Goal: Task Accomplishment & Management: Manage account settings

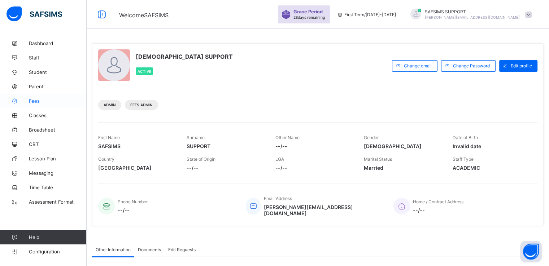
click at [35, 104] on link "Fees" at bounding box center [43, 101] width 87 height 14
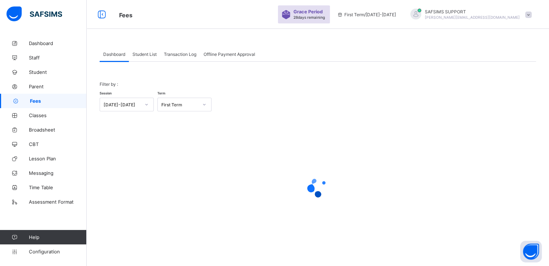
click at [141, 54] on span "Student List" at bounding box center [145, 54] width 24 height 5
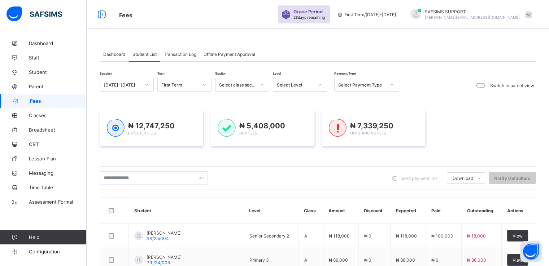
click at [532, 14] on span at bounding box center [528, 15] width 6 height 6
click at [511, 82] on span "Subscription" at bounding box center [503, 84] width 36 height 5
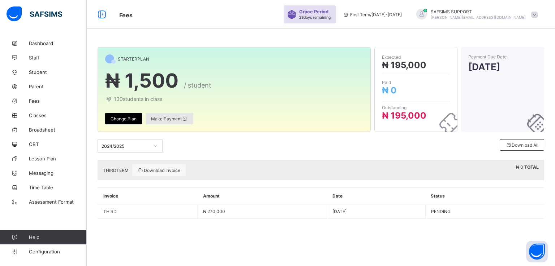
click at [165, 117] on span "Make Payment" at bounding box center [169, 118] width 37 height 5
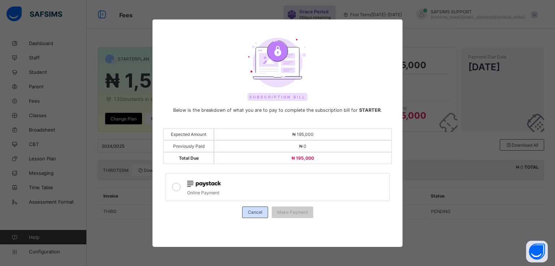
click at [253, 210] on span "Cancel" at bounding box center [255, 212] width 14 height 5
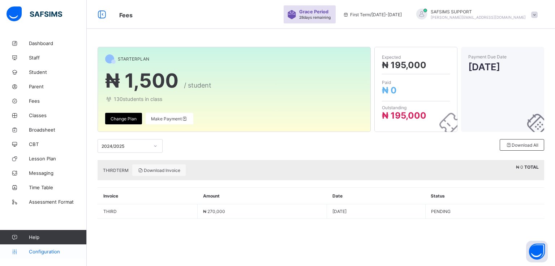
click at [40, 252] on span "Configuration" at bounding box center [57, 252] width 57 height 6
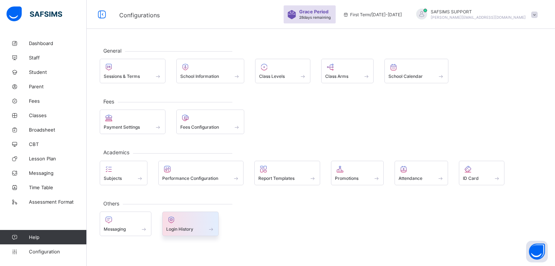
click at [183, 222] on div at bounding box center [190, 220] width 49 height 9
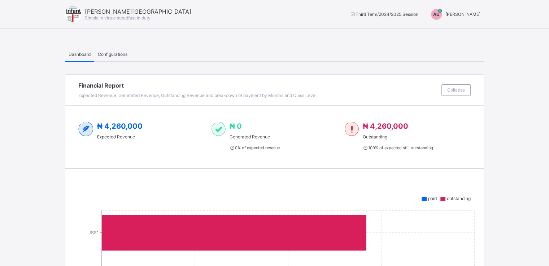
click at [470, 13] on span "Aliyu Umar" at bounding box center [463, 14] width 35 height 5
click at [453, 29] on span "Switch to Admin View" at bounding box center [453, 31] width 55 height 8
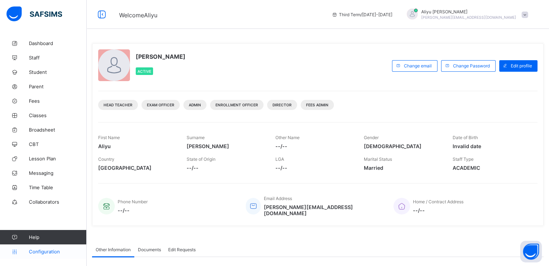
click at [43, 249] on span "Configuration" at bounding box center [57, 252] width 57 height 6
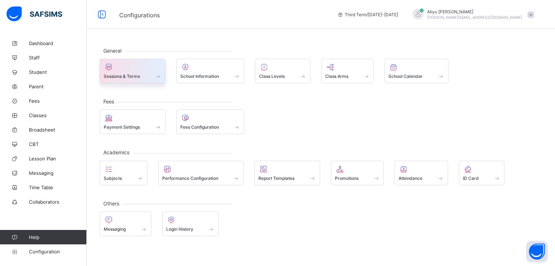
click at [121, 78] on span "Sessions & Terms" at bounding box center [122, 76] width 36 height 5
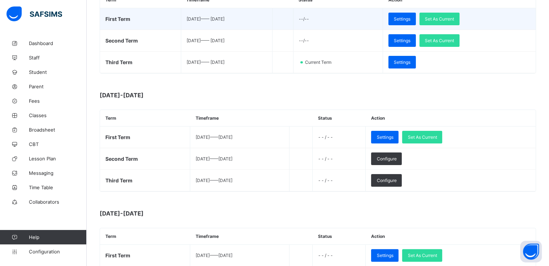
scroll to position [139, 0]
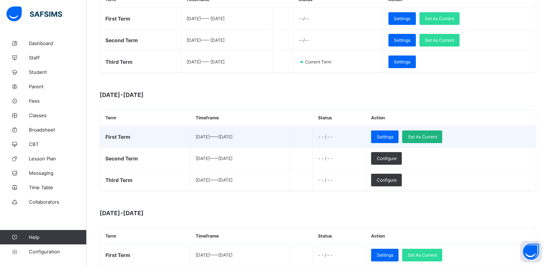
click at [437, 139] on span "Set As Current" at bounding box center [422, 136] width 29 height 5
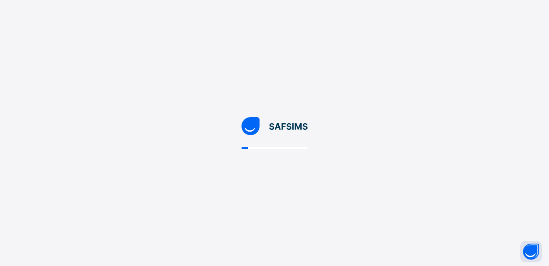
scroll to position [0, 0]
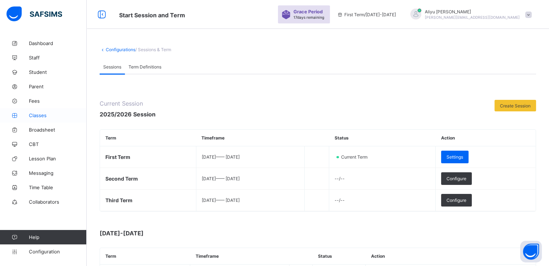
click at [38, 116] on span "Classes" at bounding box center [58, 116] width 58 height 6
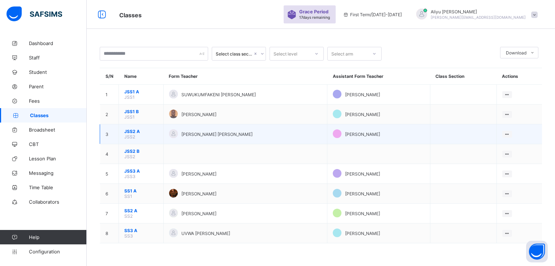
click at [128, 131] on span "JSS2 A" at bounding box center [141, 131] width 34 height 5
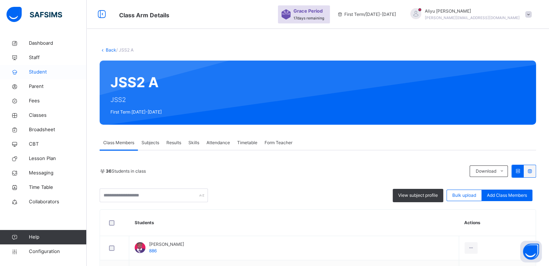
click at [34, 72] on span "Student" at bounding box center [58, 72] width 58 height 7
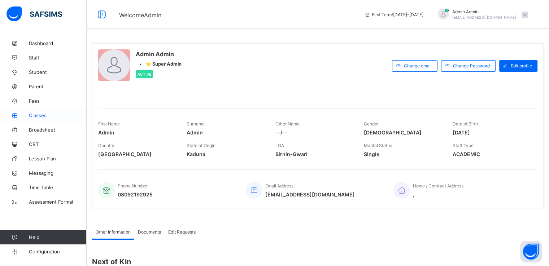
click at [45, 114] on span "Classes" at bounding box center [58, 116] width 58 height 6
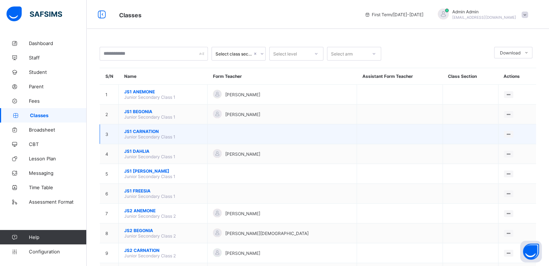
scroll to position [35, 0]
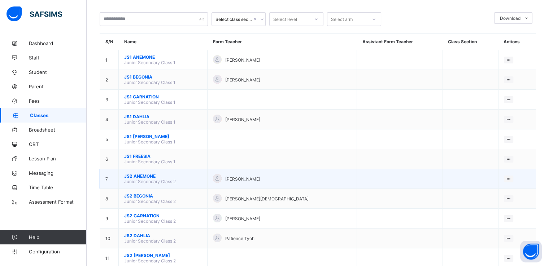
click at [138, 178] on span "JS2 ANEMONE" at bounding box center [163, 176] width 78 height 5
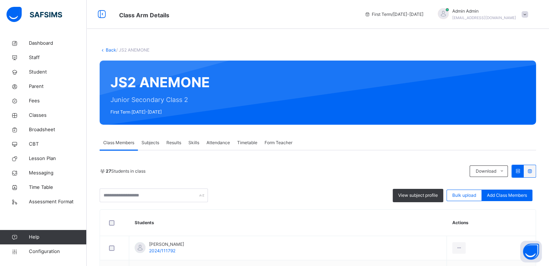
click at [151, 142] on span "Subjects" at bounding box center [151, 143] width 18 height 6
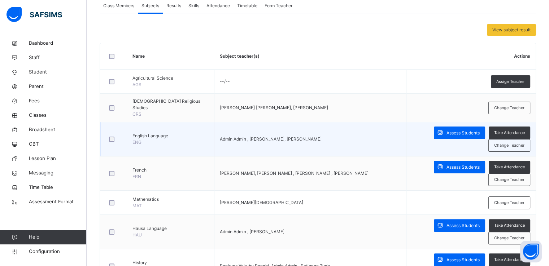
scroll to position [142, 0]
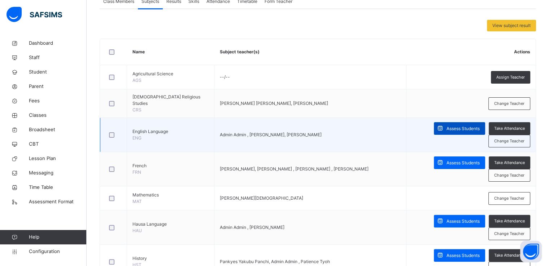
click at [434, 128] on div "Assess Students" at bounding box center [459, 128] width 51 height 13
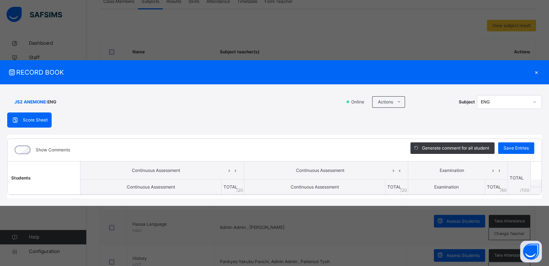
click at [536, 74] on div "×" at bounding box center [536, 73] width 11 height 10
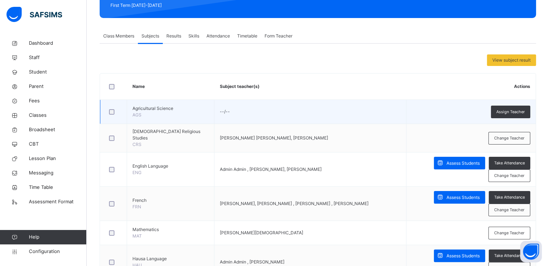
scroll to position [0, 0]
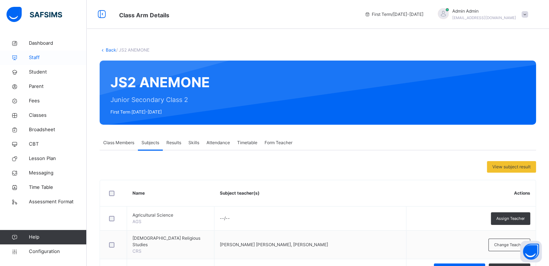
click at [38, 56] on span "Staff" at bounding box center [58, 57] width 58 height 7
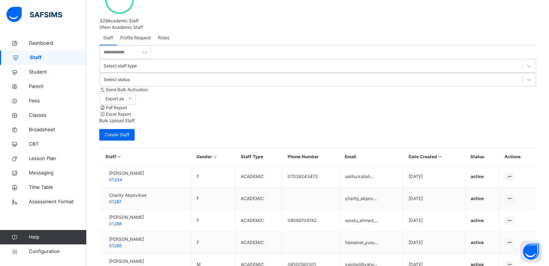
scroll to position [216, 0]
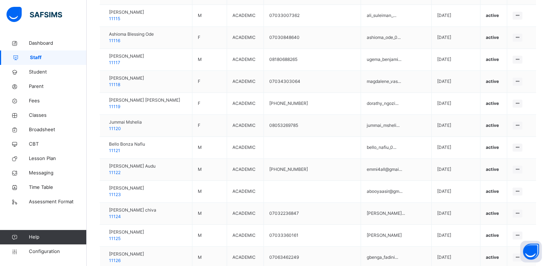
scroll to position [1072, 0]
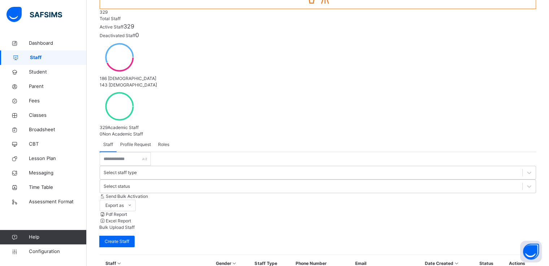
scroll to position [0, 0]
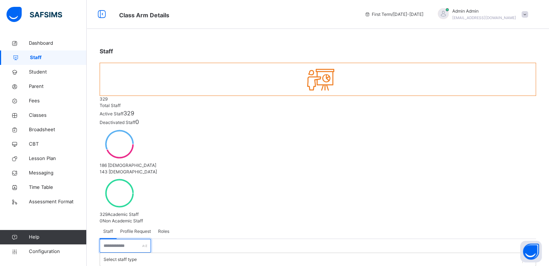
click at [129, 239] on input "text" at bounding box center [125, 246] width 51 height 14
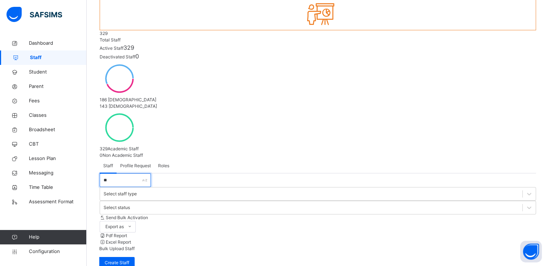
type input "*"
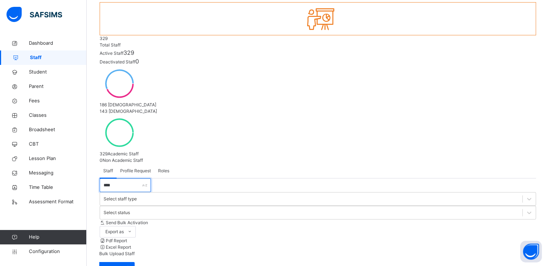
scroll to position [0, 0]
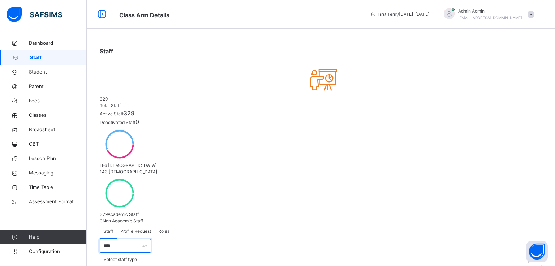
type input "****"
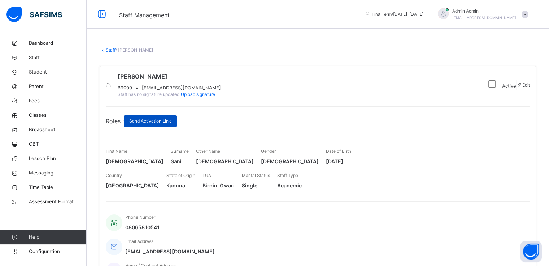
click at [157, 125] on span "Send Activation Link" at bounding box center [150, 121] width 42 height 6
click at [215, 248] on span "musamsani50@gmail.com" at bounding box center [170, 252] width 90 height 8
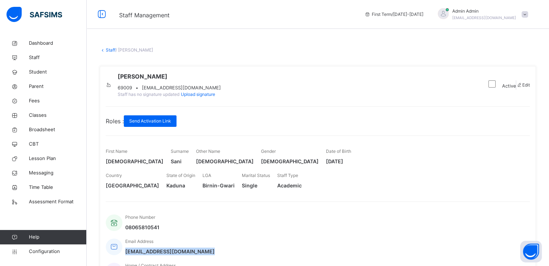
click at [215, 248] on span "musamsani50@gmail.com" at bounding box center [170, 252] width 90 height 8
copy span "musamsani50@gmail.com"
click at [107, 47] on link "Staff" at bounding box center [111, 49] width 10 height 5
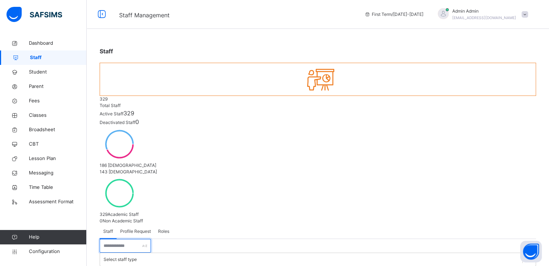
click at [140, 239] on input "text" at bounding box center [125, 246] width 51 height 14
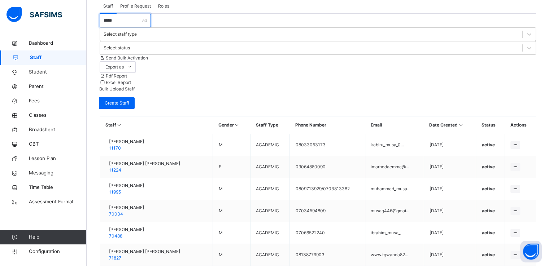
scroll to position [225, 0]
type input "****"
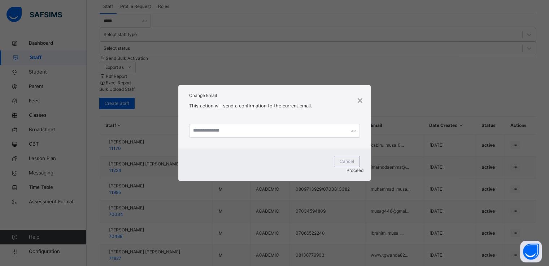
scroll to position [194, 0]
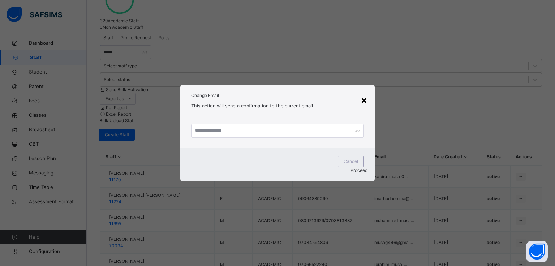
click at [365, 101] on div "×" at bounding box center [363, 99] width 7 height 15
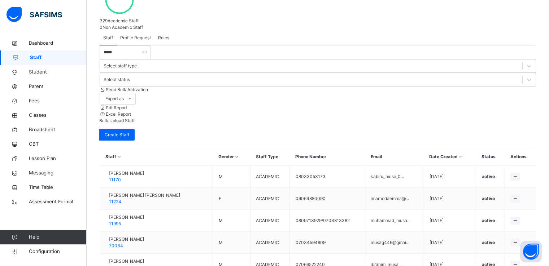
scroll to position [225, 0]
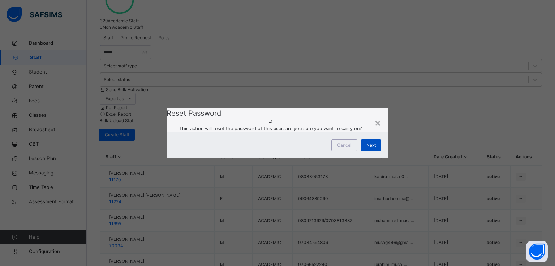
click at [370, 151] on div "Next" at bounding box center [371, 146] width 20 height 12
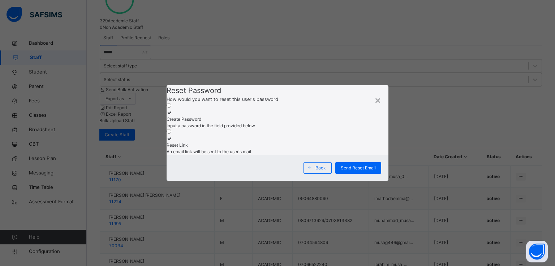
click at [173, 110] on icon at bounding box center [169, 112] width 6 height 5
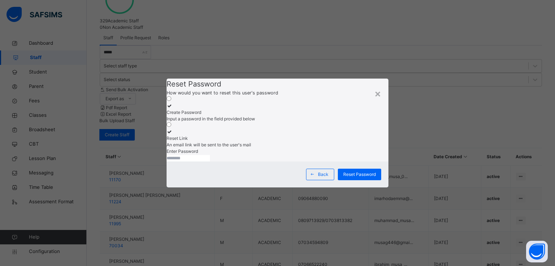
click at [209, 155] on input "text" at bounding box center [187, 158] width 43 height 6
type input "********"
click at [356, 178] on span "Reset Password" at bounding box center [359, 175] width 32 height 6
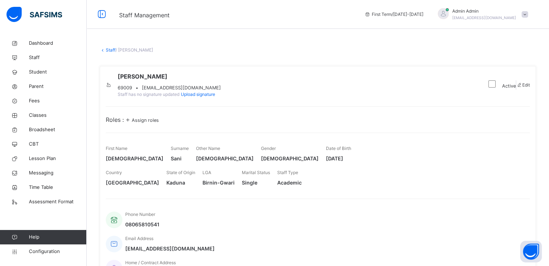
click at [149, 123] on span "Assign roles" at bounding box center [145, 120] width 27 height 5
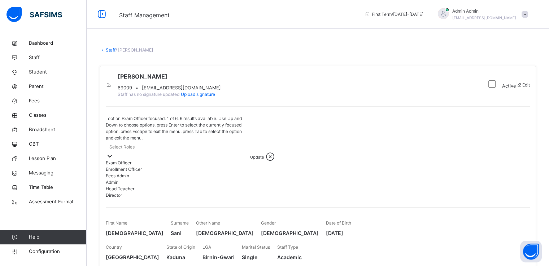
click at [113, 153] on icon at bounding box center [109, 156] width 7 height 7
click at [139, 186] on div "Admin" at bounding box center [178, 182] width 144 height 6
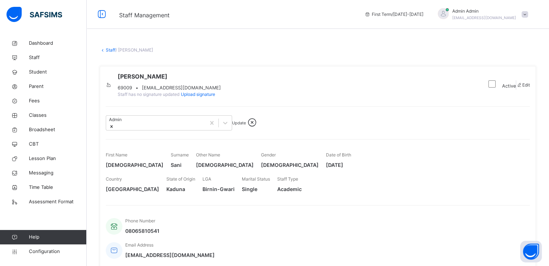
click at [246, 126] on span "Update" at bounding box center [239, 123] width 14 height 5
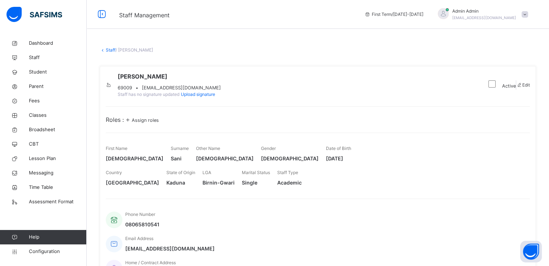
click at [528, 13] on span at bounding box center [525, 14] width 6 height 6
click at [528, 14] on span at bounding box center [525, 14] width 6 height 6
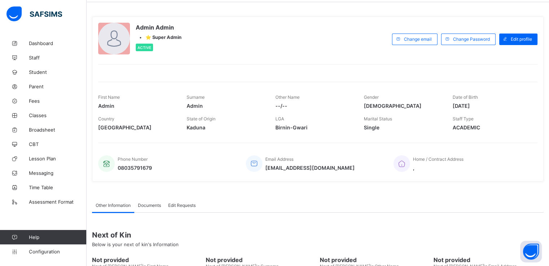
scroll to position [27, 0]
click at [35, 56] on span "Staff" at bounding box center [58, 58] width 58 height 6
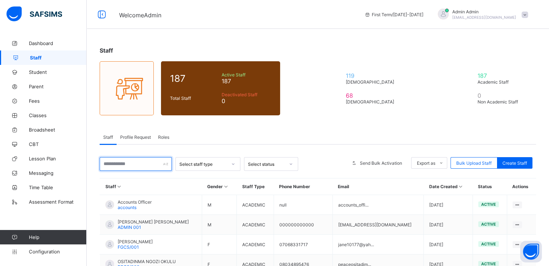
click at [136, 161] on input "text" at bounding box center [136, 164] width 72 height 14
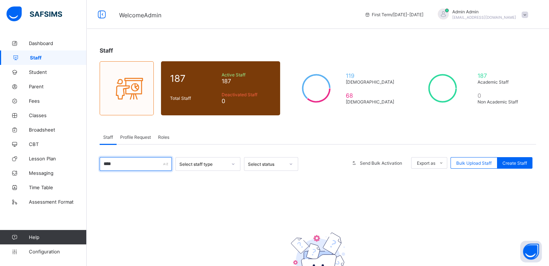
scroll to position [64, 0]
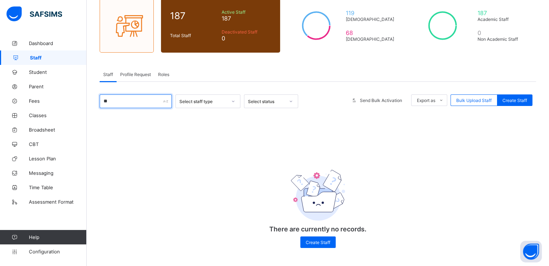
type input "*"
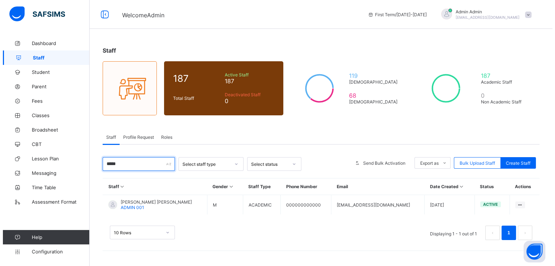
scroll to position [0, 0]
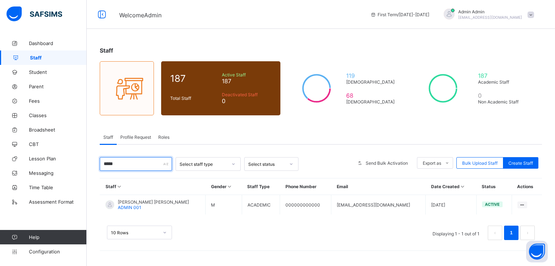
click at [143, 164] on input "*****" at bounding box center [136, 164] width 72 height 14
paste input "**********"
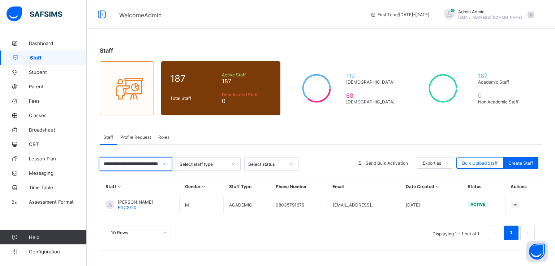
type input "**********"
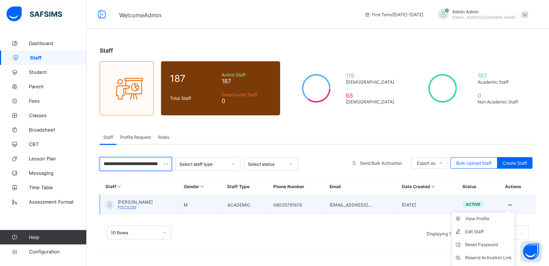
scroll to position [24, 0]
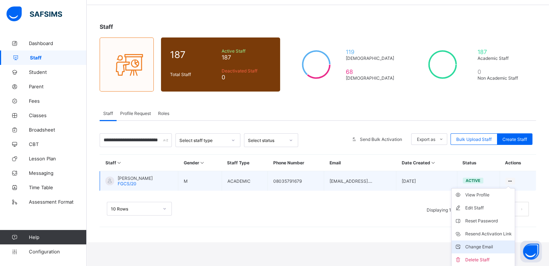
click at [483, 247] on div "Change Email" at bounding box center [488, 247] width 47 height 7
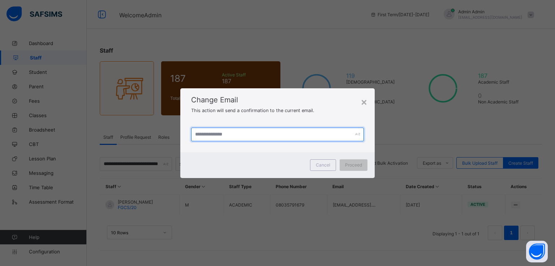
click at [264, 134] on input "text" at bounding box center [277, 135] width 173 height 14
paste input "**********"
type input "**********"
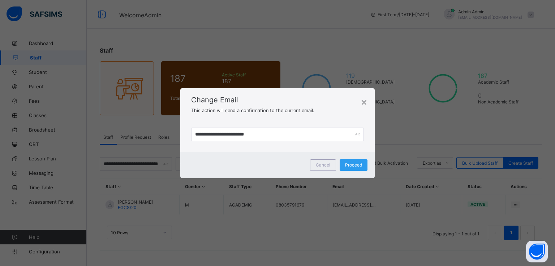
click at [352, 166] on span "Proceed" at bounding box center [353, 164] width 17 height 5
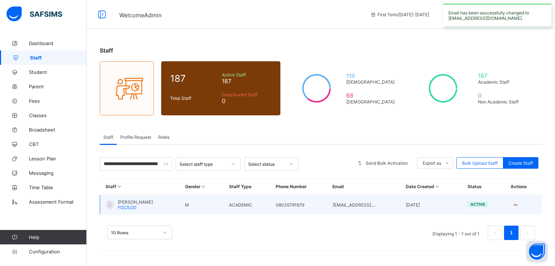
click at [145, 202] on span "[PERSON_NAME]" at bounding box center [135, 202] width 35 height 5
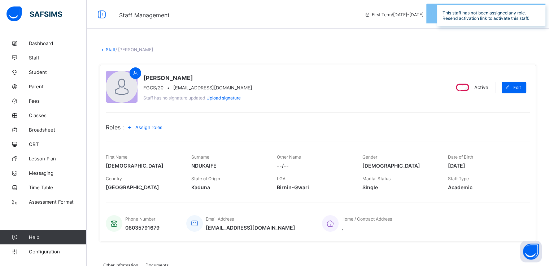
click at [279, 157] on div "First Name CHRISTAIN Surname NDUKAIFE Other Name --/-- Gender Male Date of Birt…" at bounding box center [318, 162] width 424 height 22
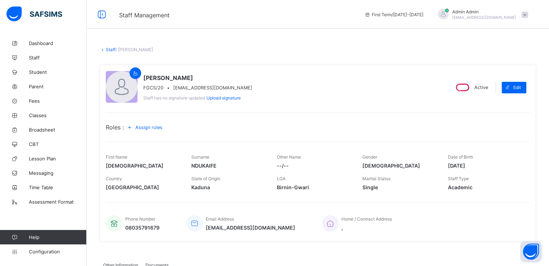
click at [111, 48] on link "Staff" at bounding box center [111, 49] width 10 height 5
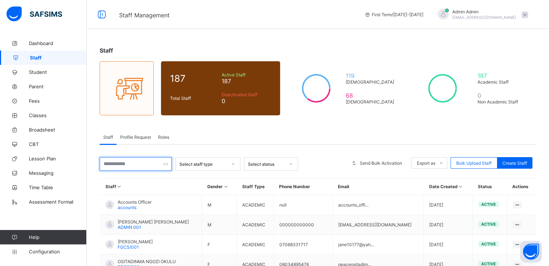
click at [139, 163] on input "text" at bounding box center [136, 164] width 72 height 14
paste input "**********"
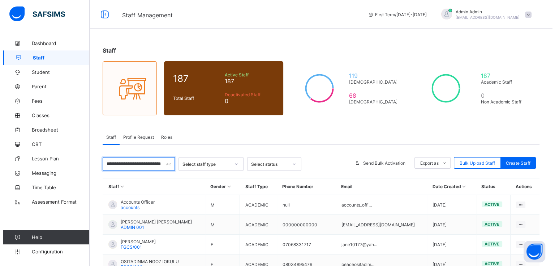
scroll to position [0, 27]
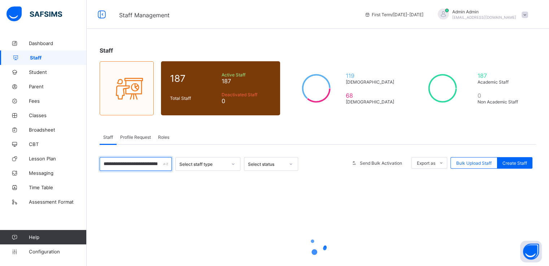
type input "**********"
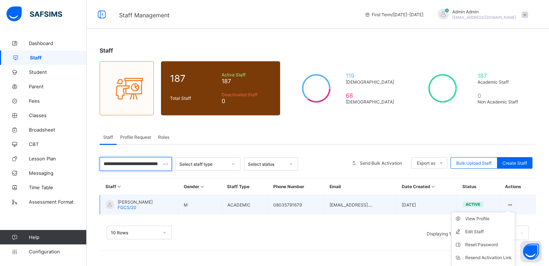
scroll to position [24, 0]
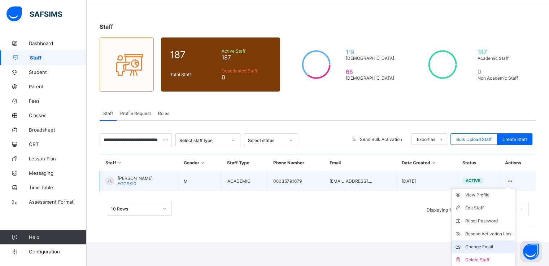
click at [483, 245] on div "Change Email" at bounding box center [488, 247] width 47 height 7
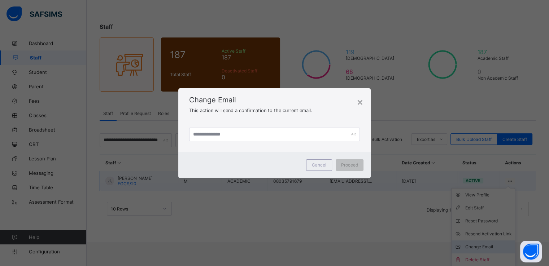
scroll to position [0, 0]
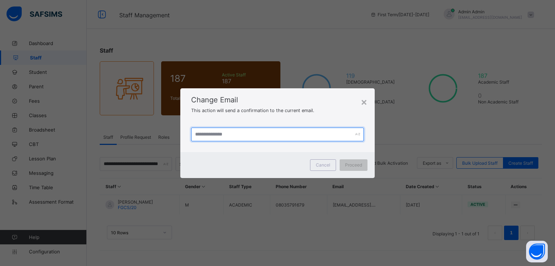
click at [300, 131] on input "text" at bounding box center [277, 135] width 173 height 14
paste input "**********"
type input "**********"
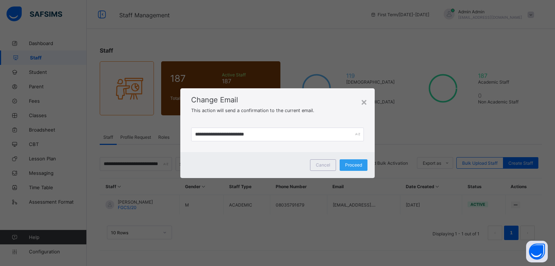
click at [353, 168] on span "Proceed" at bounding box center [353, 164] width 17 height 5
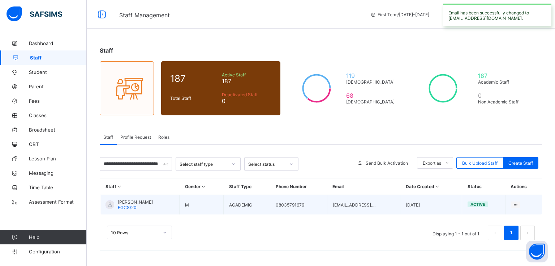
click at [133, 201] on span "CHRISTAIN NDUKAIFE" at bounding box center [135, 202] width 35 height 5
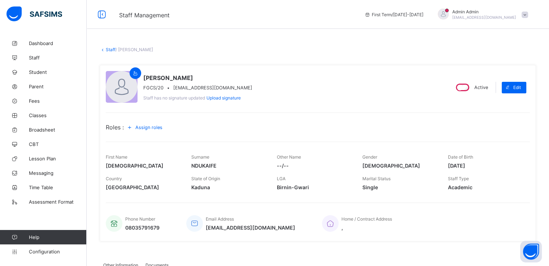
click at [140, 130] on div "Assign roles" at bounding box center [146, 128] width 44 height 12
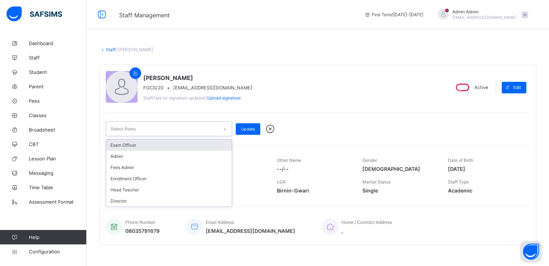
click at [223, 128] on icon at bounding box center [225, 129] width 4 height 7
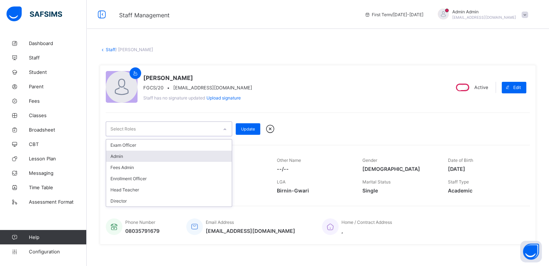
click at [136, 158] on div "Admin" at bounding box center [169, 156] width 126 height 11
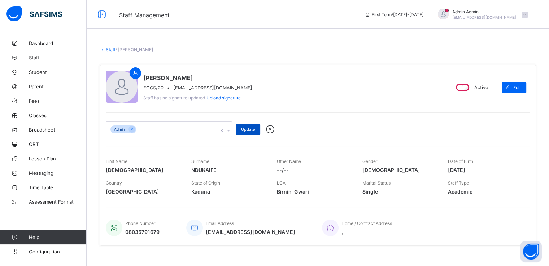
click at [247, 129] on span "Update" at bounding box center [248, 129] width 14 height 5
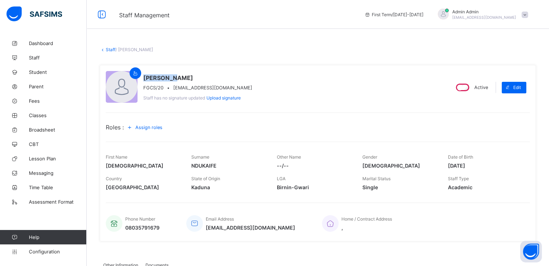
drag, startPoint x: 143, startPoint y: 78, endPoint x: 175, endPoint y: 77, distance: 31.8
click at [175, 77] on span "CHRISTAIN NDUKAIFE" at bounding box center [197, 77] width 109 height 7
copy span "CHRISTAIN"
click at [37, 60] on span "Staff" at bounding box center [58, 58] width 58 height 6
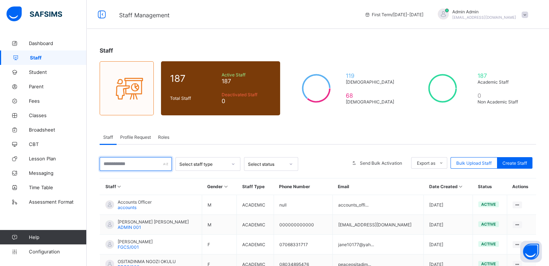
click at [148, 163] on input "text" at bounding box center [136, 164] width 72 height 14
paste input "*********"
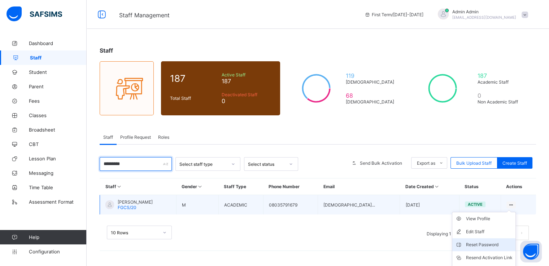
type input "*********"
click at [492, 244] on div "Reset Password" at bounding box center [489, 245] width 47 height 7
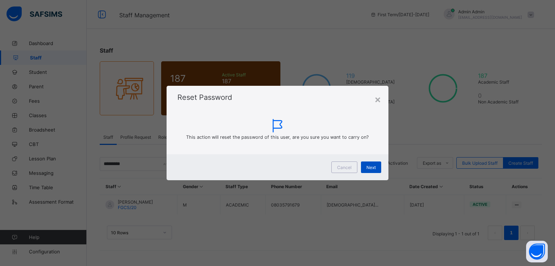
click at [368, 169] on span "Next" at bounding box center [370, 167] width 9 height 5
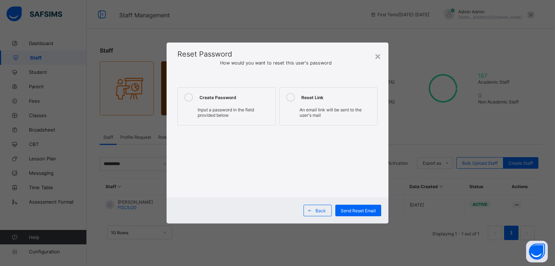
click at [196, 97] on label "Create Password Input a password in the field provided below" at bounding box center [226, 106] width 98 height 38
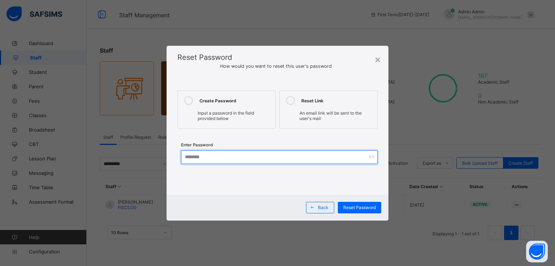
click at [216, 157] on input "text" at bounding box center [279, 158] width 196 height 14
paste input "*********"
click at [198, 155] on input "**********" at bounding box center [279, 158] width 196 height 14
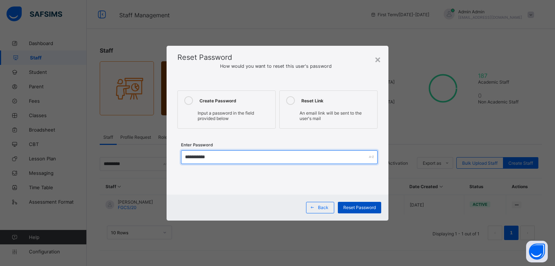
type input "**********"
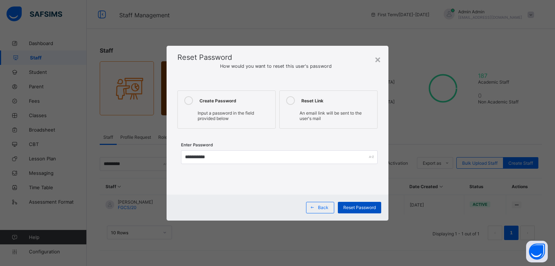
click at [360, 207] on span "Reset Password" at bounding box center [359, 207] width 32 height 5
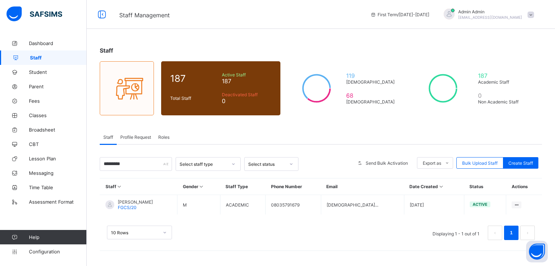
click at [137, 139] on span "Profile Request" at bounding box center [135, 137] width 31 height 5
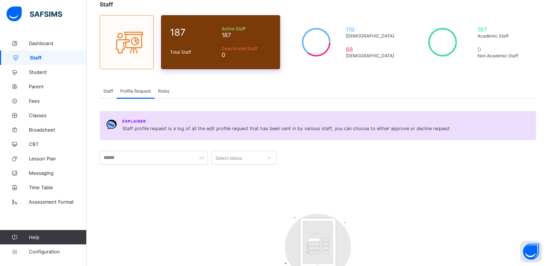
scroll to position [46, 0]
click at [163, 94] on div "Roles" at bounding box center [164, 91] width 18 height 14
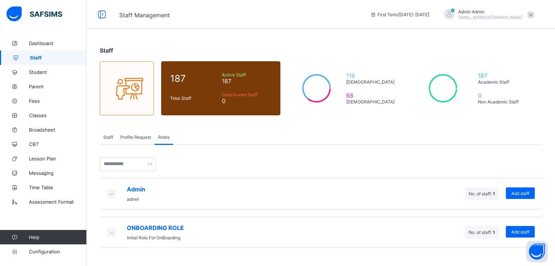
click at [135, 139] on span "Profile Request" at bounding box center [135, 137] width 31 height 5
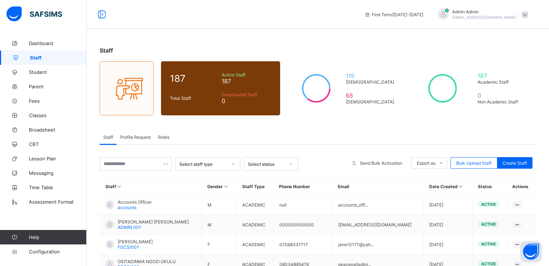
click at [135, 139] on span "Profile Request" at bounding box center [135, 137] width 31 height 5
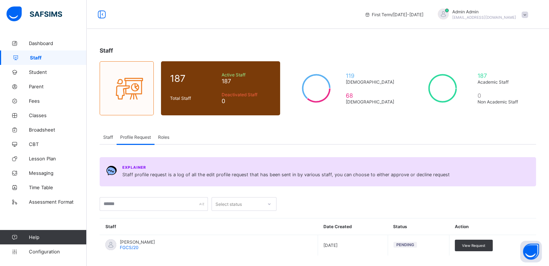
scroll to position [33, 0]
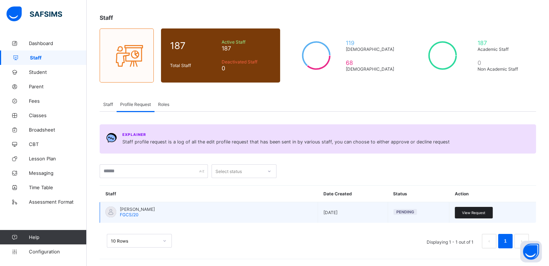
click at [474, 213] on span "View Request" at bounding box center [473, 213] width 23 height 4
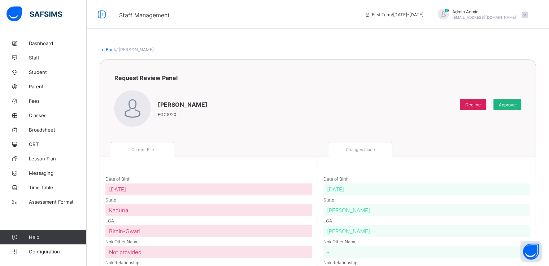
click at [509, 104] on span "Approve" at bounding box center [507, 104] width 17 height 5
click at [512, 106] on span "Approve" at bounding box center [507, 104] width 17 height 5
click at [512, 107] on div "Approve" at bounding box center [508, 105] width 28 height 12
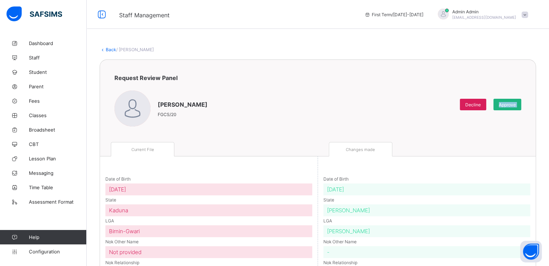
click at [512, 107] on div "Approve" at bounding box center [508, 105] width 28 height 12
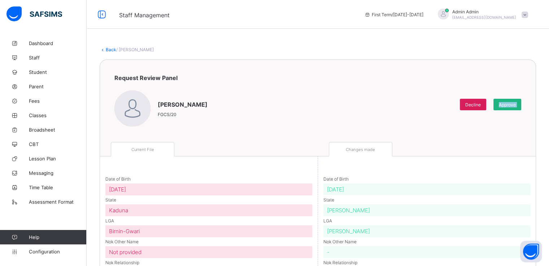
click at [512, 107] on div "Approve" at bounding box center [508, 105] width 28 height 12
click at [37, 58] on span "Staff" at bounding box center [58, 58] width 58 height 6
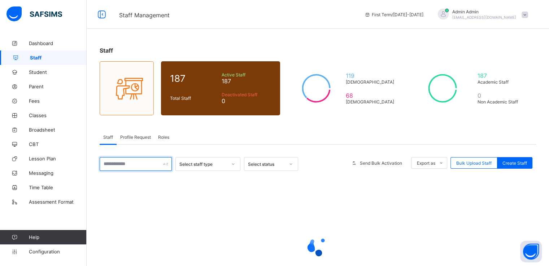
click at [147, 162] on input "text" at bounding box center [136, 164] width 72 height 14
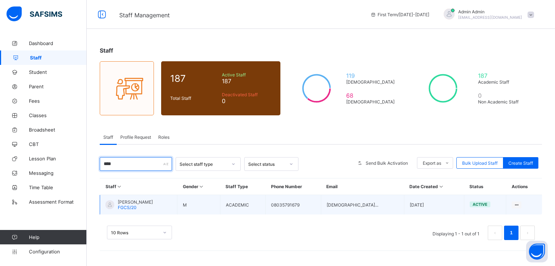
type input "****"
click at [122, 202] on span "CHRISTAIN NDUKAIFE" at bounding box center [135, 202] width 35 height 5
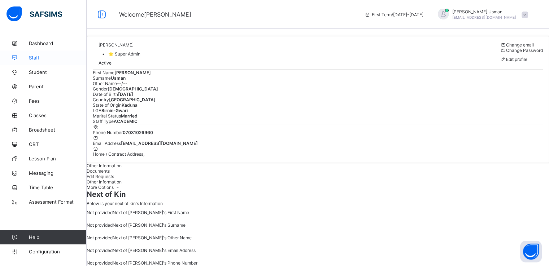
click at [32, 55] on span "Staff" at bounding box center [58, 58] width 58 height 6
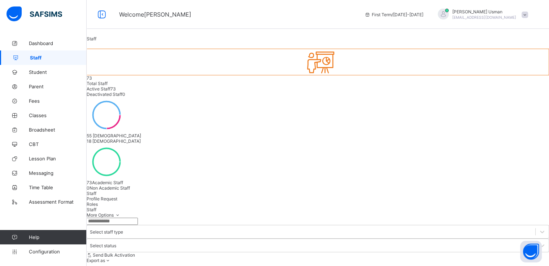
click at [134, 218] on input "text" at bounding box center [112, 221] width 51 height 7
type input "*"
click at [46, 44] on span "Dashboard" at bounding box center [58, 43] width 58 height 6
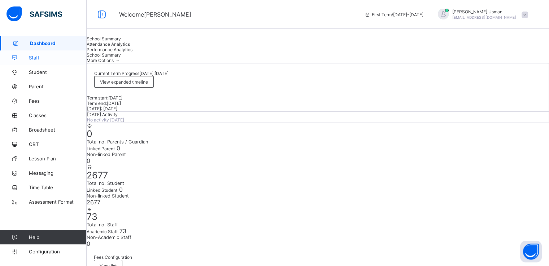
click at [38, 59] on span "Staff" at bounding box center [58, 58] width 58 height 6
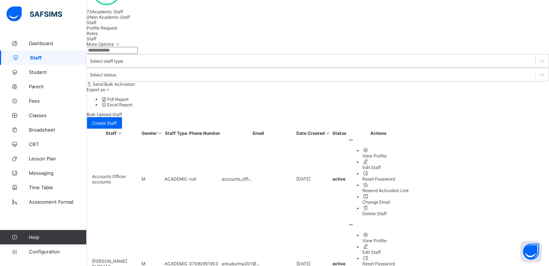
scroll to position [190, 0]
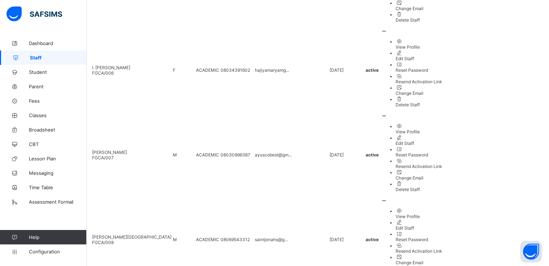
scroll to position [968, 0]
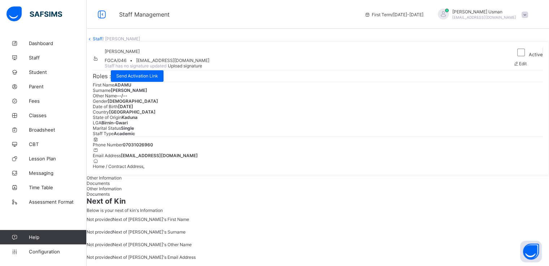
click at [198, 159] on span "ankaburma308@gmail.com" at bounding box center [159, 155] width 77 height 5
copy span "ankaburma308@gmail.com"
click at [154, 82] on div "Send Activation Link" at bounding box center [137, 76] width 53 height 12
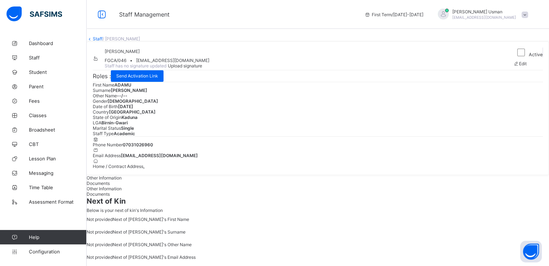
click at [103, 42] on link "Staff" at bounding box center [98, 38] width 10 height 5
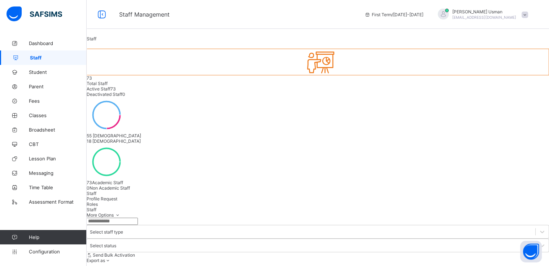
click at [124, 218] on input "text" at bounding box center [112, 221] width 51 height 7
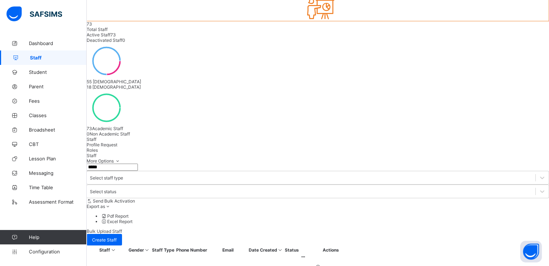
scroll to position [58, 0]
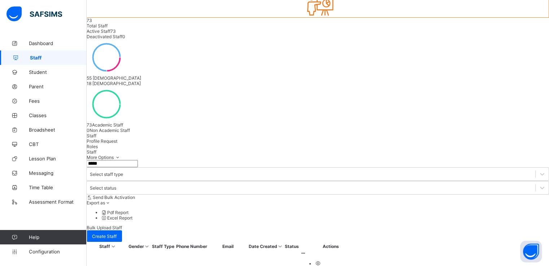
type input "*****"
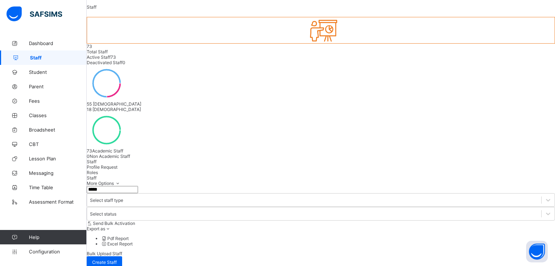
type input "*********"
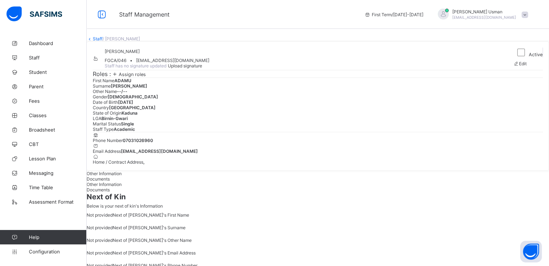
click at [146, 77] on span "Assign roles" at bounding box center [132, 74] width 27 height 5
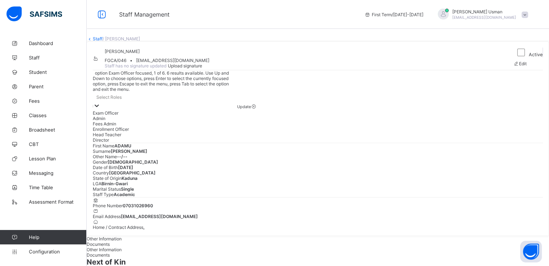
click at [100, 109] on icon at bounding box center [96, 105] width 7 height 7
click at [164, 121] on div "Admin" at bounding box center [165, 118] width 144 height 5
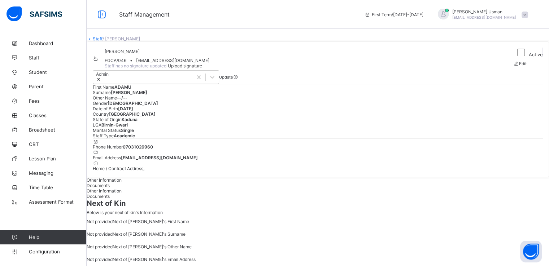
click at [233, 80] on div "Update" at bounding box center [226, 76] width 14 height 5
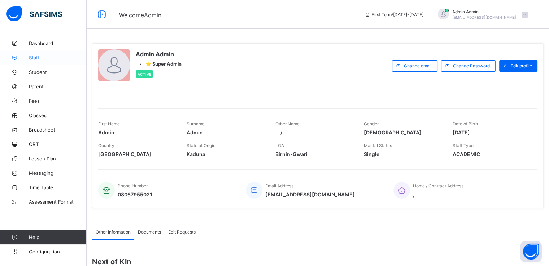
click at [35, 58] on span "Staff" at bounding box center [58, 58] width 58 height 6
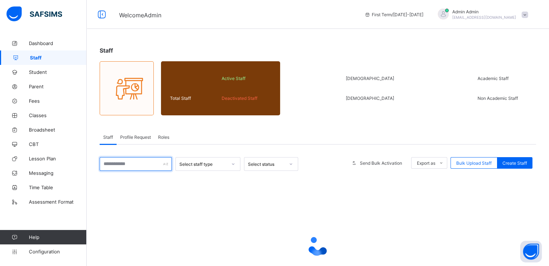
click at [136, 164] on input "text" at bounding box center [136, 164] width 72 height 14
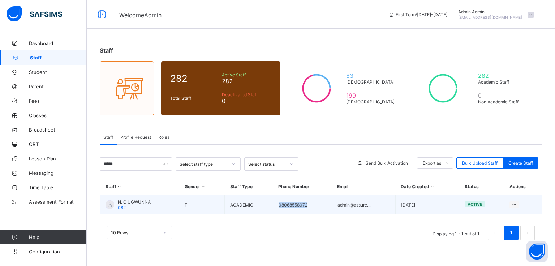
drag, startPoint x: 277, startPoint y: 203, endPoint x: 309, endPoint y: 209, distance: 31.9
click at [309, 209] on td "08068558072" at bounding box center [302, 205] width 59 height 20
copy td "08068558072"
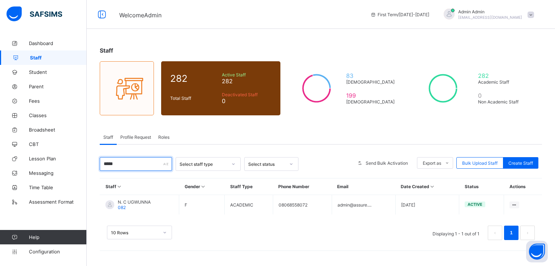
click at [134, 159] on input "*****" at bounding box center [136, 164] width 72 height 14
paste input "******"
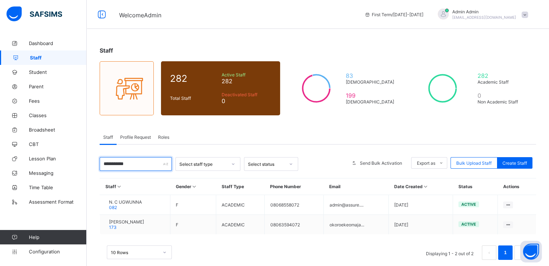
scroll to position [12, 0]
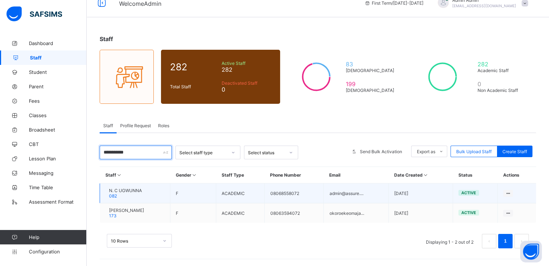
type input "**********"
click at [134, 190] on span "N. C UGWUNNA" at bounding box center [125, 190] width 33 height 5
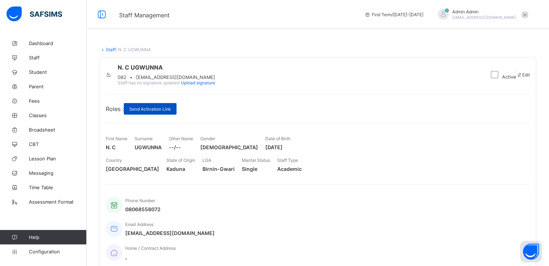
click at [157, 112] on span "Send Activation Link" at bounding box center [150, 109] width 42 height 5
click at [215, 230] on span "[EMAIL_ADDRESS][DOMAIN_NAME]" at bounding box center [170, 233] width 90 height 6
copy span "[EMAIL_ADDRESS][DOMAIN_NAME]"
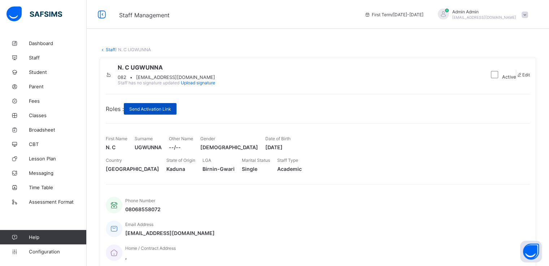
click at [159, 112] on span "Send Activation Link" at bounding box center [150, 109] width 42 height 5
click at [215, 230] on span "admin@assure.com.ng" at bounding box center [170, 233] width 90 height 6
copy span "admin@assure.com.ng"
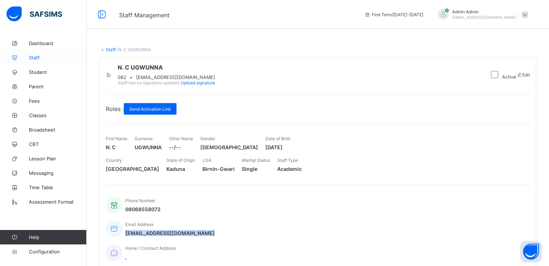
click at [36, 52] on link "Staff" at bounding box center [43, 58] width 87 height 14
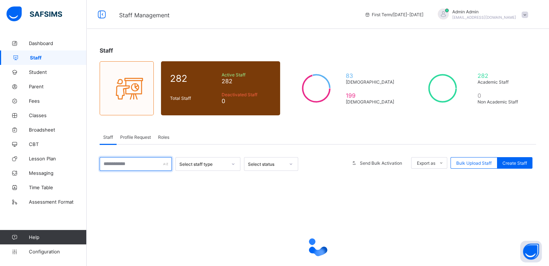
click at [138, 162] on input "text" at bounding box center [136, 164] width 72 height 14
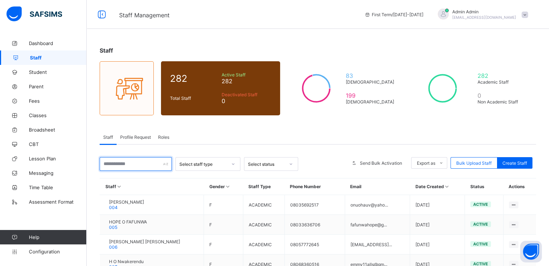
paste input "**********"
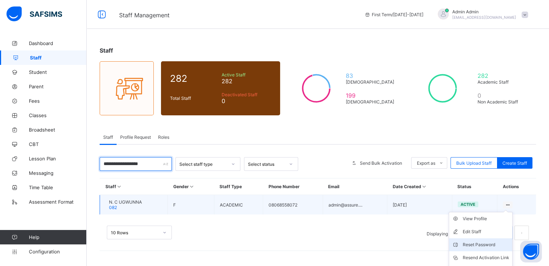
type input "**********"
click at [488, 244] on div "Reset Password" at bounding box center [486, 245] width 47 height 7
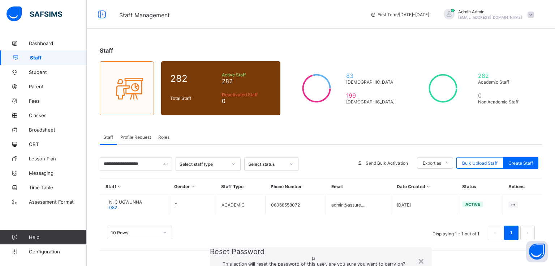
click at [210, 266] on icon at bounding box center [213, 271] width 6 height 5
type input "*********"
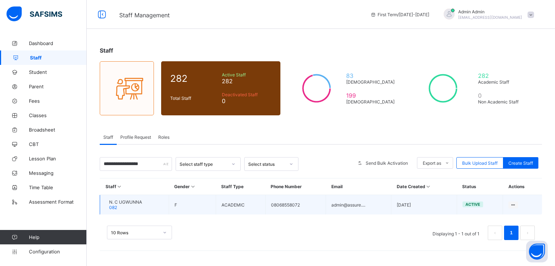
click at [133, 203] on span "N. C UGWUNNA" at bounding box center [125, 202] width 33 height 5
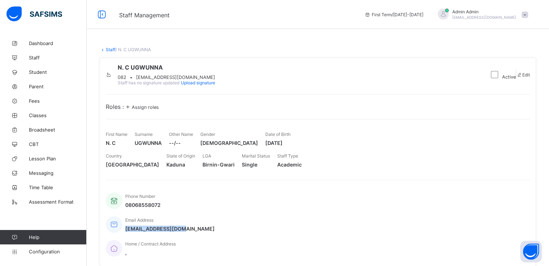
drag, startPoint x: 206, startPoint y: 228, endPoint x: 263, endPoint y: 229, distance: 57.4
click at [263, 229] on div "Phone Number 08068558072 Email Address admin@assure.com.ng Home / Contract Addr…" at bounding box center [318, 224] width 424 height 71
copy span "admin@assure.com.ng"
click at [150, 110] on span "Assign roles" at bounding box center [145, 107] width 27 height 5
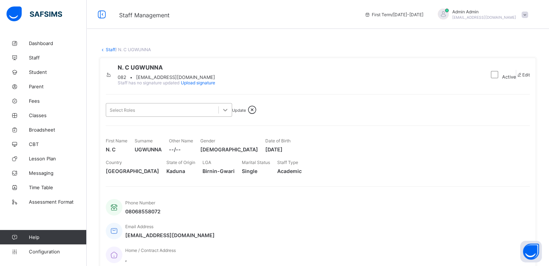
click at [223, 114] on icon at bounding box center [225, 110] width 7 height 7
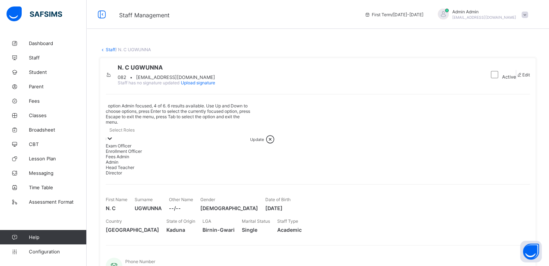
click at [150, 165] on div "Admin" at bounding box center [178, 162] width 144 height 5
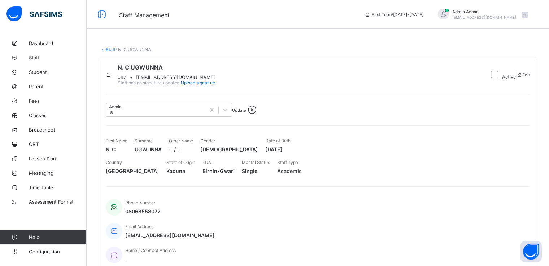
click at [246, 113] on span "Update" at bounding box center [239, 110] width 14 height 5
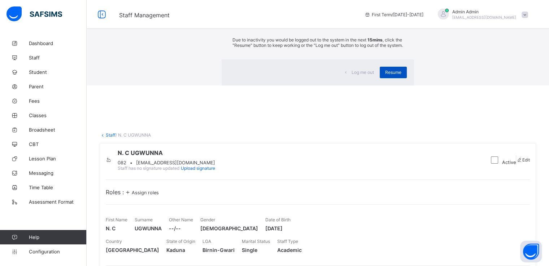
click at [385, 75] on span "Resume" at bounding box center [393, 72] width 16 height 5
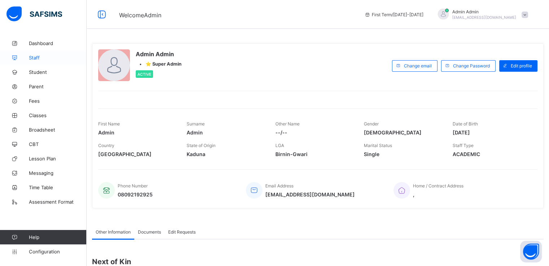
click at [33, 58] on span "Staff" at bounding box center [58, 58] width 58 height 6
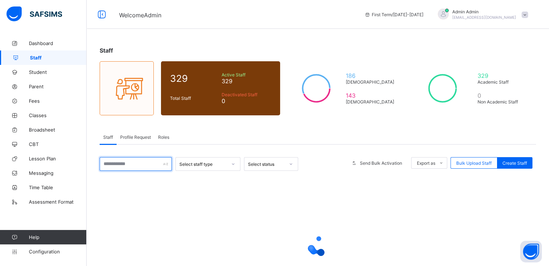
click at [128, 161] on input "text" at bounding box center [136, 164] width 72 height 14
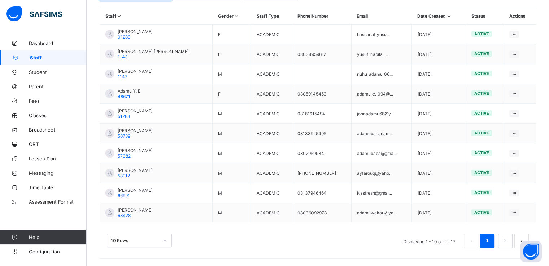
scroll to position [161, 0]
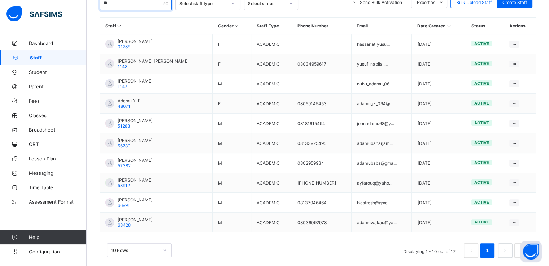
type input "*"
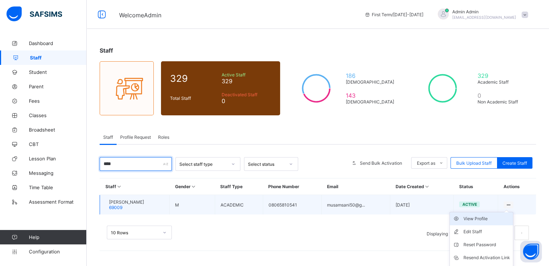
scroll to position [24, 0]
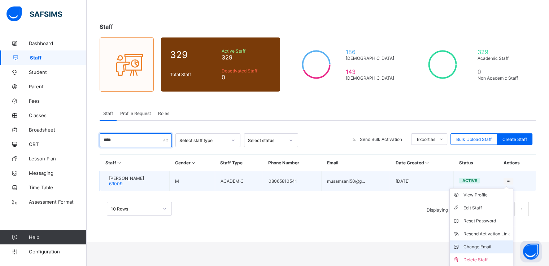
type input "****"
click at [487, 246] on div "Change Email" at bounding box center [487, 247] width 47 height 7
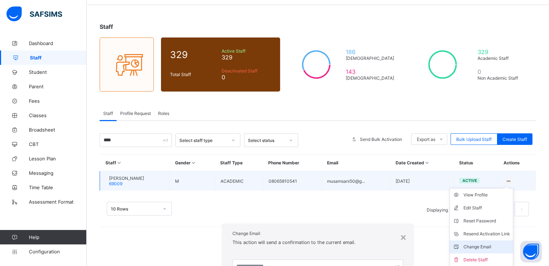
scroll to position [0, 0]
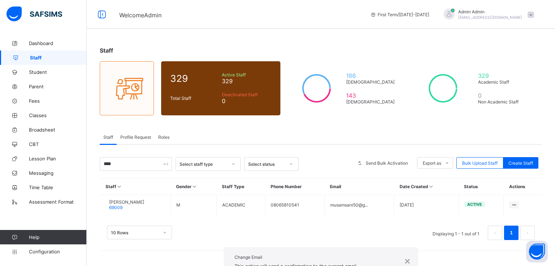
paste input "**********"
type input "**********"
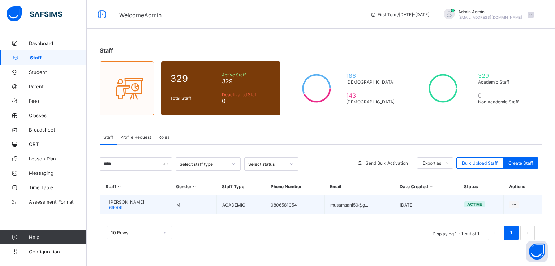
click at [141, 204] on span "Musa Muhammad Sani" at bounding box center [126, 202] width 35 height 5
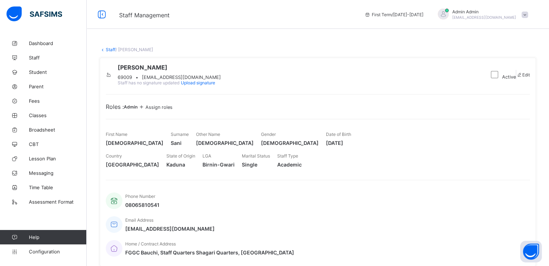
click at [110, 51] on link "Staff" at bounding box center [111, 49] width 10 height 5
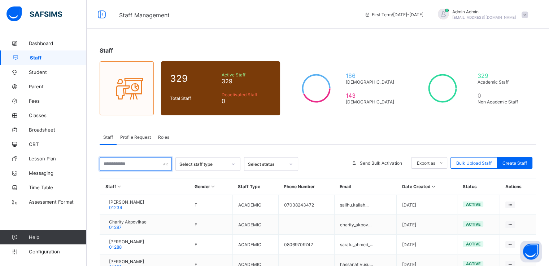
click at [139, 166] on input "text" at bounding box center [136, 164] width 72 height 14
paste input "**********"
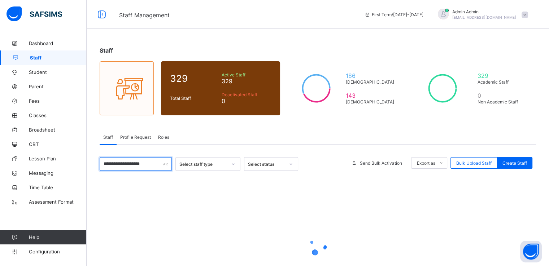
drag, startPoint x: 139, startPoint y: 166, endPoint x: 212, endPoint y: 195, distance: 78.2
click at [212, 195] on div "**********" at bounding box center [318, 235] width 437 height 157
click at [251, 221] on div at bounding box center [318, 246] width 437 height 137
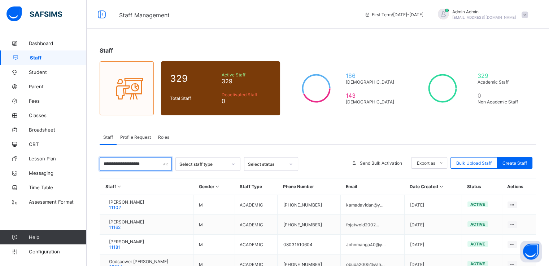
click at [129, 162] on input "**********" at bounding box center [136, 164] width 72 height 14
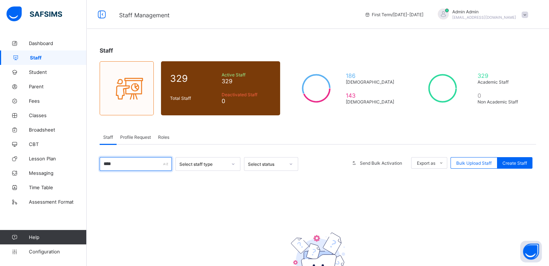
click at [136, 161] on input "****" at bounding box center [136, 164] width 72 height 14
type input "****"
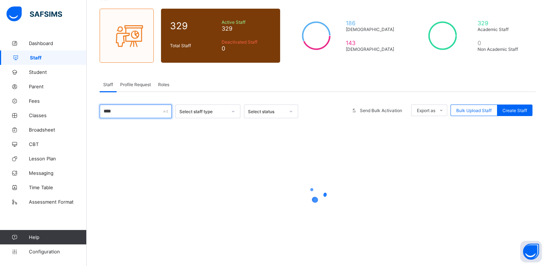
scroll to position [55, 0]
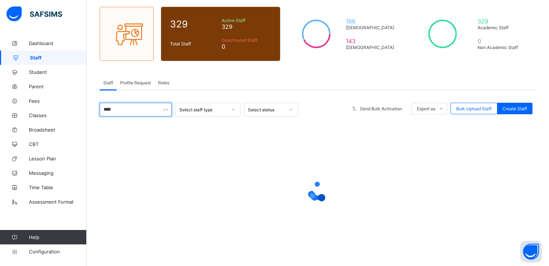
click at [118, 109] on input "****" at bounding box center [136, 110] width 72 height 14
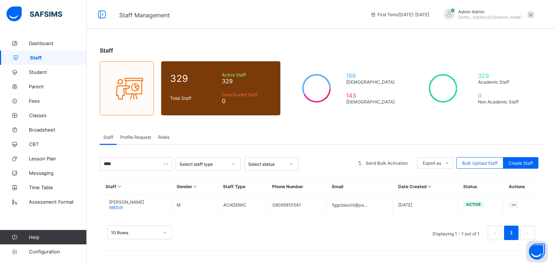
click at [118, 109] on div at bounding box center [127, 88] width 54 height 54
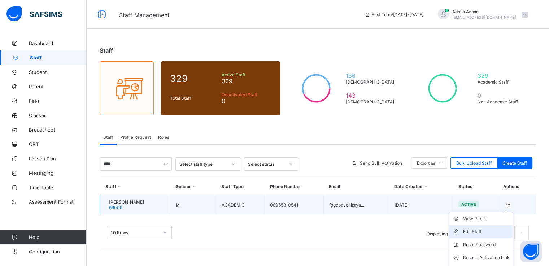
scroll to position [24, 0]
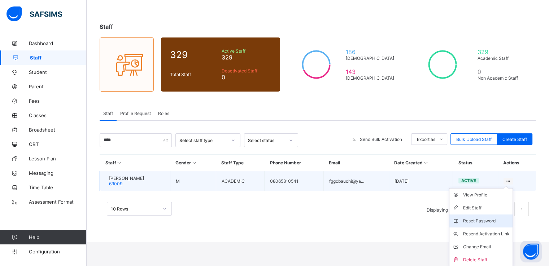
click at [478, 221] on div "Reset Password" at bounding box center [486, 221] width 47 height 7
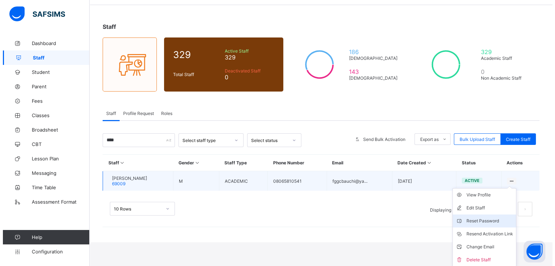
scroll to position [0, 0]
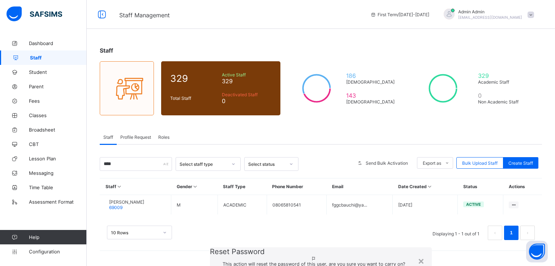
click at [210, 266] on icon at bounding box center [213, 271] width 6 height 5
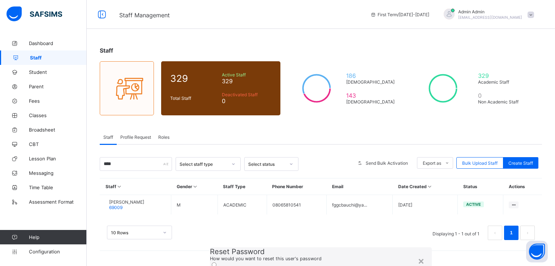
type input "**********"
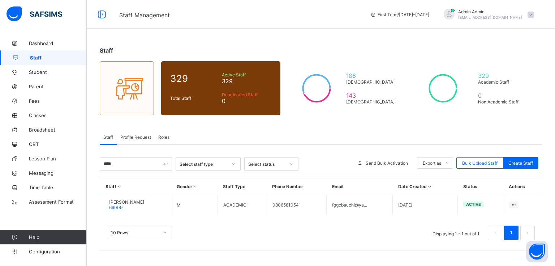
click at [531, 14] on span at bounding box center [530, 15] width 6 height 6
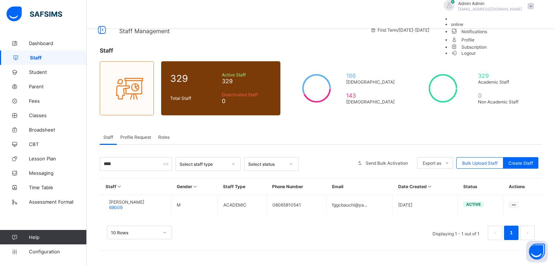
click at [476, 57] on span "Logout" at bounding box center [463, 53] width 25 height 8
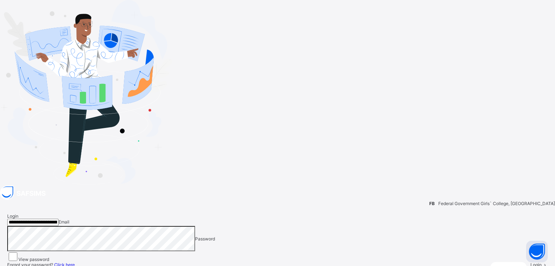
click at [58, 219] on input "**********" at bounding box center [32, 222] width 51 height 7
paste input "email"
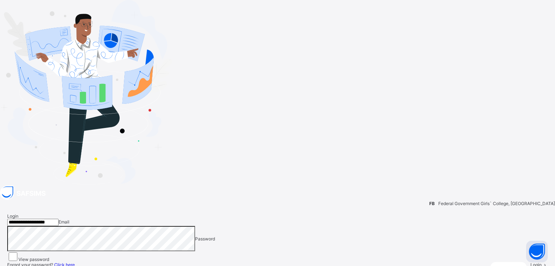
type input "**********"
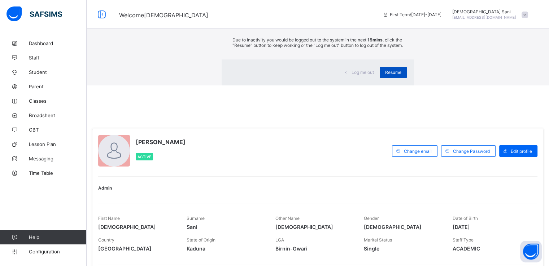
click at [385, 75] on span "Resume" at bounding box center [393, 72] width 16 height 5
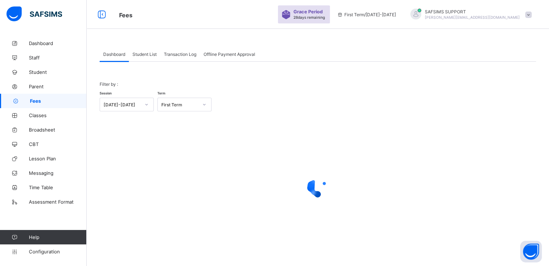
click at [146, 52] on span "Student List" at bounding box center [145, 54] width 24 height 5
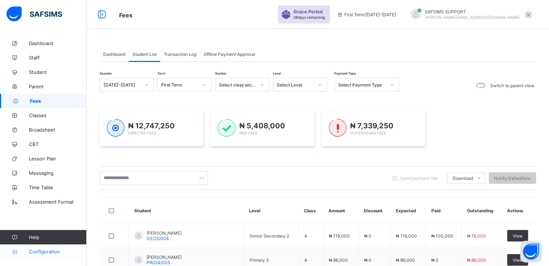
click at [42, 253] on span "Configuration" at bounding box center [57, 252] width 57 height 6
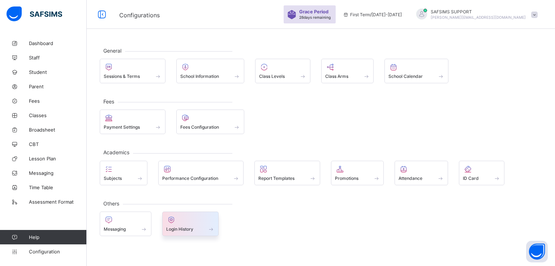
click at [180, 225] on span at bounding box center [190, 226] width 49 height 2
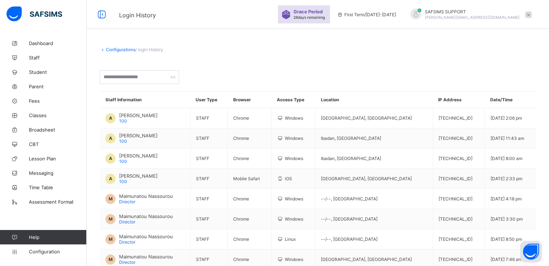
click at [281, 186] on div "Staff Information User Type Browser Access Type Location IP Address Date/Time A…" at bounding box center [318, 211] width 437 height 241
click at [42, 42] on span "Dashboard" at bounding box center [58, 43] width 58 height 6
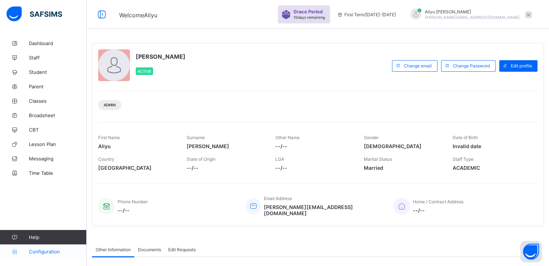
click at [35, 253] on span "Configuration" at bounding box center [57, 252] width 57 height 6
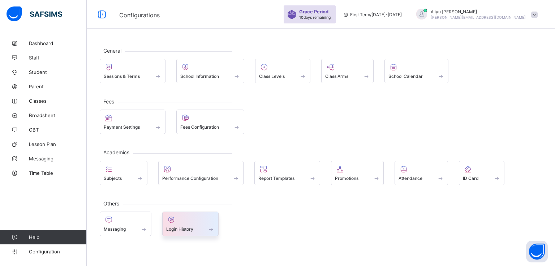
click at [175, 230] on span "Login History" at bounding box center [179, 229] width 27 height 5
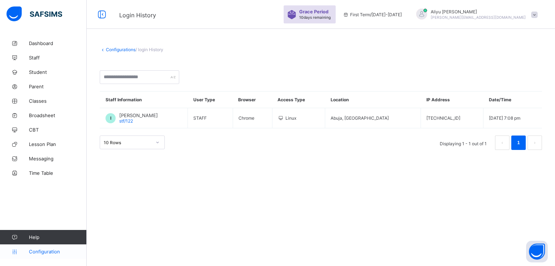
click at [44, 253] on span "Configuration" at bounding box center [57, 252] width 57 height 6
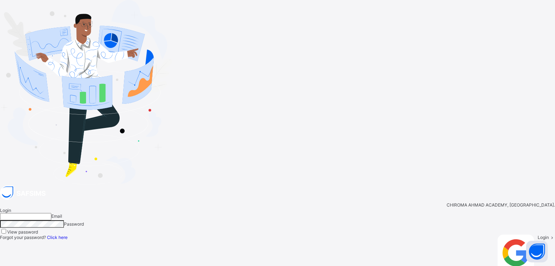
type input "**********"
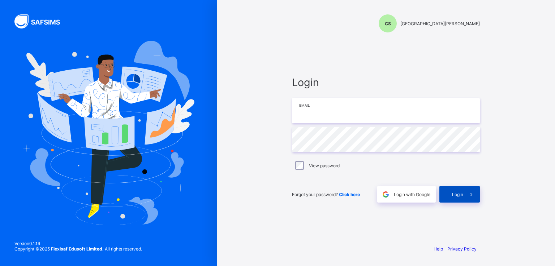
type input "**********"
click at [456, 192] on span "Login" at bounding box center [457, 194] width 11 height 5
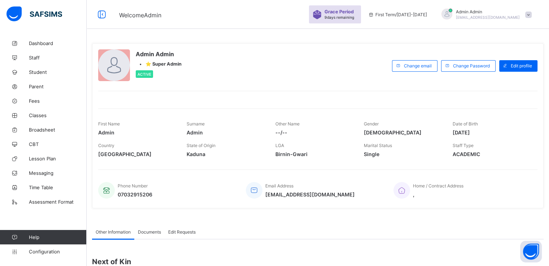
click at [149, 233] on span "Documents" at bounding box center [149, 232] width 23 height 5
click at [109, 235] on div "Other Information" at bounding box center [113, 232] width 42 height 14
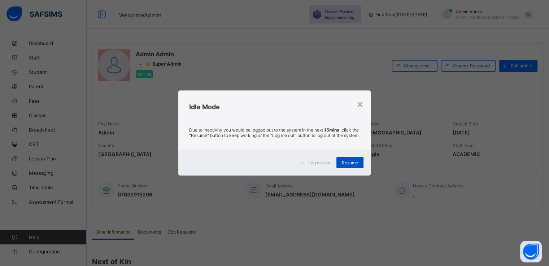
click at [356, 164] on span "Resume" at bounding box center [350, 162] width 16 height 5
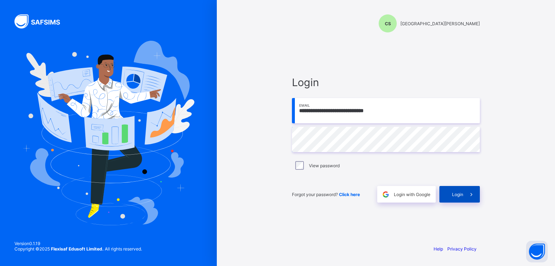
click at [451, 197] on div "Login" at bounding box center [459, 194] width 40 height 17
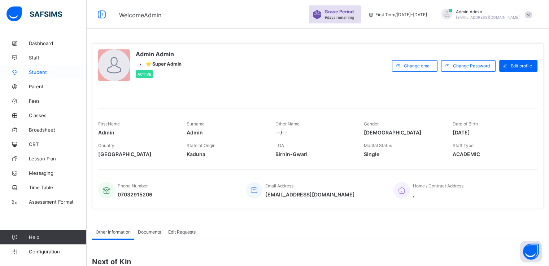
click at [35, 73] on span "Student" at bounding box center [58, 72] width 58 height 6
click at [40, 249] on span "Configuration" at bounding box center [57, 252] width 57 height 6
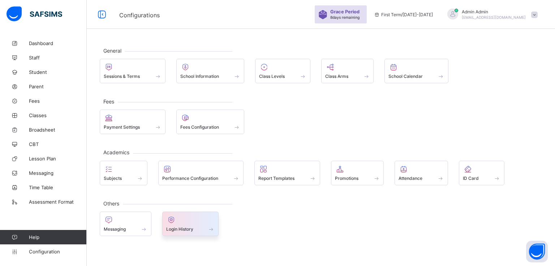
click at [183, 227] on span "Login History" at bounding box center [179, 229] width 27 height 5
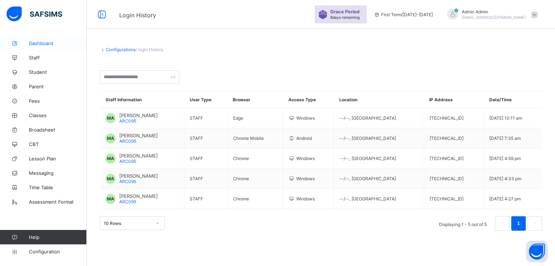
click at [43, 47] on link "Dashboard" at bounding box center [43, 43] width 87 height 14
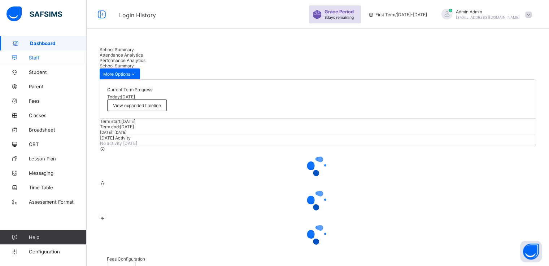
click at [34, 62] on link "Staff" at bounding box center [43, 58] width 87 height 14
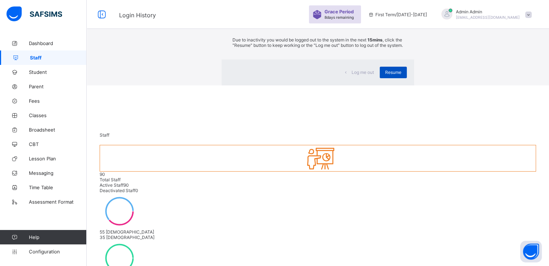
click at [380, 78] on div "Resume" at bounding box center [393, 73] width 27 height 12
click at [385, 75] on span "Resume" at bounding box center [393, 72] width 16 height 5
click at [380, 78] on div "Resume" at bounding box center [393, 73] width 27 height 12
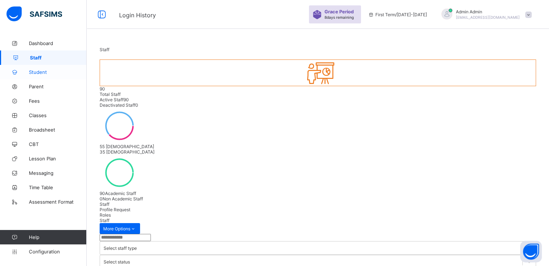
click at [33, 70] on span "Student" at bounding box center [58, 72] width 58 height 6
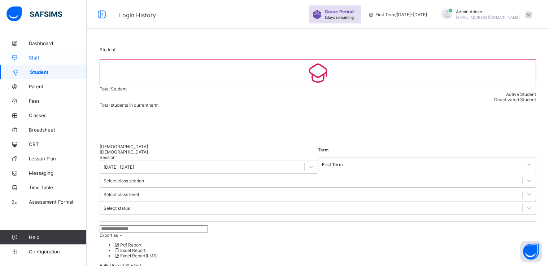
click at [35, 55] on span "Staff" at bounding box center [58, 58] width 58 height 6
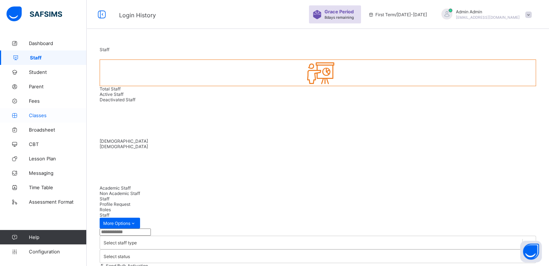
click at [40, 119] on link "Classes" at bounding box center [43, 115] width 87 height 14
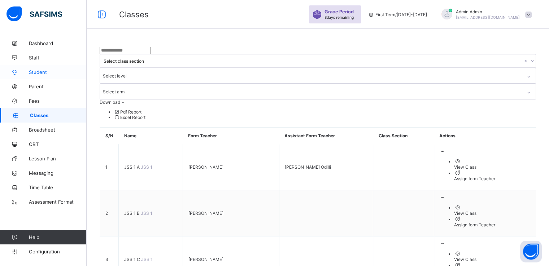
click at [36, 71] on span "Student" at bounding box center [58, 72] width 58 height 6
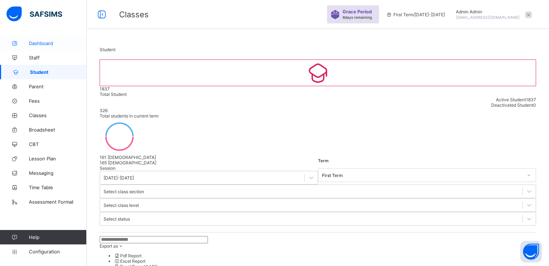
click at [38, 44] on span "Dashboard" at bounding box center [58, 43] width 58 height 6
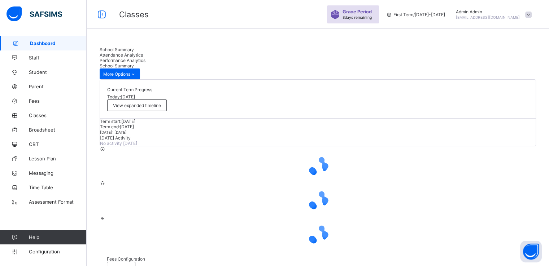
click at [146, 58] on span "Performance Analytics" at bounding box center [123, 60] width 46 height 5
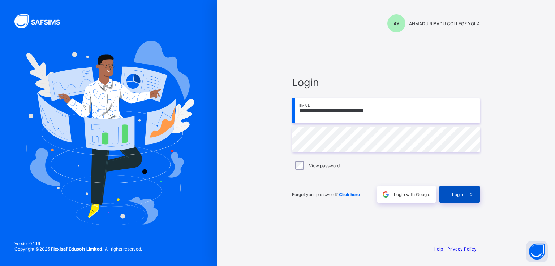
click at [451, 203] on div "Login" at bounding box center [459, 194] width 40 height 17
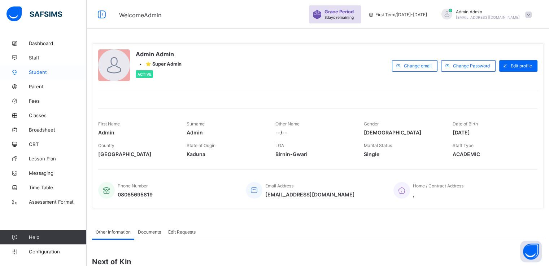
click at [36, 72] on span "Student" at bounding box center [58, 72] width 58 height 6
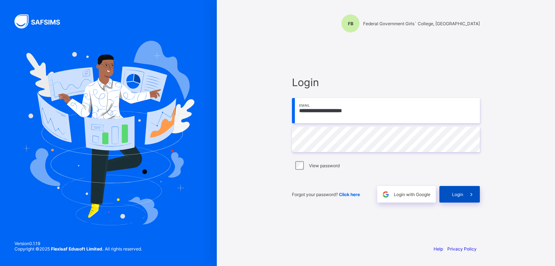
click at [459, 194] on span "Login" at bounding box center [457, 194] width 11 height 5
click at [466, 197] on span at bounding box center [471, 194] width 17 height 17
click at [350, 227] on div "**********" at bounding box center [386, 140] width 202 height 200
click at [449, 197] on div "Login" at bounding box center [459, 194] width 40 height 17
click at [330, 68] on div "**********" at bounding box center [386, 140] width 202 height 200
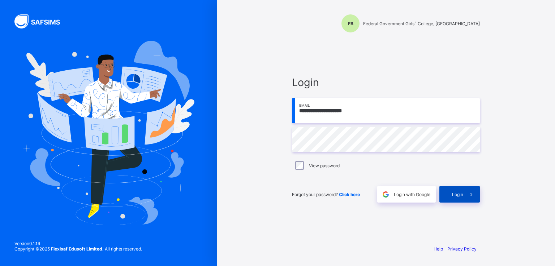
click at [456, 198] on div "Login" at bounding box center [459, 194] width 40 height 17
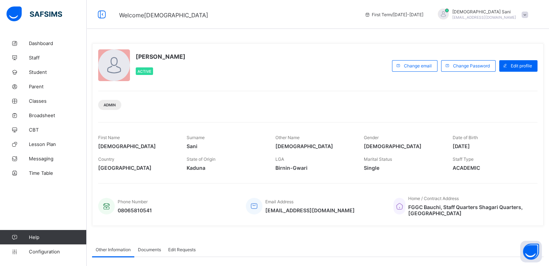
click at [528, 12] on span at bounding box center [525, 15] width 6 height 6
click at [355, 71] on div "Musa Muhammad Sani Active" at bounding box center [243, 65] width 290 height 33
click at [528, 13] on span at bounding box center [525, 15] width 6 height 6
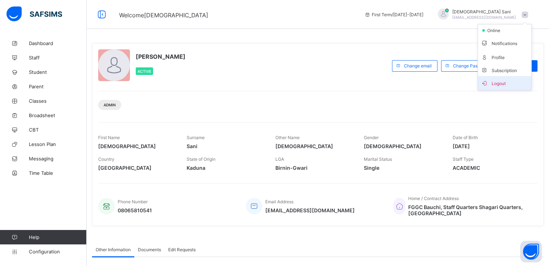
click at [502, 83] on span "Logout" at bounding box center [505, 83] width 48 height 8
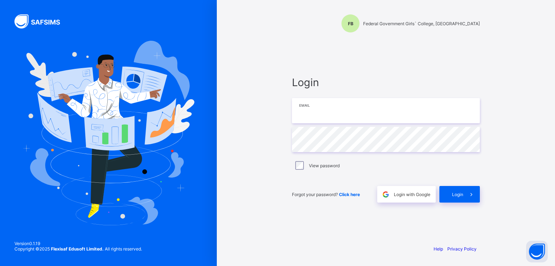
type input "**********"
click at [458, 194] on span "Login" at bounding box center [457, 194] width 11 height 5
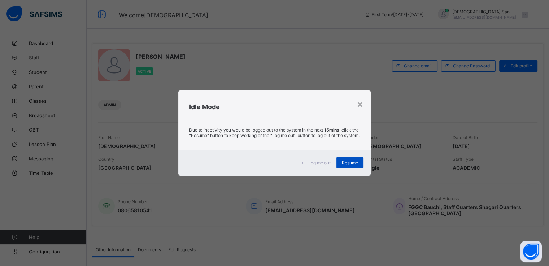
click at [347, 166] on span "Resume" at bounding box center [350, 162] width 16 height 5
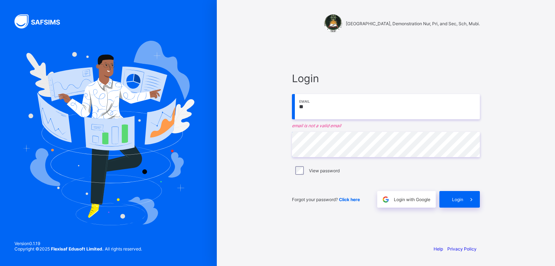
type input "**********"
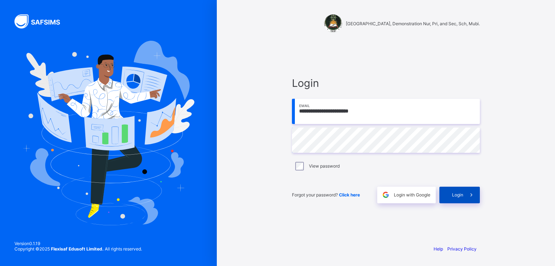
click at [461, 196] on span "Login" at bounding box center [457, 194] width 11 height 5
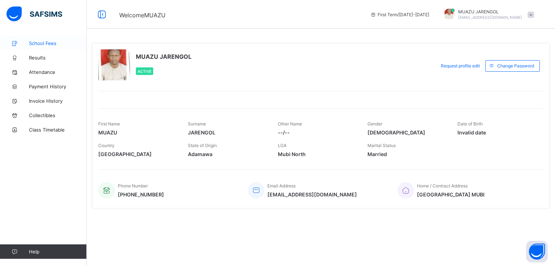
click at [38, 42] on span "School Fees" at bounding box center [58, 43] width 58 height 6
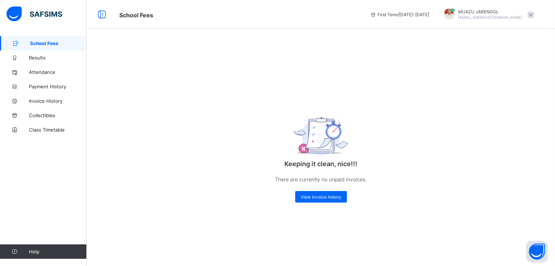
click at [531, 14] on span at bounding box center [530, 15] width 6 height 6
click at [504, 73] on span "Logout" at bounding box center [510, 71] width 48 height 8
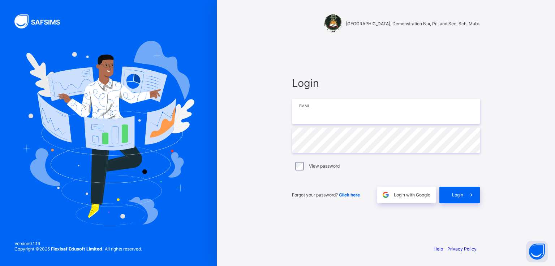
type input "**********"
click at [403, 195] on span "Login with Google" at bounding box center [412, 194] width 36 height 5
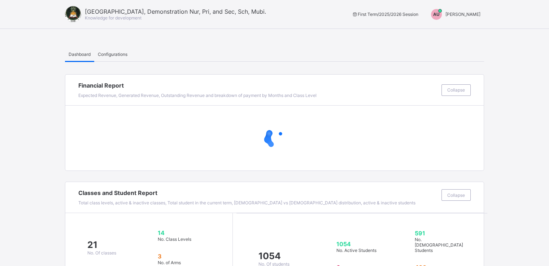
click at [472, 14] on span "[PERSON_NAME]" at bounding box center [463, 14] width 35 height 5
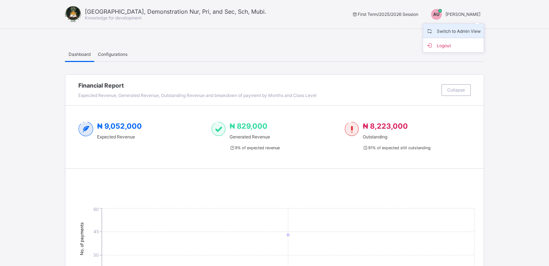
click at [451, 31] on span "Switch to Admin View" at bounding box center [453, 31] width 55 height 8
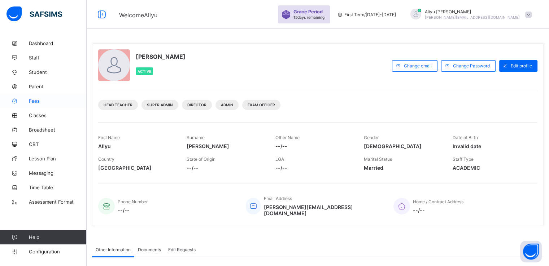
click at [35, 101] on span "Fees" at bounding box center [58, 101] width 58 height 6
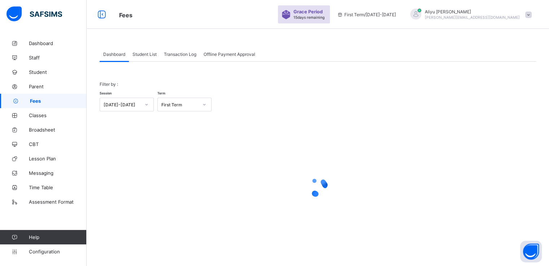
click at [181, 57] on div "Transaction Log" at bounding box center [180, 54] width 40 height 14
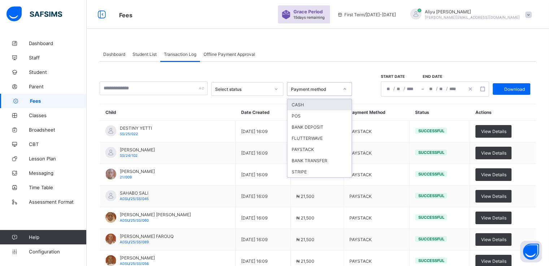
click at [347, 88] on icon at bounding box center [345, 89] width 4 height 7
click at [270, 91] on div "Select status" at bounding box center [242, 89] width 55 height 5
click at [142, 52] on span "Student List" at bounding box center [145, 54] width 24 height 5
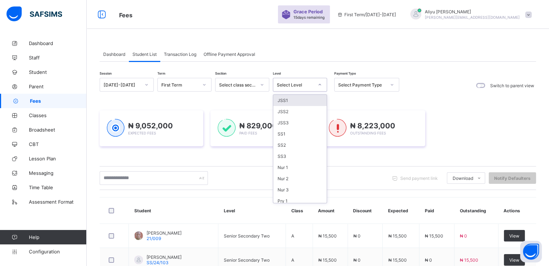
click at [315, 81] on div at bounding box center [320, 85] width 12 height 12
click at [295, 99] on div "JSS1" at bounding box center [299, 100] width 53 height 11
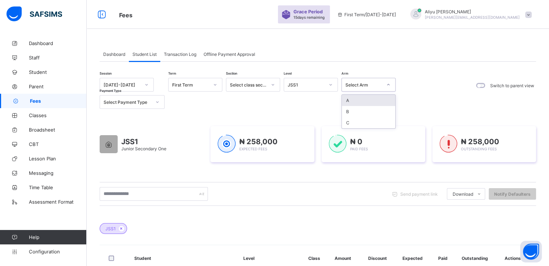
click at [372, 83] on div "Select Arm" at bounding box center [364, 84] width 37 height 5
click at [357, 101] on div "A" at bounding box center [368, 100] width 53 height 11
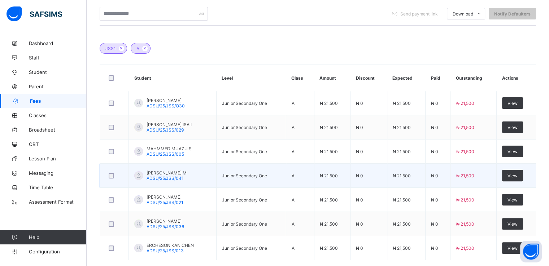
scroll to position [179, 0]
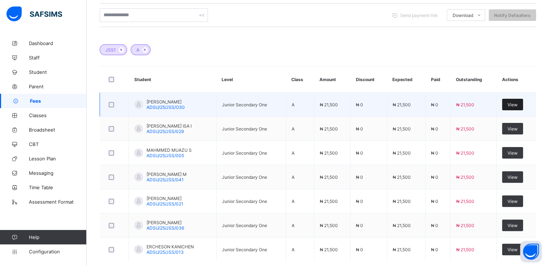
click at [516, 103] on span "View" at bounding box center [513, 104] width 10 height 5
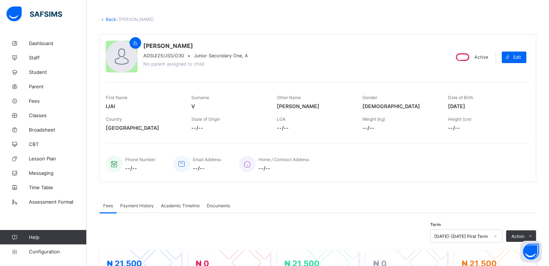
scroll to position [30, 0]
drag, startPoint x: 142, startPoint y: 55, endPoint x: 184, endPoint y: 55, distance: 42.2
click at [184, 55] on div "IJAI VICTOR V ADSU/25/JSS/O30 • Junior Secondary One, A No parent assigned to c…" at bounding box center [275, 57] width 338 height 33
copy span "ADSU/25/JSS/O30"
click at [35, 87] on span "Parent" at bounding box center [58, 87] width 58 height 6
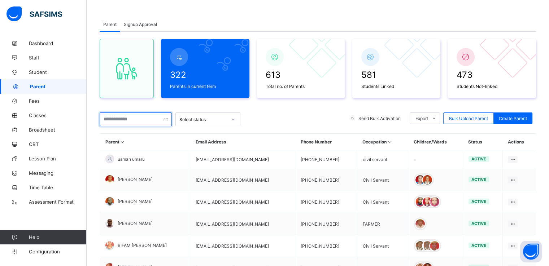
click at [135, 120] on input "text" at bounding box center [136, 120] width 72 height 14
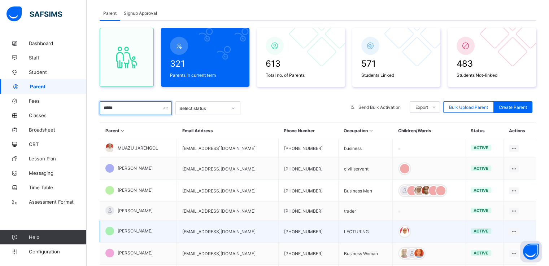
scroll to position [37, 0]
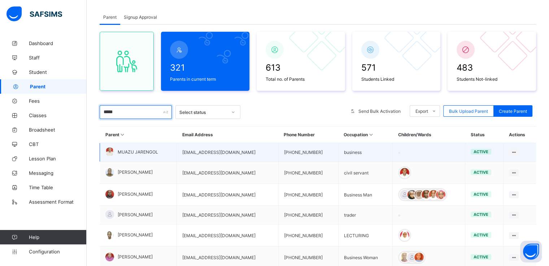
type input "*****"
click at [143, 153] on span "MUAZU JARENGOL" at bounding box center [138, 151] width 40 height 5
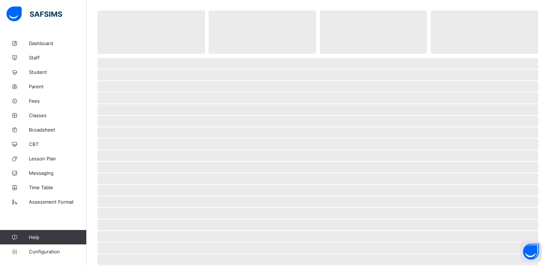
click at [246, 174] on span "‌" at bounding box center [317, 179] width 441 height 11
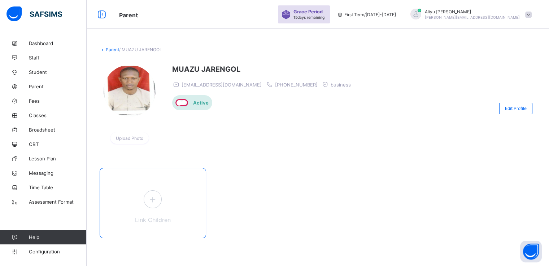
click at [154, 203] on icon at bounding box center [152, 199] width 13 height 11
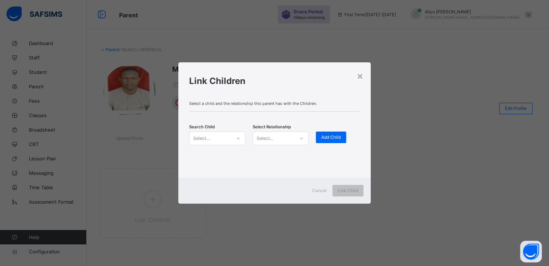
click at [233, 138] on div at bounding box center [238, 139] width 12 height 12
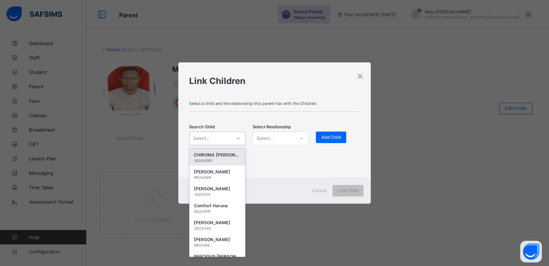
paste input "**********"
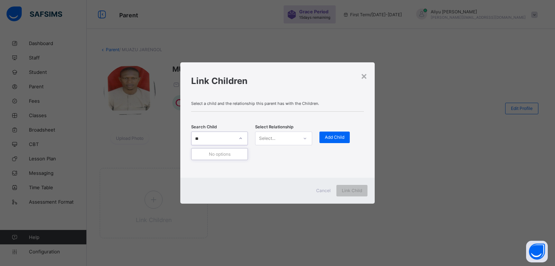
type input "*"
paste input "**********"
type input "**********"
click at [207, 156] on div "IJAI VICTOR V" at bounding box center [219, 155] width 47 height 7
click at [277, 138] on div "Select..." at bounding box center [276, 139] width 42 height 10
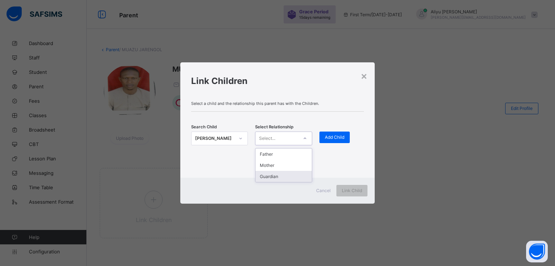
click at [268, 176] on div "Guardian" at bounding box center [283, 176] width 56 height 11
click at [335, 135] on span "Add Child" at bounding box center [334, 137] width 19 height 5
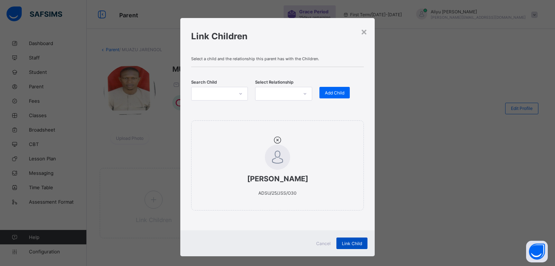
click at [353, 241] on span "Link Child" at bounding box center [352, 243] width 20 height 5
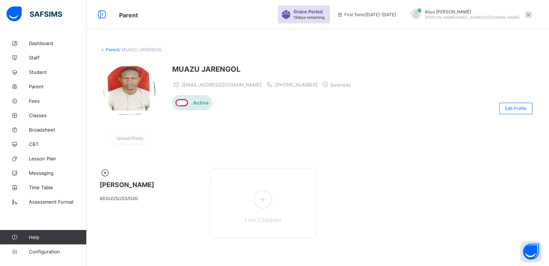
click at [532, 16] on span at bounding box center [528, 15] width 6 height 6
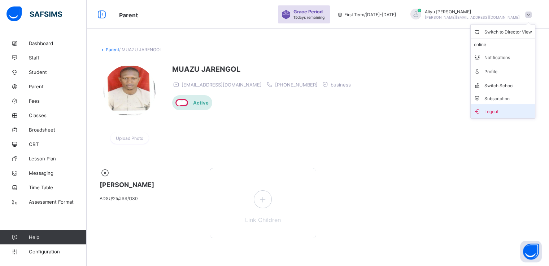
click at [493, 113] on span "Logout" at bounding box center [503, 111] width 58 height 8
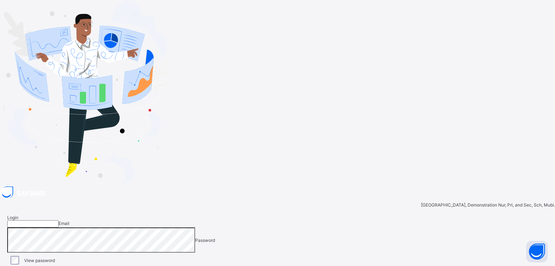
type input "**********"
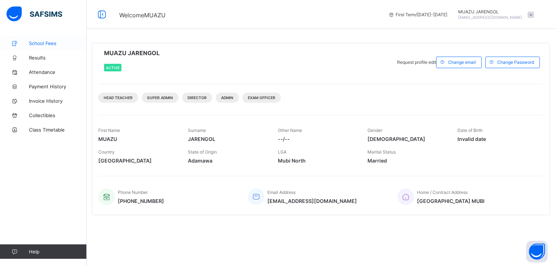
click at [38, 45] on span "School Fees" at bounding box center [58, 43] width 58 height 6
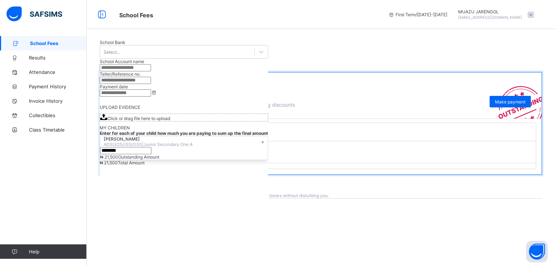
click at [114, 141] on icon at bounding box center [110, 137] width 8 height 7
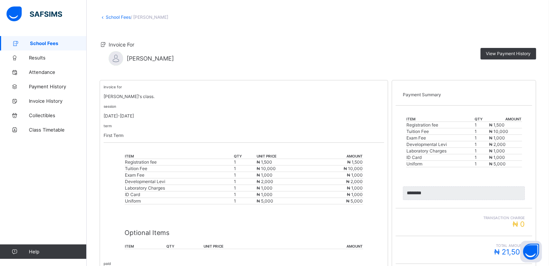
scroll to position [32, 0]
click at [504, 55] on span "View Payment History" at bounding box center [508, 53] width 45 height 5
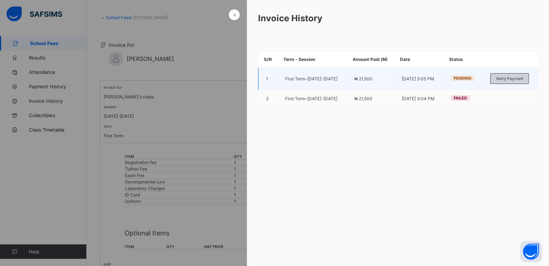
click at [508, 81] on span "Retry Payment" at bounding box center [509, 78] width 27 height 5
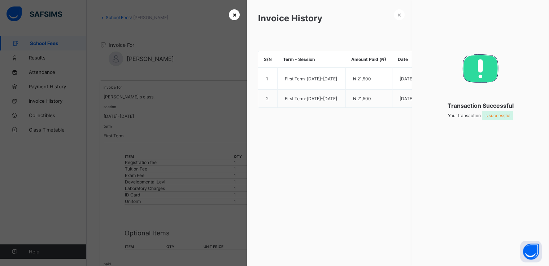
click at [232, 16] on span "×" at bounding box center [234, 15] width 4 height 8
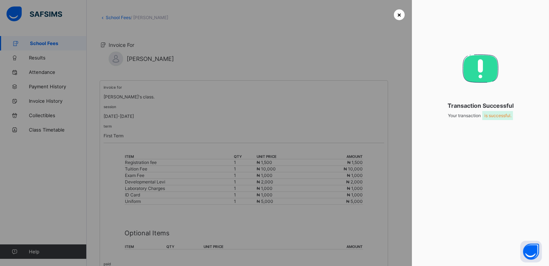
click at [399, 14] on span "×" at bounding box center [399, 15] width 4 height 8
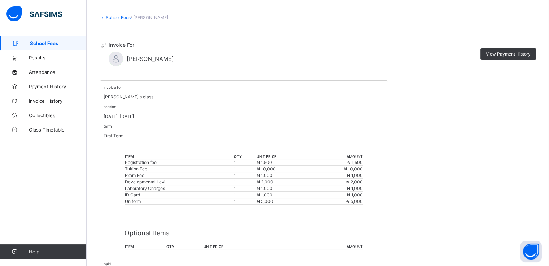
scroll to position [112, 0]
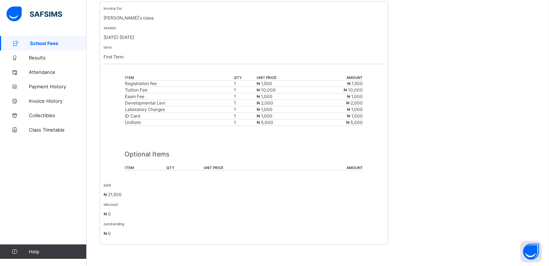
click at [44, 44] on span "School Fees" at bounding box center [58, 43] width 57 height 6
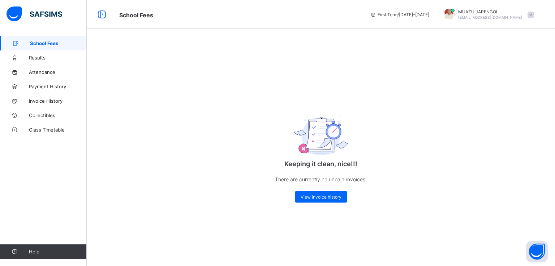
click at [532, 14] on span at bounding box center [530, 15] width 6 height 6
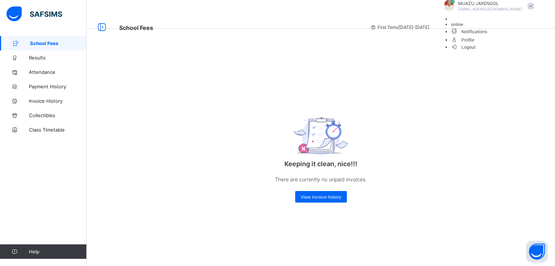
click at [476, 51] on span "Logout" at bounding box center [463, 47] width 25 height 8
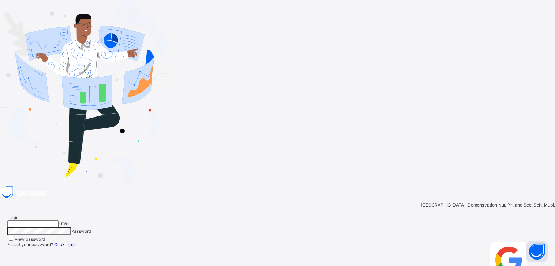
type input "**********"
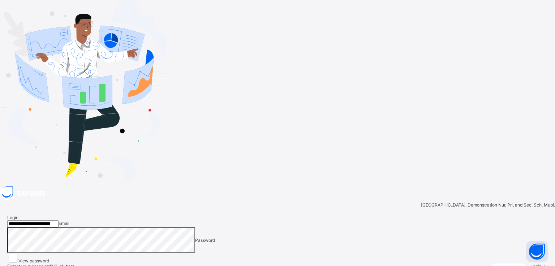
click at [530, 264] on span "Login" at bounding box center [535, 266] width 11 height 5
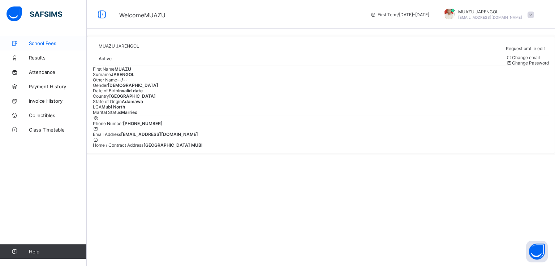
click at [43, 43] on span "School Fees" at bounding box center [58, 43] width 58 height 6
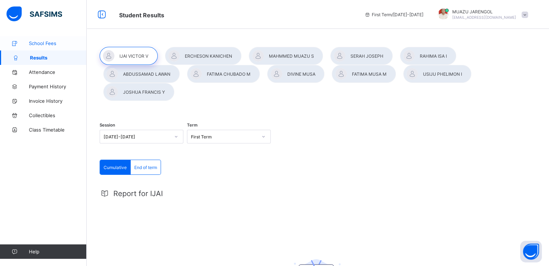
click at [43, 45] on span "School Fees" at bounding box center [58, 43] width 58 height 6
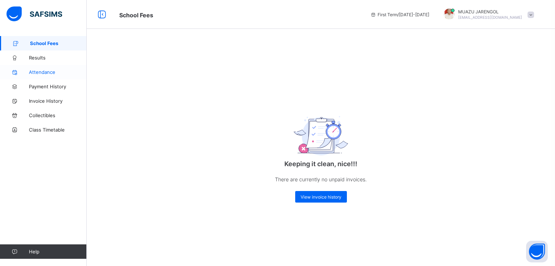
click at [39, 70] on span "Attendance" at bounding box center [58, 72] width 58 height 6
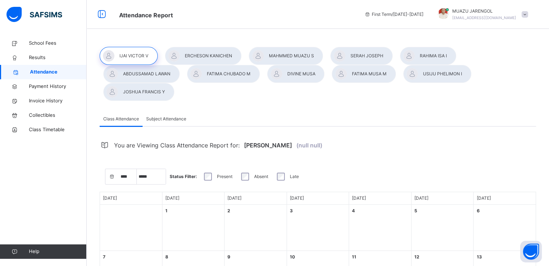
select select "****"
select select "*"
click at [42, 40] on span "School Fees" at bounding box center [58, 43] width 58 height 7
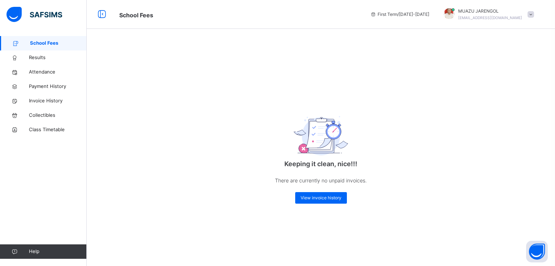
click at [531, 16] on span at bounding box center [530, 14] width 6 height 6
click at [507, 74] on span "Logout" at bounding box center [510, 76] width 48 height 10
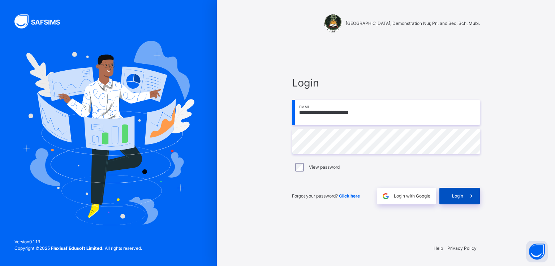
click at [453, 194] on span "Login" at bounding box center [457, 196] width 11 height 6
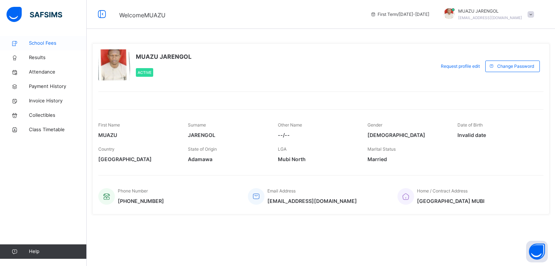
click at [52, 43] on span "School Fees" at bounding box center [58, 43] width 58 height 7
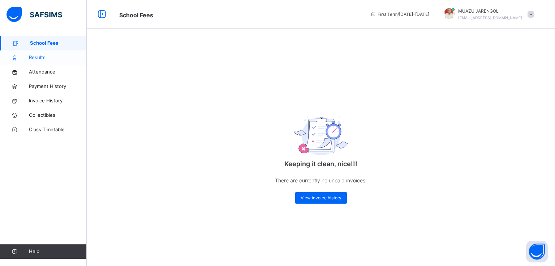
click at [38, 58] on span "Results" at bounding box center [58, 57] width 58 height 7
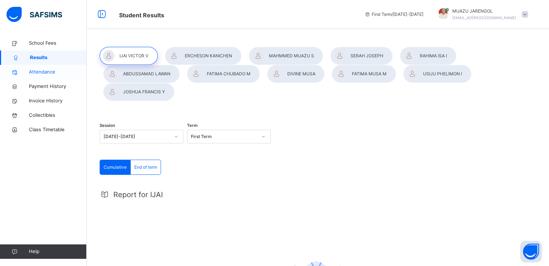
click at [34, 74] on span "Attendance" at bounding box center [58, 72] width 58 height 7
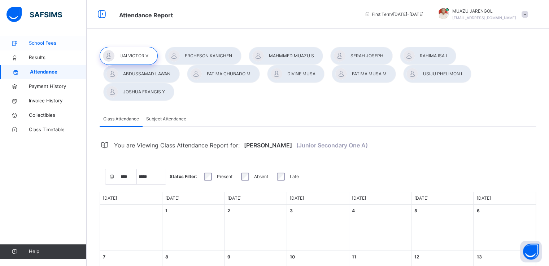
select select "****"
select select "*"
click at [44, 45] on span "School Fees" at bounding box center [58, 43] width 58 height 7
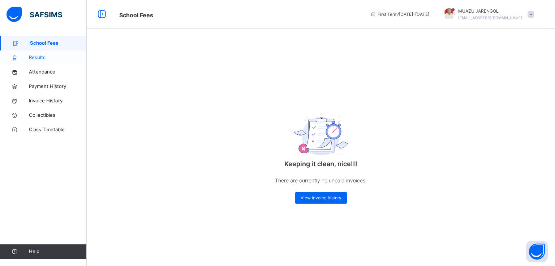
click at [41, 58] on span "Results" at bounding box center [58, 57] width 58 height 7
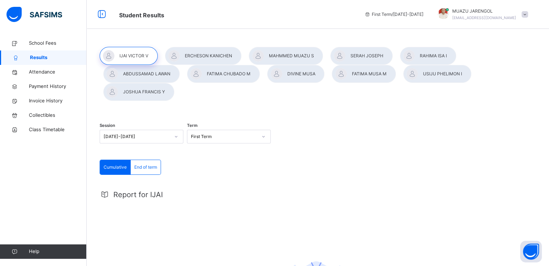
click at [528, 14] on span at bounding box center [525, 14] width 6 height 6
click at [501, 74] on span "Logout" at bounding box center [505, 76] width 48 height 10
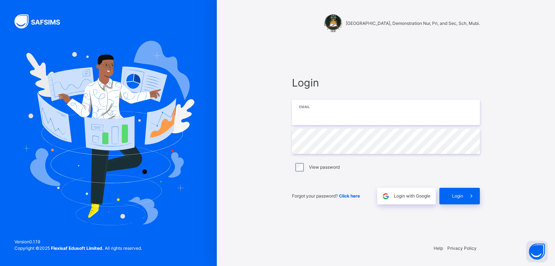
type input "**********"
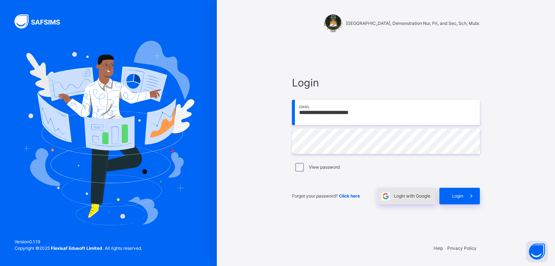
click at [404, 197] on span "Login with Google" at bounding box center [412, 196] width 36 height 6
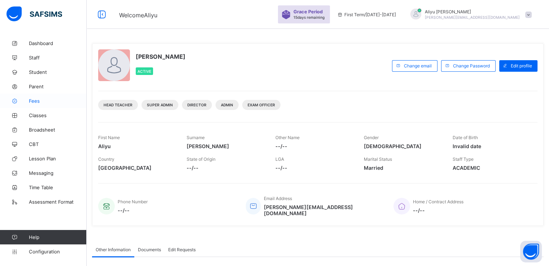
click at [36, 100] on span "Fees" at bounding box center [58, 101] width 58 height 6
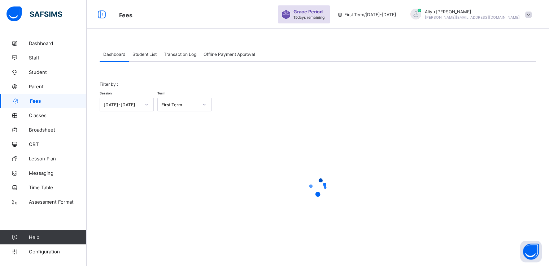
click at [146, 55] on span "Student List" at bounding box center [145, 54] width 24 height 5
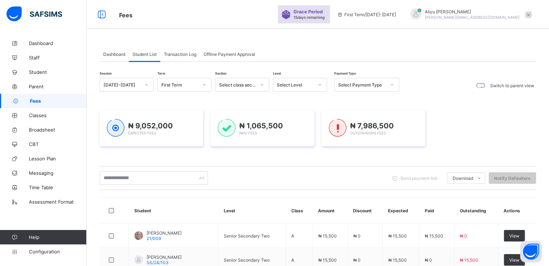
click at [321, 88] on div at bounding box center [320, 85] width 12 height 12
click at [299, 100] on div "JSS1" at bounding box center [299, 100] width 53 height 11
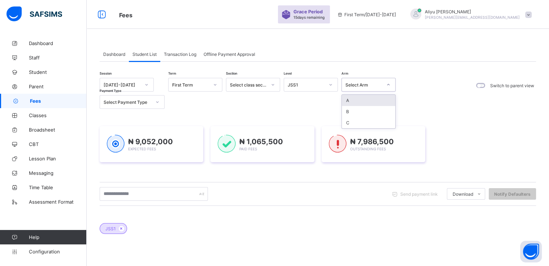
click at [372, 83] on div "Select Arm" at bounding box center [364, 84] width 37 height 5
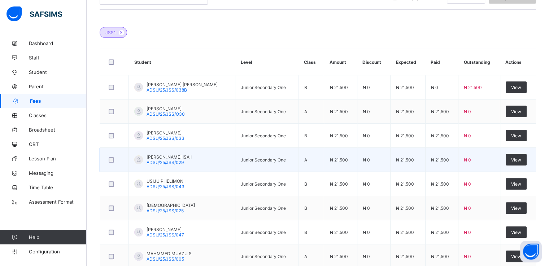
scroll to position [159, 0]
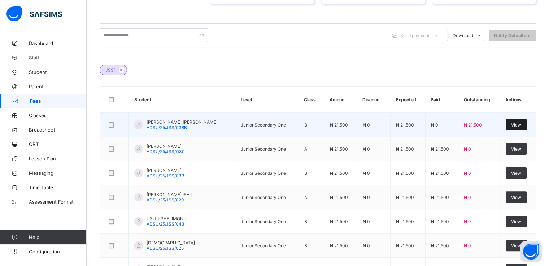
click at [521, 123] on span "View" at bounding box center [516, 124] width 10 height 5
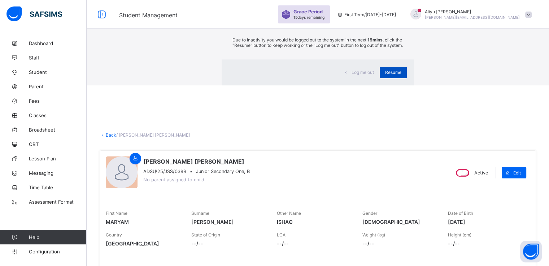
click at [385, 75] on span "Resume" at bounding box center [393, 72] width 16 height 5
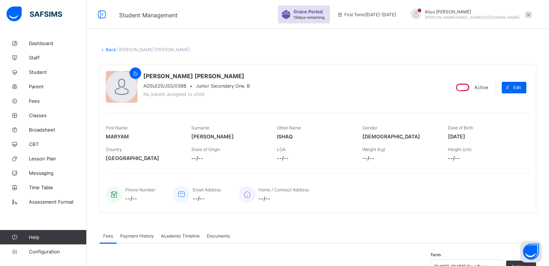
click at [532, 16] on span at bounding box center [528, 15] width 6 height 6
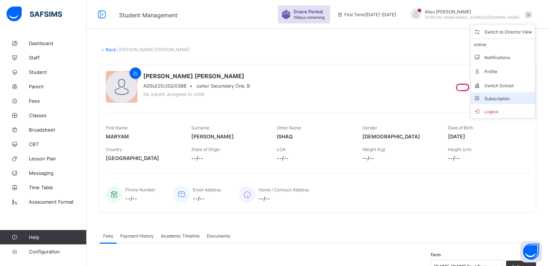
click at [492, 96] on span "Subscription" at bounding box center [492, 98] width 36 height 5
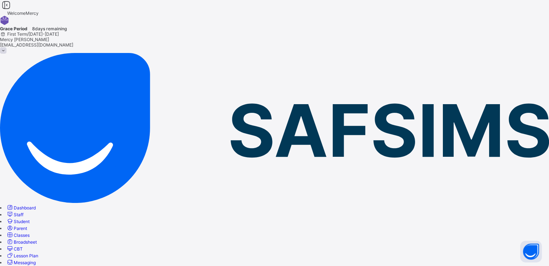
click at [30, 233] on span "Classes" at bounding box center [22, 235] width 16 height 5
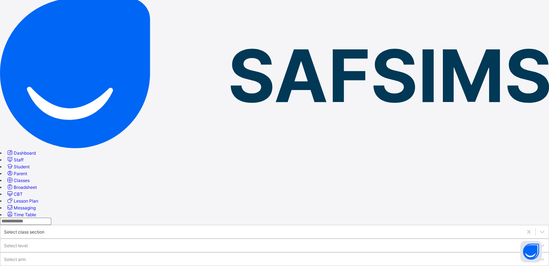
scroll to position [52, 0]
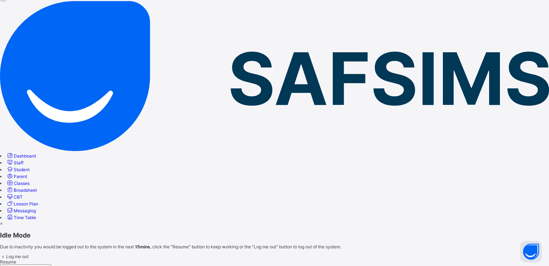
click at [16, 260] on span "Resume" at bounding box center [8, 262] width 16 height 5
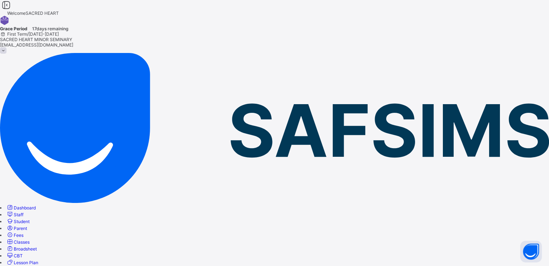
scroll to position [111, 0]
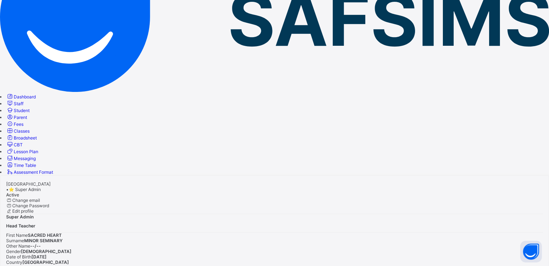
click at [30, 129] on span "Classes" at bounding box center [22, 131] width 16 height 5
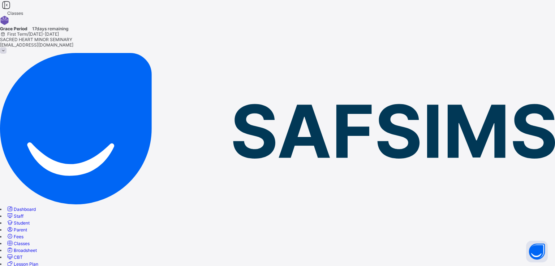
click at [34, 248] on span "Broadsheet" at bounding box center [25, 250] width 23 height 5
click at [30, 241] on span "Classes" at bounding box center [22, 243] width 16 height 5
click at [36, 207] on span "Dashboard" at bounding box center [25, 209] width 22 height 5
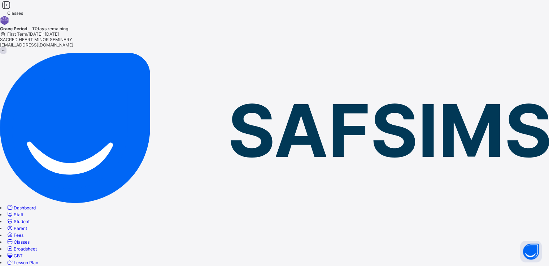
click at [30, 219] on span "Student" at bounding box center [22, 221] width 16 height 5
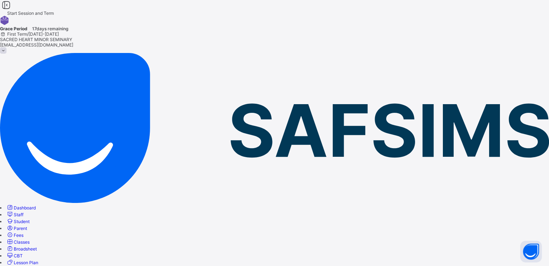
click at [30, 240] on span "Classes" at bounding box center [22, 242] width 16 height 5
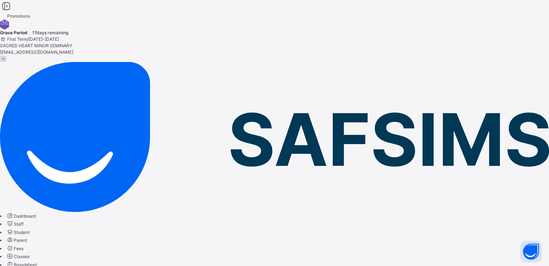
drag, startPoint x: 156, startPoint y: 74, endPoint x: 131, endPoint y: 94, distance: 31.9
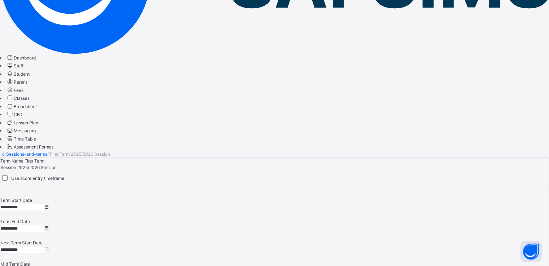
scroll to position [158, 0]
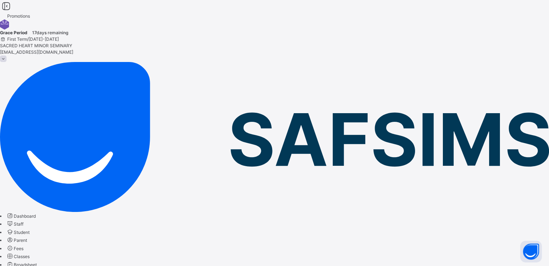
click at [6, 56] on span at bounding box center [3, 59] width 6 height 6
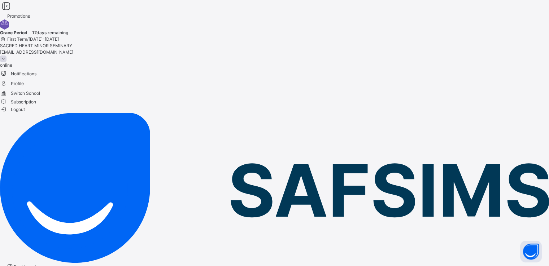
click at [25, 108] on span "Logout" at bounding box center [12, 110] width 25 height 8
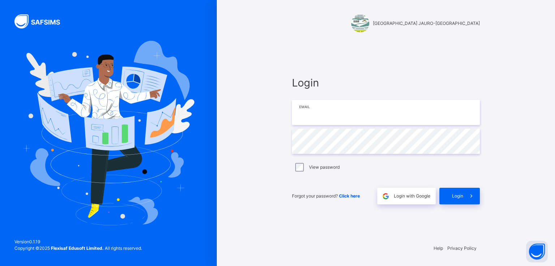
type input "**********"
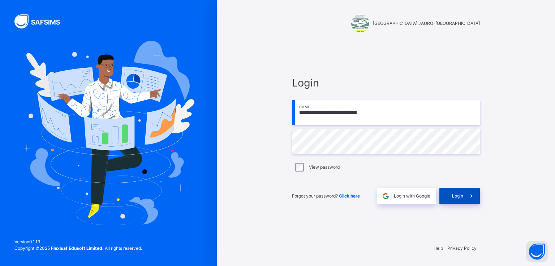
click at [451, 192] on div "Login" at bounding box center [459, 196] width 40 height 17
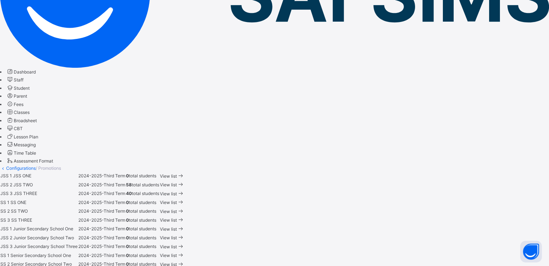
scroll to position [145, 0]
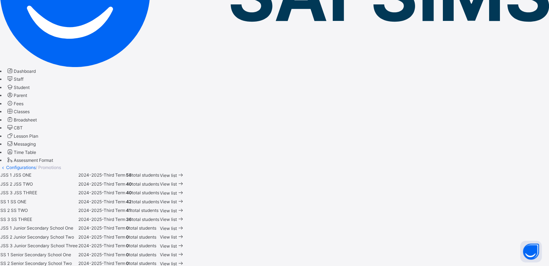
click at [177, 199] on span "View list" at bounding box center [168, 201] width 17 height 5
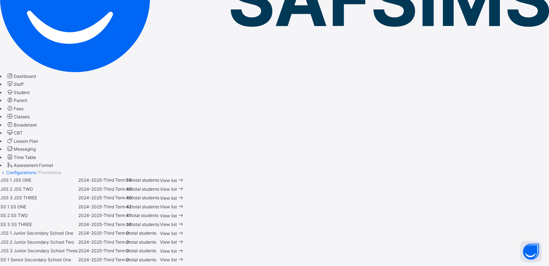
scroll to position [138, 0]
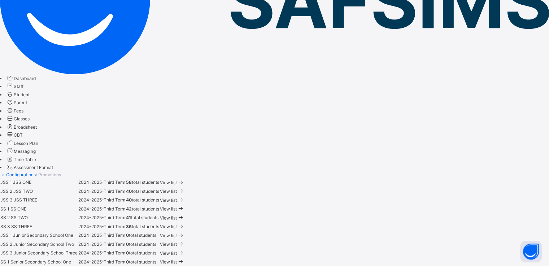
click at [177, 216] on span "View list" at bounding box center [168, 218] width 17 height 5
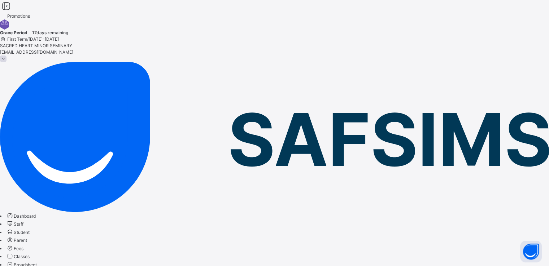
drag, startPoint x: 424, startPoint y: 103, endPoint x: 418, endPoint y: 116, distance: 14.7
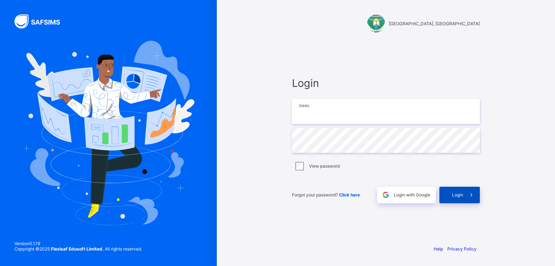
type input "**********"
click at [458, 196] on span "Login" at bounding box center [457, 194] width 11 height 5
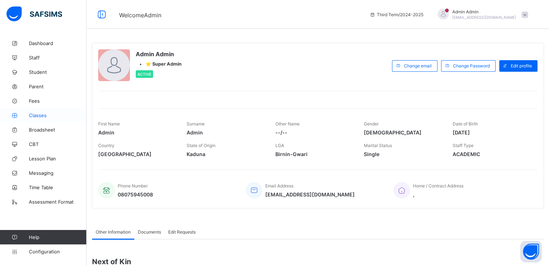
click at [42, 116] on span "Classes" at bounding box center [58, 116] width 58 height 6
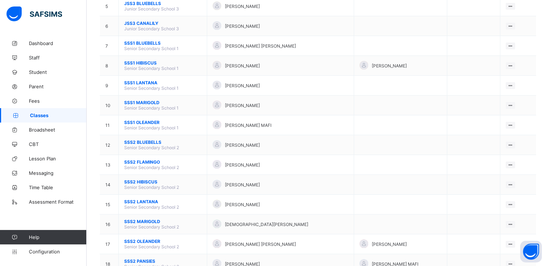
scroll to position [166, 0]
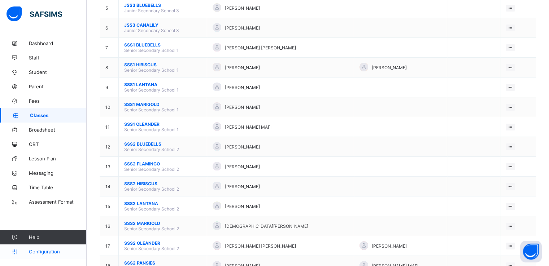
click at [47, 245] on link "Configuration" at bounding box center [43, 252] width 86 height 14
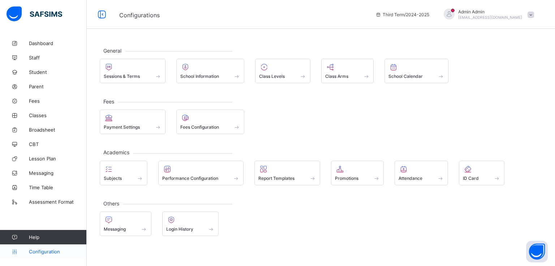
click at [41, 253] on span "Configuration" at bounding box center [57, 252] width 57 height 6
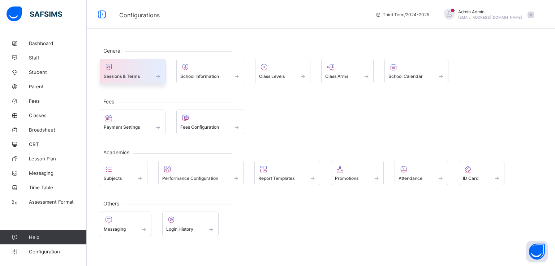
click at [133, 70] on div at bounding box center [133, 67] width 58 height 9
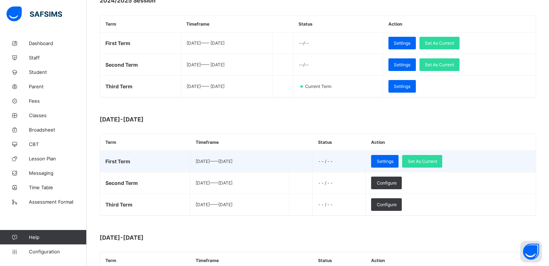
scroll to position [118, 0]
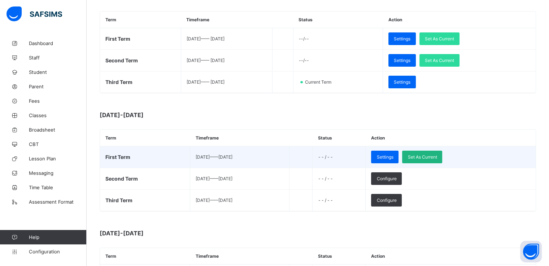
click at [435, 157] on span "Set As Current" at bounding box center [422, 157] width 29 height 5
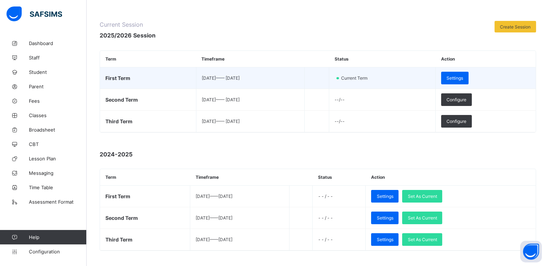
scroll to position [80, 0]
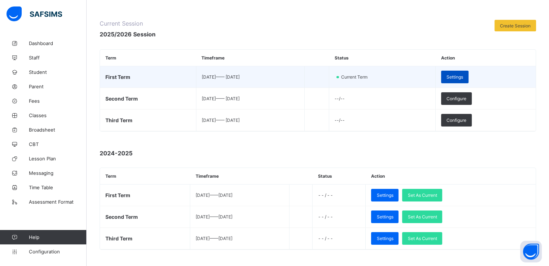
click at [463, 79] on span "Settings" at bounding box center [455, 76] width 17 height 5
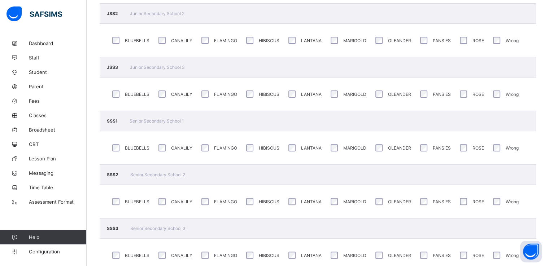
scroll to position [234, 0]
click at [41, 116] on span "Classes" at bounding box center [58, 116] width 58 height 6
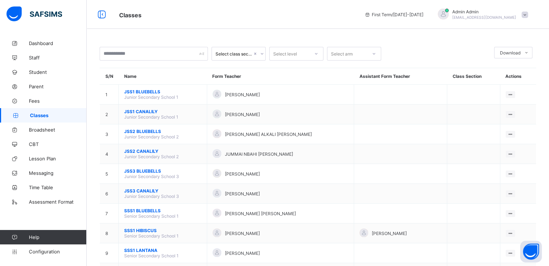
click at [528, 16] on span at bounding box center [525, 15] width 6 height 6
click at [504, 83] on span "Logout" at bounding box center [505, 83] width 48 height 8
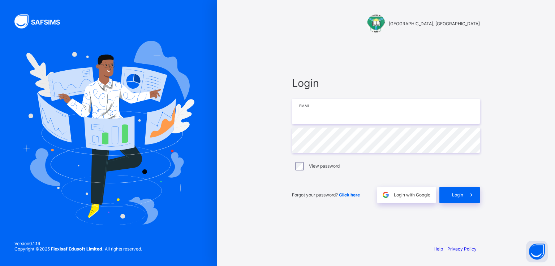
type input "**********"
click at [325, 112] on input "**********" at bounding box center [386, 111] width 188 height 25
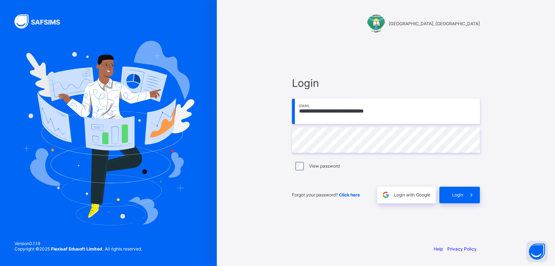
click at [325, 112] on input "**********" at bounding box center [386, 111] width 188 height 25
click at [454, 198] on div "Login" at bounding box center [459, 195] width 40 height 17
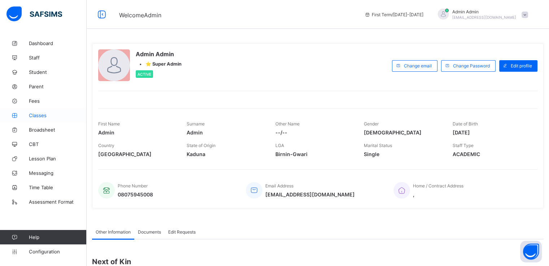
click at [36, 116] on span "Classes" at bounding box center [58, 116] width 58 height 6
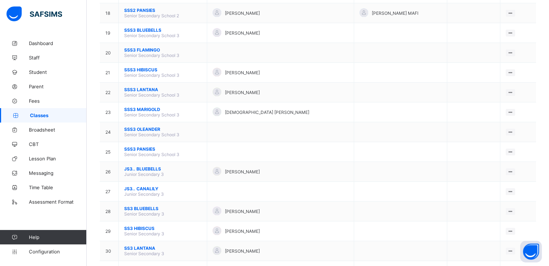
scroll to position [417, 0]
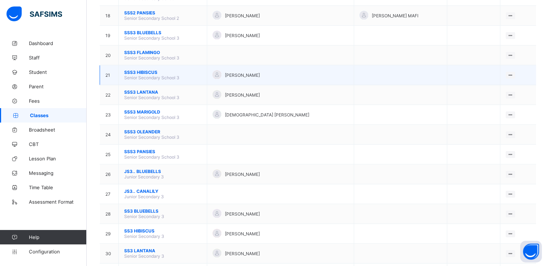
click at [127, 73] on span "SSS3 HIBISCUS" at bounding box center [162, 72] width 77 height 5
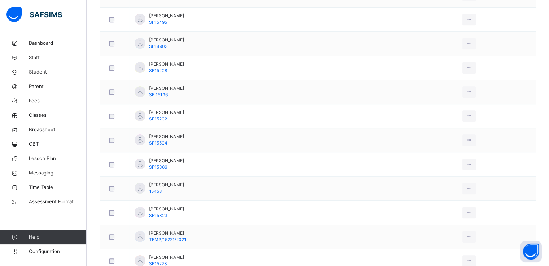
scroll to position [371, 0]
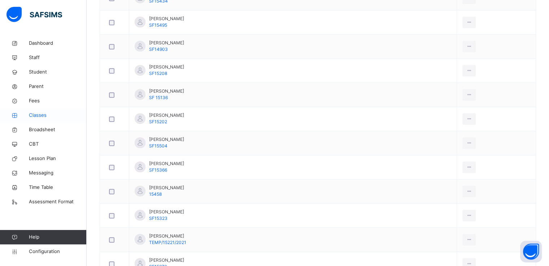
click at [32, 115] on span "Classes" at bounding box center [58, 115] width 58 height 7
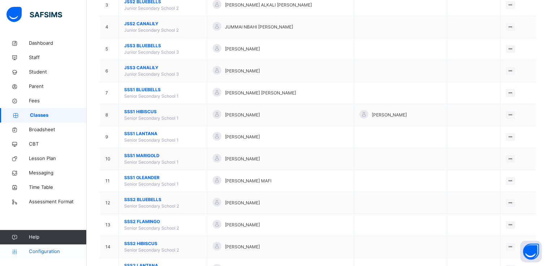
scroll to position [136, 0]
click at [42, 252] on span "Configuration" at bounding box center [57, 251] width 57 height 7
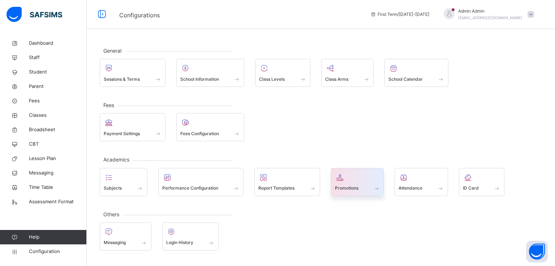
click at [359, 183] on span at bounding box center [357, 184] width 45 height 2
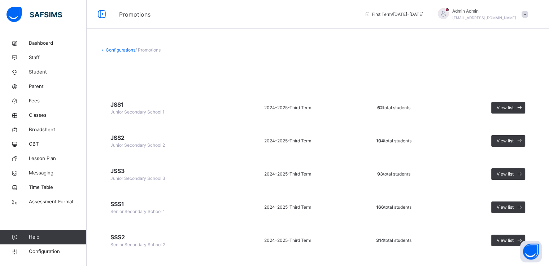
scroll to position [113, 0]
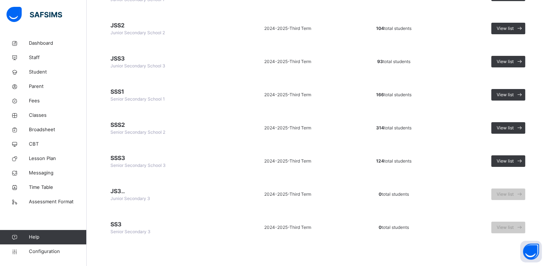
click at [117, 123] on span "SSS2" at bounding box center [164, 125] width 108 height 9
click at [117, 124] on span "SSS2" at bounding box center [164, 125] width 108 height 9
click at [519, 125] on span at bounding box center [520, 128] width 12 height 12
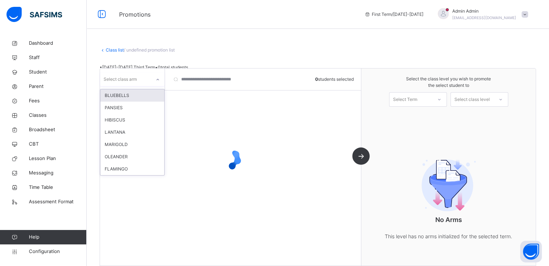
click at [155, 79] on div at bounding box center [158, 80] width 12 height 12
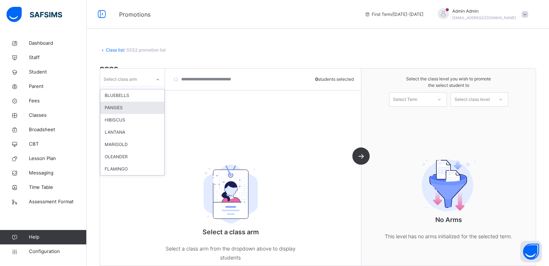
click at [117, 107] on div "PANSIES" at bounding box center [132, 108] width 64 height 12
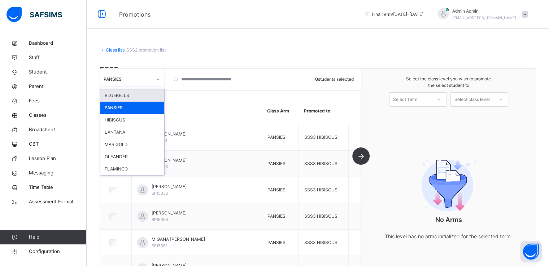
drag, startPoint x: 210, startPoint y: 175, endPoint x: 153, endPoint y: 82, distance: 109.2
click at [153, 82] on div at bounding box center [158, 80] width 12 height 12
click at [120, 160] on div "OLEANDER" at bounding box center [132, 157] width 64 height 12
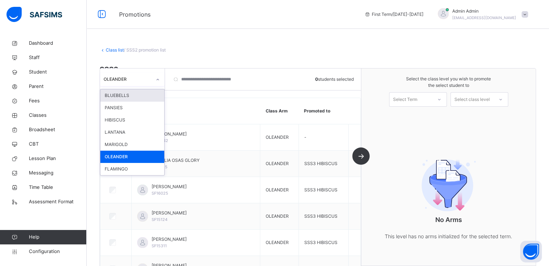
click at [156, 81] on icon at bounding box center [158, 79] width 4 height 7
click at [129, 167] on div "FLAMINGO" at bounding box center [132, 169] width 64 height 12
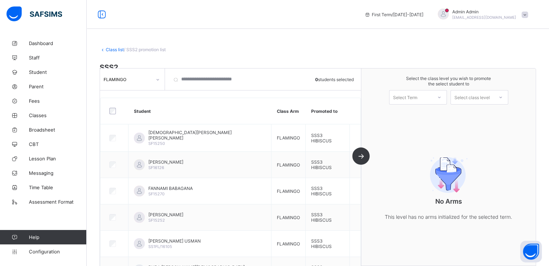
click at [528, 12] on span at bounding box center [525, 15] width 6 height 6
click at [503, 82] on span "Logout" at bounding box center [505, 83] width 48 height 8
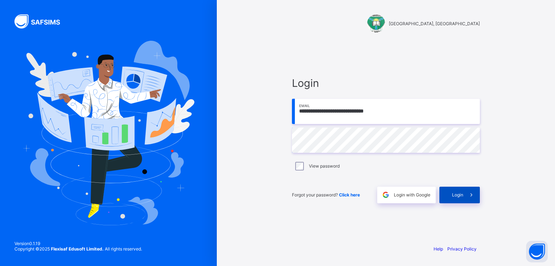
click at [469, 201] on span at bounding box center [471, 195] width 17 height 17
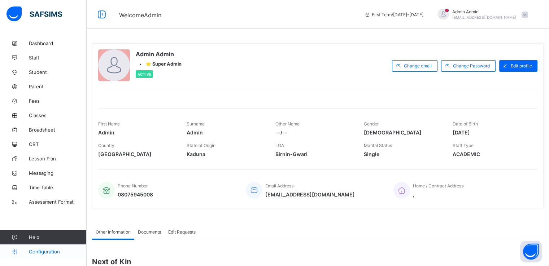
click at [33, 249] on span "Configuration" at bounding box center [57, 252] width 57 height 6
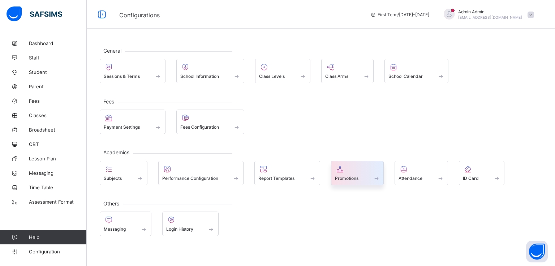
click at [347, 175] on div "Promotions" at bounding box center [357, 178] width 45 height 6
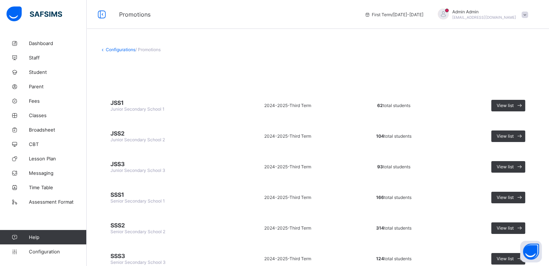
scroll to position [90, 0]
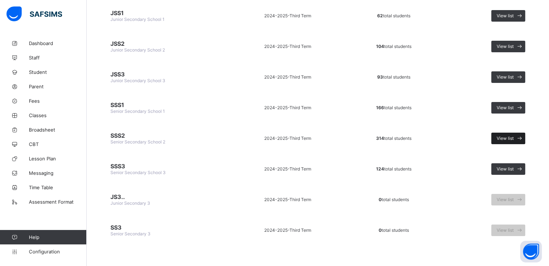
click at [505, 137] on span "View list" at bounding box center [505, 138] width 17 height 5
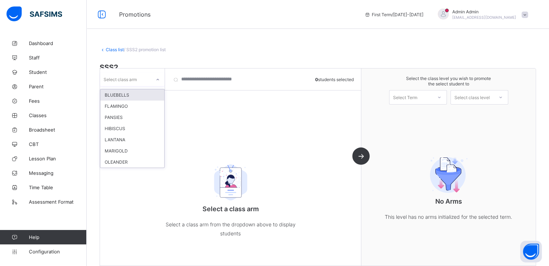
click at [150, 78] on div "Select class arm" at bounding box center [125, 79] width 51 height 10
click at [129, 105] on div "FLAMINGO" at bounding box center [132, 106] width 64 height 11
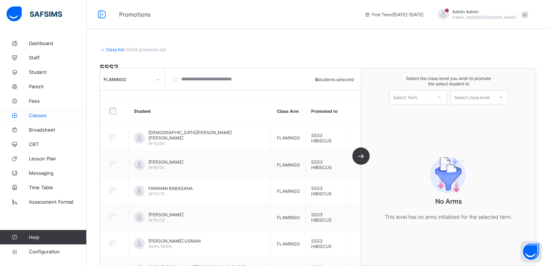
click at [40, 116] on span "Classes" at bounding box center [58, 116] width 58 height 6
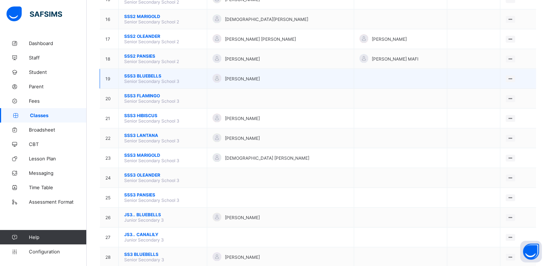
scroll to position [374, 0]
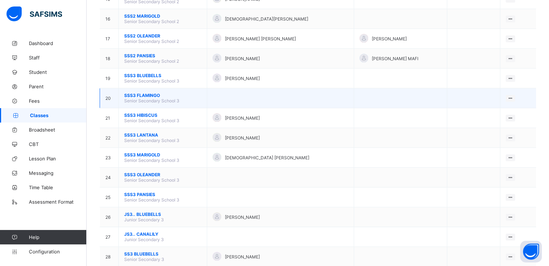
click at [139, 98] on span "SSS3 FLAMINGO" at bounding box center [162, 95] width 77 height 5
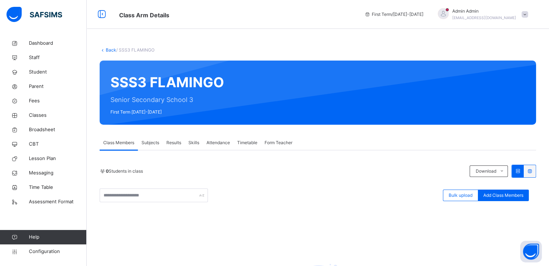
click at [499, 195] on span "Add Class Members" at bounding box center [503, 195] width 40 height 6
click at [0, 0] on div "× Add Student Students Without Class Customers There are currently no records. …" at bounding box center [0, 0] width 0 height 0
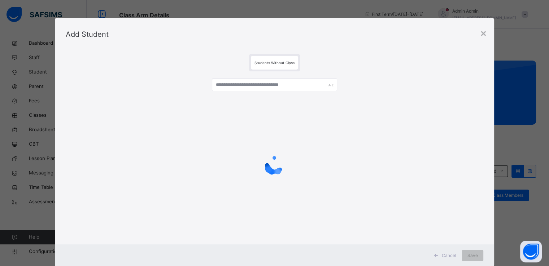
scroll to position [54, 0]
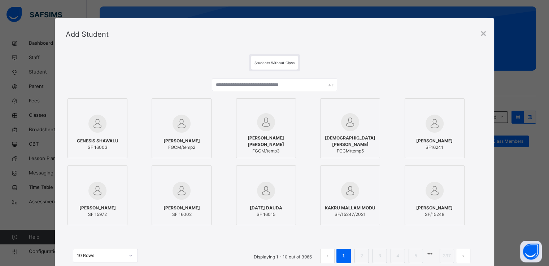
click at [254, 78] on div "GENESIS SHAWALU SF 16003 [PERSON_NAME] FAVOUR FGCM/temp2 [PERSON_NAME] [PERSON_…" at bounding box center [275, 174] width 418 height 207
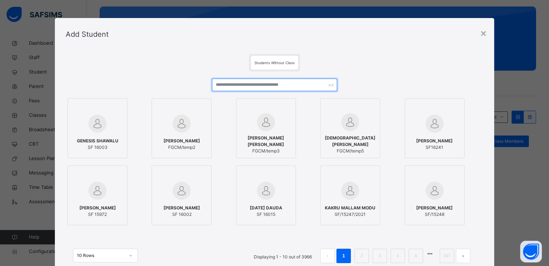
click at [253, 82] on input "text" at bounding box center [274, 85] width 125 height 13
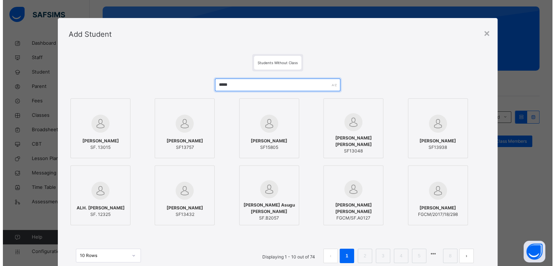
scroll to position [8, 0]
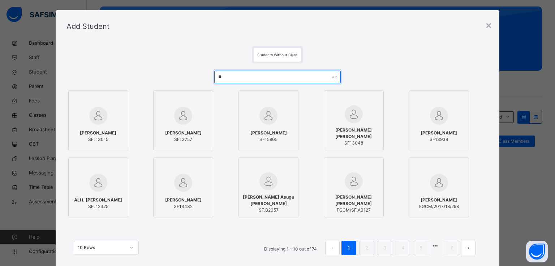
type input "*"
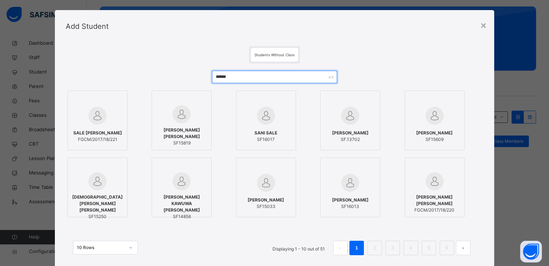
type input "******"
click at [88, 185] on img at bounding box center [97, 182] width 18 height 18
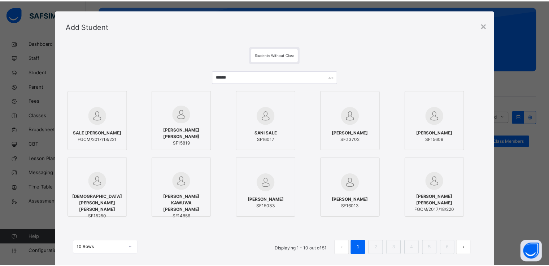
scroll to position [56, 0]
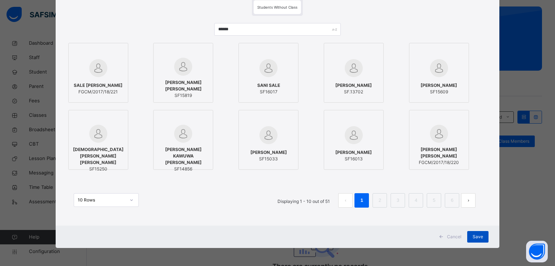
click at [474, 238] on span "Save" at bounding box center [477, 237] width 10 height 6
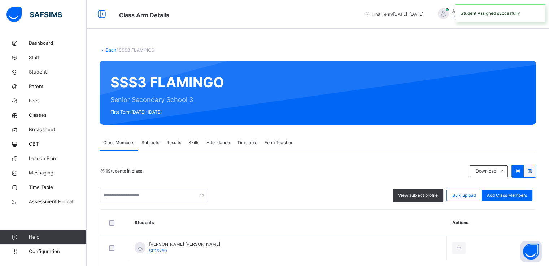
scroll to position [34, 0]
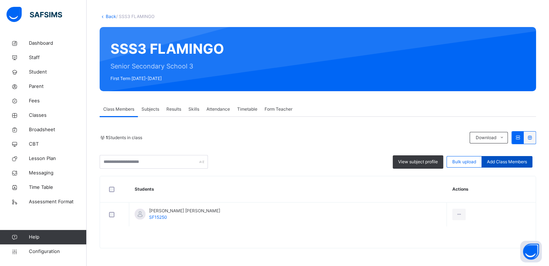
click at [503, 159] on span "Add Class Members" at bounding box center [507, 162] width 40 height 6
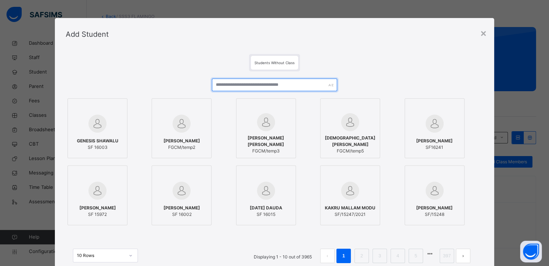
click at [246, 85] on input "text" at bounding box center [274, 85] width 125 height 13
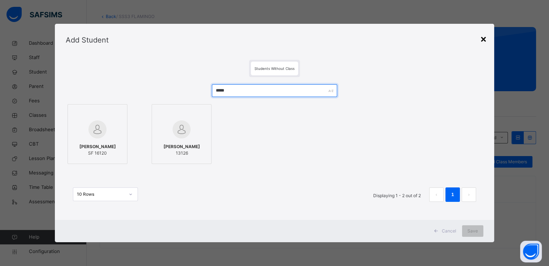
type input "*****"
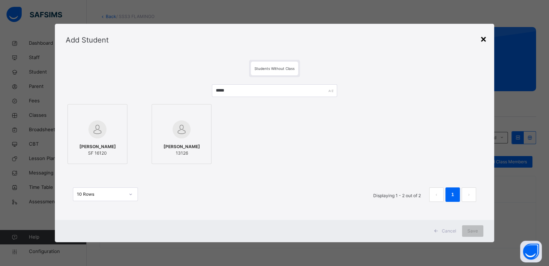
click at [485, 40] on div "×" at bounding box center [483, 38] width 7 height 15
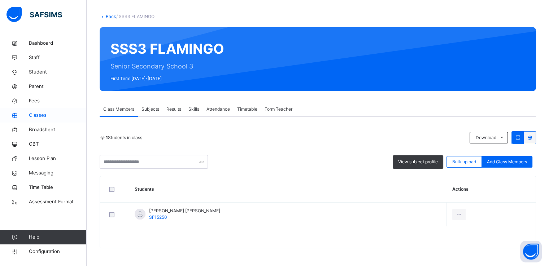
click at [43, 118] on span "Classes" at bounding box center [58, 115] width 58 height 7
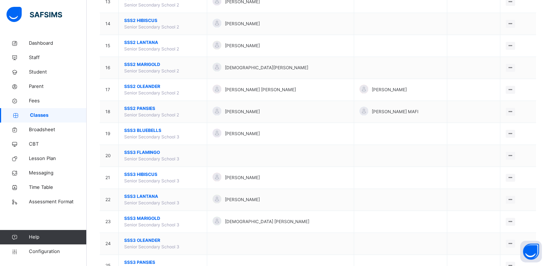
scroll to position [360, 0]
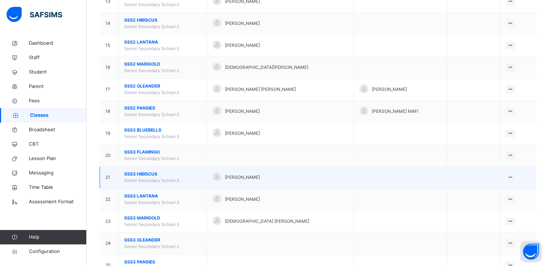
click at [141, 175] on span "SSS3 HIBISCUS" at bounding box center [162, 174] width 77 height 6
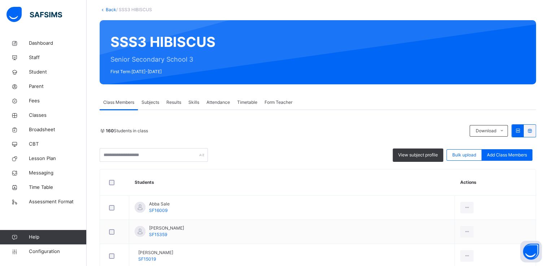
scroll to position [42, 0]
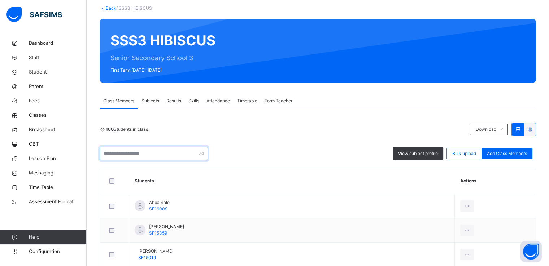
click at [161, 147] on input "text" at bounding box center [154, 154] width 108 height 14
click at [167, 147] on input "text" at bounding box center [154, 154] width 108 height 14
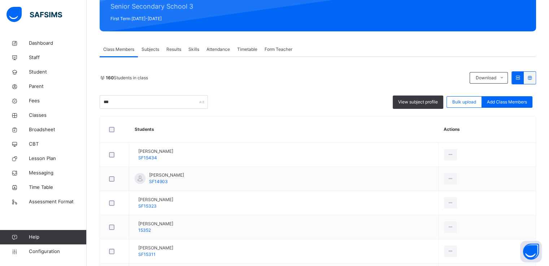
click at [253, 86] on div "160 Students in class Download Pdf Report Excel Report *** View subject profile…" at bounding box center [318, 90] width 437 height 38
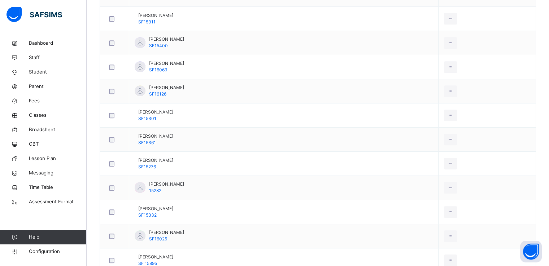
scroll to position [0, 0]
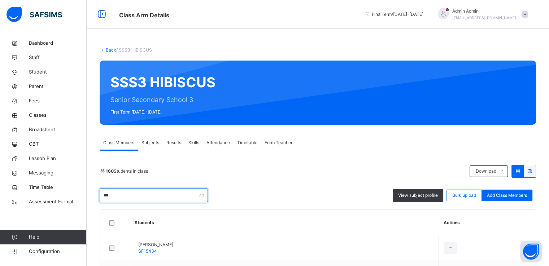
click at [151, 190] on input "***" at bounding box center [154, 196] width 108 height 14
type input "*"
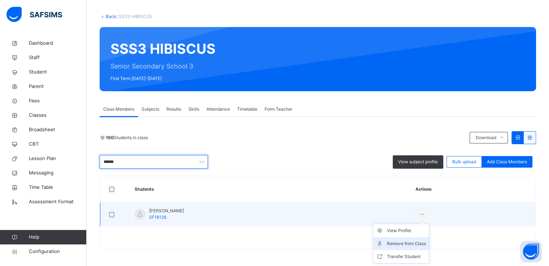
type input "******"
click at [412, 245] on div "Remove from Class" at bounding box center [406, 243] width 39 height 7
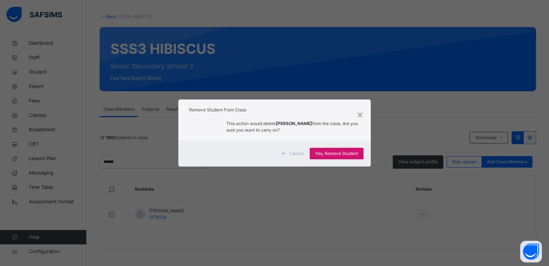
click at [337, 151] on span "Yes, Remove Student" at bounding box center [336, 154] width 43 height 6
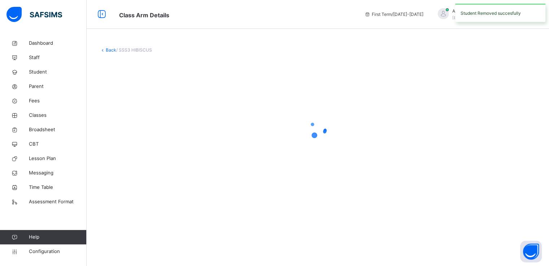
scroll to position [0, 0]
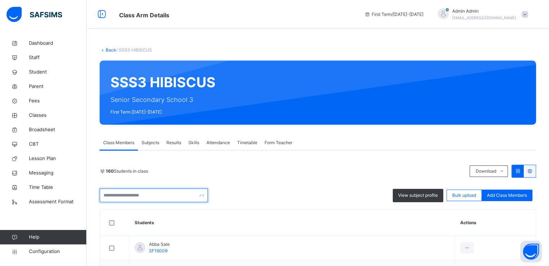
click at [133, 199] on input "text" at bounding box center [154, 196] width 108 height 14
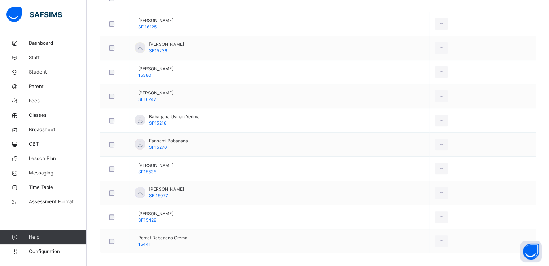
scroll to position [223, 0]
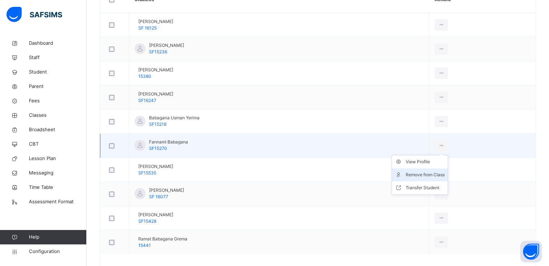
type input "********"
click at [421, 174] on div "Remove from Class" at bounding box center [425, 175] width 39 height 7
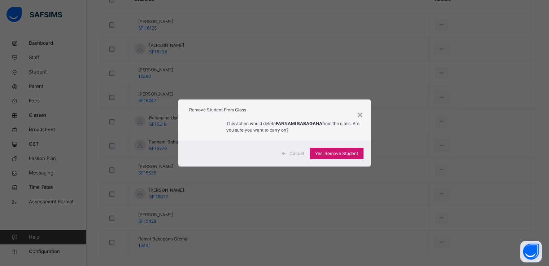
click at [326, 154] on span "Yes, Remove Student" at bounding box center [336, 154] width 43 height 6
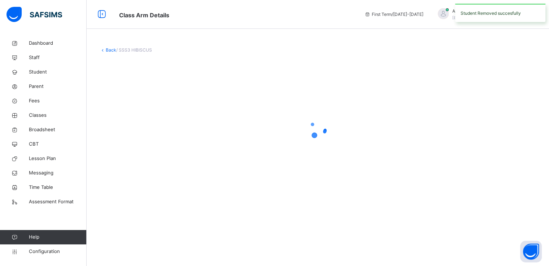
scroll to position [0, 0]
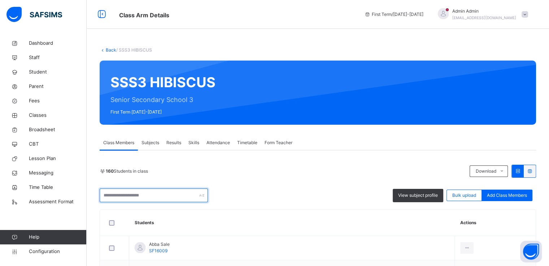
click at [140, 194] on input "text" at bounding box center [154, 196] width 108 height 14
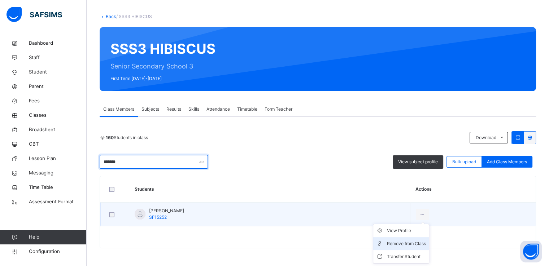
type input "*******"
click at [426, 243] on div "Remove from Class" at bounding box center [406, 243] width 39 height 7
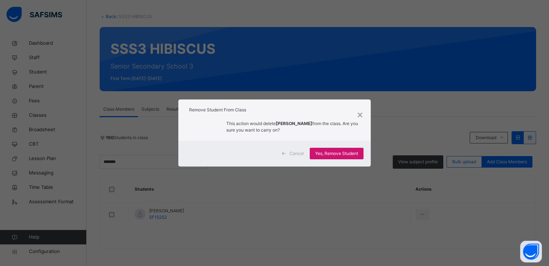
click at [324, 154] on span "Yes, Remove Student" at bounding box center [336, 154] width 43 height 6
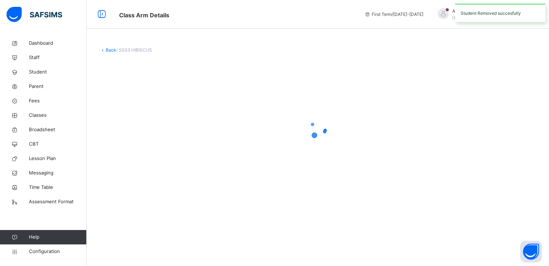
scroll to position [0, 0]
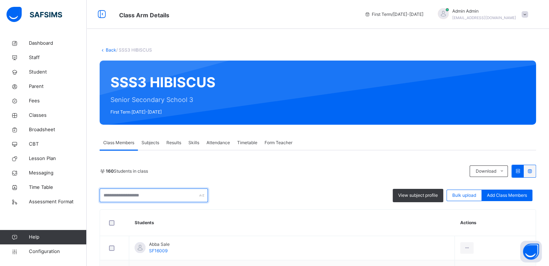
click at [120, 195] on input "text" at bounding box center [154, 196] width 108 height 14
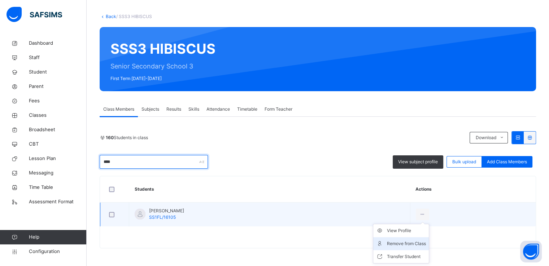
type input "****"
click at [397, 242] on div "Remove from Class" at bounding box center [406, 243] width 39 height 7
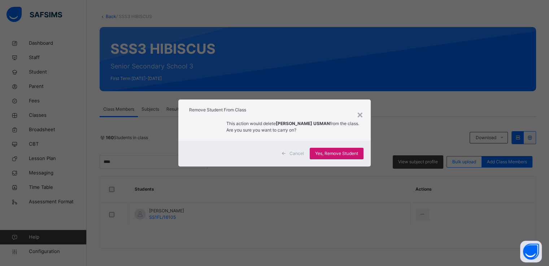
click at [326, 156] on span "Yes, Remove Student" at bounding box center [336, 154] width 43 height 6
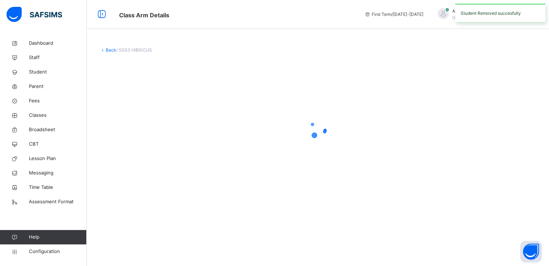
scroll to position [0, 0]
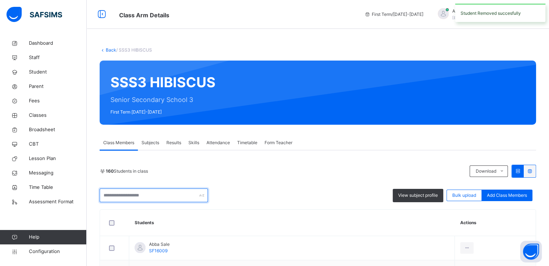
click at [142, 197] on input "text" at bounding box center [154, 196] width 108 height 14
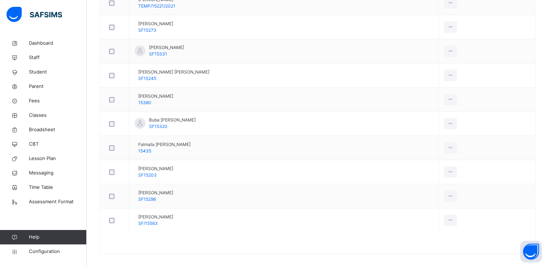
scroll to position [411, 0]
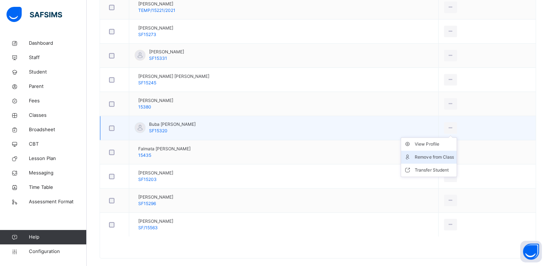
type input "****"
click at [435, 156] on div "Remove from Class" at bounding box center [434, 157] width 39 height 7
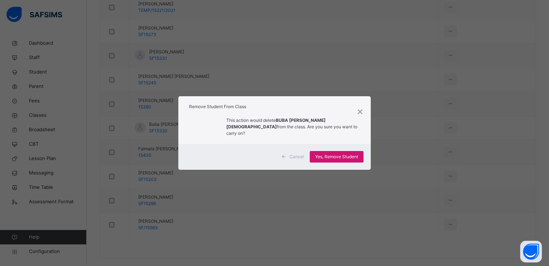
click at [336, 154] on span "Yes, Remove Student" at bounding box center [336, 157] width 43 height 6
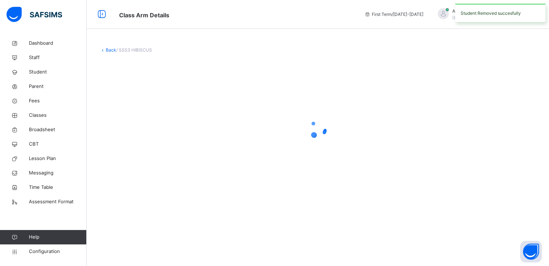
scroll to position [0, 0]
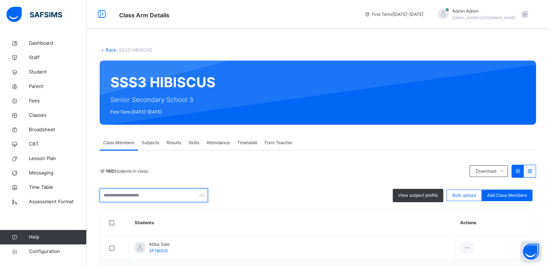
click at [178, 196] on input "text" at bounding box center [154, 196] width 108 height 14
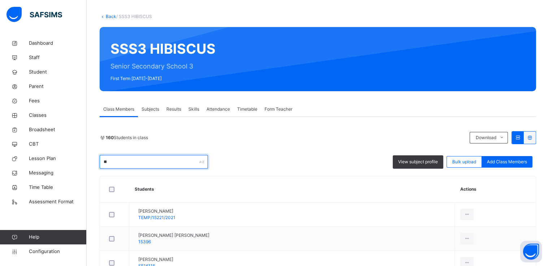
type input "*"
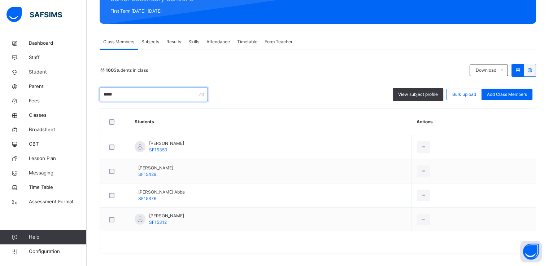
scroll to position [105, 0]
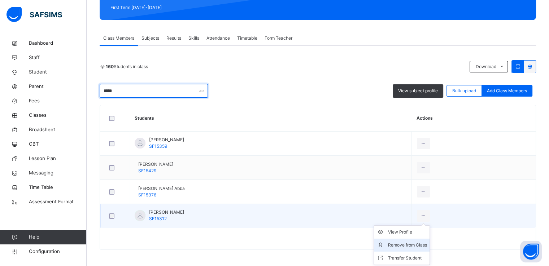
type input "*****"
click at [420, 243] on div "Remove from Class" at bounding box center [407, 245] width 39 height 7
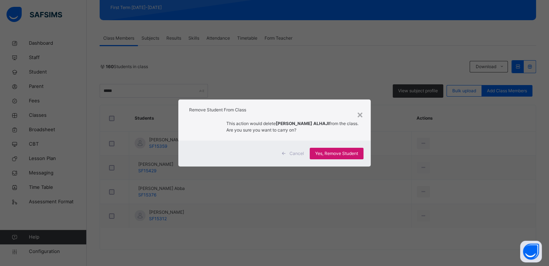
click at [330, 153] on span "Yes, Remove Student" at bounding box center [336, 154] width 43 height 6
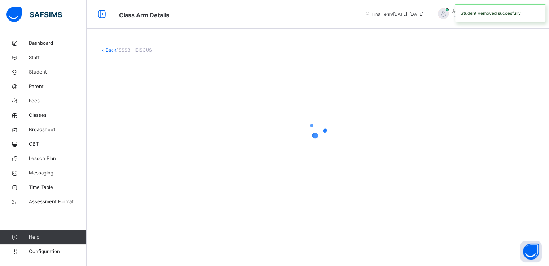
scroll to position [0, 0]
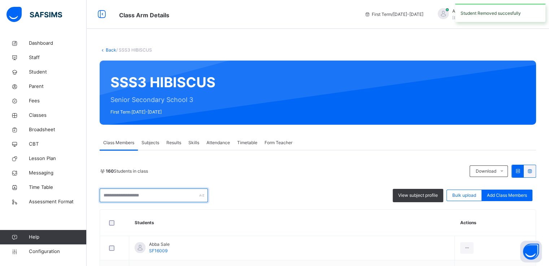
click at [139, 194] on input "text" at bounding box center [154, 196] width 108 height 14
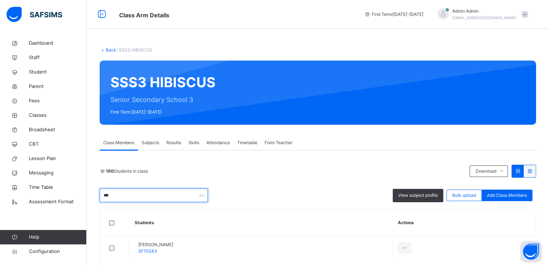
scroll to position [34, 0]
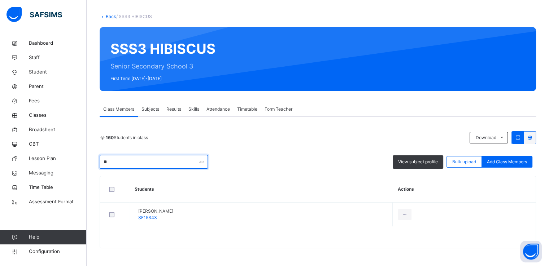
type input "*"
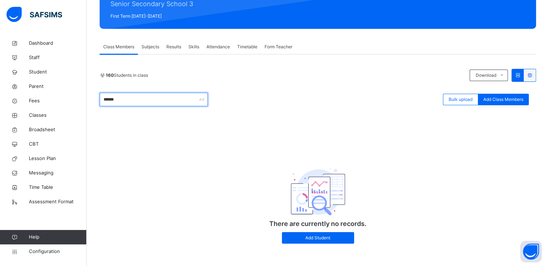
scroll to position [100, 0]
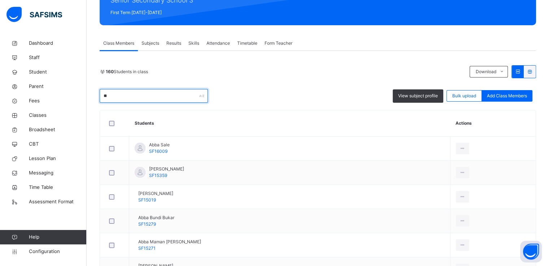
type input "*"
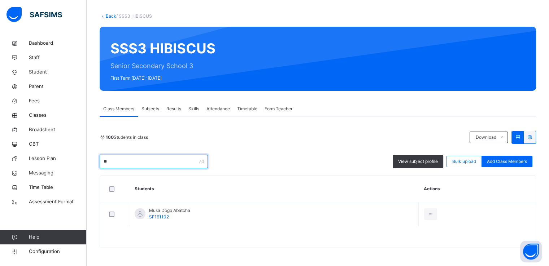
scroll to position [34, 0]
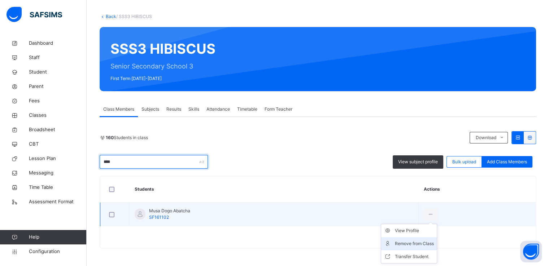
type input "****"
click at [409, 242] on div "Remove from Class" at bounding box center [414, 243] width 39 height 7
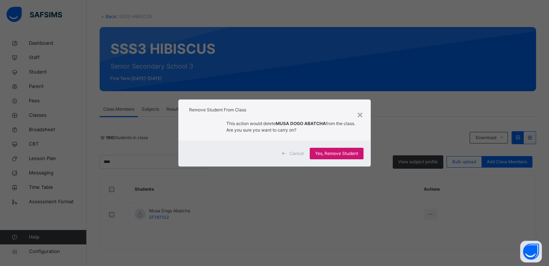
click at [332, 152] on span "Yes, Remove Student" at bounding box center [336, 154] width 43 height 6
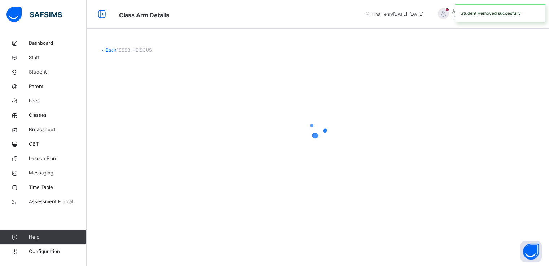
scroll to position [0, 0]
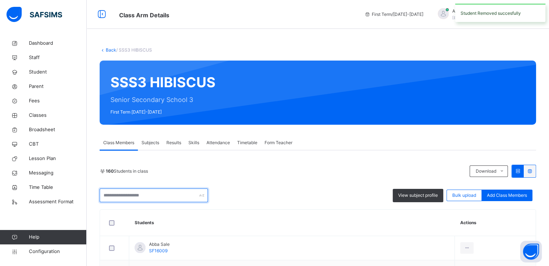
click at [129, 194] on input "text" at bounding box center [154, 196] width 108 height 14
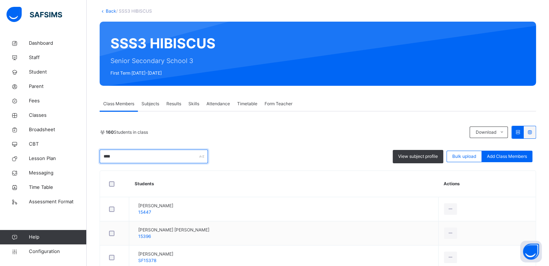
scroll to position [38, 0]
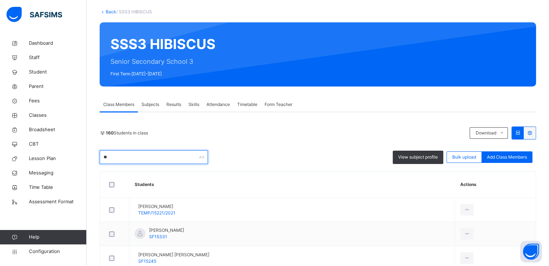
type input "*"
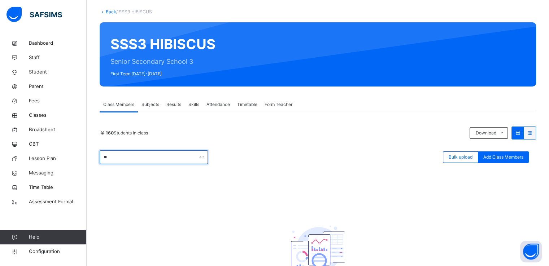
type input "*"
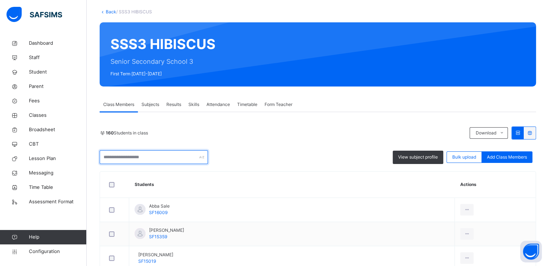
type input "*"
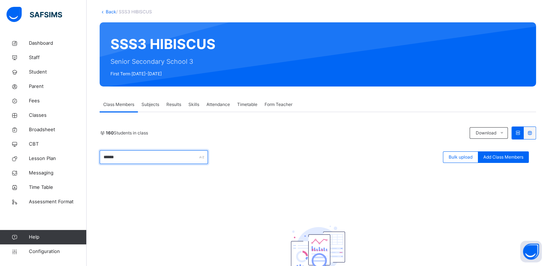
type input "*******"
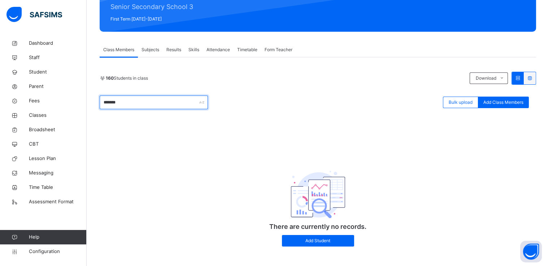
scroll to position [0, 0]
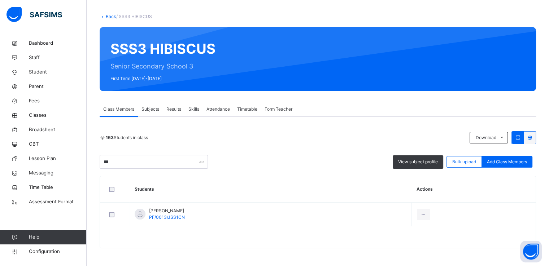
scroll to position [66, 0]
type input "*"
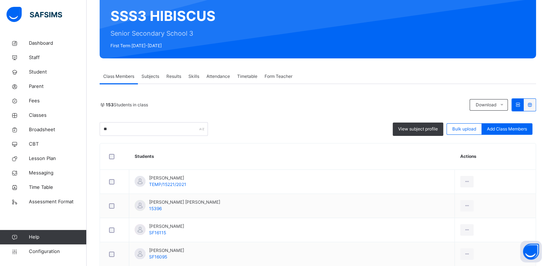
type input "*"
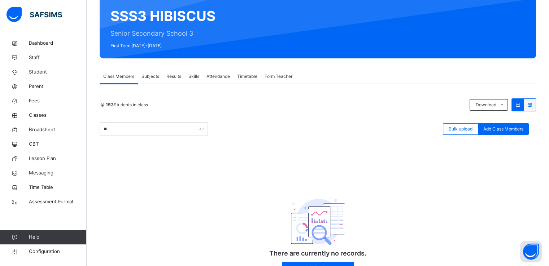
type input "*"
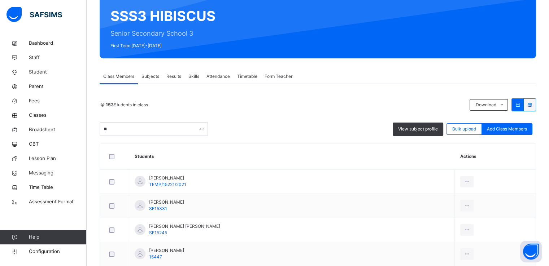
type input "*"
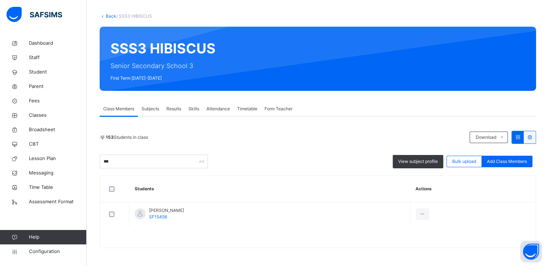
scroll to position [34, 0]
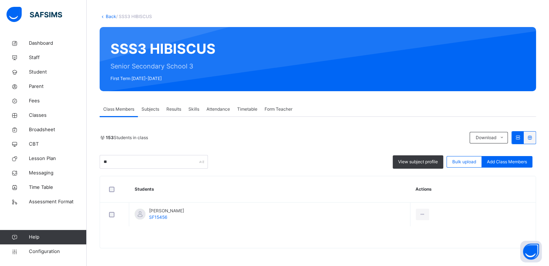
type input "*"
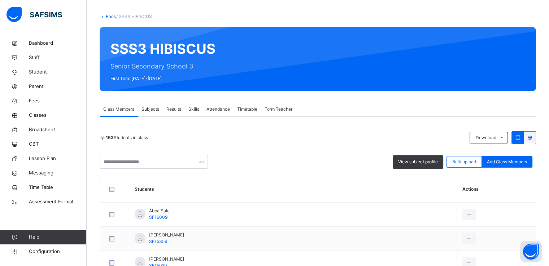
scroll to position [66, 0]
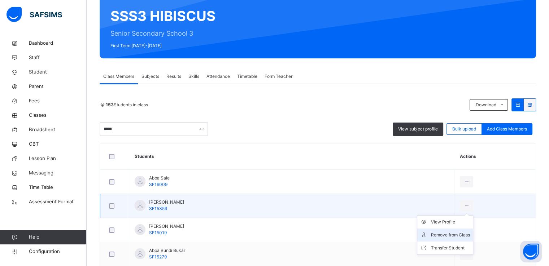
type input "****"
click at [431, 235] on div "Remove from Class" at bounding box center [450, 235] width 39 height 7
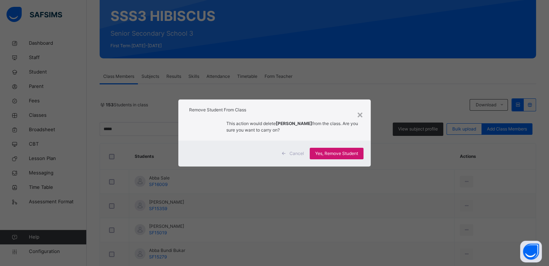
click at [338, 152] on span "Yes, Remove Student" at bounding box center [336, 154] width 43 height 6
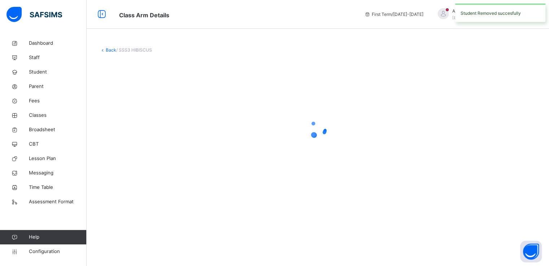
scroll to position [0, 0]
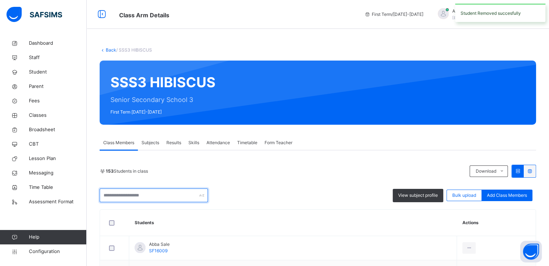
click at [149, 195] on input "text" at bounding box center [154, 196] width 108 height 14
click at [149, 195] on input "*" at bounding box center [154, 196] width 108 height 14
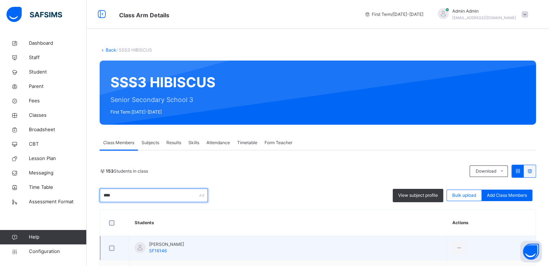
scroll to position [58, 0]
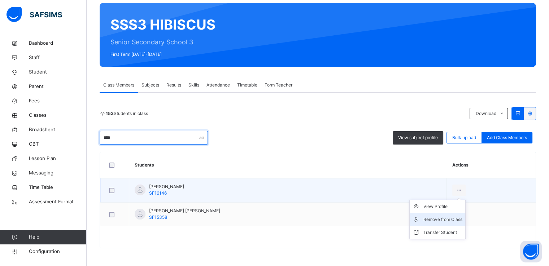
type input "****"
click at [424, 217] on div "Remove from Class" at bounding box center [443, 219] width 39 height 7
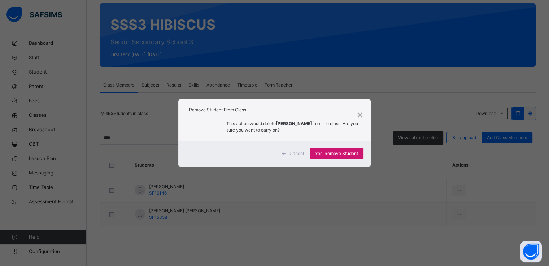
click at [335, 155] on span "Yes, Remove Student" at bounding box center [336, 154] width 43 height 6
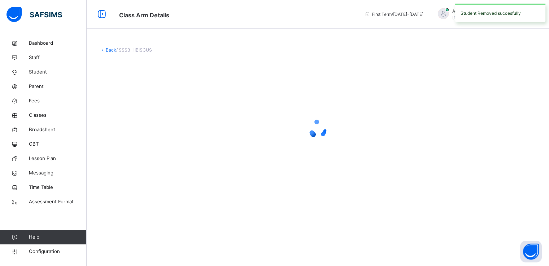
scroll to position [0, 0]
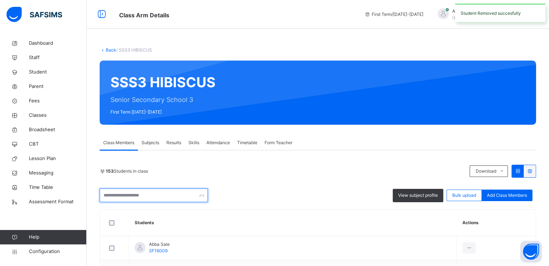
click at [159, 196] on input "text" at bounding box center [154, 196] width 108 height 14
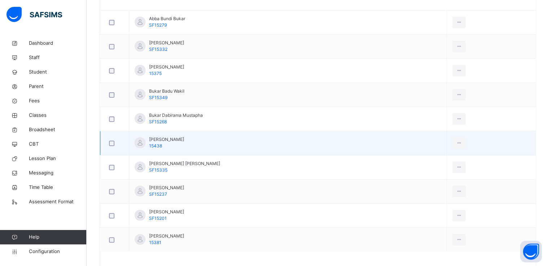
scroll to position [226, 0]
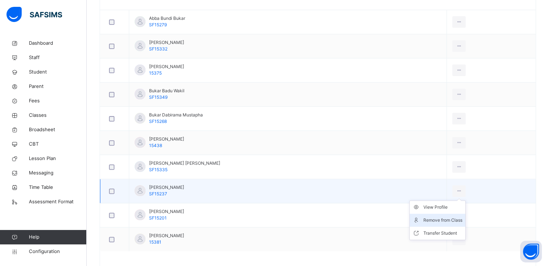
type input "*****"
click at [425, 220] on div "Remove from Class" at bounding box center [443, 220] width 39 height 7
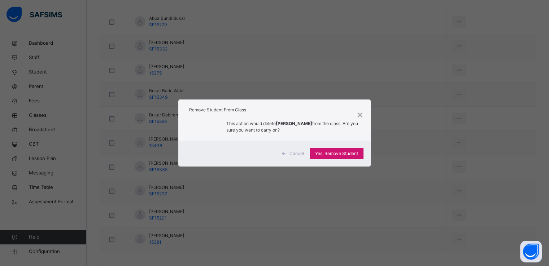
click at [335, 151] on span "Yes, Remove Student" at bounding box center [336, 154] width 43 height 6
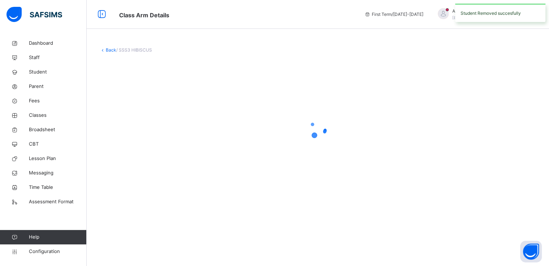
scroll to position [0, 0]
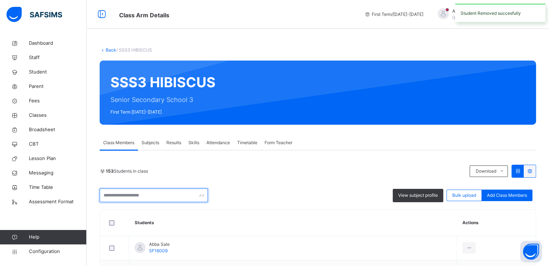
click at [157, 197] on input "text" at bounding box center [154, 196] width 108 height 14
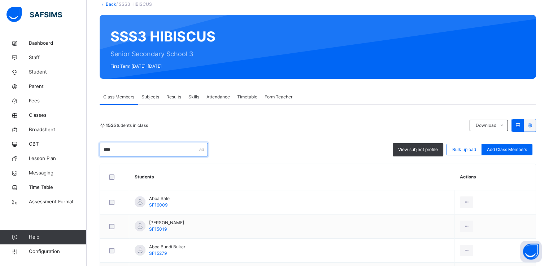
scroll to position [55, 0]
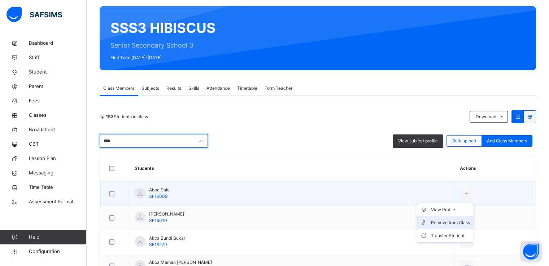
type input "****"
click at [431, 221] on div "Remove from Class" at bounding box center [450, 223] width 39 height 7
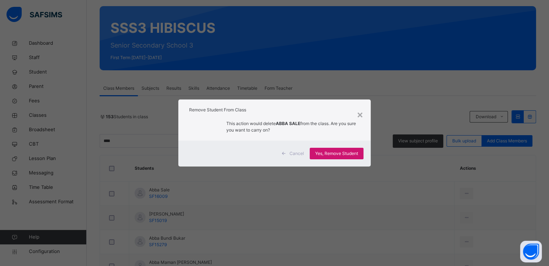
click at [326, 154] on span "Yes, Remove Student" at bounding box center [336, 154] width 43 height 6
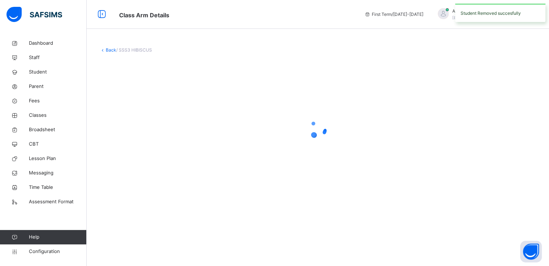
scroll to position [0, 0]
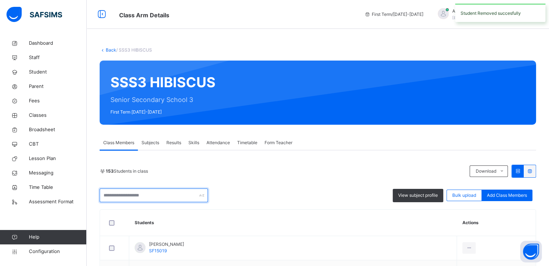
click at [147, 197] on input "text" at bounding box center [154, 196] width 108 height 14
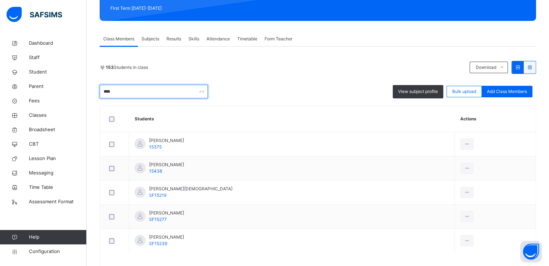
scroll to position [104, 0]
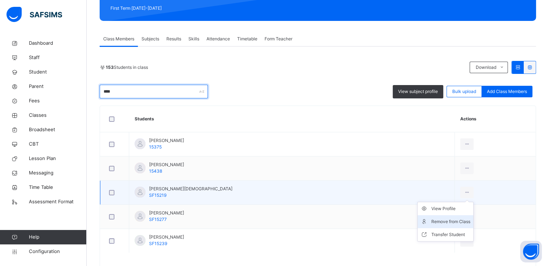
type input "****"
click at [431, 221] on div "Remove from Class" at bounding box center [450, 221] width 39 height 7
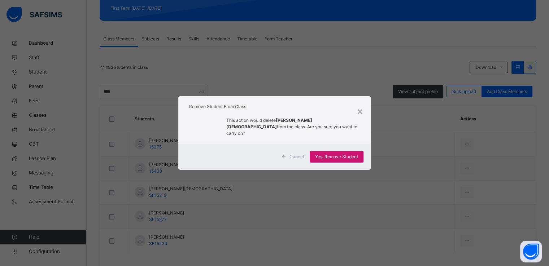
click at [329, 156] on span "Yes, Remove Student" at bounding box center [336, 157] width 43 height 6
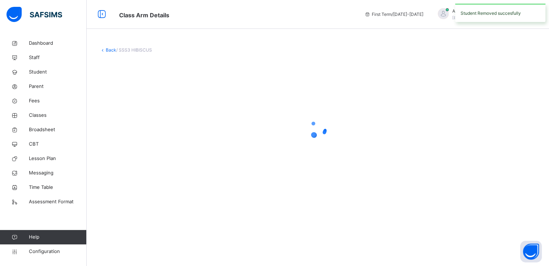
scroll to position [0, 0]
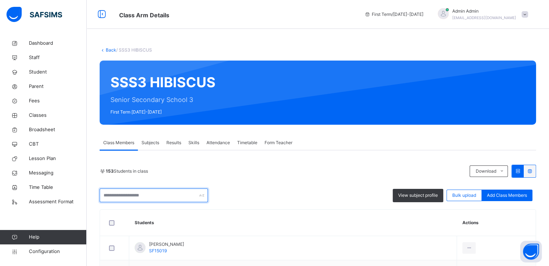
click at [162, 198] on input "text" at bounding box center [154, 196] width 108 height 14
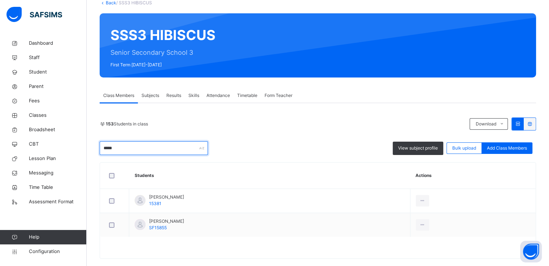
scroll to position [58, 0]
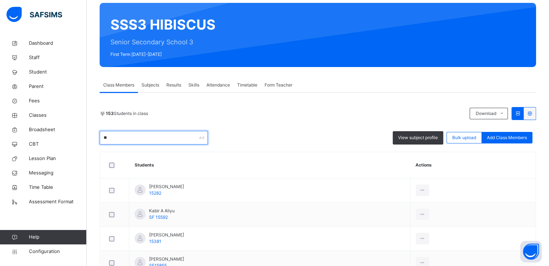
type input "*"
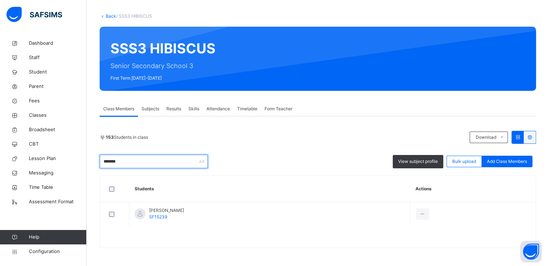
scroll to position [34, 0]
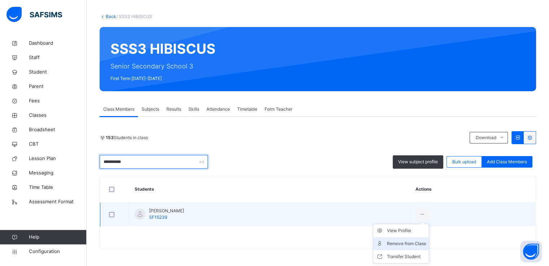
type input "**********"
click at [417, 245] on div "Remove from Class" at bounding box center [406, 243] width 39 height 7
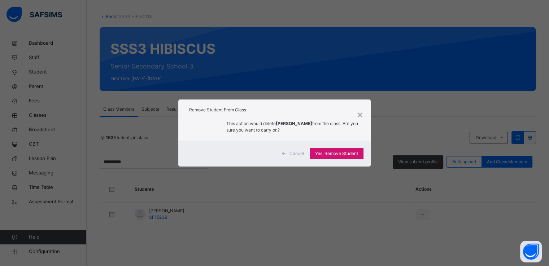
click at [333, 152] on span "Yes, Remove Student" at bounding box center [336, 154] width 43 height 6
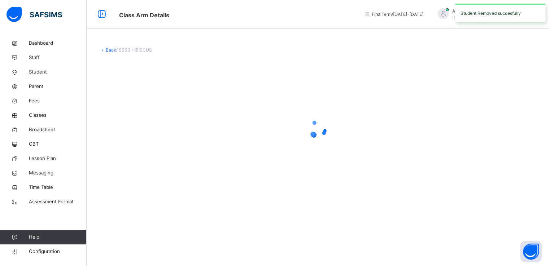
scroll to position [0, 0]
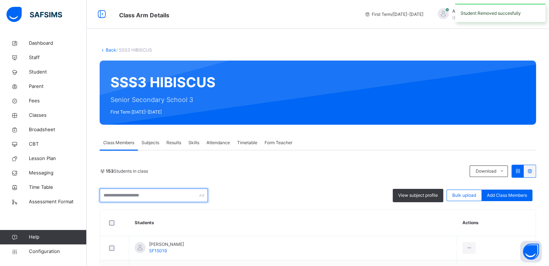
click at [153, 198] on input "text" at bounding box center [154, 196] width 108 height 14
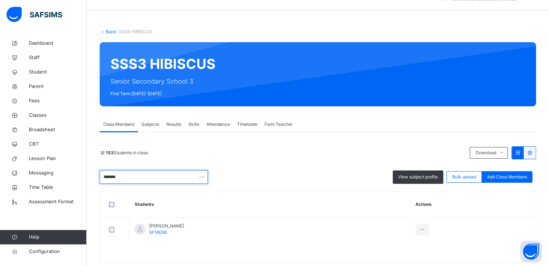
scroll to position [19, 0]
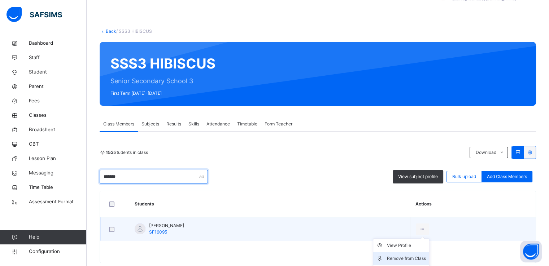
type input "*******"
click at [424, 259] on div "Remove from Class" at bounding box center [406, 258] width 39 height 7
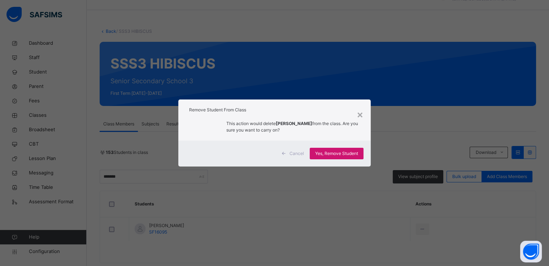
click at [334, 154] on span "Yes, Remove Student" at bounding box center [336, 154] width 43 height 6
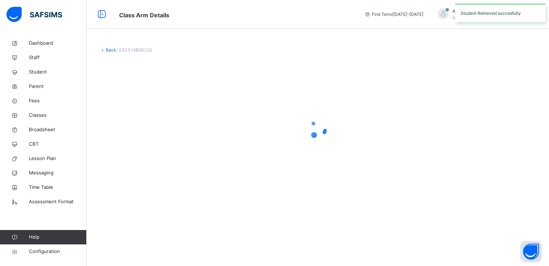
scroll to position [0, 0]
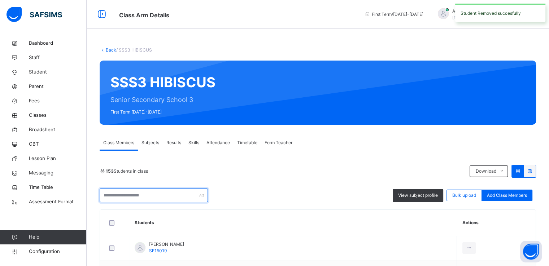
click at [149, 198] on input "text" at bounding box center [154, 196] width 108 height 14
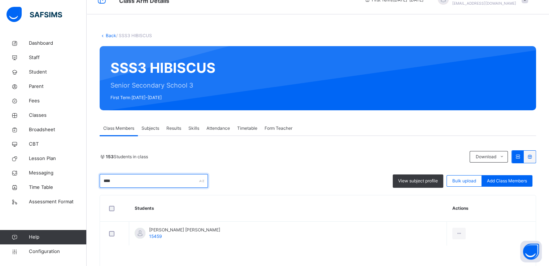
scroll to position [17, 0]
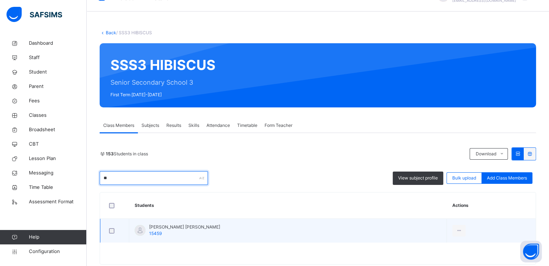
type input "*"
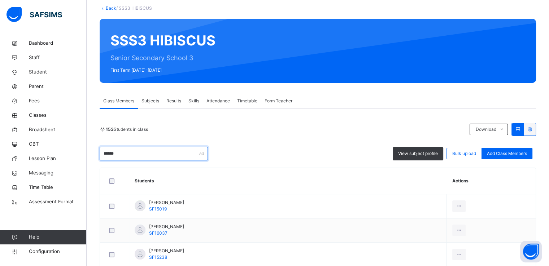
scroll to position [42, 0]
type input "*"
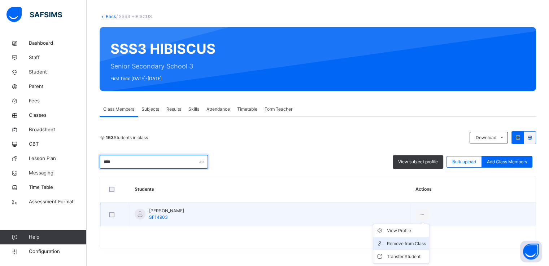
type input "****"
click at [416, 244] on div "Remove from Class" at bounding box center [406, 243] width 39 height 7
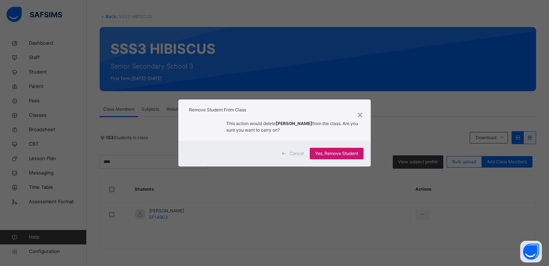
click at [325, 156] on span "Yes, Remove Student" at bounding box center [336, 154] width 43 height 6
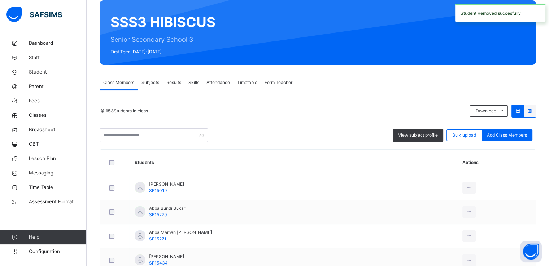
scroll to position [61, 0]
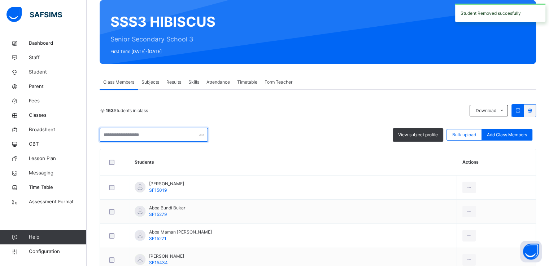
click at [159, 135] on input "text" at bounding box center [154, 135] width 108 height 14
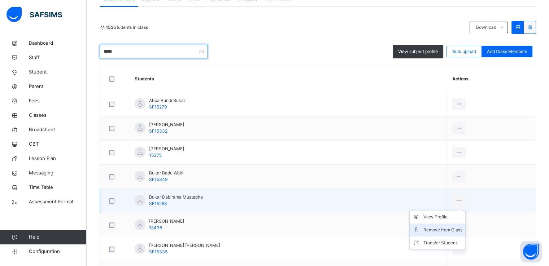
scroll to position [144, 0]
type input "*****"
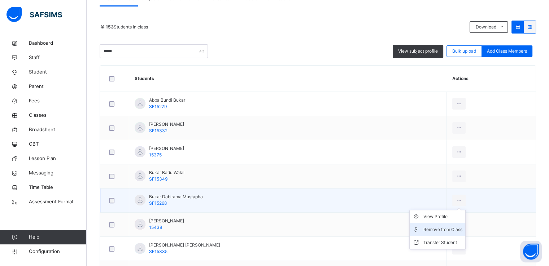
click at [424, 229] on div "Remove from Class" at bounding box center [443, 229] width 39 height 7
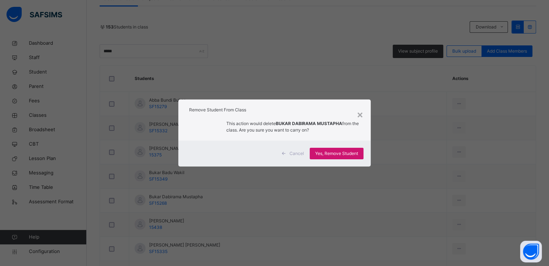
click at [329, 152] on span "Yes, Remove Student" at bounding box center [336, 154] width 43 height 6
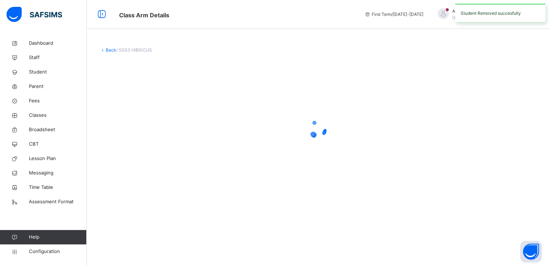
scroll to position [0, 0]
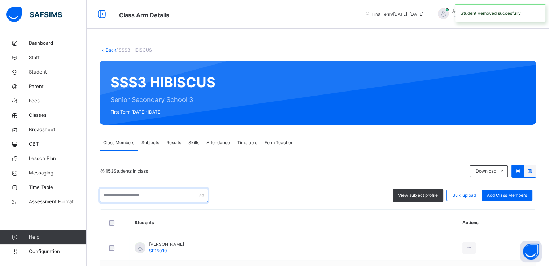
click at [139, 195] on input "text" at bounding box center [154, 196] width 108 height 14
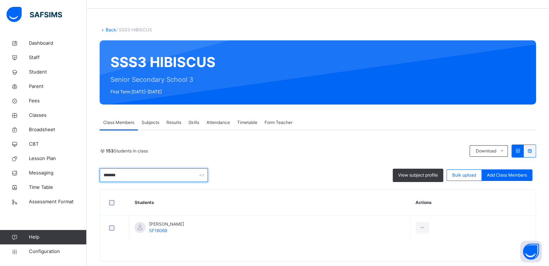
scroll to position [25, 0]
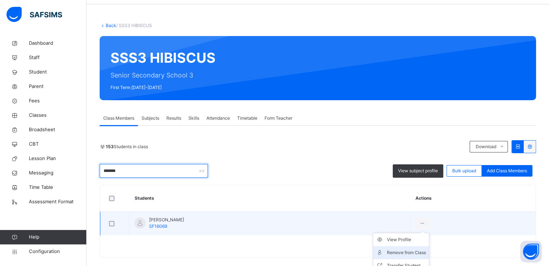
type input "*******"
click at [421, 253] on div "Remove from Class" at bounding box center [406, 252] width 39 height 7
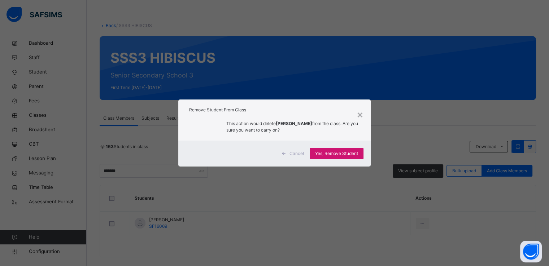
click at [333, 154] on span "Yes, Remove Student" at bounding box center [336, 154] width 43 height 6
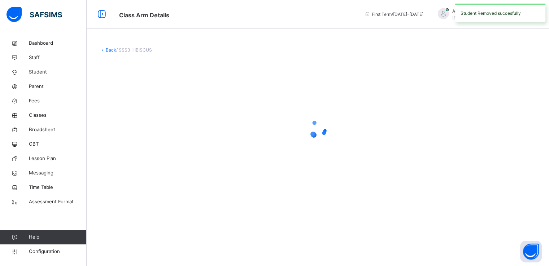
scroll to position [0, 0]
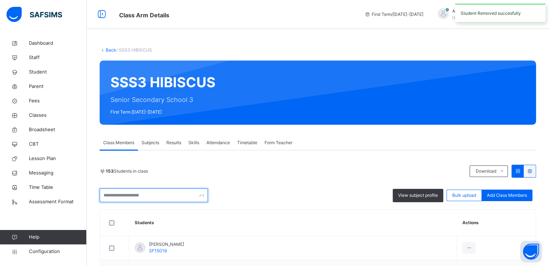
click at [160, 195] on input "text" at bounding box center [154, 196] width 108 height 14
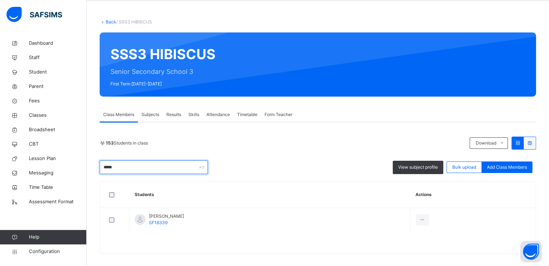
scroll to position [30, 0]
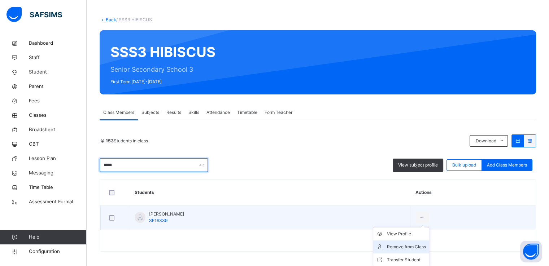
type input "*****"
click at [413, 250] on li "Remove from Class" at bounding box center [401, 247] width 56 height 13
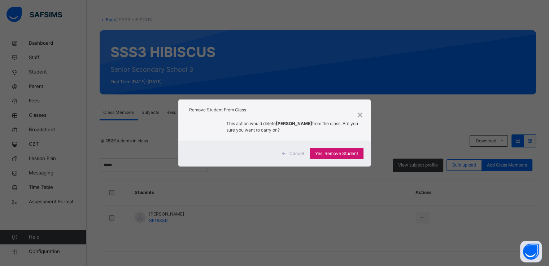
click at [332, 153] on span "Yes, Remove Student" at bounding box center [336, 154] width 43 height 6
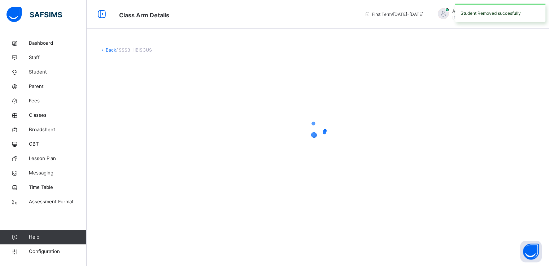
scroll to position [0, 0]
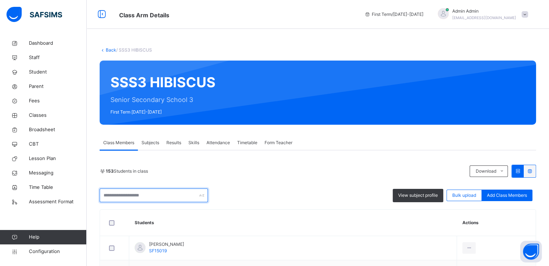
click at [161, 192] on input "text" at bounding box center [154, 196] width 108 height 14
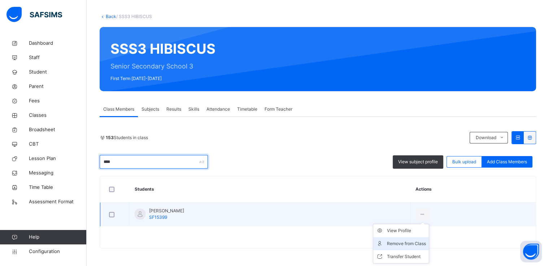
type input "****"
click at [423, 246] on div "Remove from Class" at bounding box center [406, 243] width 39 height 7
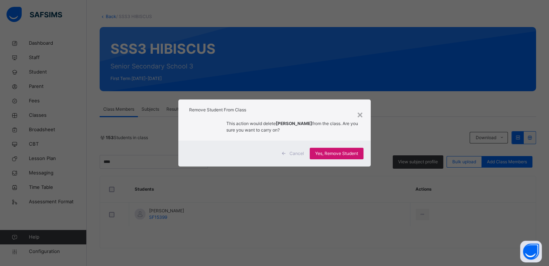
click at [331, 156] on span "Yes, Remove Student" at bounding box center [336, 154] width 43 height 6
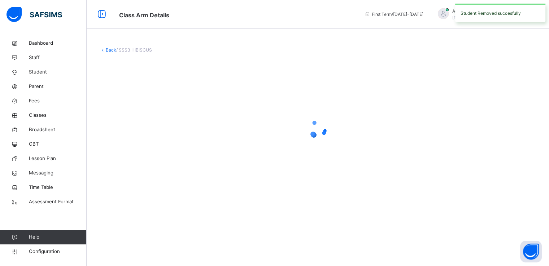
scroll to position [0, 0]
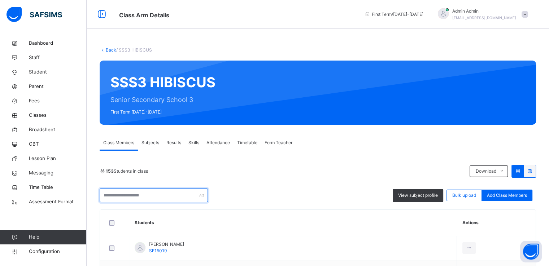
click at [155, 194] on input "text" at bounding box center [154, 196] width 108 height 14
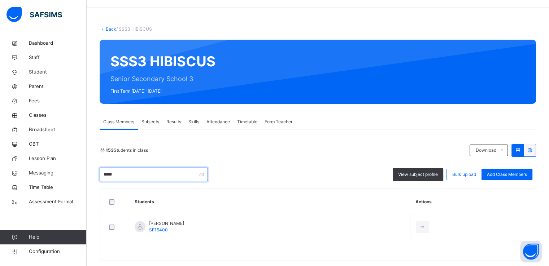
scroll to position [24, 0]
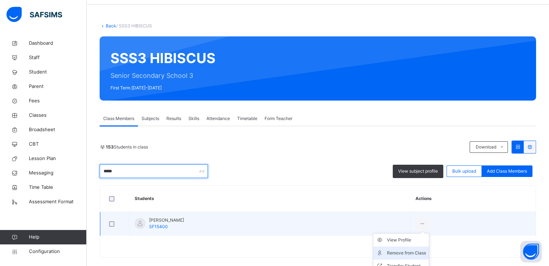
type input "*****"
click at [404, 252] on div "Remove from Class" at bounding box center [406, 253] width 39 height 7
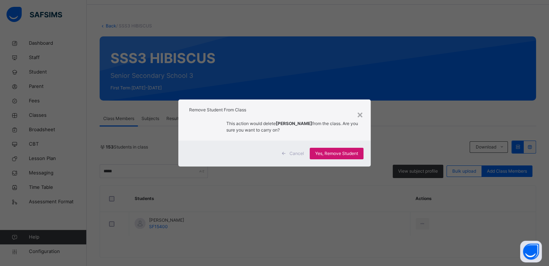
click at [333, 153] on span "Yes, Remove Student" at bounding box center [336, 154] width 43 height 6
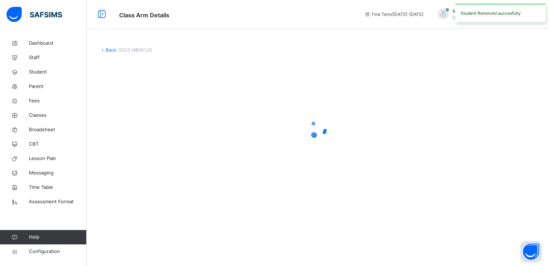
scroll to position [0, 0]
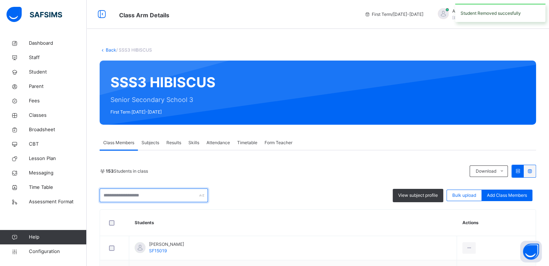
click at [140, 198] on input "text" at bounding box center [154, 196] width 108 height 14
type input "**"
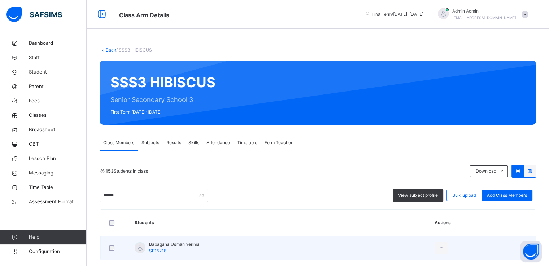
scroll to position [34, 0]
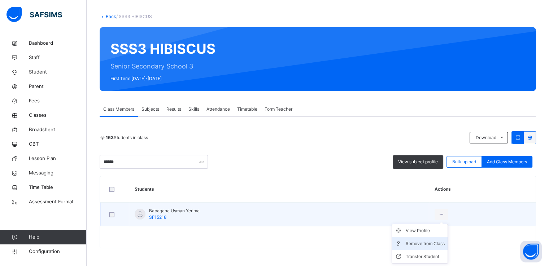
type input "******"
click at [420, 243] on div "Remove from Class" at bounding box center [425, 243] width 39 height 7
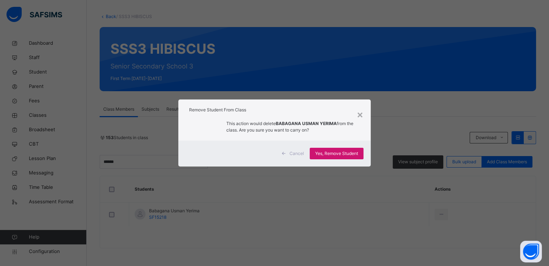
click at [335, 153] on span "Yes, Remove Student" at bounding box center [336, 154] width 43 height 6
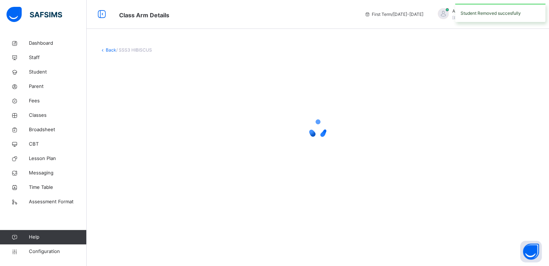
scroll to position [0, 0]
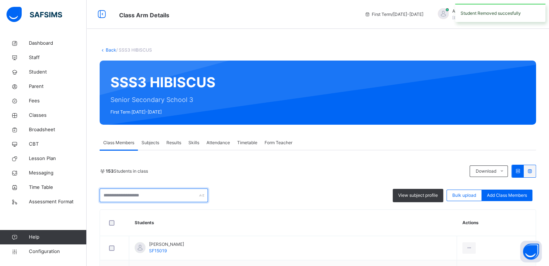
click at [154, 193] on input "text" at bounding box center [154, 196] width 108 height 14
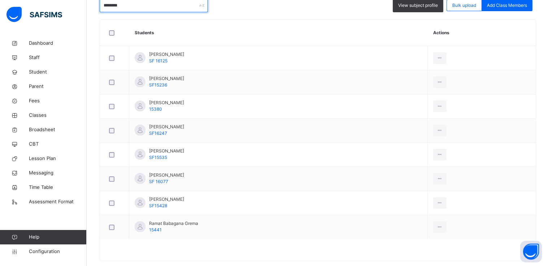
scroll to position [192, 0]
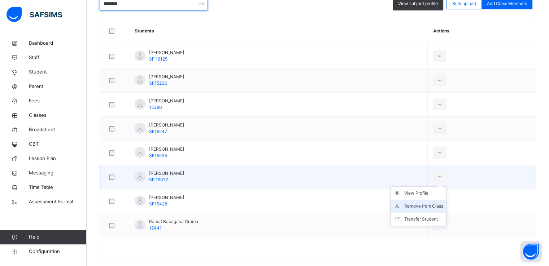
type input "********"
click at [426, 207] on div "Remove from Class" at bounding box center [423, 206] width 39 height 7
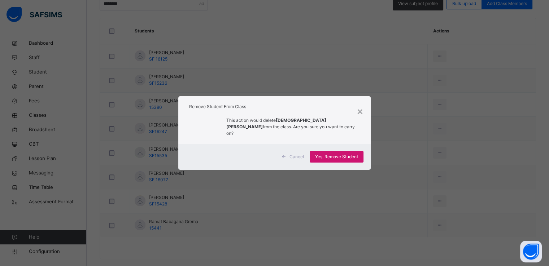
click at [329, 151] on div "Yes, Remove Student" at bounding box center [337, 157] width 54 height 12
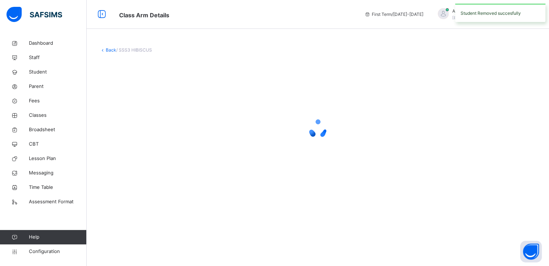
scroll to position [0, 0]
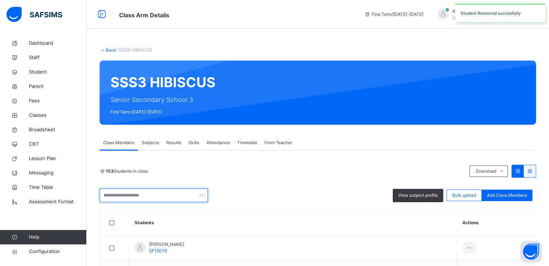
click at [133, 193] on input "text" at bounding box center [154, 196] width 108 height 14
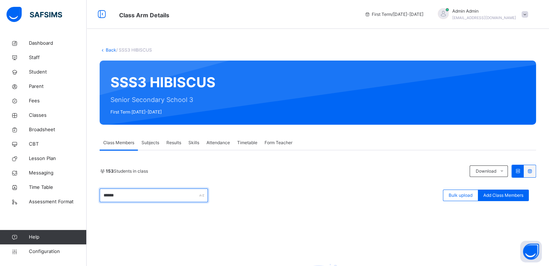
scroll to position [100, 0]
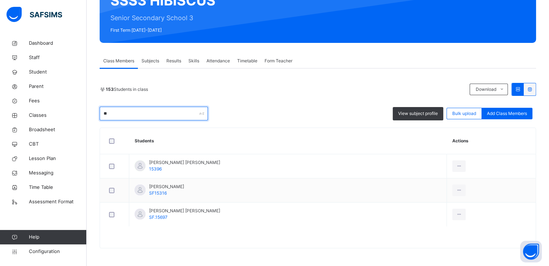
type input "*"
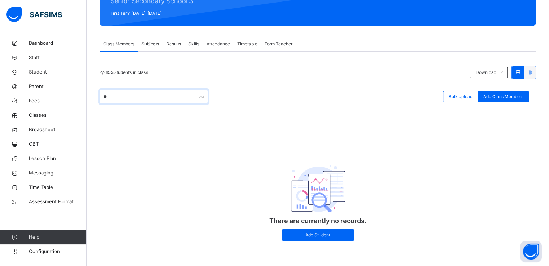
type input "*"
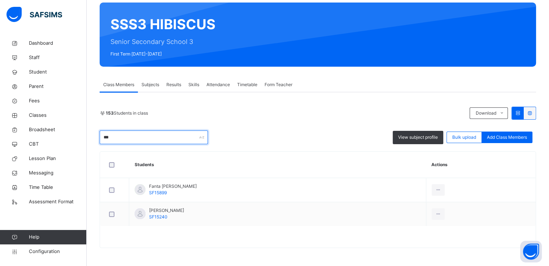
scroll to position [58, 0]
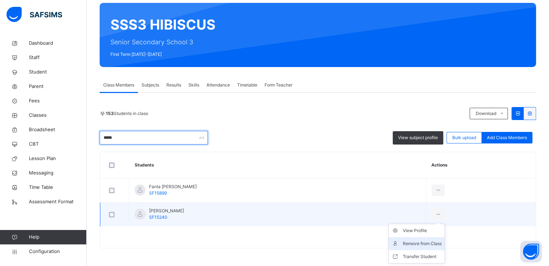
type input "*****"
click at [403, 244] on div "Remove from Class" at bounding box center [422, 243] width 39 height 7
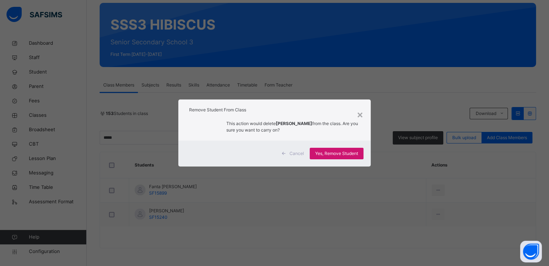
click at [325, 155] on span "Yes, Remove Student" at bounding box center [336, 154] width 43 height 6
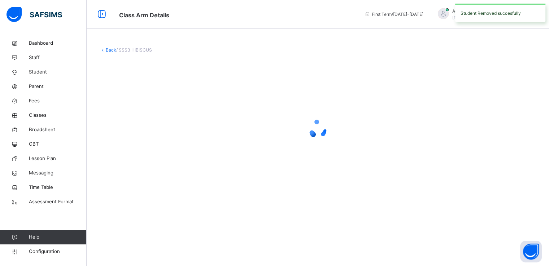
scroll to position [0, 0]
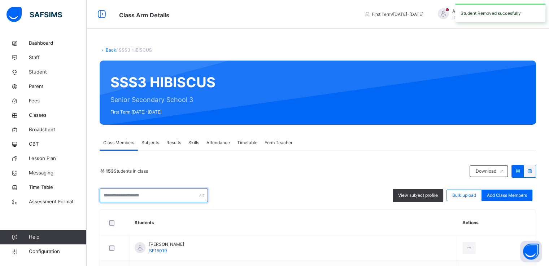
click at [143, 196] on input "text" at bounding box center [154, 196] width 108 height 14
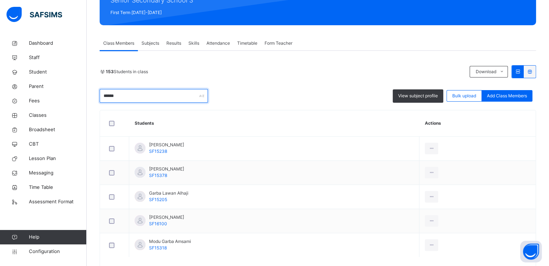
scroll to position [130, 0]
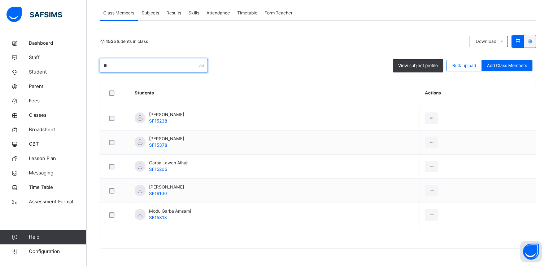
type input "*"
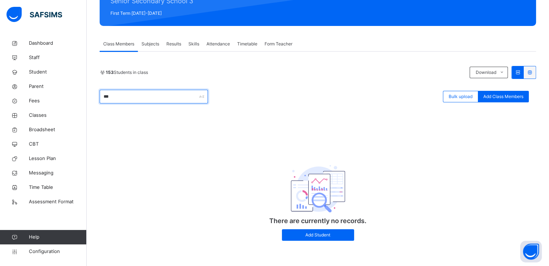
scroll to position [100, 0]
type input "*"
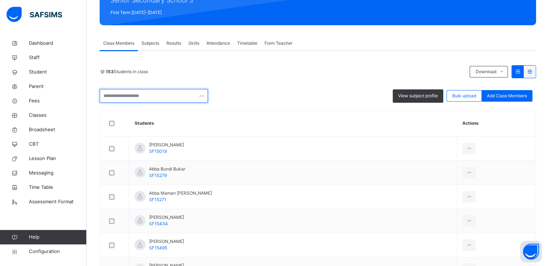
scroll to position [130, 0]
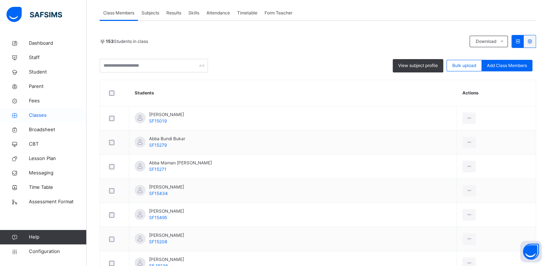
click at [39, 114] on span "Classes" at bounding box center [58, 115] width 58 height 7
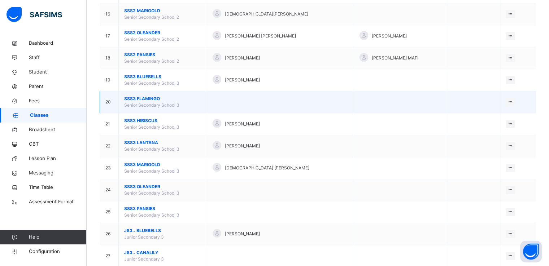
scroll to position [411, 0]
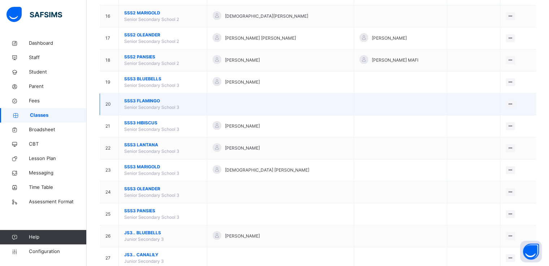
click at [140, 100] on span "SSS3 FLAMINGO" at bounding box center [162, 101] width 77 height 6
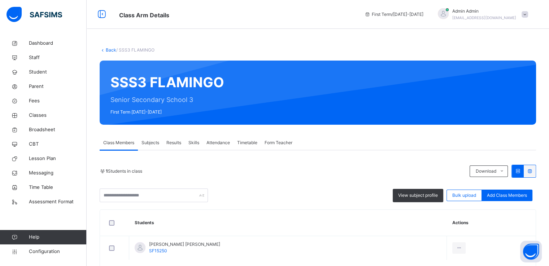
scroll to position [34, 0]
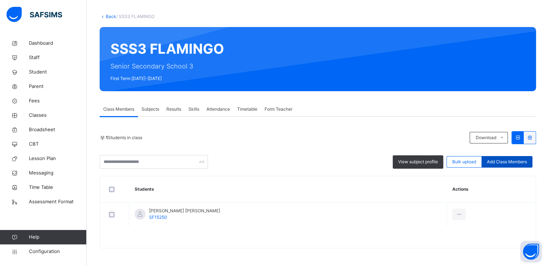
click at [501, 165] on span "Add Class Members" at bounding box center [507, 162] width 40 height 6
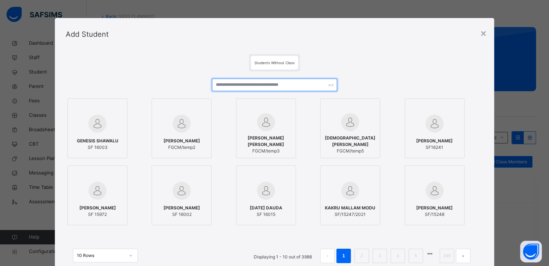
click at [248, 84] on input "text" at bounding box center [274, 85] width 125 height 13
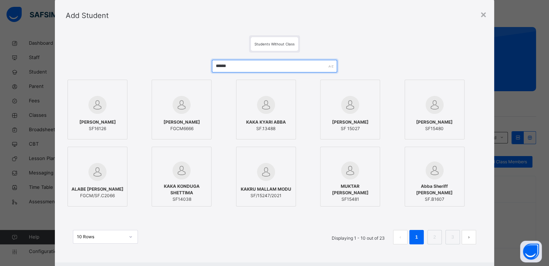
scroll to position [56, 0]
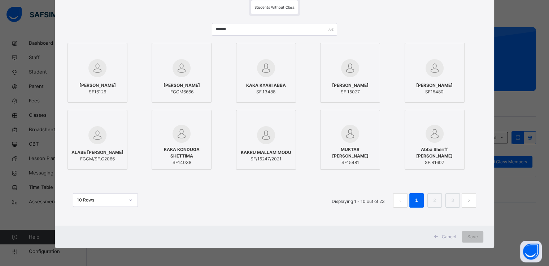
click at [107, 79] on div "ALI KAKSON ADAMU SF16126" at bounding box center [97, 89] width 52 height 20
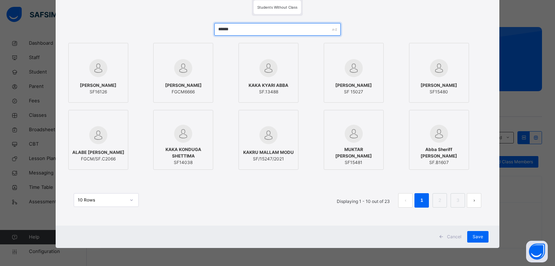
click at [252, 31] on input "******" at bounding box center [277, 29] width 127 height 13
type input "*"
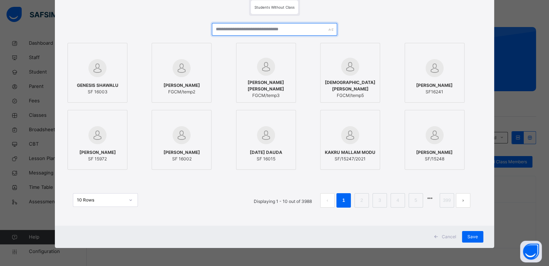
click at [236, 31] on input "text" at bounding box center [274, 29] width 125 height 13
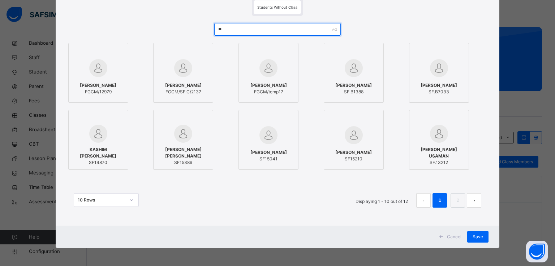
type input "*"
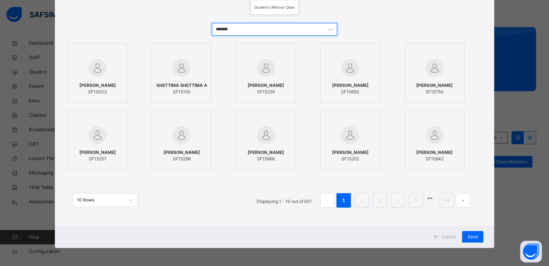
click at [218, 27] on input "*******" at bounding box center [274, 29] width 125 height 13
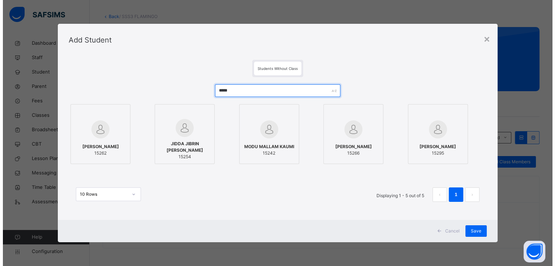
scroll to position [0, 0]
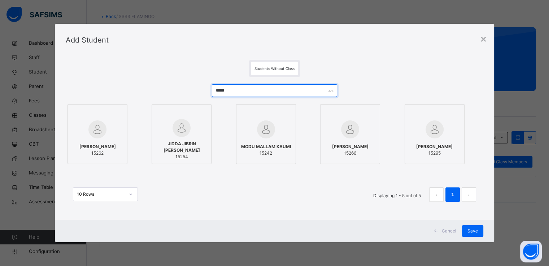
click at [238, 88] on input "*****" at bounding box center [274, 90] width 125 height 13
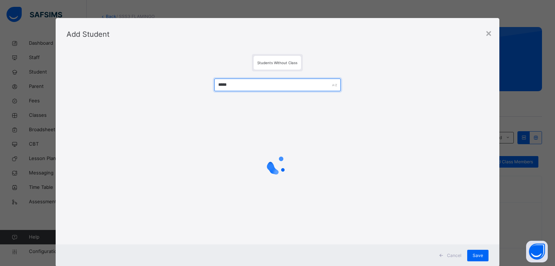
type input "******"
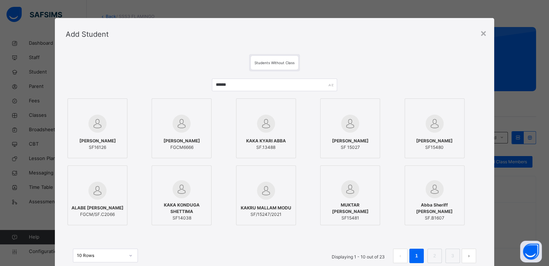
click at [99, 136] on div "ALI KAKSON ADAMU SF16126" at bounding box center [97, 144] width 52 height 20
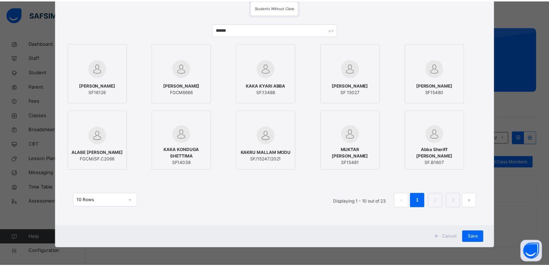
scroll to position [55, 0]
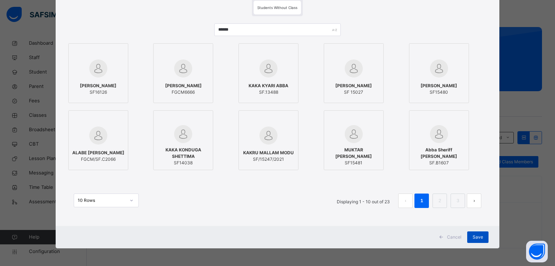
click at [473, 237] on span "Save" at bounding box center [477, 237] width 10 height 6
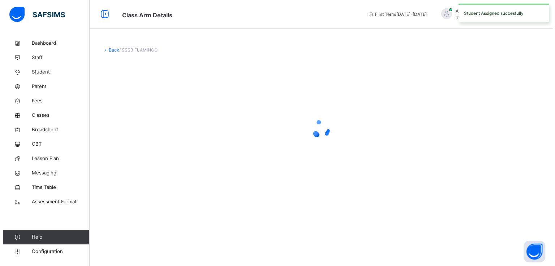
scroll to position [0, 0]
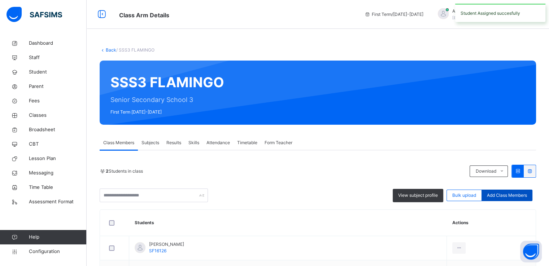
click at [510, 195] on span "Add Class Members" at bounding box center [507, 195] width 40 height 6
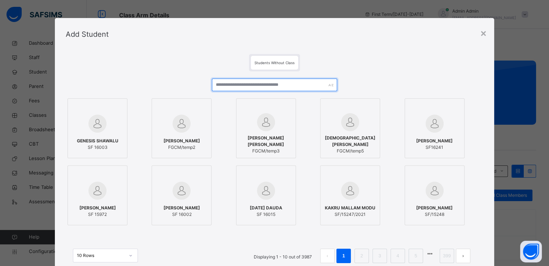
click at [225, 82] on input "text" at bounding box center [274, 85] width 125 height 13
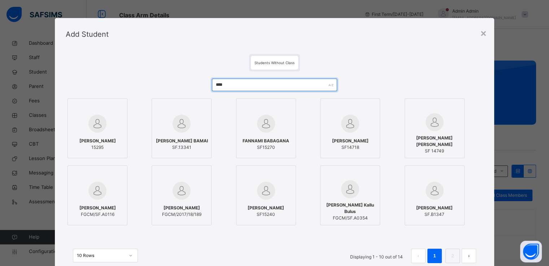
type input "****"
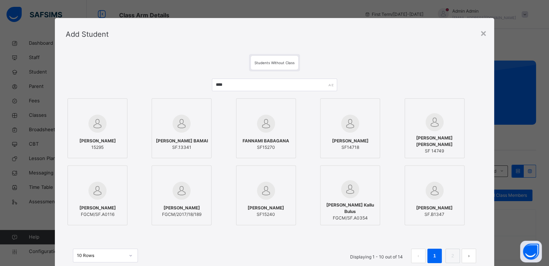
click at [243, 139] on span "FANNAMI BABAGANA" at bounding box center [266, 141] width 47 height 6
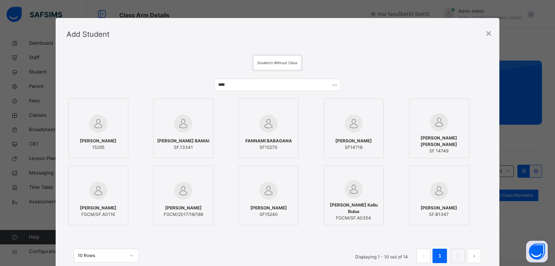
scroll to position [56, 0]
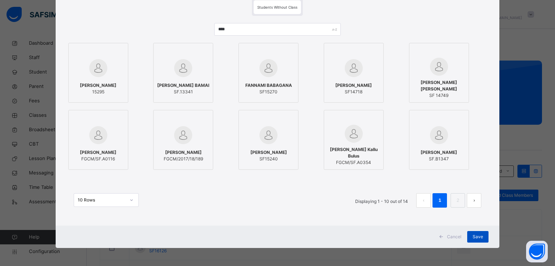
click at [476, 237] on span "Save" at bounding box center [477, 237] width 10 height 6
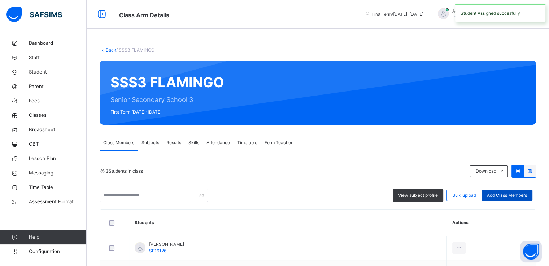
click at [513, 198] on span "Add Class Members" at bounding box center [507, 195] width 40 height 6
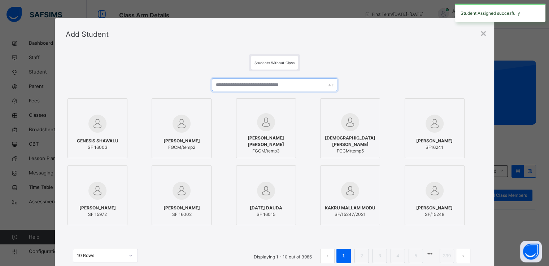
click at [293, 87] on input "text" at bounding box center [274, 85] width 125 height 13
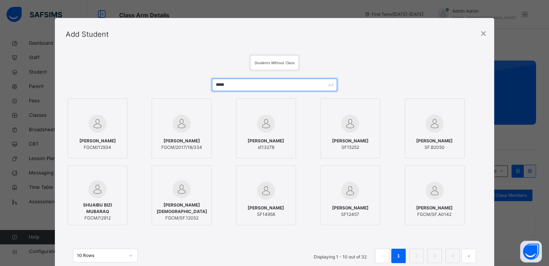
type input "*****"
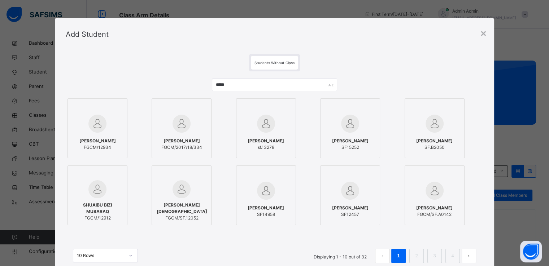
click at [343, 138] on span "MUBARAK MOHAMMED ADAM" at bounding box center [350, 141] width 36 height 6
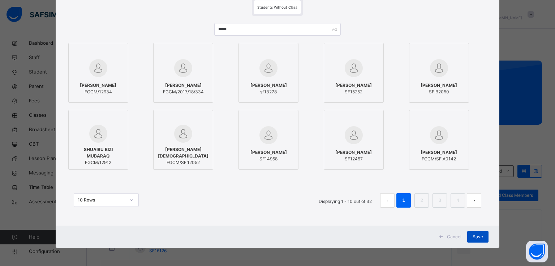
click at [477, 238] on span "Save" at bounding box center [477, 237] width 10 height 6
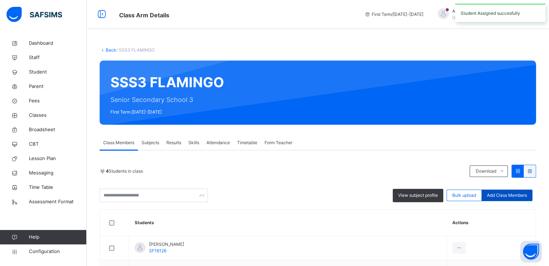
click at [509, 193] on span "Add Class Members" at bounding box center [507, 195] width 40 height 6
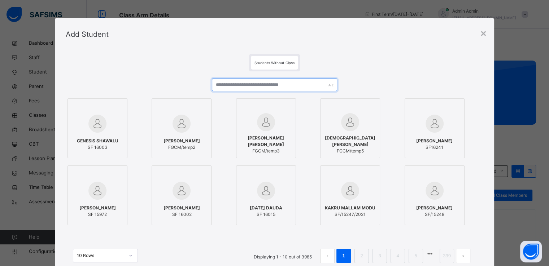
click at [226, 83] on input "text" at bounding box center [274, 85] width 125 height 13
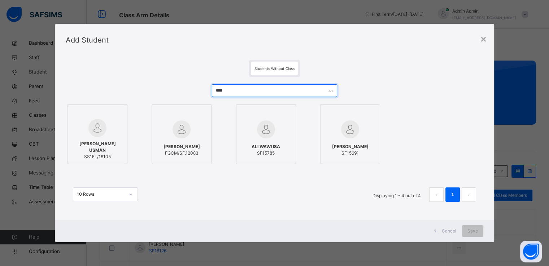
type input "****"
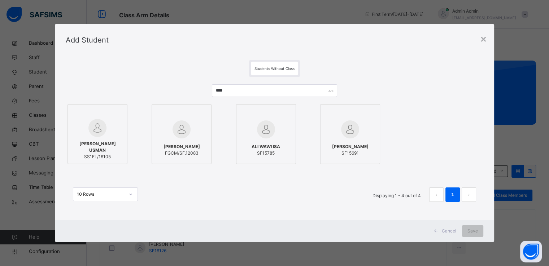
click at [95, 137] on img at bounding box center [97, 128] width 18 height 18
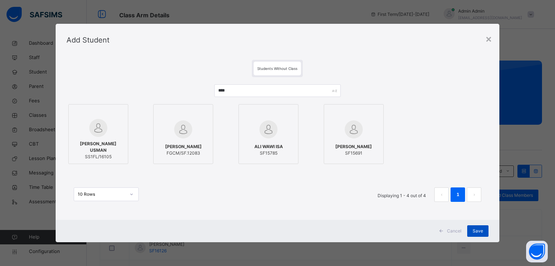
click at [479, 233] on span "Save" at bounding box center [477, 231] width 10 height 6
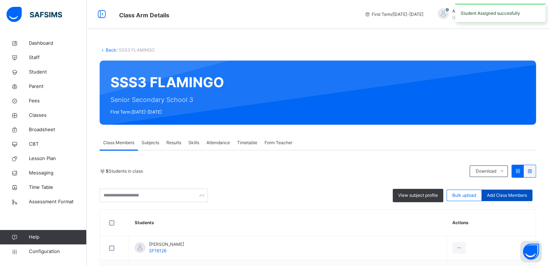
click at [505, 195] on span "Add Class Members" at bounding box center [507, 195] width 40 height 6
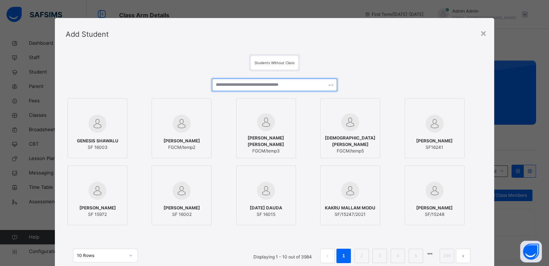
click at [243, 86] on input "text" at bounding box center [274, 85] width 125 height 13
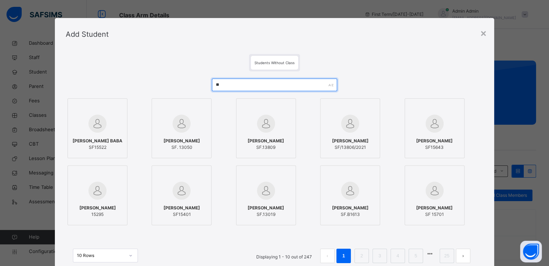
type input "*"
type input "*******"
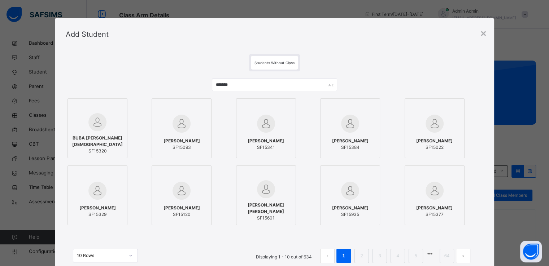
click at [99, 136] on span "BUBA USMAN MUHAMMED" at bounding box center [97, 141] width 52 height 13
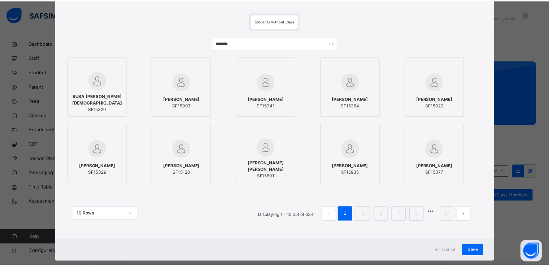
scroll to position [43, 0]
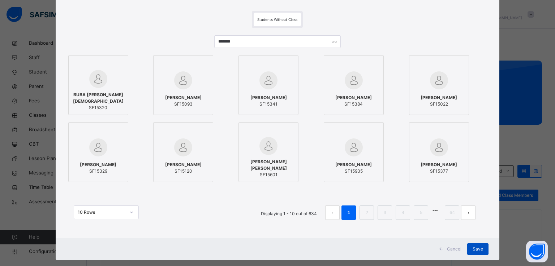
click at [478, 252] on span "Save" at bounding box center [477, 249] width 10 height 6
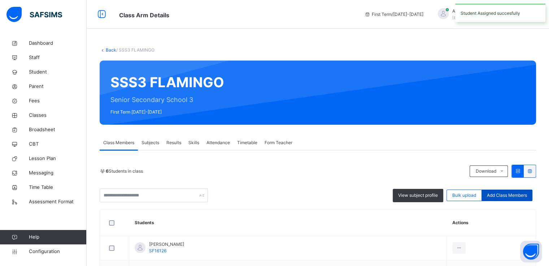
click at [504, 195] on span "Add Class Members" at bounding box center [507, 195] width 40 height 6
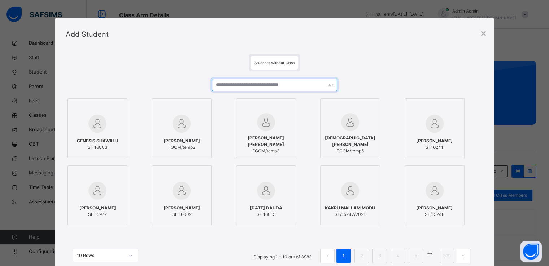
click at [241, 83] on input "text" at bounding box center [274, 85] width 125 height 13
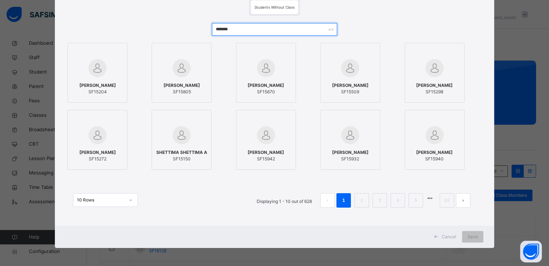
scroll to position [0, 0]
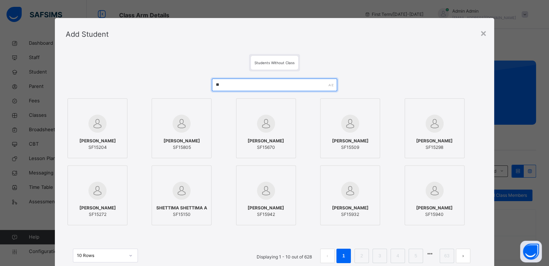
type input "*"
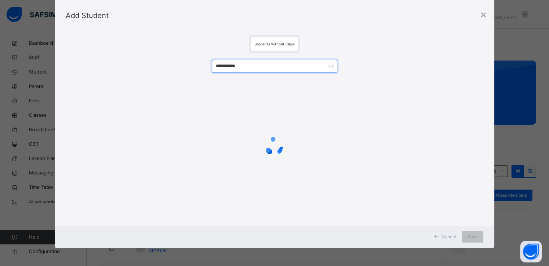
scroll to position [33, 0]
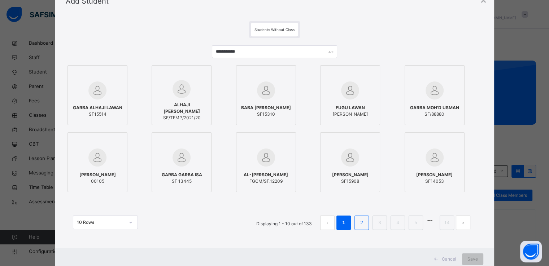
click at [361, 223] on link "2" at bounding box center [361, 222] width 7 height 9
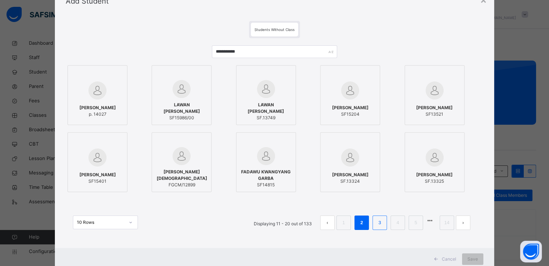
click at [387, 222] on li "3" at bounding box center [380, 223] width 14 height 14
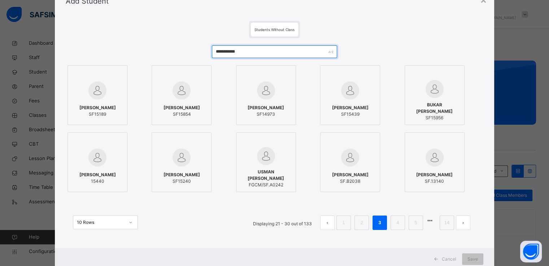
click at [238, 48] on input "**********" at bounding box center [274, 51] width 125 height 13
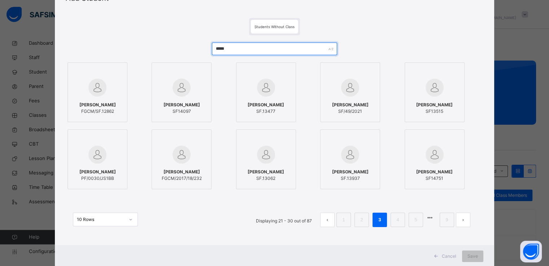
scroll to position [38, 0]
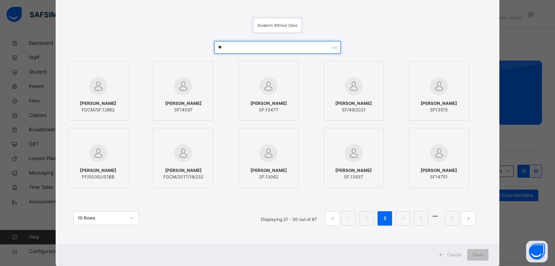
type input "*"
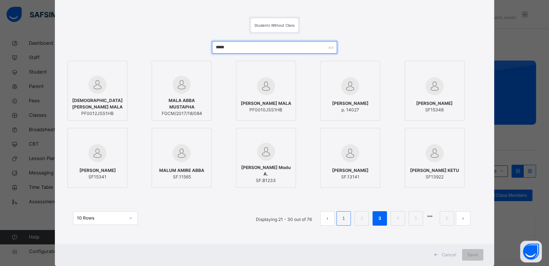
type input "*****"
click at [344, 223] on link "1" at bounding box center [343, 218] width 7 height 9
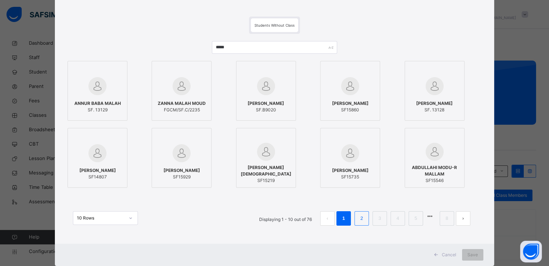
click at [361, 225] on li "2" at bounding box center [362, 219] width 14 height 14
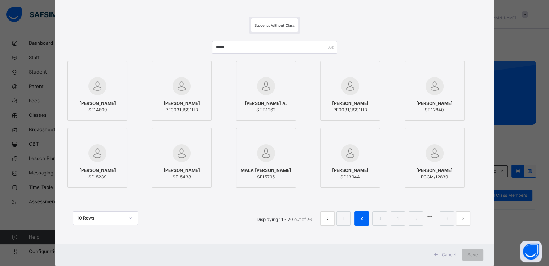
click at [100, 164] on div "UMAR MALAH MOHAMMED SF15239" at bounding box center [97, 174] width 52 height 20
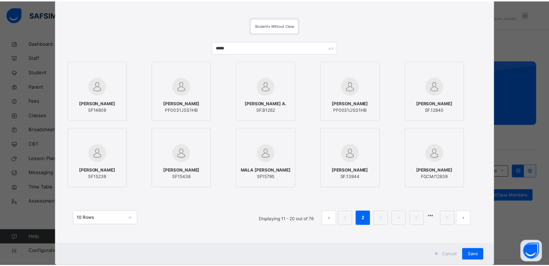
scroll to position [56, 0]
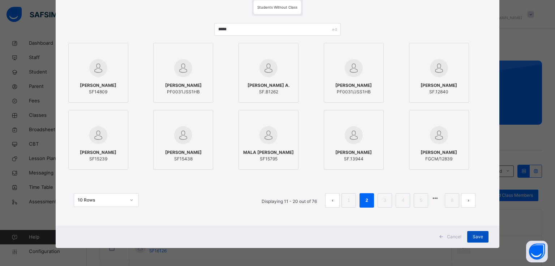
click at [476, 237] on span "Save" at bounding box center [477, 237] width 10 height 6
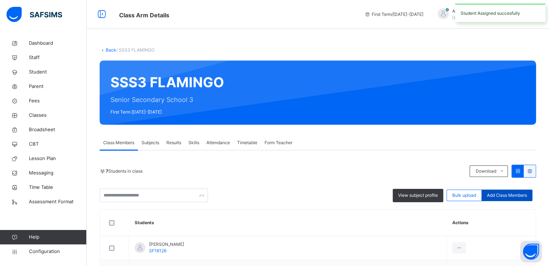
click at [527, 194] on span "Add Class Members" at bounding box center [507, 195] width 40 height 6
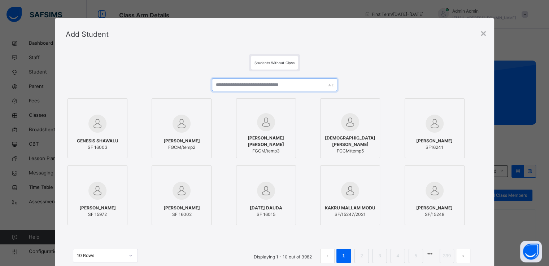
click at [240, 90] on input "text" at bounding box center [274, 85] width 125 height 13
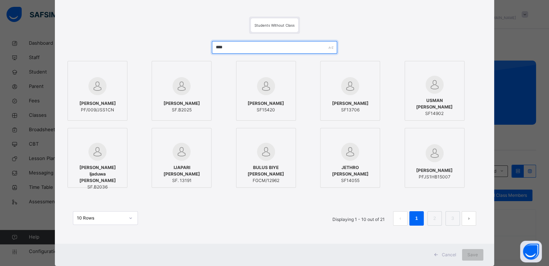
scroll to position [41, 0]
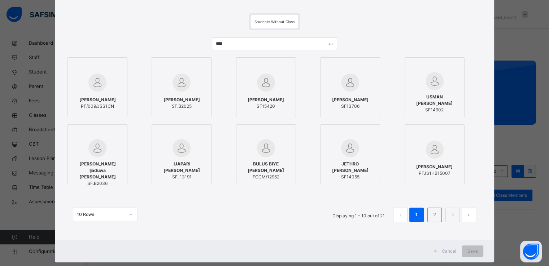
click at [430, 213] on li "2" at bounding box center [435, 215] width 14 height 14
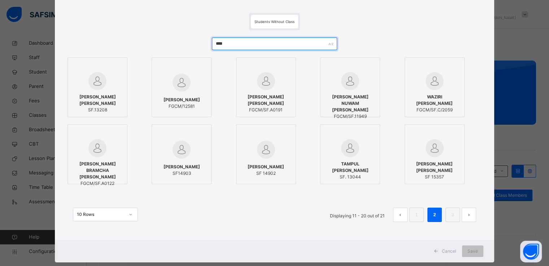
click at [250, 42] on input "****" at bounding box center [274, 44] width 125 height 13
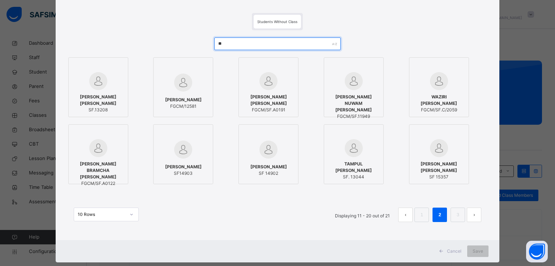
type input "*"
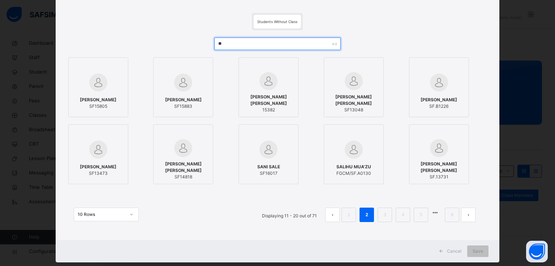
type input "*"
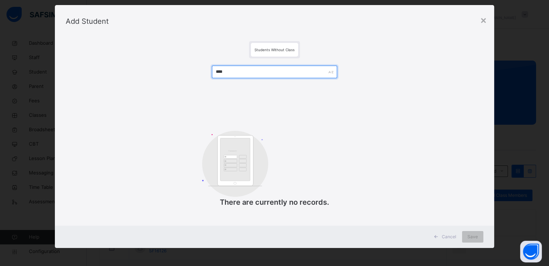
scroll to position [13, 0]
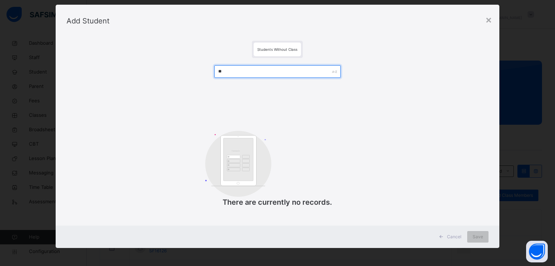
type input "*"
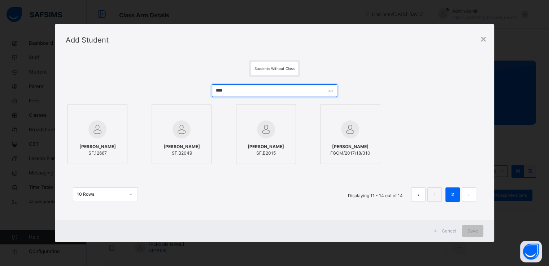
scroll to position [0, 0]
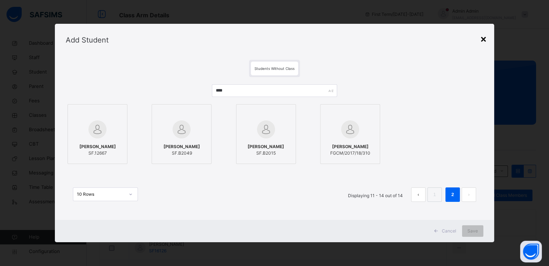
click at [484, 43] on div "×" at bounding box center [483, 38] width 7 height 15
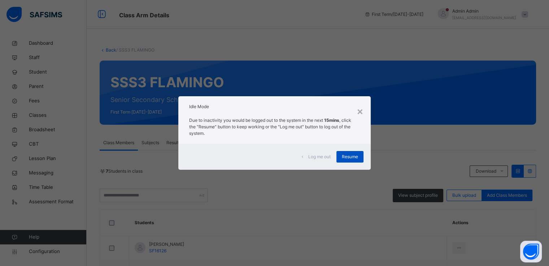
click at [344, 156] on span "Resume" at bounding box center [350, 157] width 16 height 6
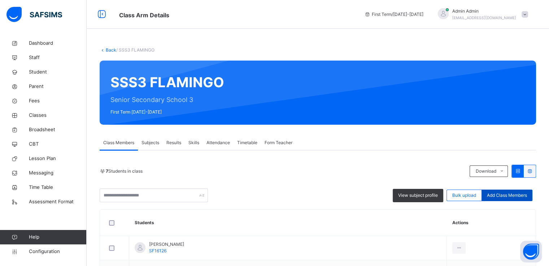
click at [504, 195] on span "Add Class Members" at bounding box center [507, 195] width 40 height 6
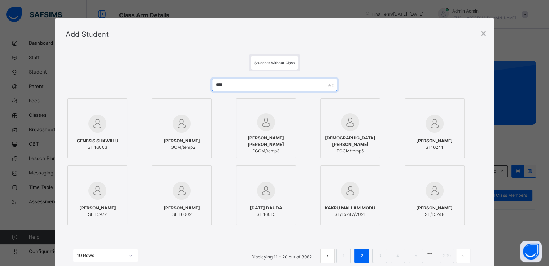
click at [240, 88] on input "****" at bounding box center [274, 85] width 125 height 13
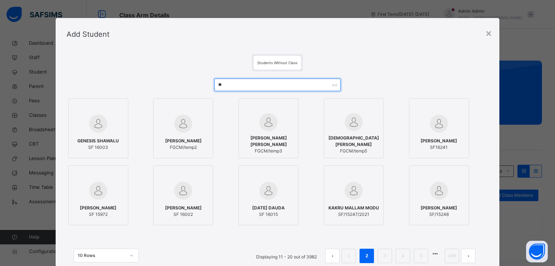
type input "*"
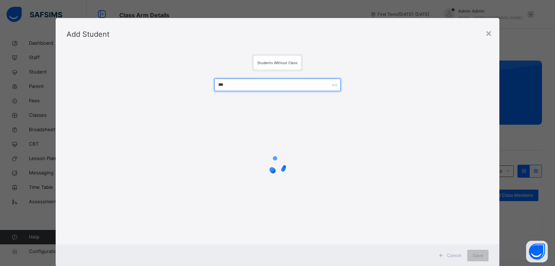
type input "****"
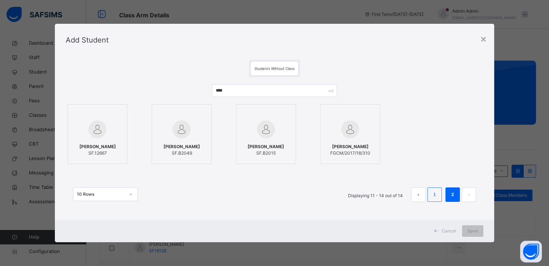
click at [438, 197] on link "1" at bounding box center [434, 194] width 7 height 9
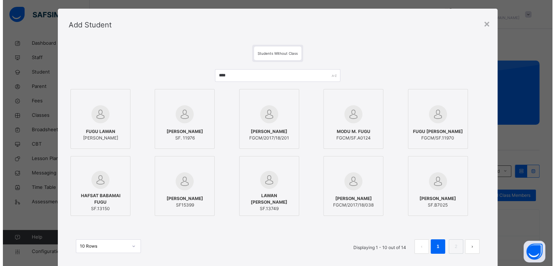
scroll to position [10, 0]
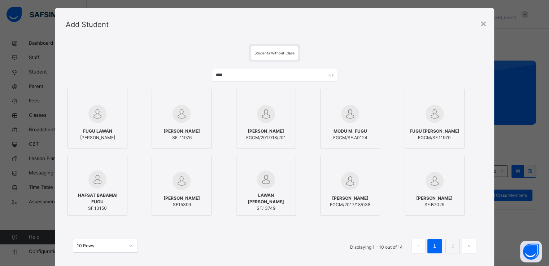
click at [185, 172] on img at bounding box center [182, 181] width 18 height 18
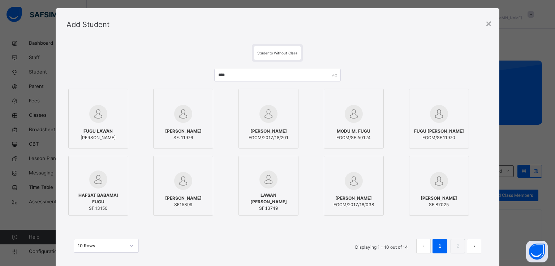
scroll to position [56, 0]
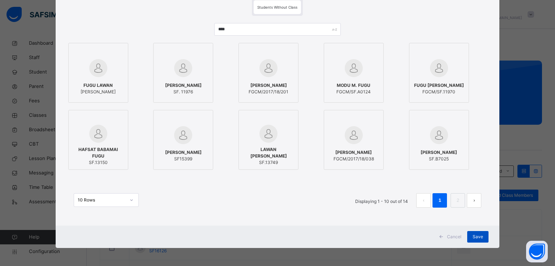
click at [474, 237] on span "Save" at bounding box center [477, 237] width 10 height 6
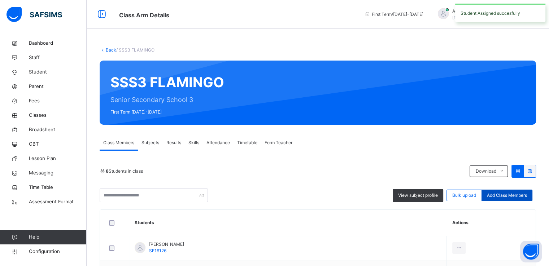
click at [508, 192] on span "Add Class Members" at bounding box center [507, 195] width 40 height 6
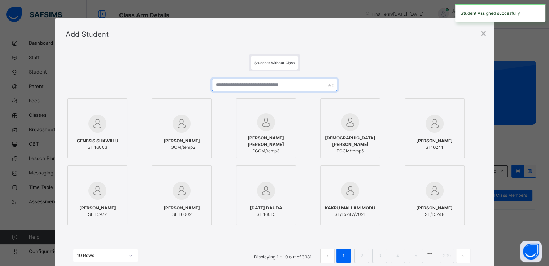
click at [243, 86] on input "text" at bounding box center [274, 85] width 125 height 13
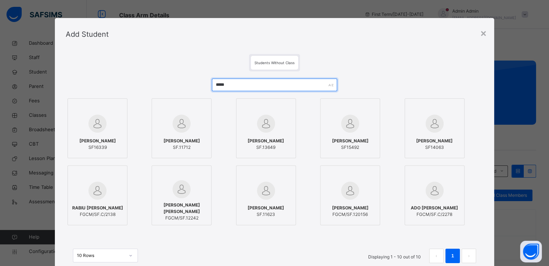
type input "*****"
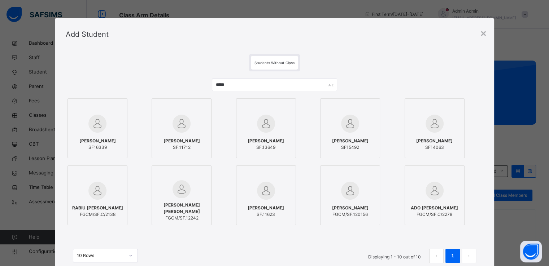
click at [100, 143] on span "Rabiu Abdulwahamid" at bounding box center [97, 141] width 36 height 6
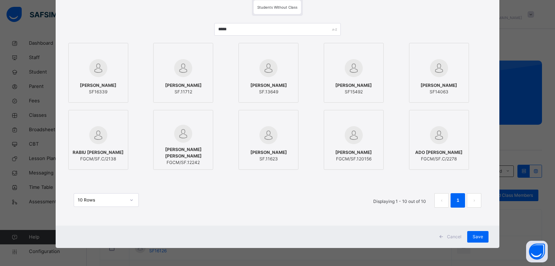
click at [472, 243] on div "Cancel Save" at bounding box center [278, 237] width 444 height 22
click at [472, 238] on span "Save" at bounding box center [477, 237] width 10 height 6
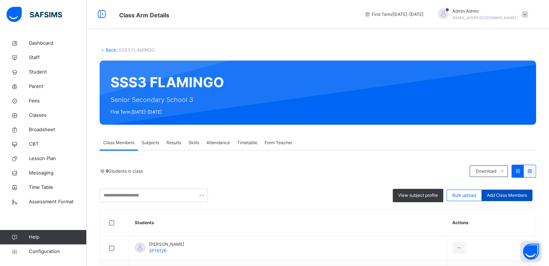
click at [509, 197] on span "Add Class Members" at bounding box center [507, 195] width 40 height 6
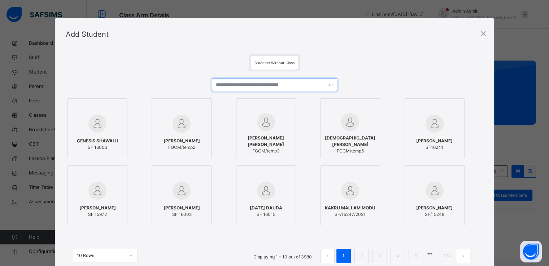
click at [239, 82] on input "text" at bounding box center [274, 85] width 125 height 13
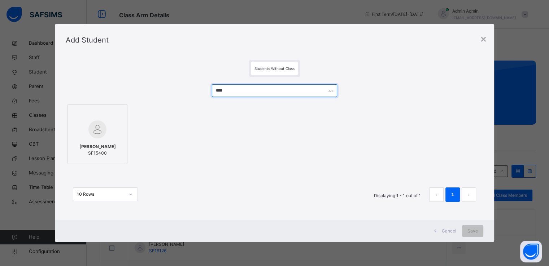
type input "****"
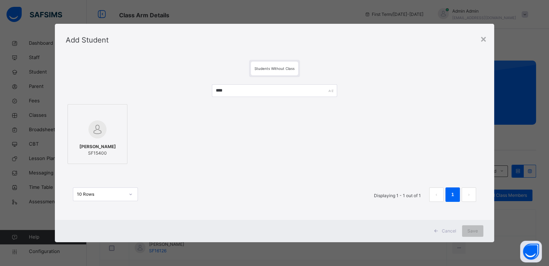
click at [113, 123] on div at bounding box center [97, 129] width 52 height 21
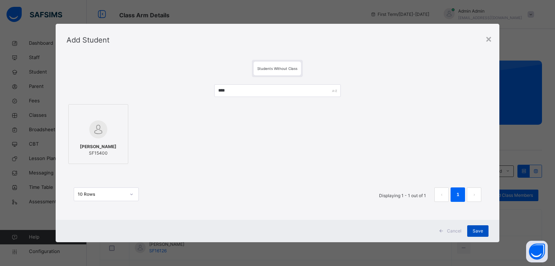
click at [477, 232] on span "Save" at bounding box center [477, 231] width 10 height 6
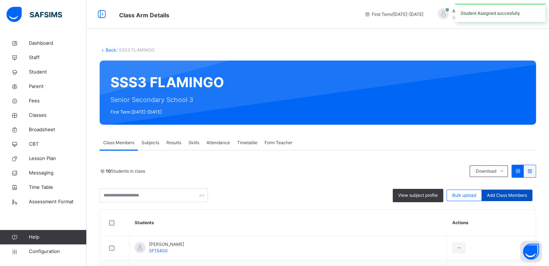
click at [527, 195] on span "Add Class Members" at bounding box center [507, 195] width 40 height 6
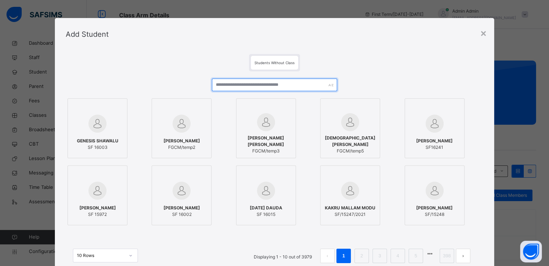
click at [251, 87] on input "text" at bounding box center [274, 85] width 125 height 13
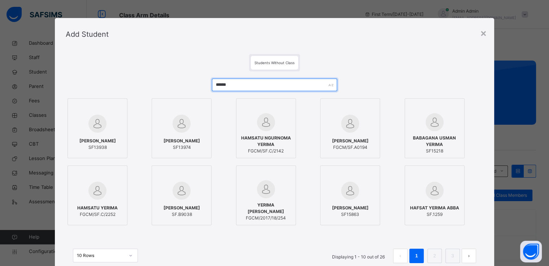
type input "******"
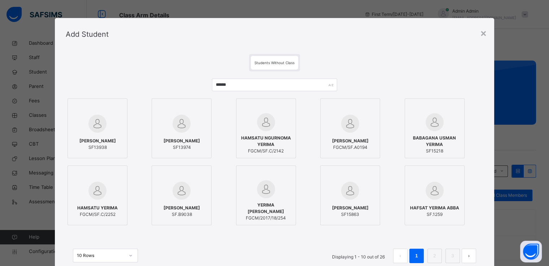
click at [432, 125] on img at bounding box center [435, 122] width 18 height 18
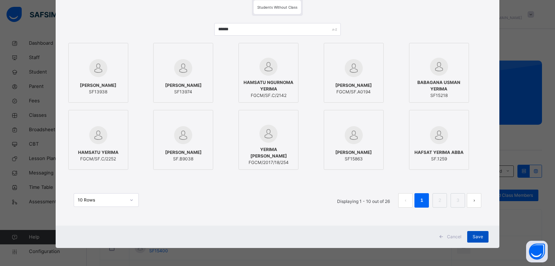
click at [473, 236] on span "Save" at bounding box center [477, 237] width 10 height 6
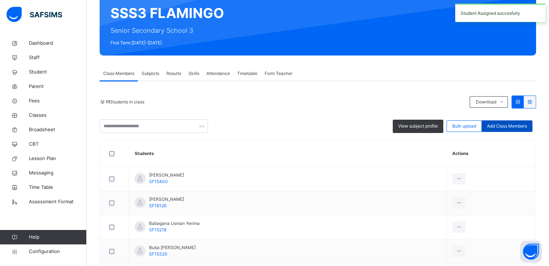
scroll to position [72, 0]
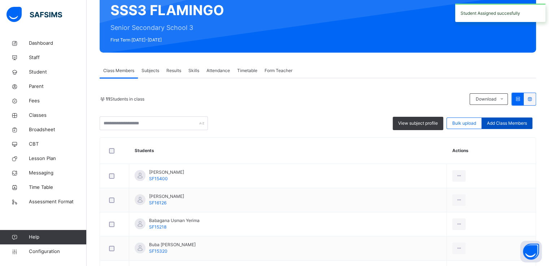
click at [503, 127] on div "Add Class Members" at bounding box center [507, 124] width 51 height 12
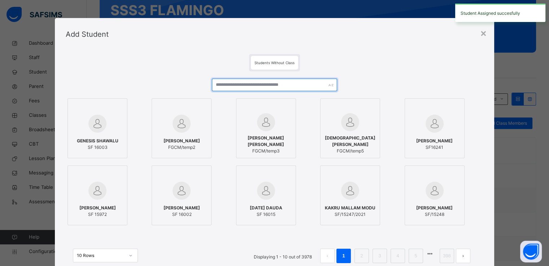
click at [250, 82] on input "text" at bounding box center [274, 85] width 125 height 13
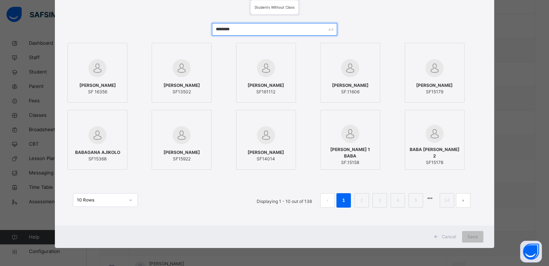
scroll to position [9, 0]
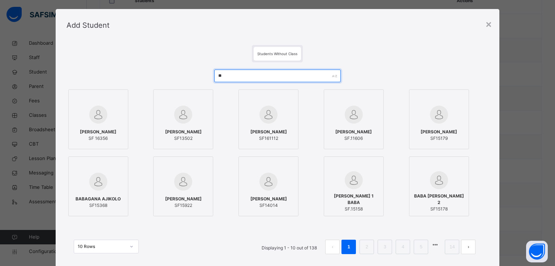
type input "*"
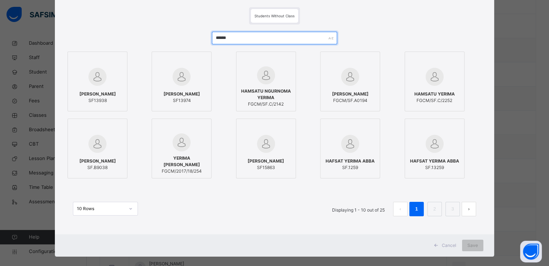
scroll to position [50, 0]
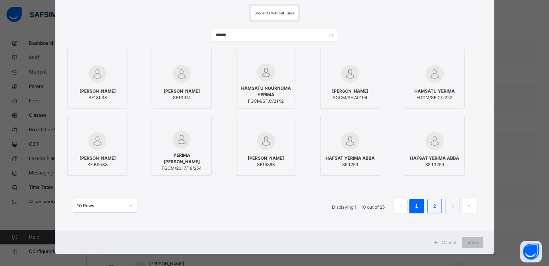
click at [433, 203] on link "2" at bounding box center [434, 206] width 7 height 9
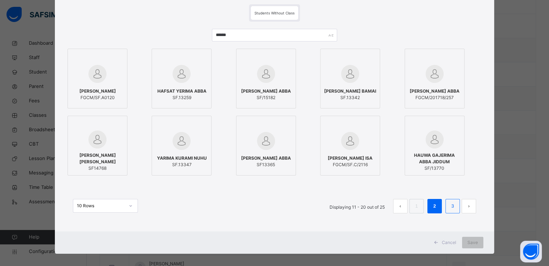
click at [449, 207] on link "3" at bounding box center [452, 206] width 7 height 9
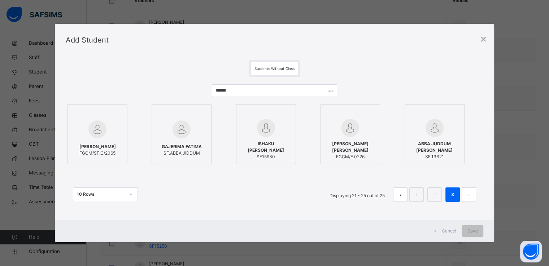
scroll to position [0, 0]
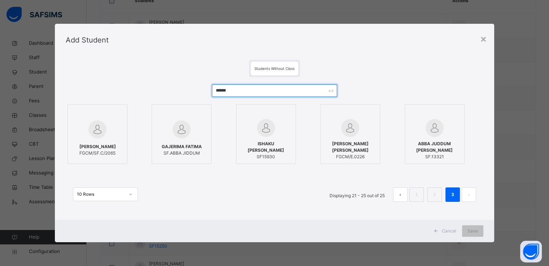
click at [247, 88] on input "******" at bounding box center [274, 90] width 125 height 13
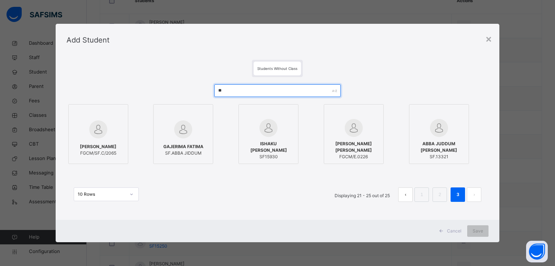
type input "*"
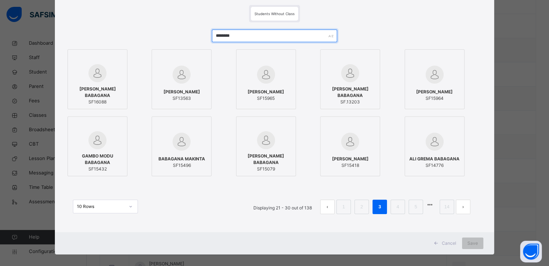
scroll to position [50, 0]
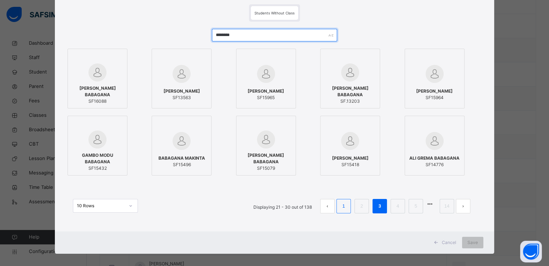
type input "********"
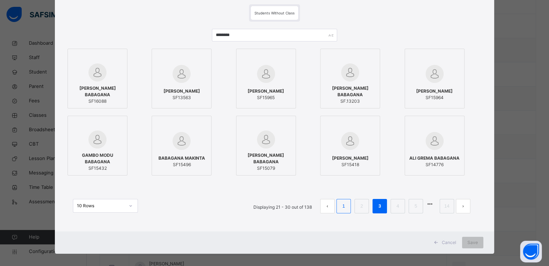
click at [342, 207] on link "1" at bounding box center [343, 206] width 7 height 9
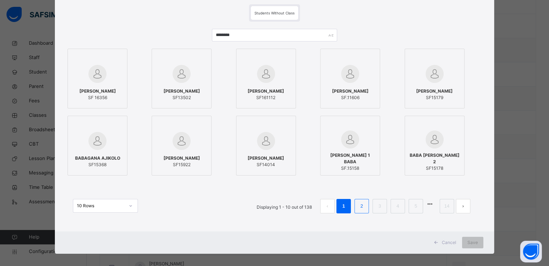
click at [363, 207] on link "2" at bounding box center [361, 206] width 7 height 9
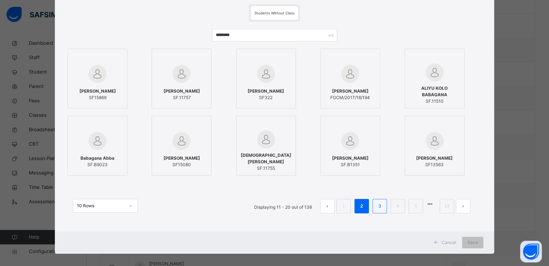
click at [381, 205] on link "3" at bounding box center [379, 206] width 7 height 9
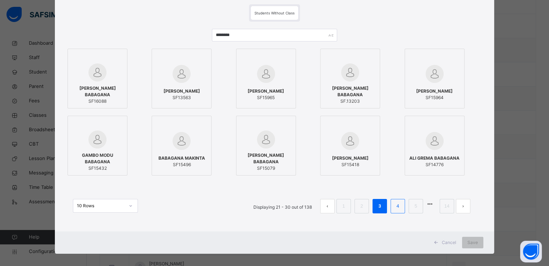
click at [396, 206] on link "4" at bounding box center [397, 206] width 7 height 9
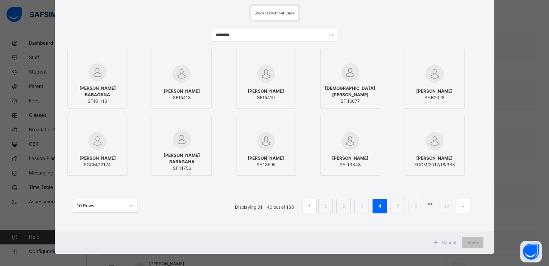
click at [342, 86] on span "MOHAMMED BABAGANA" at bounding box center [350, 91] width 52 height 13
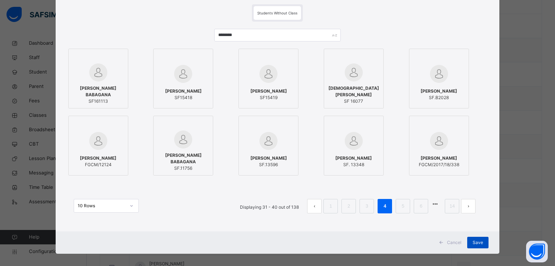
click at [474, 243] on span "Save" at bounding box center [477, 243] width 10 height 6
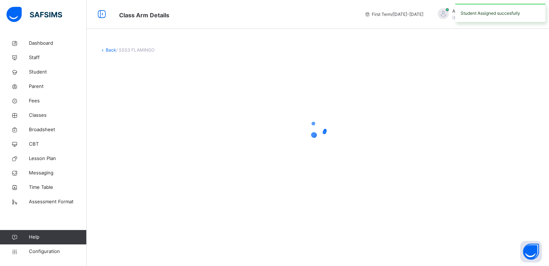
scroll to position [0, 0]
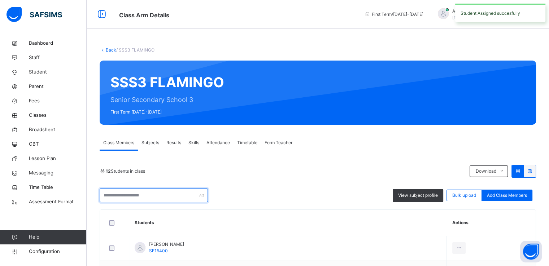
click at [165, 198] on input "text" at bounding box center [154, 196] width 108 height 14
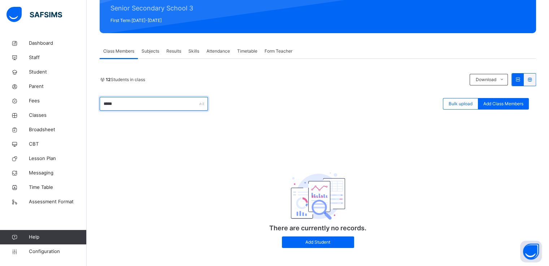
scroll to position [92, 0]
type input "*"
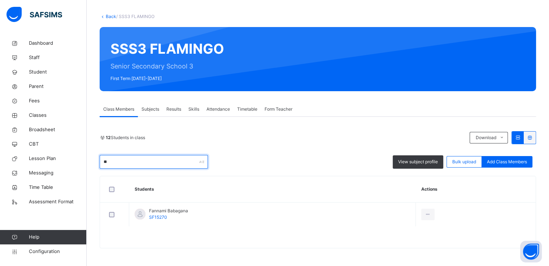
type input "*"
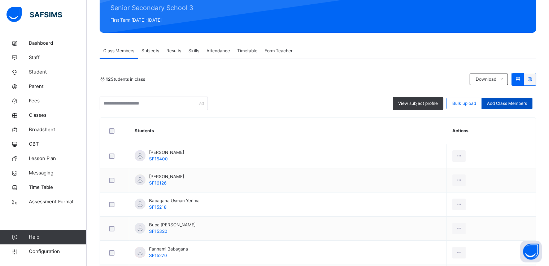
click at [508, 102] on span "Add Class Members" at bounding box center [507, 103] width 40 height 6
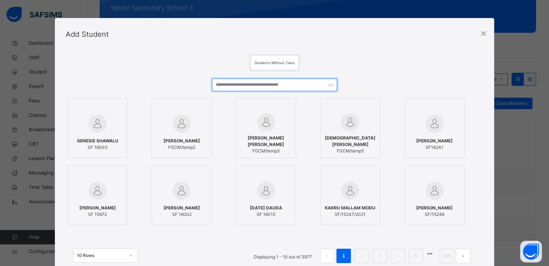
click at [244, 84] on input "text" at bounding box center [274, 85] width 125 height 13
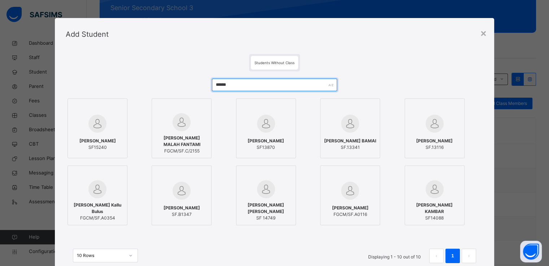
type input "******"
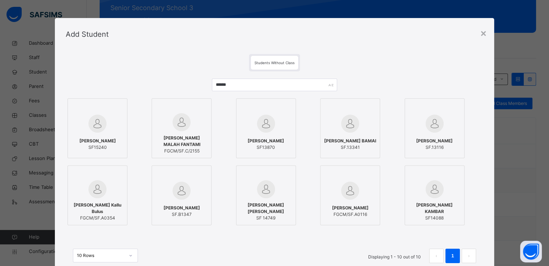
click at [90, 131] on img at bounding box center [97, 124] width 18 height 18
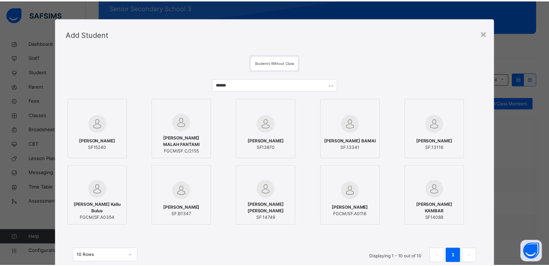
scroll to position [56, 0]
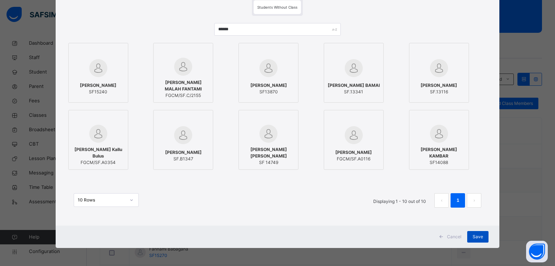
click at [474, 240] on span "Save" at bounding box center [477, 237] width 10 height 6
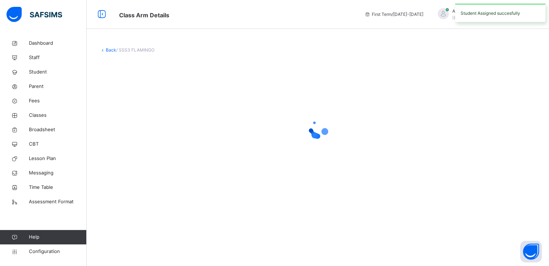
scroll to position [0, 0]
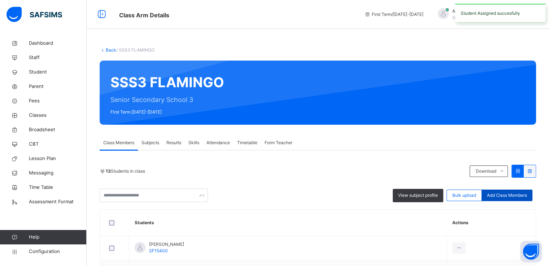
click at [504, 200] on div "Add Class Members" at bounding box center [507, 196] width 51 height 12
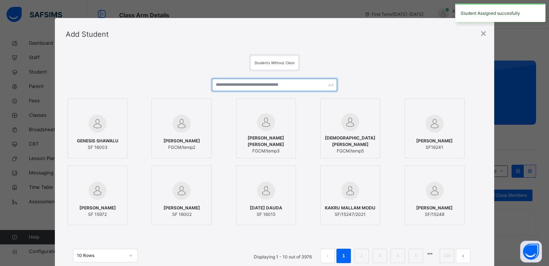
click at [257, 83] on input "text" at bounding box center [274, 85] width 125 height 13
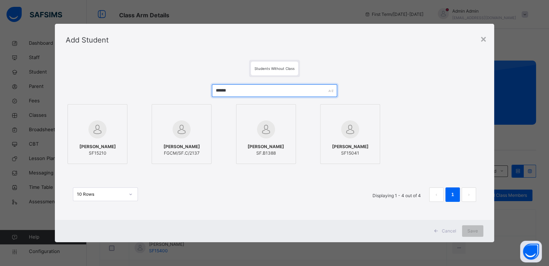
type input "******"
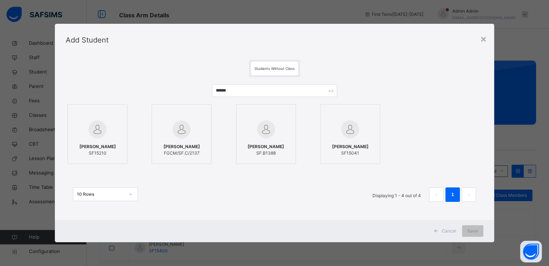
click at [98, 144] on span "GARBA ALHAJI KASUMA" at bounding box center [97, 147] width 36 height 6
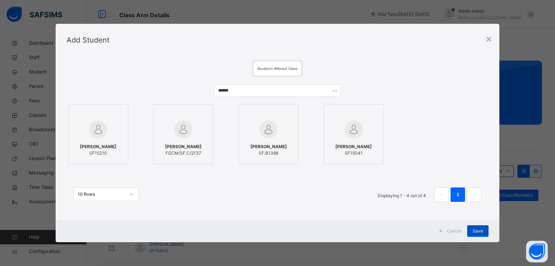
click at [479, 235] on div "Save" at bounding box center [477, 232] width 21 height 12
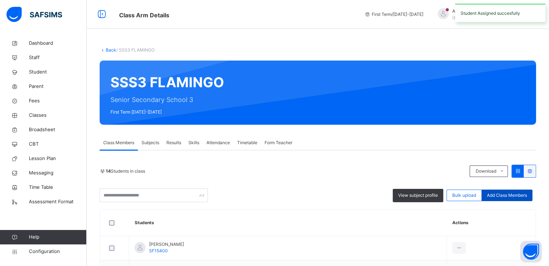
scroll to position [64, 0]
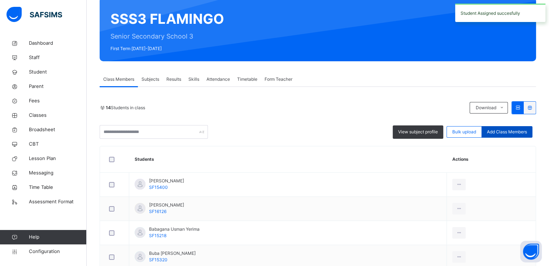
click at [513, 132] on span "Add Class Members" at bounding box center [507, 132] width 40 height 6
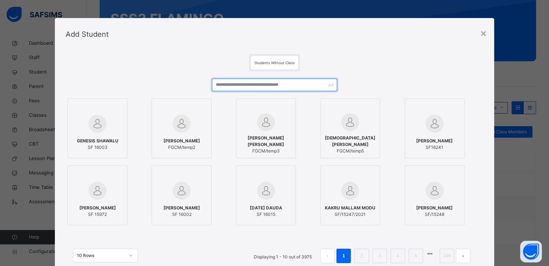
click at [238, 84] on input "text" at bounding box center [274, 85] width 125 height 13
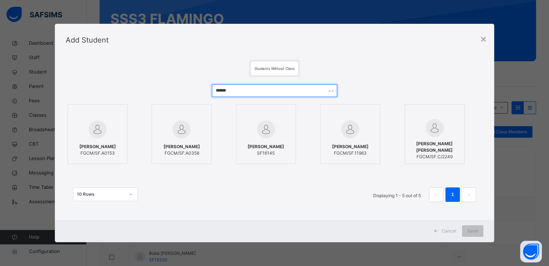
type input "******"
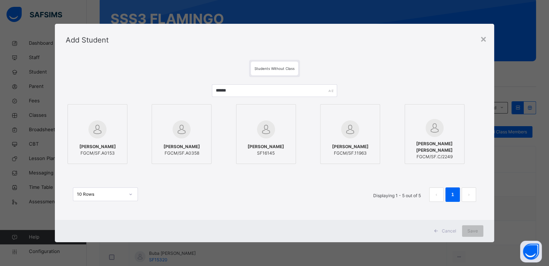
click at [263, 133] on img at bounding box center [266, 130] width 18 height 18
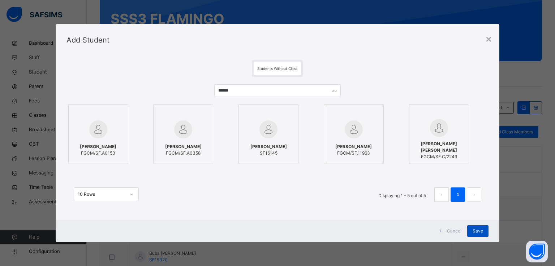
click at [477, 229] on span "Save" at bounding box center [477, 231] width 10 height 6
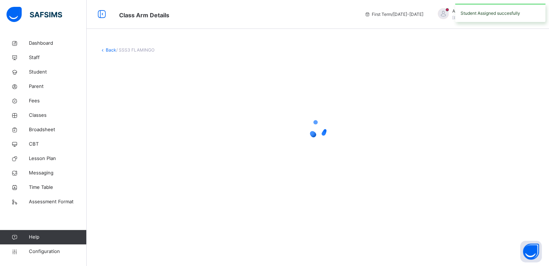
scroll to position [0, 0]
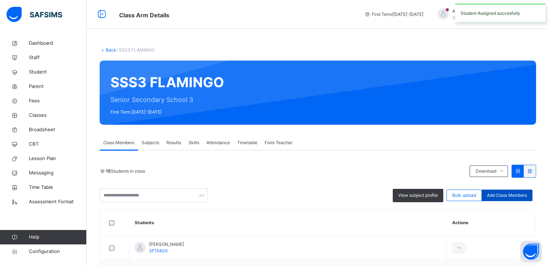
click at [504, 197] on span "Add Class Members" at bounding box center [507, 195] width 40 height 6
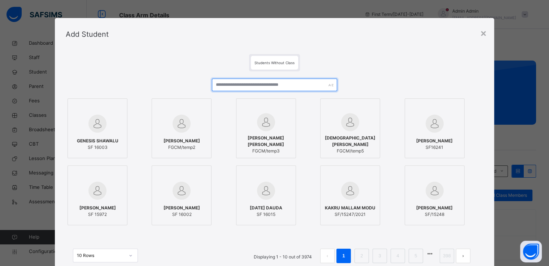
click at [286, 82] on input "text" at bounding box center [274, 85] width 125 height 13
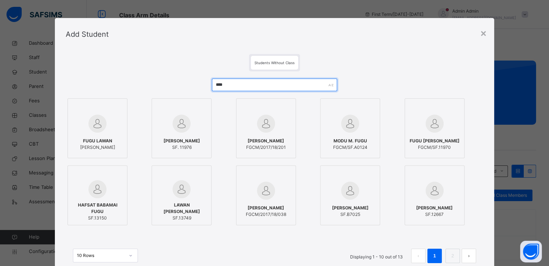
scroll to position [56, 0]
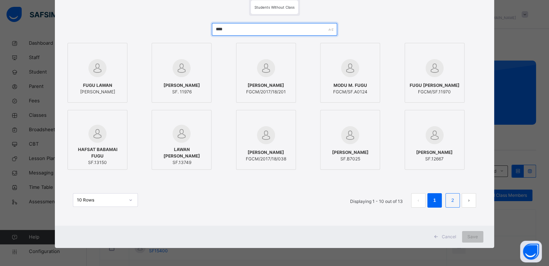
type input "****"
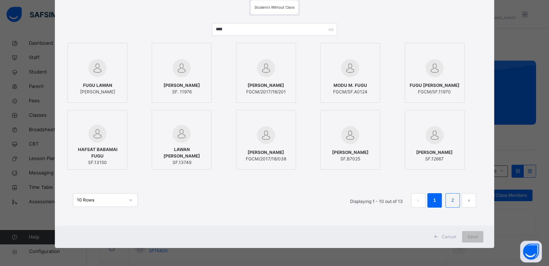
click at [448, 204] on li "2" at bounding box center [453, 201] width 14 height 14
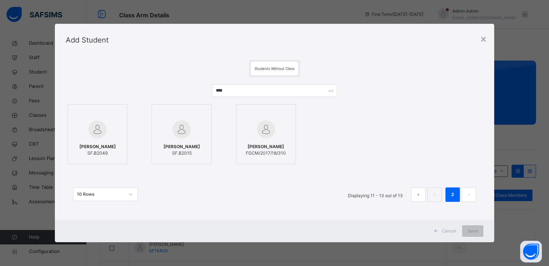
scroll to position [0, 0]
click at [329, 148] on div "Mohammed Fugu Tijjani SF.B2049 Abdulmalik Fugu Tijjani SF.B2015 TIJJANI FUGU AH…" at bounding box center [275, 135] width 418 height 64
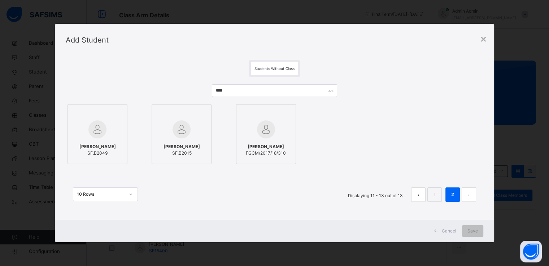
click at [318, 216] on div "**** Mohammed Fugu Tijjani SF.B2049 Abdulmalik Fugu Tijjani SF.B2015 TIJJANI FU…" at bounding box center [275, 146] width 418 height 139
click at [484, 36] on div "×" at bounding box center [483, 38] width 7 height 15
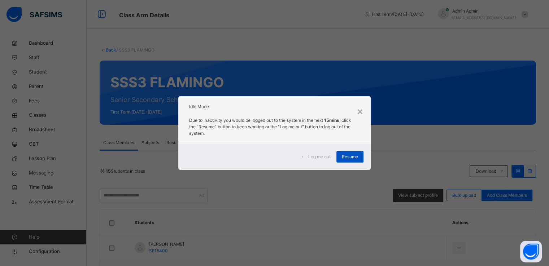
click at [350, 156] on span "Resume" at bounding box center [350, 157] width 16 height 6
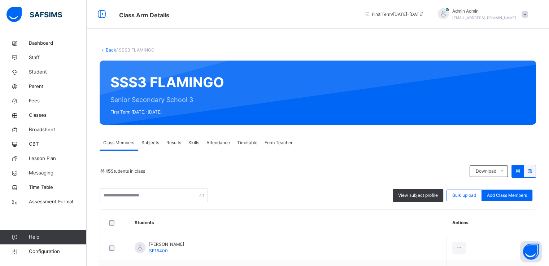
click at [110, 51] on link "Back" at bounding box center [111, 49] width 10 height 5
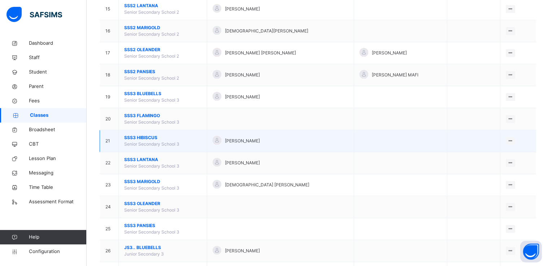
scroll to position [391, 0]
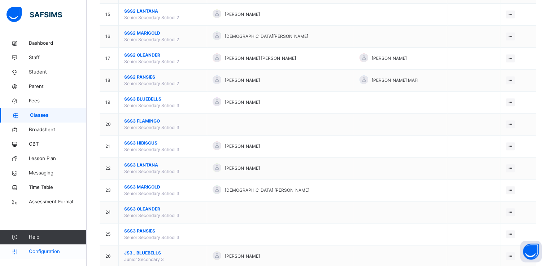
click at [35, 254] on span "Configuration" at bounding box center [57, 251] width 57 height 7
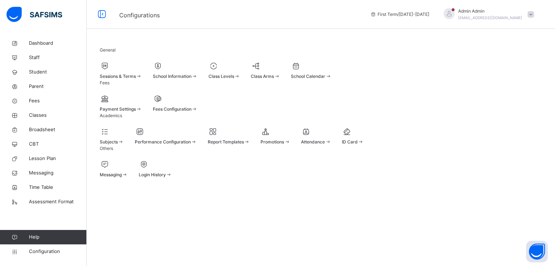
click at [284, 145] on span "Promotions" at bounding box center [271, 141] width 23 height 5
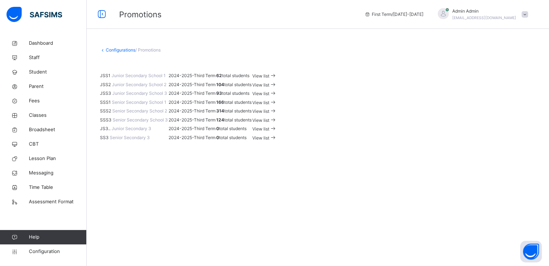
scroll to position [113, 0]
click at [269, 114] on span "View list" at bounding box center [260, 111] width 17 height 5
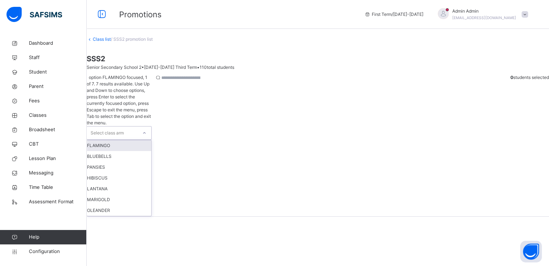
click at [151, 127] on div at bounding box center [144, 133] width 12 height 12
click at [134, 162] on div "PANSIES" at bounding box center [119, 167] width 64 height 11
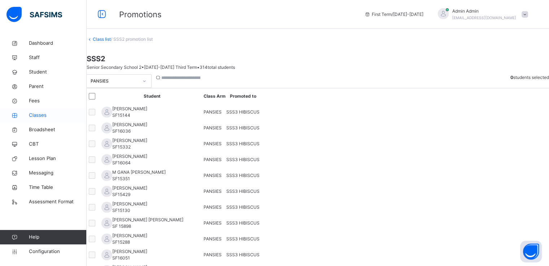
click at [35, 116] on span "Classes" at bounding box center [58, 115] width 58 height 7
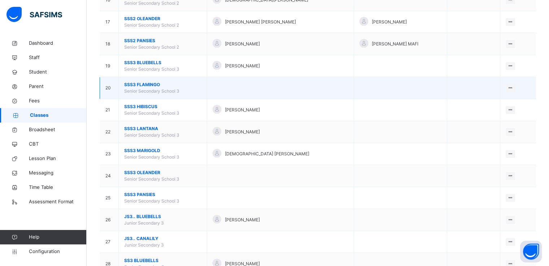
scroll to position [426, 0]
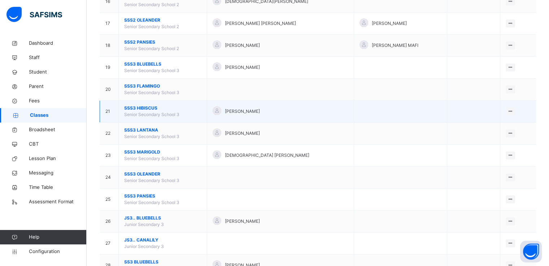
click at [141, 107] on span "SSS3 HIBISCUS" at bounding box center [162, 108] width 77 height 6
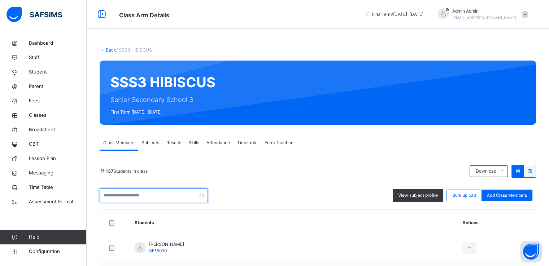
click at [150, 189] on input "text" at bounding box center [154, 196] width 108 height 14
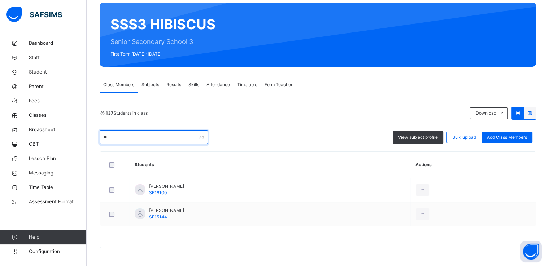
scroll to position [58, 0]
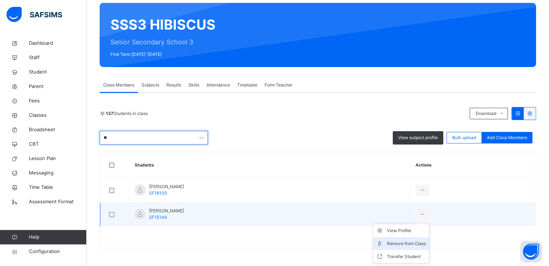
type input "**"
click at [426, 243] on div "Remove from Class" at bounding box center [406, 243] width 39 height 7
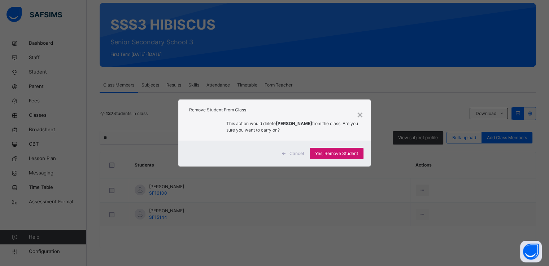
click at [345, 152] on span "Yes, Remove Student" at bounding box center [336, 154] width 43 height 6
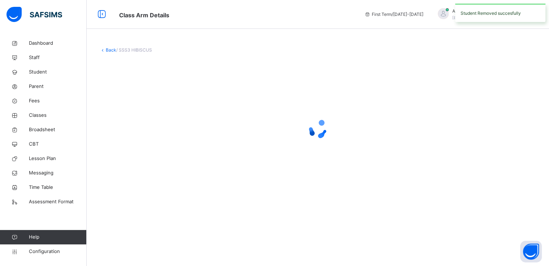
scroll to position [0, 0]
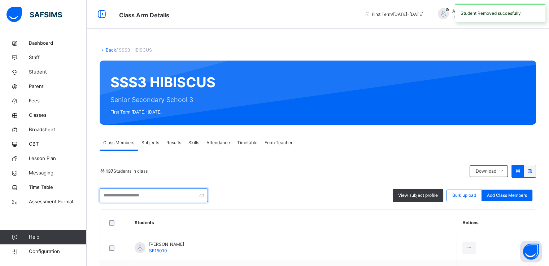
click at [142, 195] on input "text" at bounding box center [154, 196] width 108 height 14
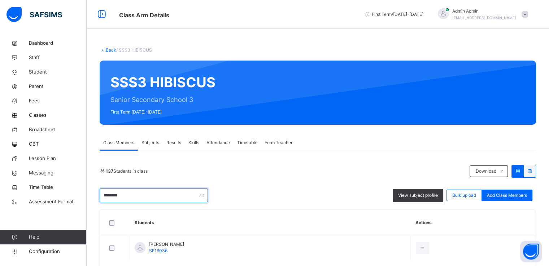
scroll to position [34, 0]
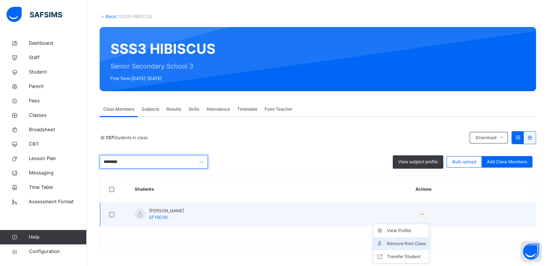
type input "********"
click at [408, 245] on div "Remove from Class" at bounding box center [406, 243] width 39 height 7
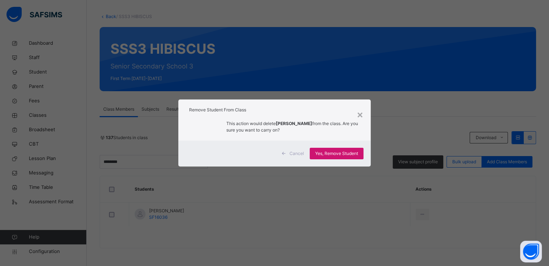
click at [334, 152] on span "Yes, Remove Student" at bounding box center [336, 154] width 43 height 6
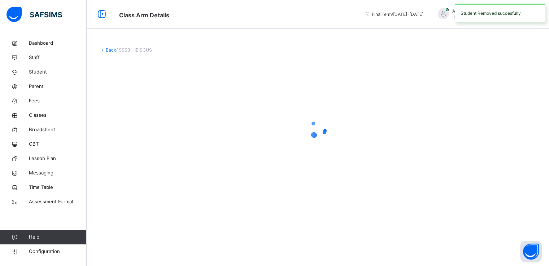
scroll to position [0, 0]
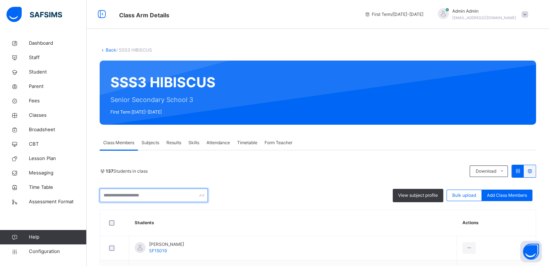
click at [149, 196] on input "text" at bounding box center [154, 196] width 108 height 14
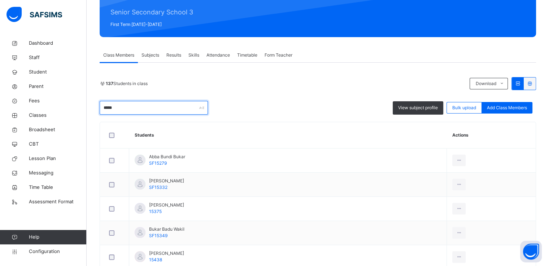
scroll to position [89, 0]
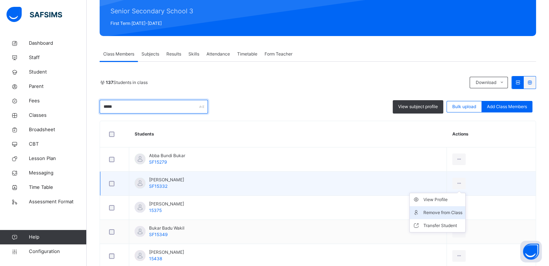
type input "*****"
click at [430, 212] on div "Remove from Class" at bounding box center [443, 212] width 39 height 7
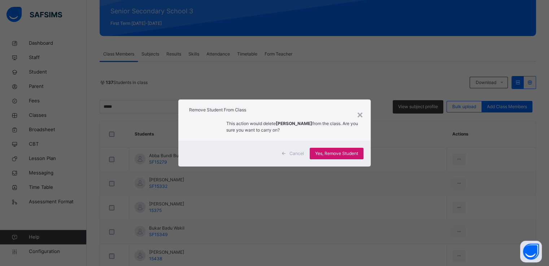
click at [337, 151] on span "Yes, Remove Student" at bounding box center [336, 154] width 43 height 6
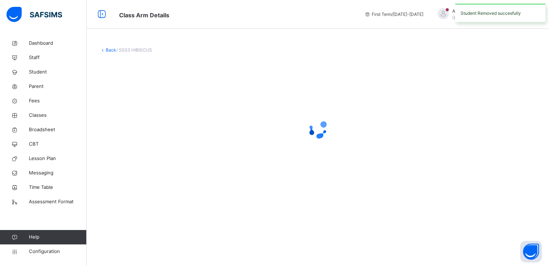
scroll to position [0, 0]
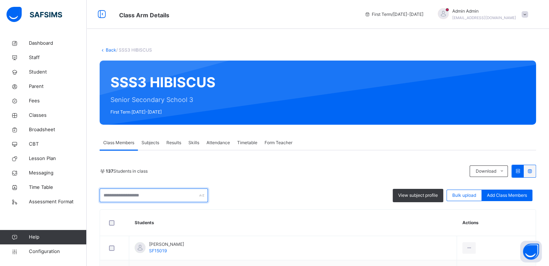
click at [135, 196] on input "text" at bounding box center [154, 196] width 108 height 14
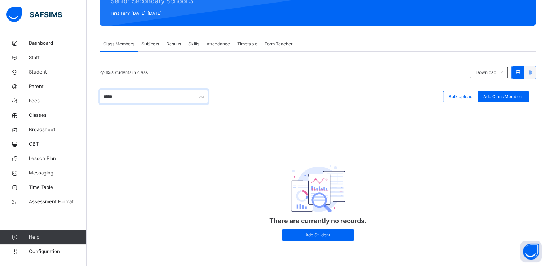
scroll to position [100, 0]
type input "*"
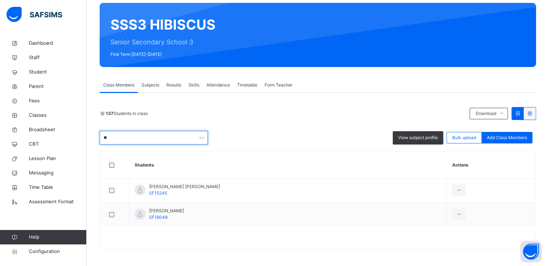
type input "*"
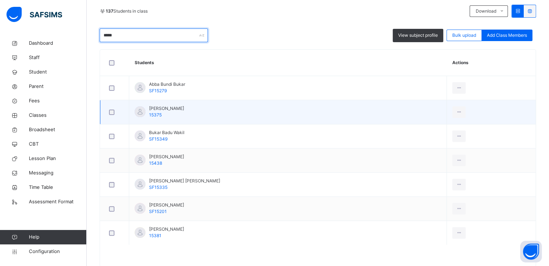
scroll to position [143, 0]
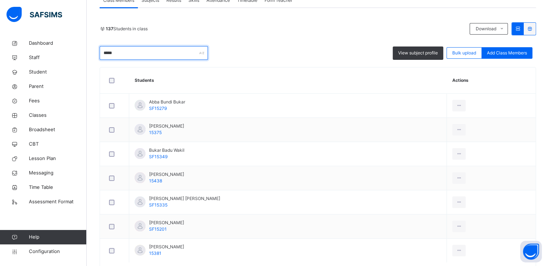
click at [136, 50] on input "*****" at bounding box center [154, 53] width 108 height 14
type input "*"
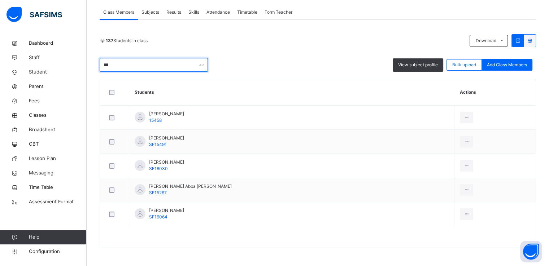
scroll to position [106, 0]
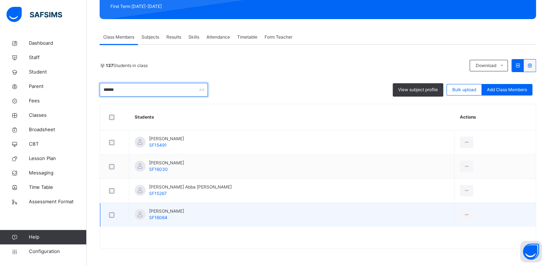
type input "******"
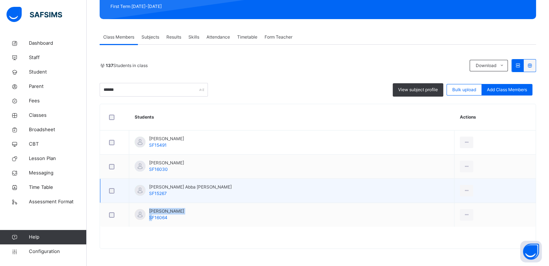
drag, startPoint x: 152, startPoint y: 216, endPoint x: 426, endPoint y: 194, distance: 274.6
click at [426, 194] on tbody "Hassan Mohammed SF15491 View Profile Remove from Class Transfer Student Makinta…" at bounding box center [318, 179] width 436 height 97
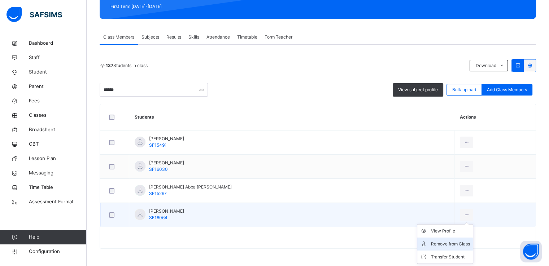
click at [431, 244] on div "Remove from Class" at bounding box center [450, 244] width 39 height 7
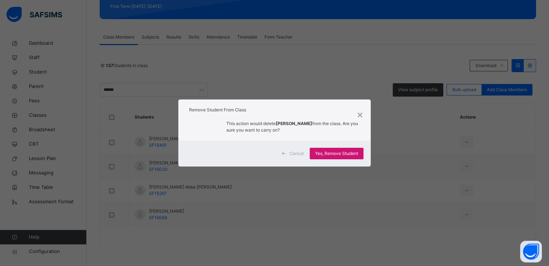
click at [339, 155] on span "Yes, Remove Student" at bounding box center [336, 154] width 43 height 6
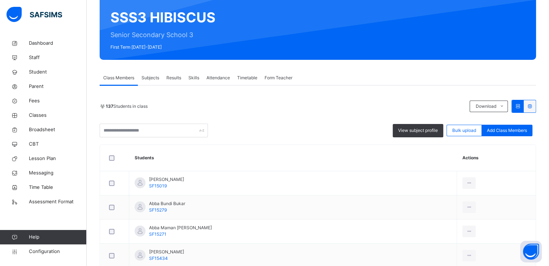
scroll to position [82, 0]
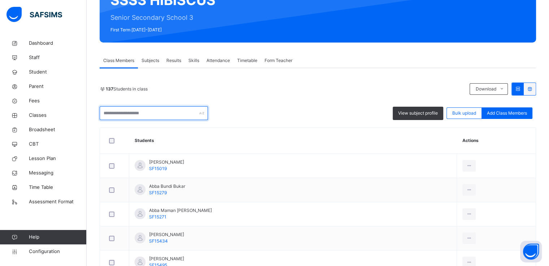
click at [164, 109] on input "text" at bounding box center [154, 114] width 108 height 14
type input "*"
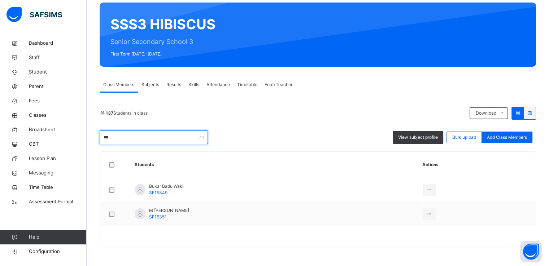
scroll to position [58, 0]
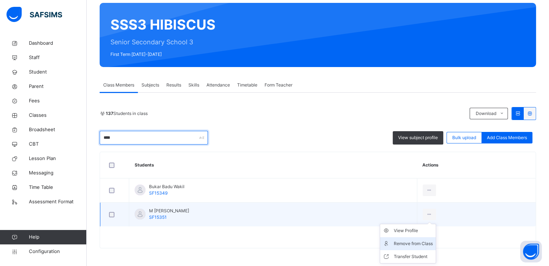
type input "****"
click at [419, 243] on div "Remove from Class" at bounding box center [413, 243] width 39 height 7
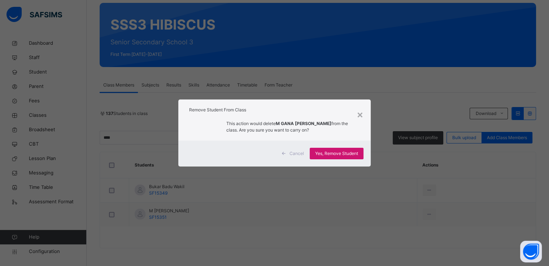
click at [331, 154] on span "Yes, Remove Student" at bounding box center [336, 154] width 43 height 6
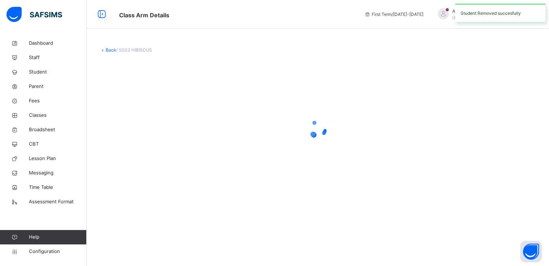
scroll to position [0, 0]
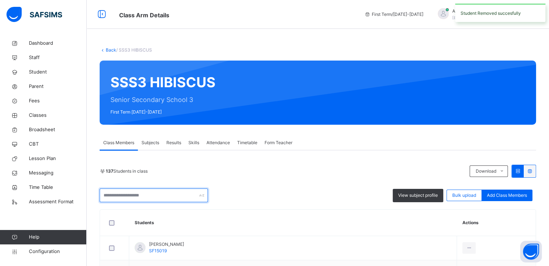
click at [134, 194] on input "text" at bounding box center [154, 196] width 108 height 14
type input "****"
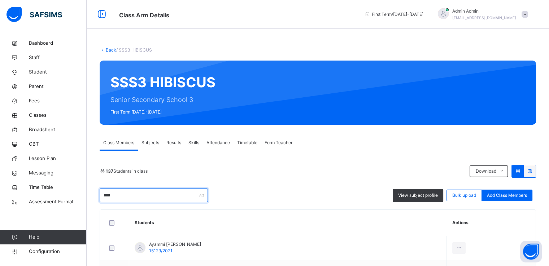
scroll to position [81, 0]
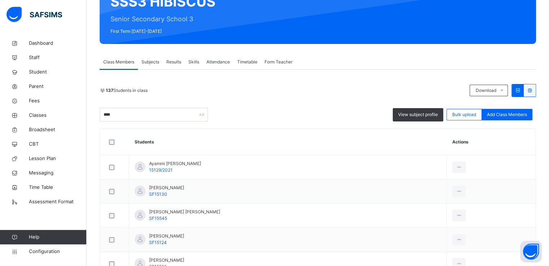
scroll to position [81, 0]
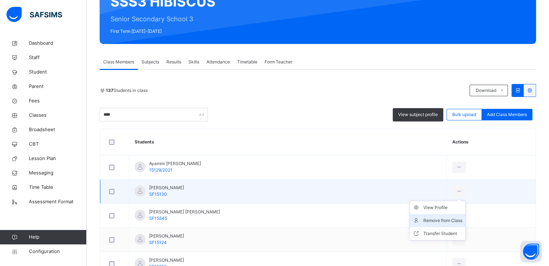
type input "****"
click at [439, 217] on div "Remove from Class" at bounding box center [443, 220] width 39 height 7
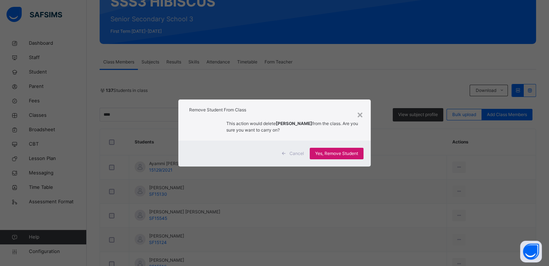
click at [326, 151] on span "Yes, Remove Student" at bounding box center [336, 154] width 43 height 6
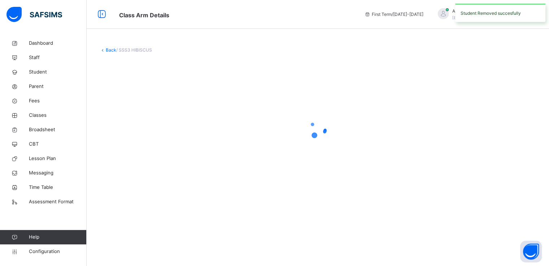
scroll to position [0, 0]
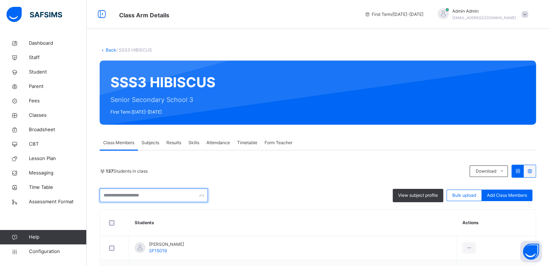
click at [155, 196] on input "text" at bounding box center [154, 196] width 108 height 14
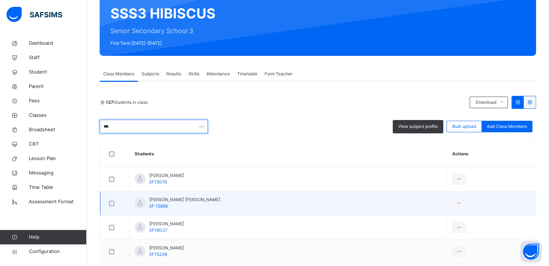
scroll to position [69, 0]
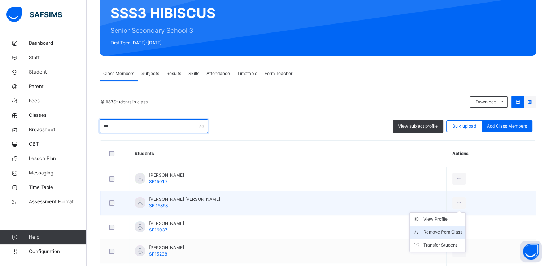
type input "***"
click at [424, 232] on div "Remove from Class" at bounding box center [443, 232] width 39 height 7
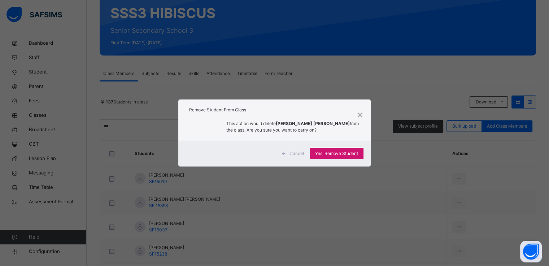
click at [331, 153] on span "Yes, Remove Student" at bounding box center [336, 154] width 43 height 6
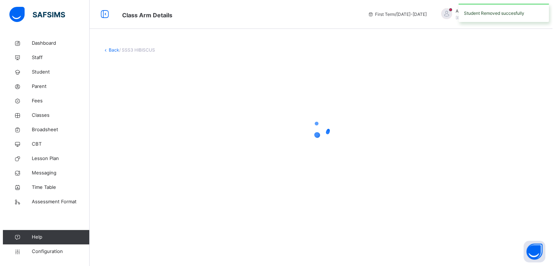
scroll to position [0, 0]
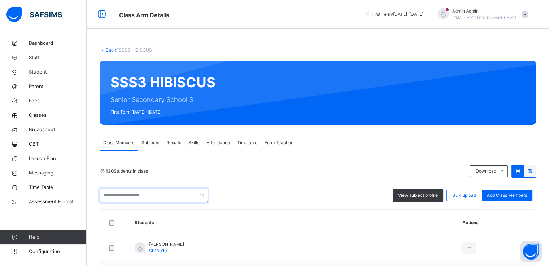
click at [133, 193] on input "text" at bounding box center [154, 196] width 108 height 14
type input "****"
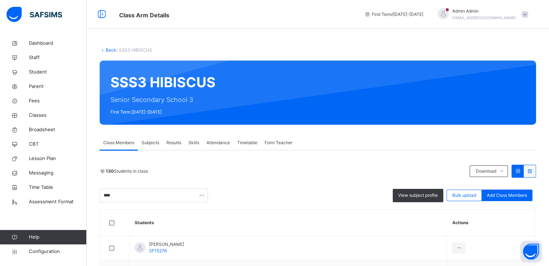
click at [316, 175] on div "130 Students in class Download Pdf Report Excel Report" at bounding box center [318, 171] width 437 height 13
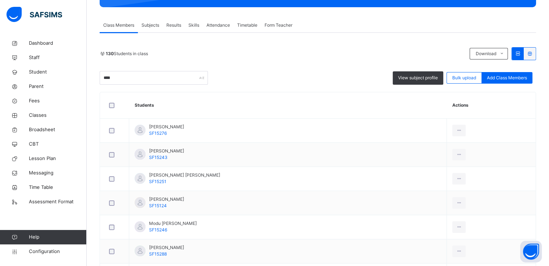
scroll to position [202, 0]
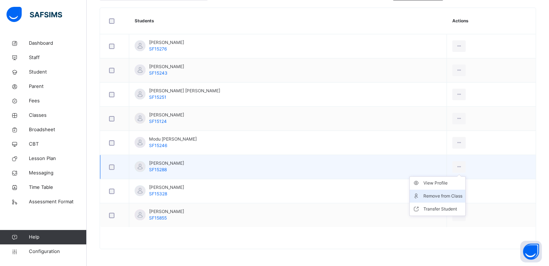
click at [424, 195] on div "Remove from Class" at bounding box center [443, 196] width 39 height 7
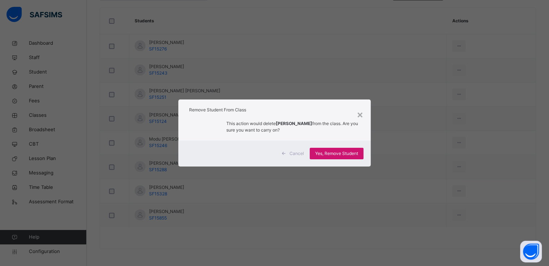
click at [331, 154] on span "Yes, Remove Student" at bounding box center [336, 154] width 43 height 6
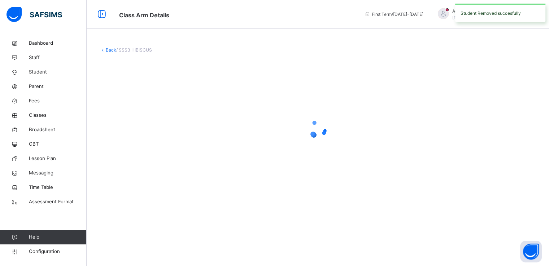
scroll to position [0, 0]
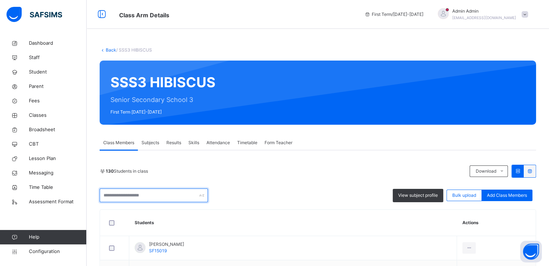
click at [140, 189] on input "text" at bounding box center [154, 196] width 108 height 14
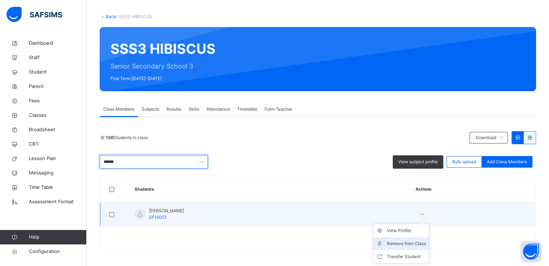
type input "******"
click at [407, 244] on div "Remove from Class" at bounding box center [406, 243] width 39 height 7
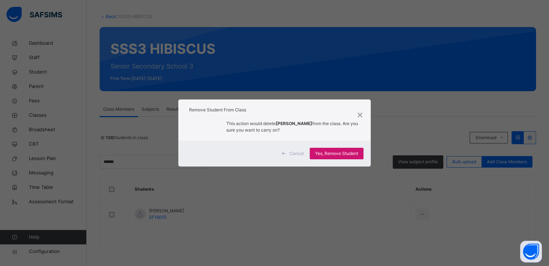
click at [327, 151] on span "Yes, Remove Student" at bounding box center [336, 154] width 43 height 6
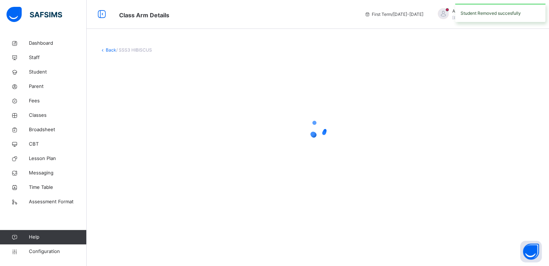
scroll to position [0, 0]
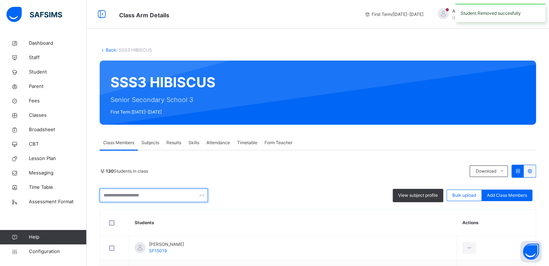
click at [147, 197] on input "text" at bounding box center [154, 196] width 108 height 14
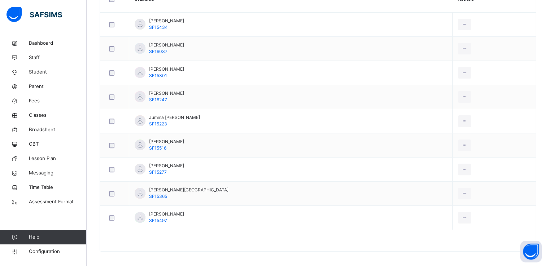
scroll to position [227, 0]
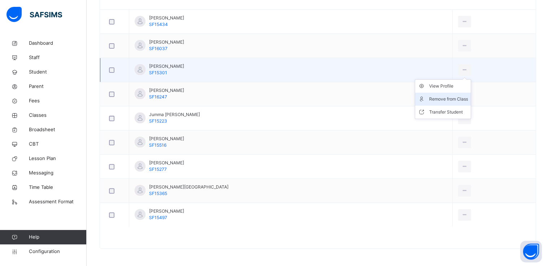
type input "****"
click at [429, 98] on div "Remove from Class" at bounding box center [448, 99] width 39 height 7
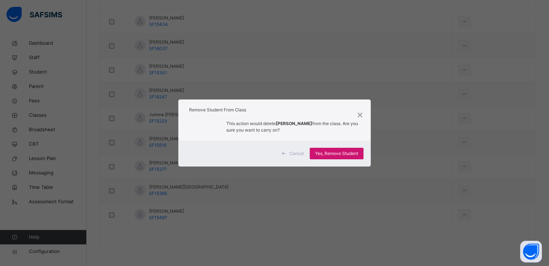
click at [332, 156] on span "Yes, Remove Student" at bounding box center [336, 154] width 43 height 6
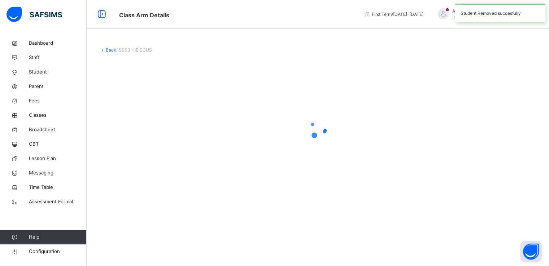
scroll to position [0, 0]
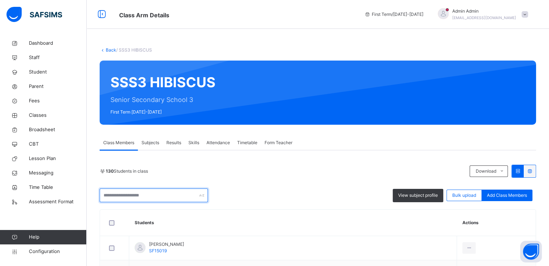
click at [175, 196] on input "text" at bounding box center [154, 196] width 108 height 14
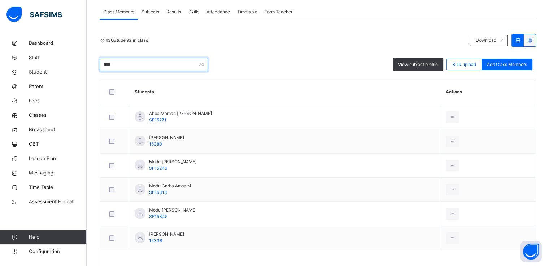
scroll to position [131, 0]
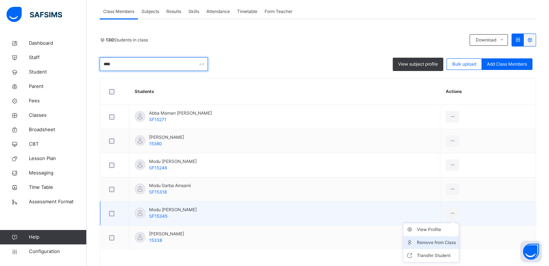
type input "****"
click at [422, 244] on div "Remove from Class" at bounding box center [436, 242] width 39 height 7
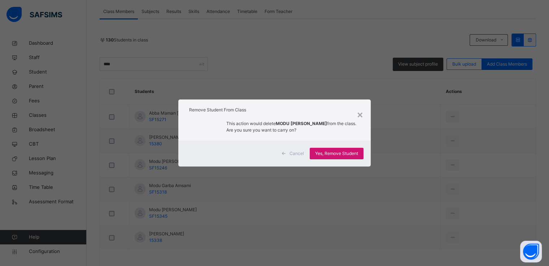
click at [337, 153] on span "Yes, Remove Student" at bounding box center [336, 154] width 43 height 6
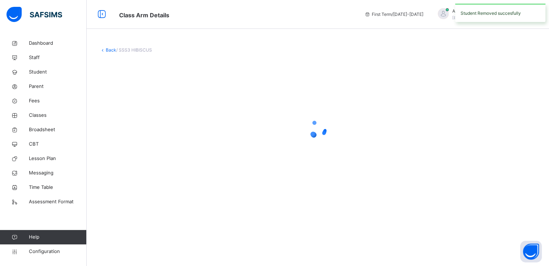
scroll to position [0, 0]
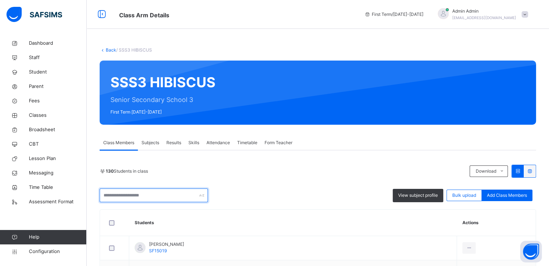
click at [135, 195] on input "text" at bounding box center [154, 196] width 108 height 14
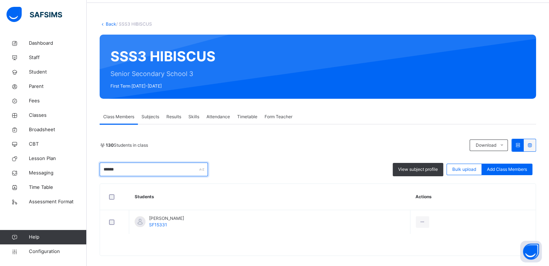
scroll to position [34, 0]
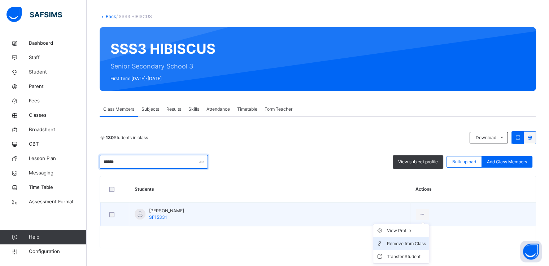
type input "******"
click at [417, 242] on div "Remove from Class" at bounding box center [406, 243] width 39 height 7
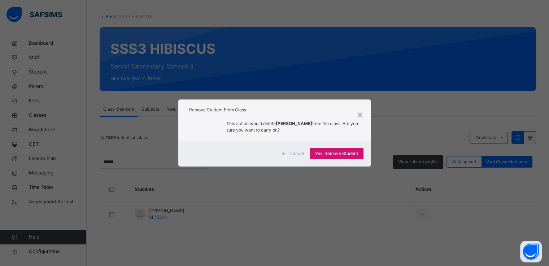
click at [329, 153] on span "Yes, Remove Student" at bounding box center [336, 154] width 43 height 6
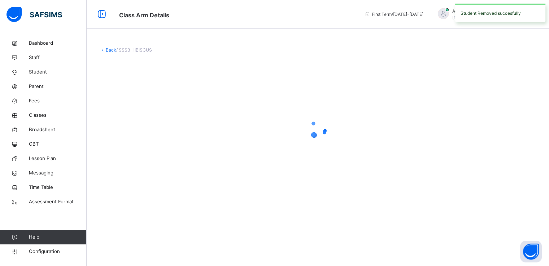
scroll to position [0, 0]
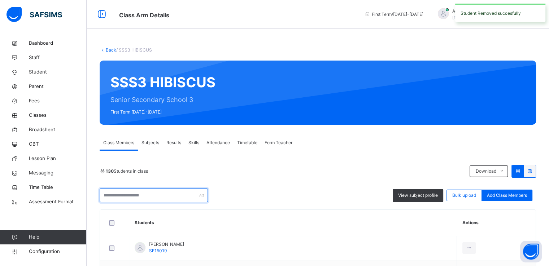
click at [144, 197] on input "text" at bounding box center [154, 196] width 108 height 14
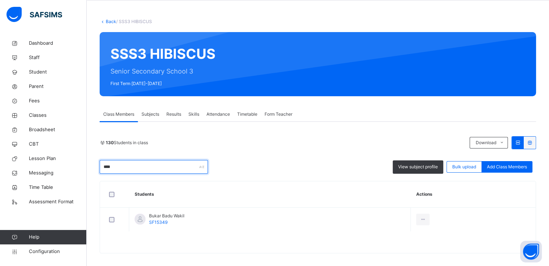
scroll to position [34, 0]
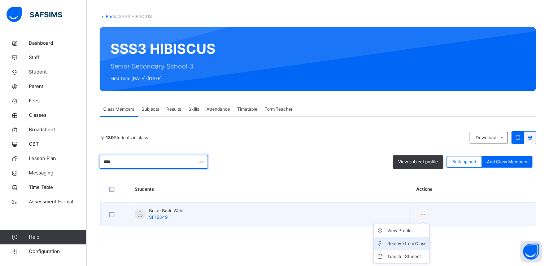
type input "****"
click at [400, 244] on div "Remove from Class" at bounding box center [406, 243] width 39 height 7
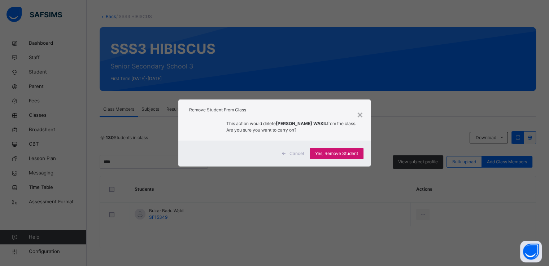
click at [330, 153] on span "Yes, Remove Student" at bounding box center [336, 154] width 43 height 6
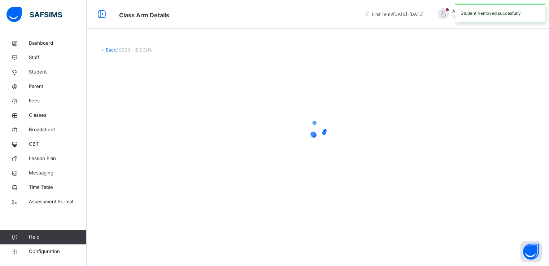
scroll to position [0, 0]
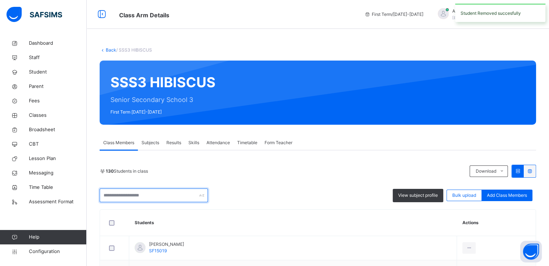
click at [140, 193] on input "text" at bounding box center [154, 196] width 108 height 14
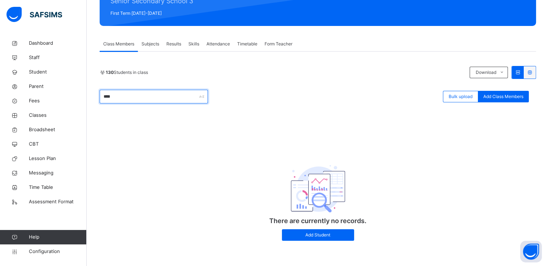
scroll to position [100, 0]
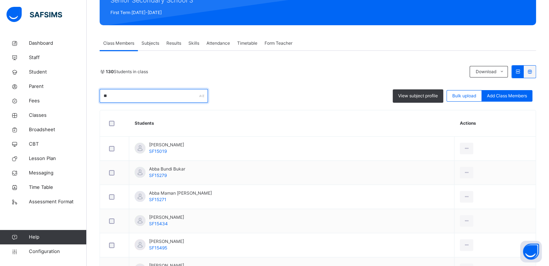
type input "*"
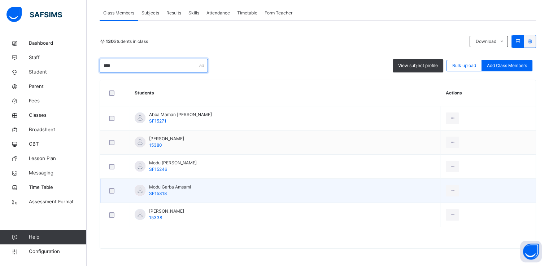
scroll to position [130, 0]
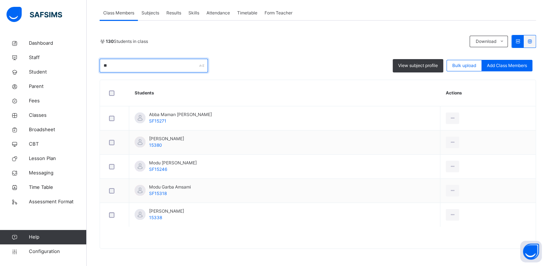
type input "*"
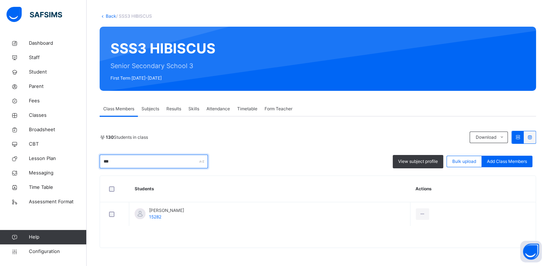
scroll to position [34, 0]
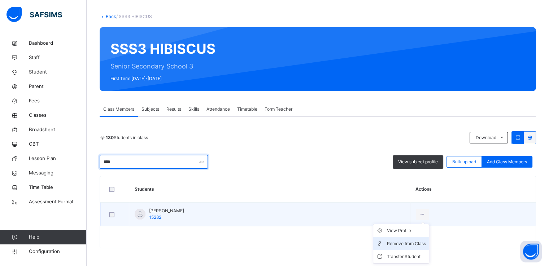
type input "****"
click at [402, 244] on div "Remove from Class" at bounding box center [406, 243] width 39 height 7
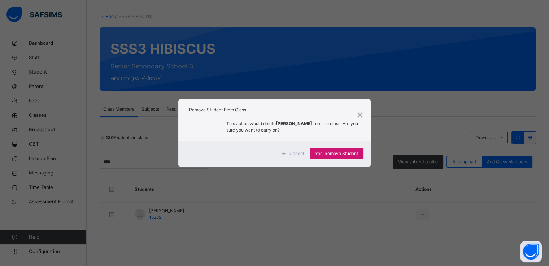
click at [328, 151] on span "Yes, Remove Student" at bounding box center [336, 154] width 43 height 6
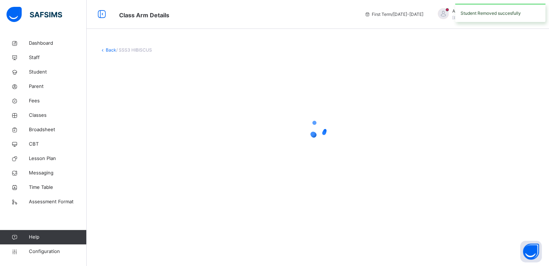
scroll to position [0, 0]
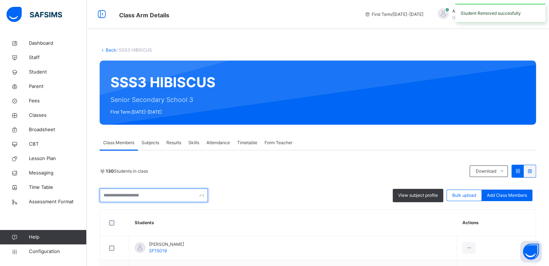
click at [155, 199] on input "text" at bounding box center [154, 196] width 108 height 14
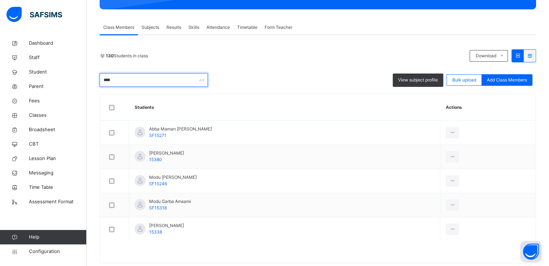
scroll to position [116, 0]
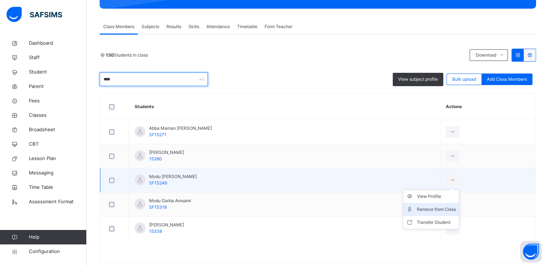
type input "****"
click at [426, 211] on div "Remove from Class" at bounding box center [436, 209] width 39 height 7
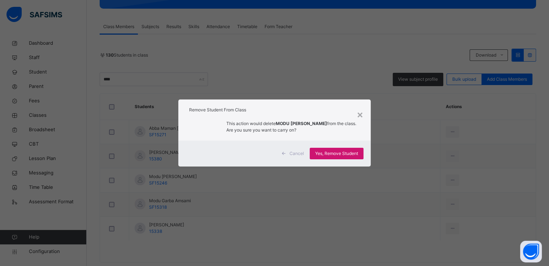
click at [324, 153] on span "Yes, Remove Student" at bounding box center [336, 154] width 43 height 6
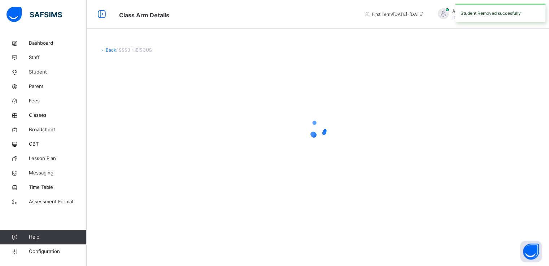
scroll to position [0, 0]
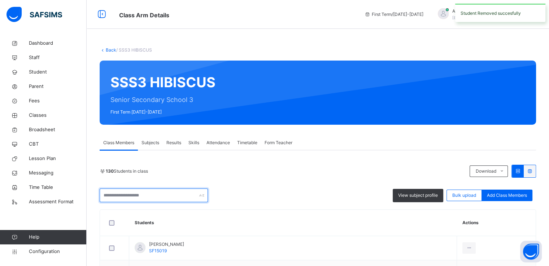
click at [136, 196] on input "text" at bounding box center [154, 196] width 108 height 14
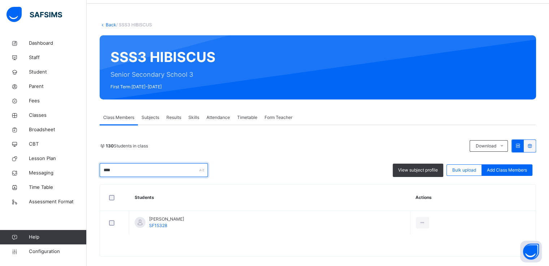
scroll to position [30, 0]
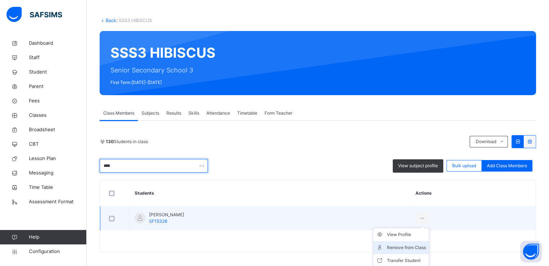
type input "****"
click at [387, 246] on div "Remove from Class" at bounding box center [406, 247] width 39 height 7
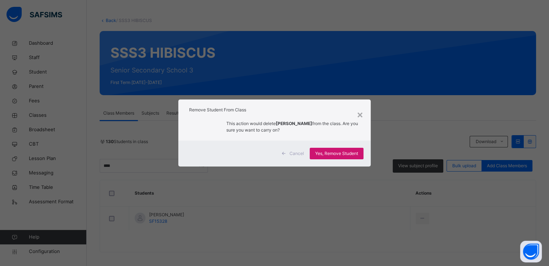
click at [331, 154] on span "Yes, Remove Student" at bounding box center [336, 154] width 43 height 6
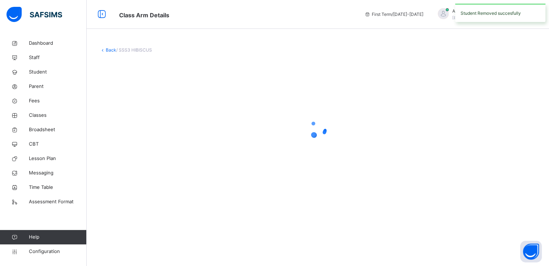
scroll to position [0, 0]
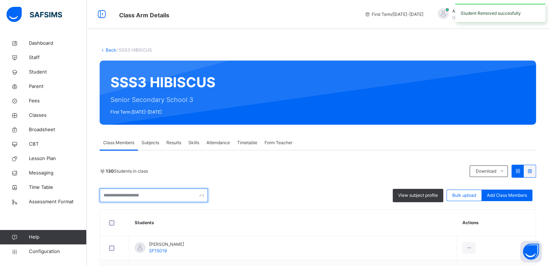
click at [149, 196] on input "text" at bounding box center [154, 196] width 108 height 14
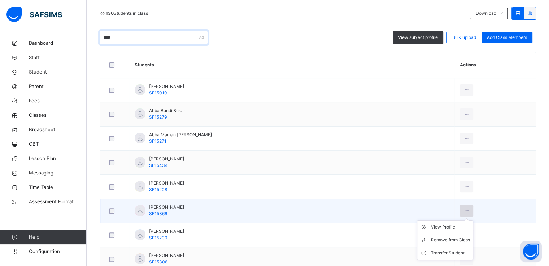
scroll to position [159, 0]
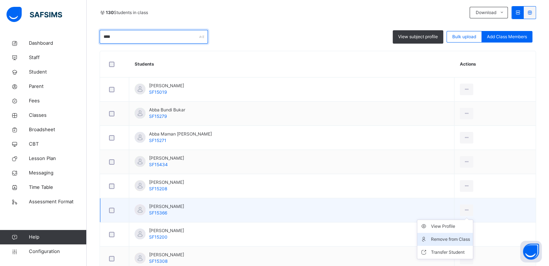
type input "****"
click at [439, 239] on div "Remove from Class" at bounding box center [450, 239] width 39 height 7
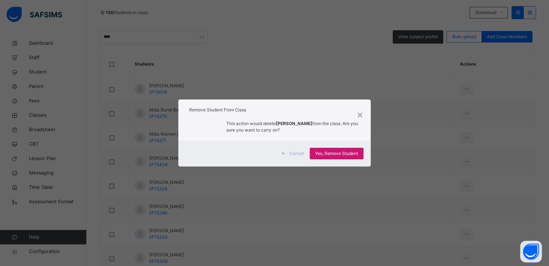
click at [339, 153] on span "Yes, Remove Student" at bounding box center [336, 154] width 43 height 6
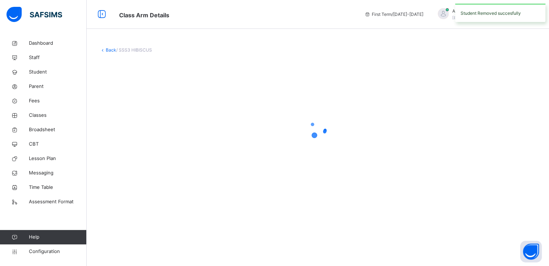
scroll to position [0, 0]
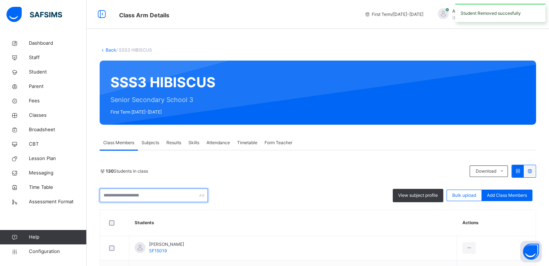
click at [147, 200] on input "text" at bounding box center [154, 196] width 108 height 14
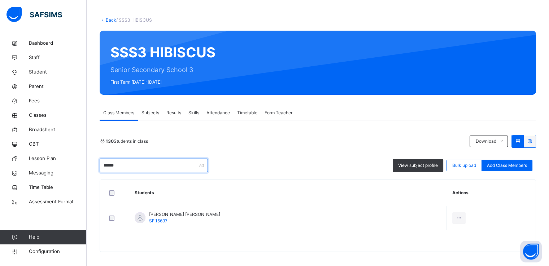
scroll to position [34, 0]
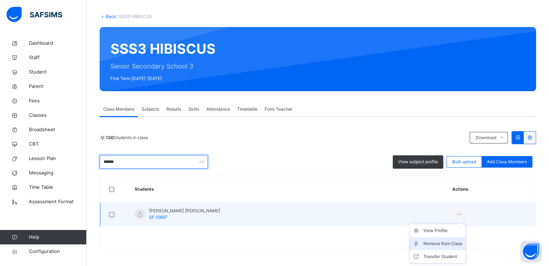
type input "******"
click at [424, 244] on div "Remove from Class" at bounding box center [443, 243] width 39 height 7
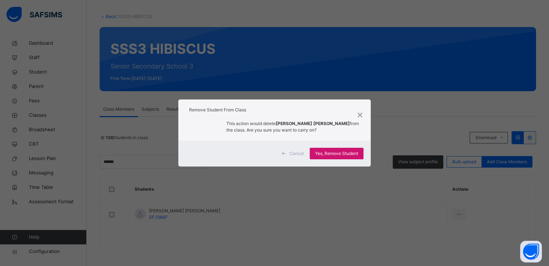
click at [331, 153] on span "Yes, Remove Student" at bounding box center [336, 154] width 43 height 6
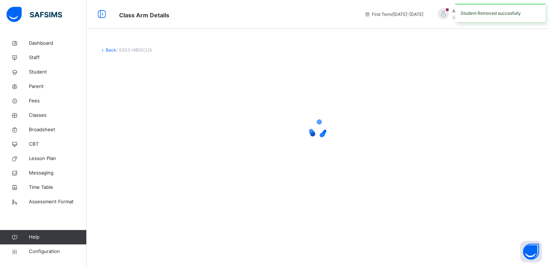
scroll to position [0, 0]
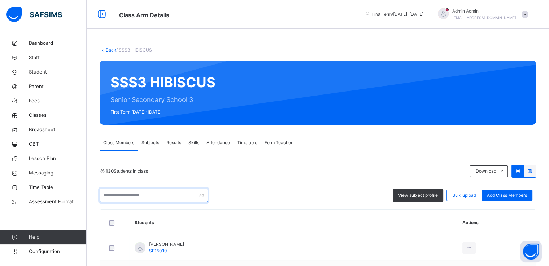
click at [159, 197] on input "text" at bounding box center [154, 196] width 108 height 14
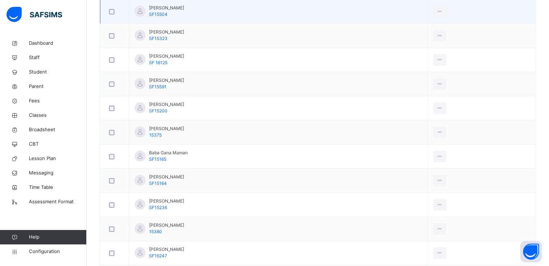
scroll to position [420, 0]
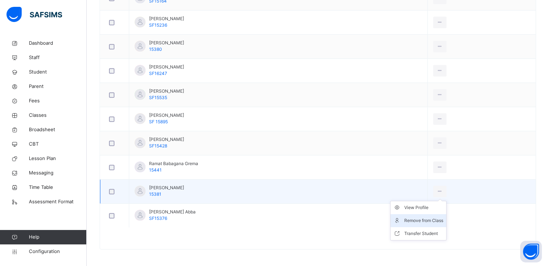
type input "***"
click at [426, 219] on div "Remove from Class" at bounding box center [423, 220] width 39 height 7
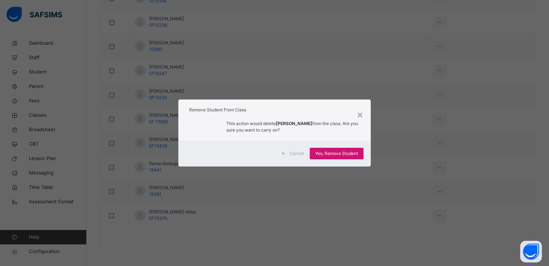
click at [334, 152] on span "Yes, Remove Student" at bounding box center [336, 154] width 43 height 6
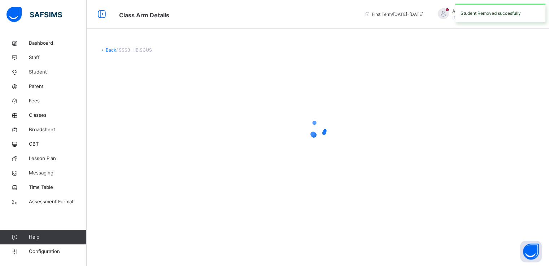
scroll to position [0, 0]
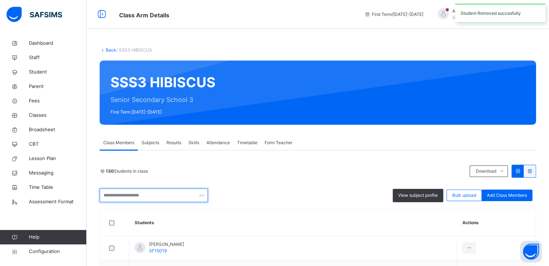
click at [138, 195] on input "text" at bounding box center [154, 196] width 108 height 14
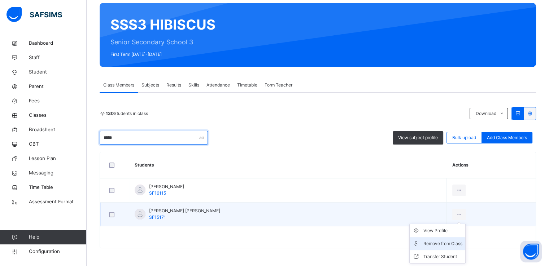
type input "*****"
click at [424, 243] on div "Remove from Class" at bounding box center [443, 243] width 39 height 7
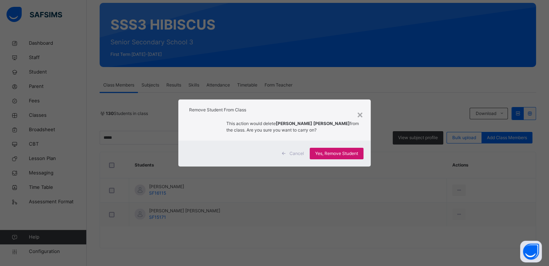
click at [329, 151] on span "Yes, Remove Student" at bounding box center [336, 154] width 43 height 6
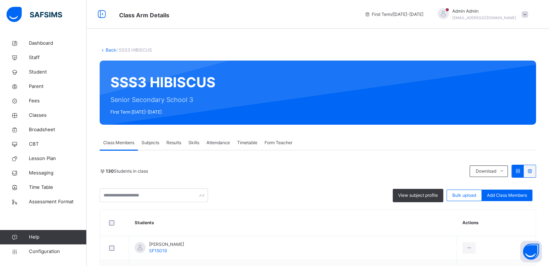
scroll to position [52, 0]
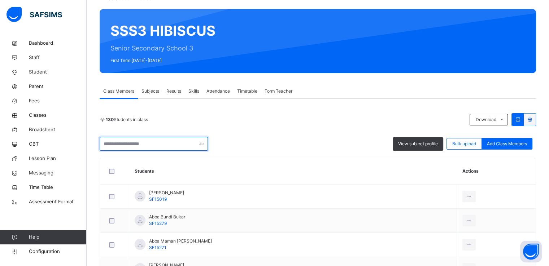
click at [169, 139] on input "text" at bounding box center [154, 144] width 108 height 14
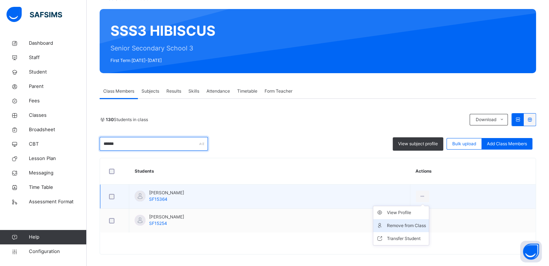
type input "******"
click at [402, 225] on div "Remove from Class" at bounding box center [406, 225] width 39 height 7
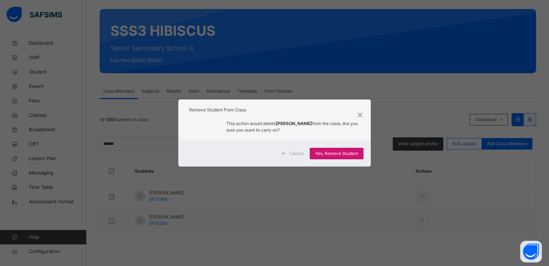
click at [333, 152] on span "Yes, Remove Student" at bounding box center [336, 154] width 43 height 6
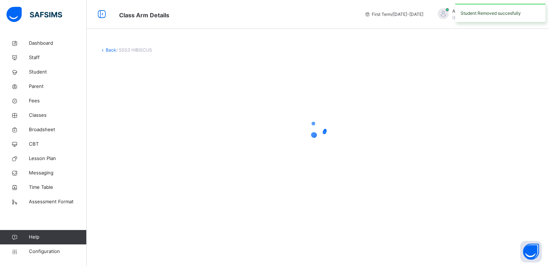
scroll to position [0, 0]
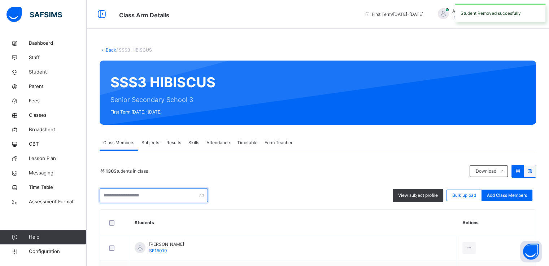
click at [149, 194] on input "text" at bounding box center [154, 196] width 108 height 14
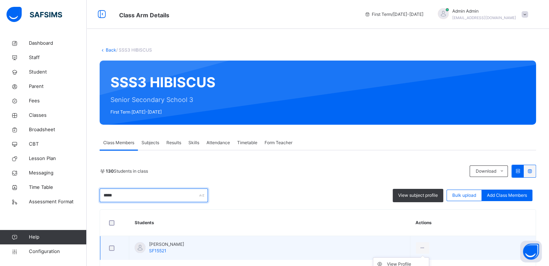
scroll to position [34, 0]
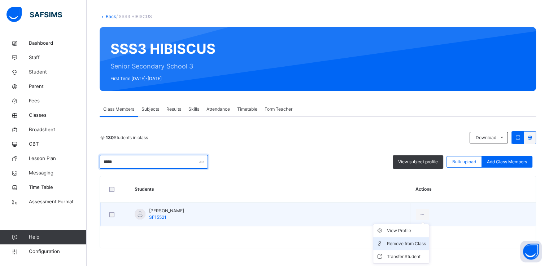
type input "*****"
click at [402, 244] on div "Remove from Class" at bounding box center [406, 243] width 39 height 7
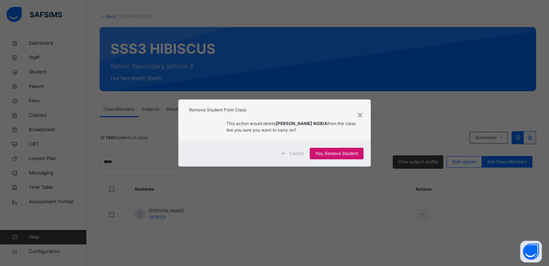
click at [344, 153] on span "Yes, Remove Student" at bounding box center [336, 154] width 43 height 6
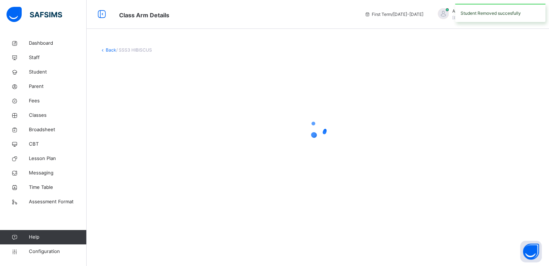
scroll to position [0, 0]
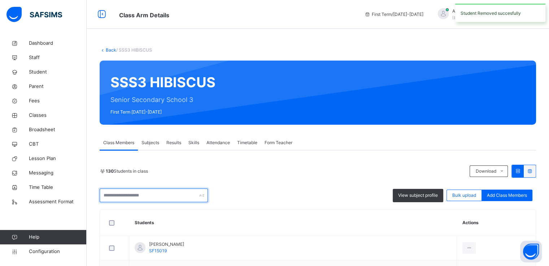
click at [139, 196] on input "text" at bounding box center [154, 196] width 108 height 14
type input "****"
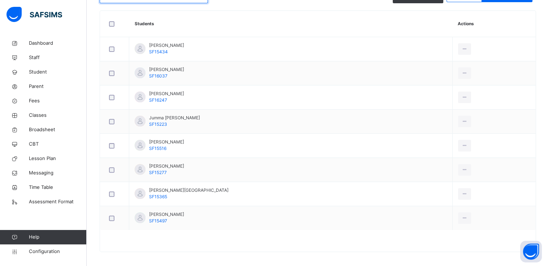
scroll to position [198, 0]
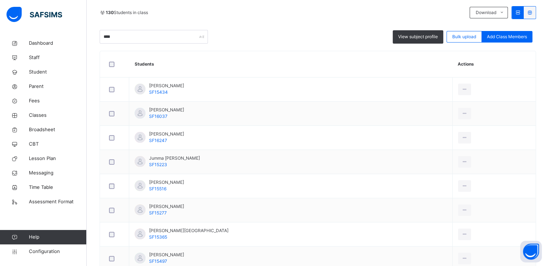
scroll to position [155, 0]
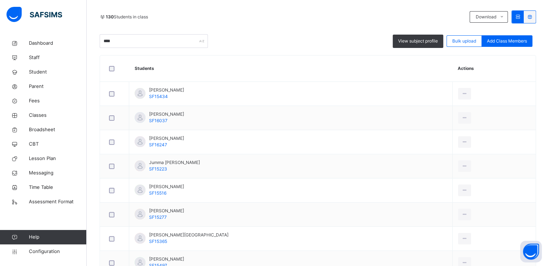
click at [178, 42] on input "****" at bounding box center [154, 41] width 108 height 14
type input "*"
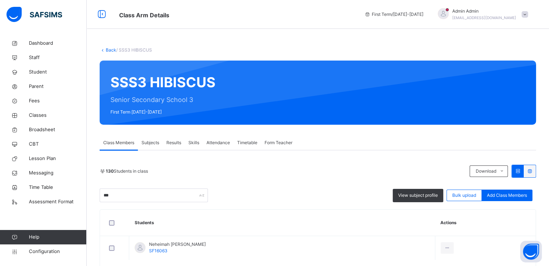
scroll to position [34, 0]
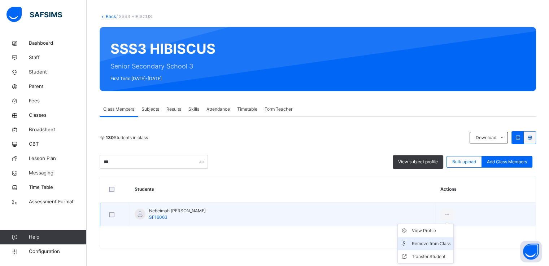
type input "***"
click at [405, 247] on li "Remove from Class" at bounding box center [426, 244] width 56 height 13
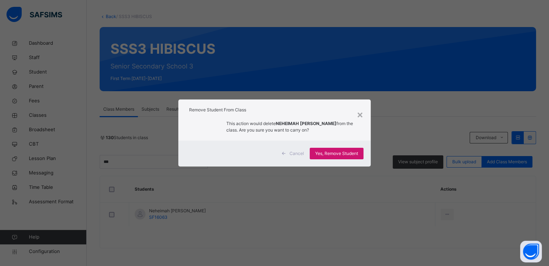
click at [329, 155] on span "Yes, Remove Student" at bounding box center [336, 154] width 43 height 6
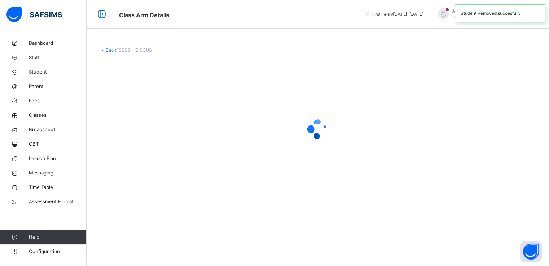
scroll to position [0, 0]
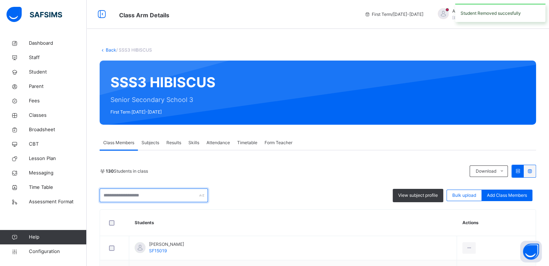
click at [153, 195] on input "text" at bounding box center [154, 196] width 108 height 14
type input "*"
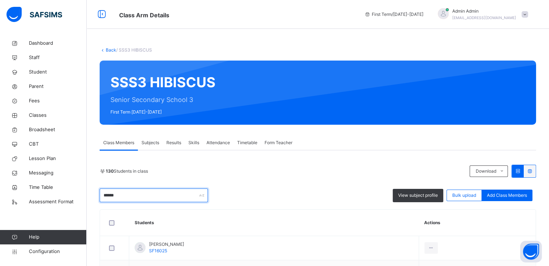
scroll to position [106, 0]
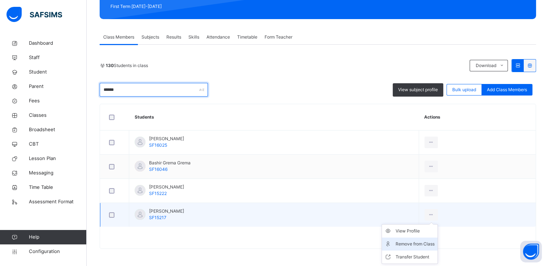
type input "******"
click at [423, 243] on div "Remove from Class" at bounding box center [415, 244] width 39 height 7
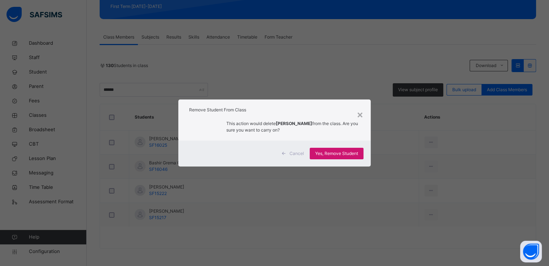
click at [335, 149] on div "Yes, Remove Student" at bounding box center [337, 154] width 54 height 12
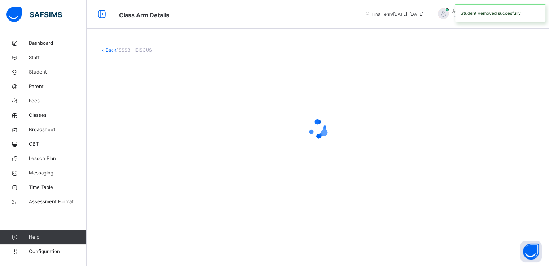
scroll to position [0, 0]
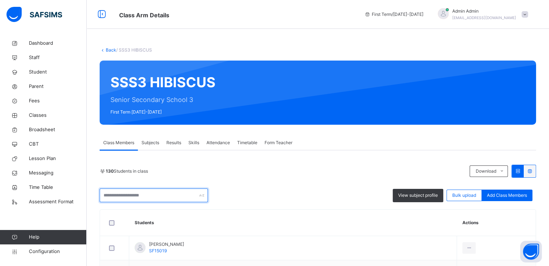
click at [149, 198] on input "text" at bounding box center [154, 196] width 108 height 14
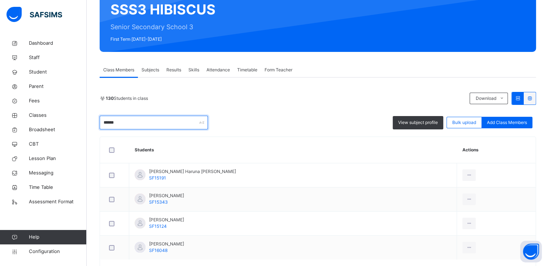
scroll to position [106, 0]
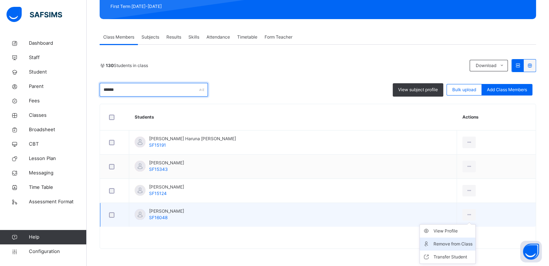
type input "******"
click at [434, 242] on div "Remove from Class" at bounding box center [453, 244] width 39 height 7
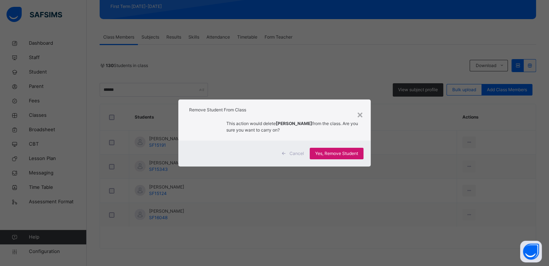
click at [332, 153] on span "Yes, Remove Student" at bounding box center [336, 154] width 43 height 6
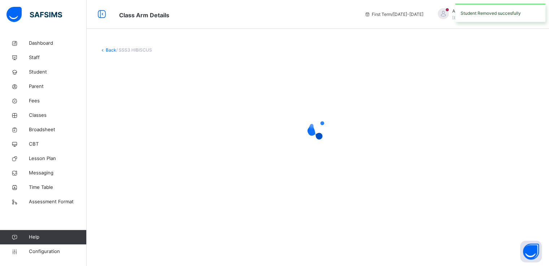
scroll to position [0, 0]
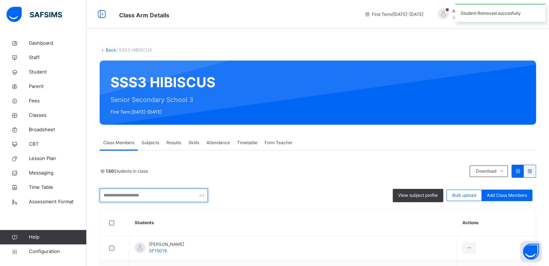
click at [132, 196] on input "text" at bounding box center [154, 196] width 108 height 14
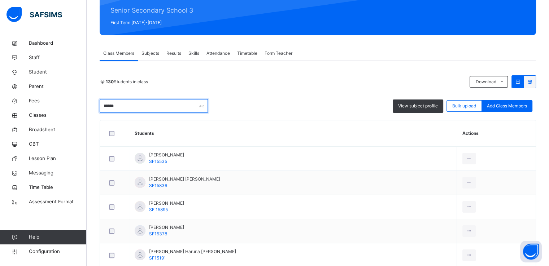
scroll to position [130, 0]
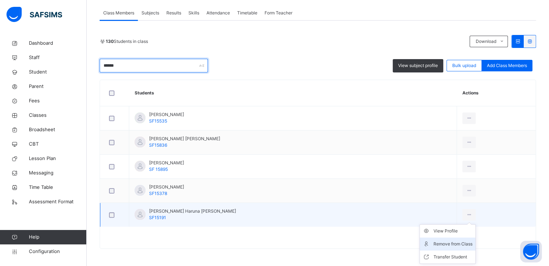
type input "******"
click at [434, 244] on div "Remove from Class" at bounding box center [453, 244] width 39 height 7
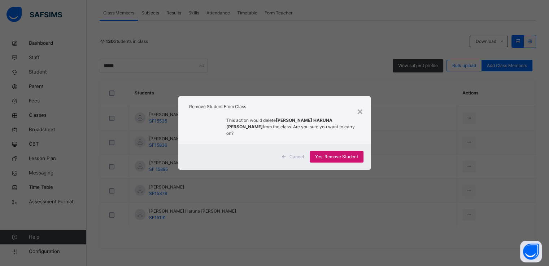
click at [333, 156] on span "Yes, Remove Student" at bounding box center [336, 157] width 43 height 6
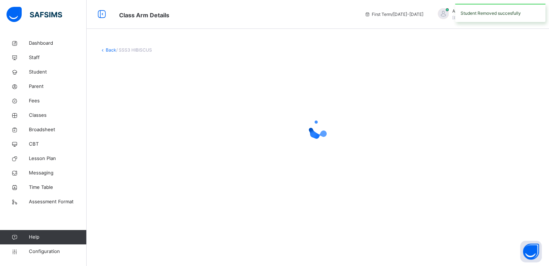
scroll to position [0, 0]
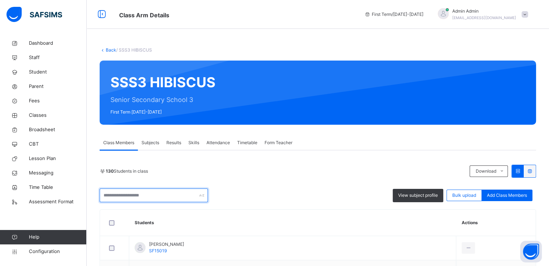
click at [157, 200] on input "text" at bounding box center [154, 196] width 108 height 14
type input "*"
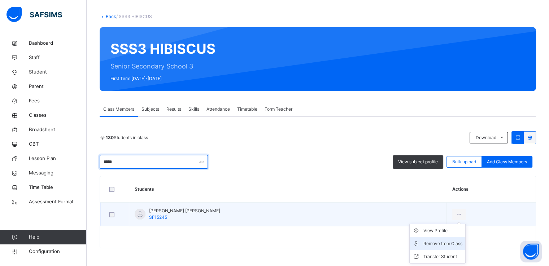
type input "*****"
click at [424, 244] on div "Remove from Class" at bounding box center [443, 243] width 39 height 7
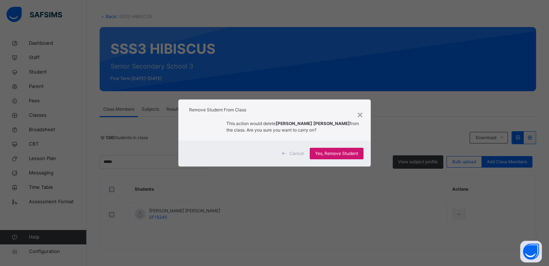
click at [332, 151] on span "Yes, Remove Student" at bounding box center [336, 154] width 43 height 6
click at [332, 151] on div "Yes, Remove Student" at bounding box center [337, 154] width 54 height 12
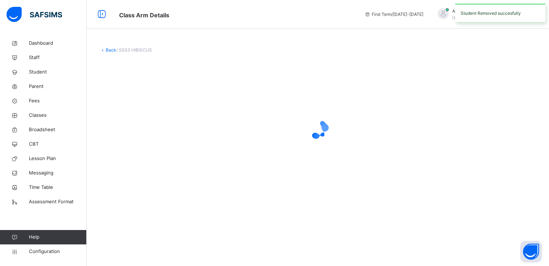
scroll to position [0, 0]
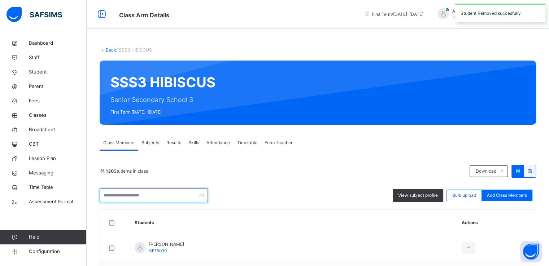
click at [149, 197] on input "text" at bounding box center [154, 196] width 108 height 14
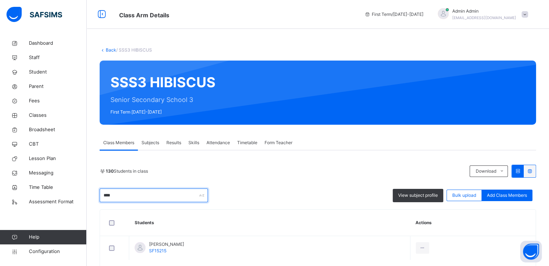
scroll to position [34, 0]
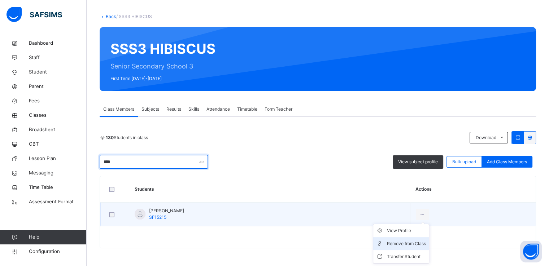
type input "****"
click at [418, 245] on div "Remove from Class" at bounding box center [406, 243] width 39 height 7
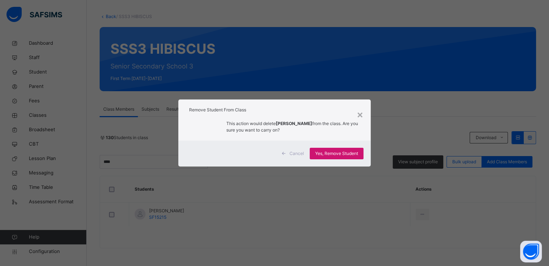
click at [336, 154] on span "Yes, Remove Student" at bounding box center [336, 154] width 43 height 6
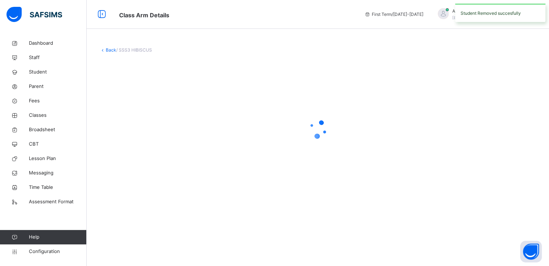
scroll to position [0, 0]
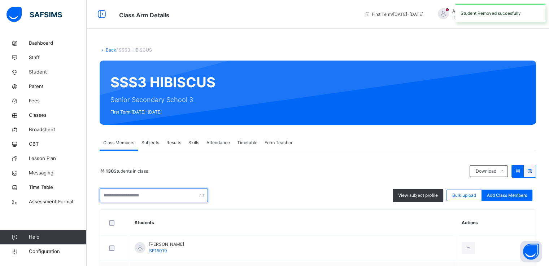
click at [162, 196] on input "text" at bounding box center [154, 196] width 108 height 14
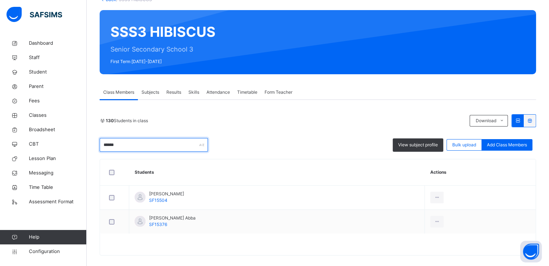
scroll to position [55, 0]
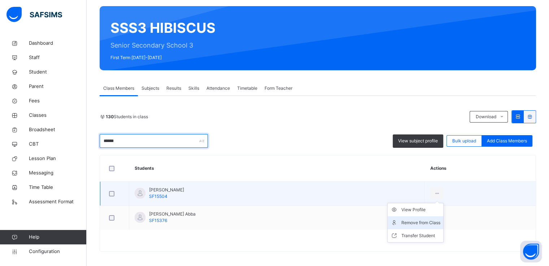
type input "******"
click at [426, 222] on div "Remove from Class" at bounding box center [421, 223] width 39 height 7
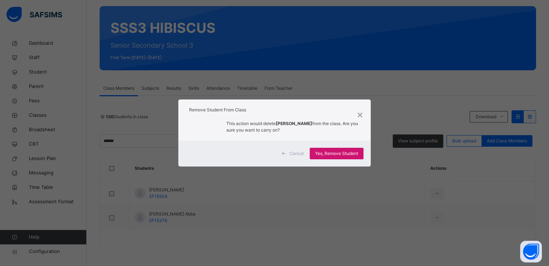
click at [322, 154] on span "Yes, Remove Student" at bounding box center [336, 154] width 43 height 6
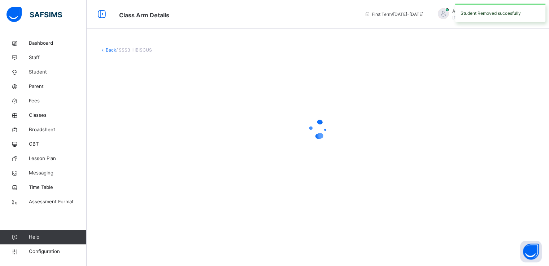
scroll to position [0, 0]
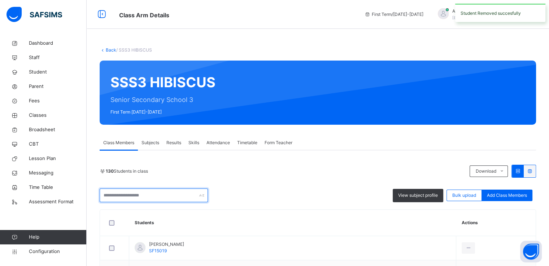
click at [166, 195] on input "text" at bounding box center [154, 196] width 108 height 14
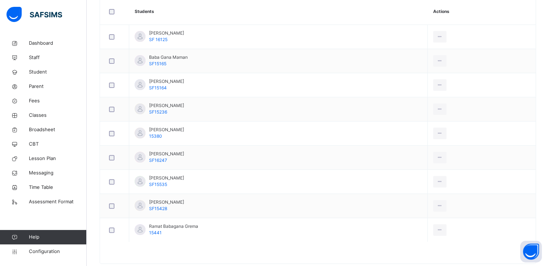
scroll to position [211, 0]
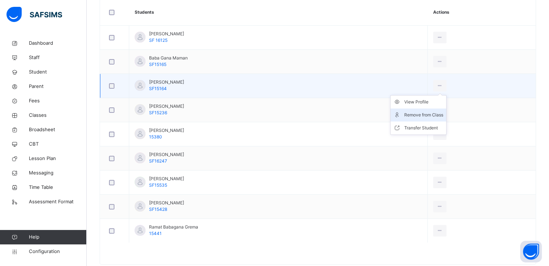
type input "****"
click at [425, 116] on div "Remove from Class" at bounding box center [423, 115] width 39 height 7
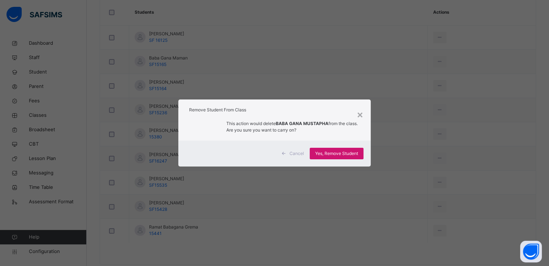
click at [333, 156] on span "Yes, Remove Student" at bounding box center [336, 154] width 43 height 6
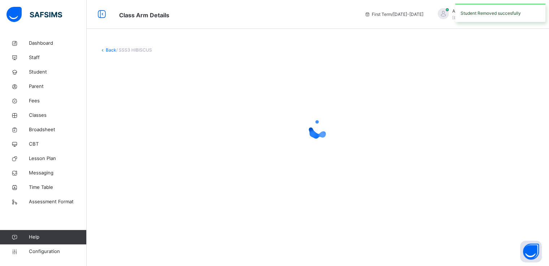
scroll to position [0, 0]
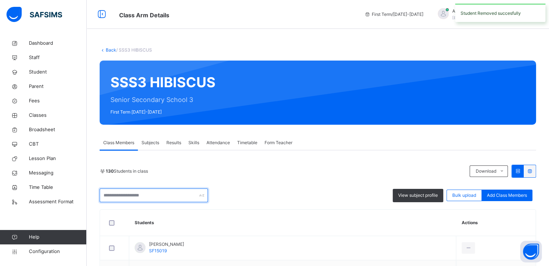
click at [143, 192] on input "text" at bounding box center [154, 196] width 108 height 14
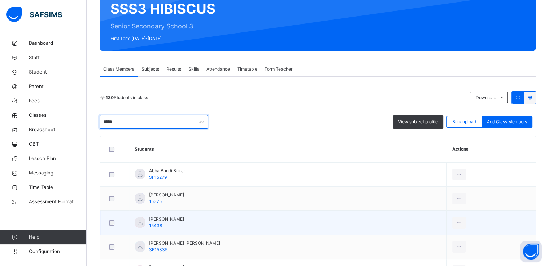
scroll to position [75, 0]
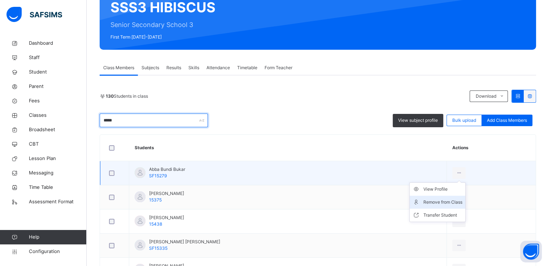
type input "*****"
click at [424, 201] on div "Remove from Class" at bounding box center [443, 202] width 39 height 7
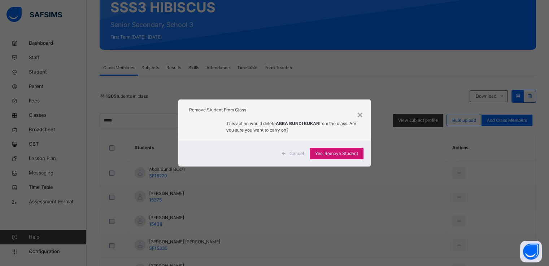
click at [330, 152] on span "Yes, Remove Student" at bounding box center [336, 154] width 43 height 6
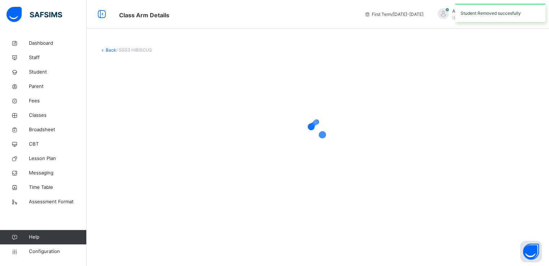
scroll to position [0, 0]
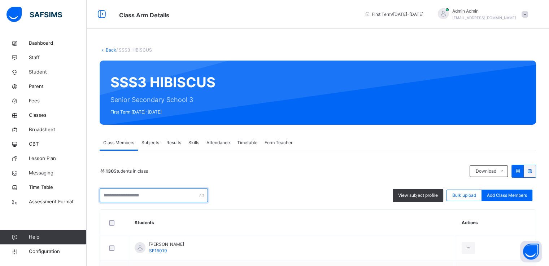
click at [123, 195] on input "text" at bounding box center [154, 196] width 108 height 14
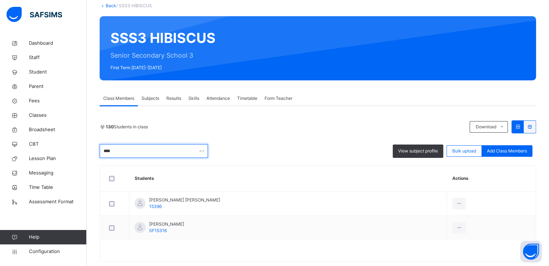
scroll to position [58, 0]
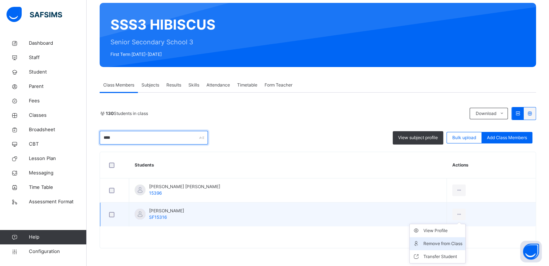
type input "****"
click at [424, 242] on div "Remove from Class" at bounding box center [443, 243] width 39 height 7
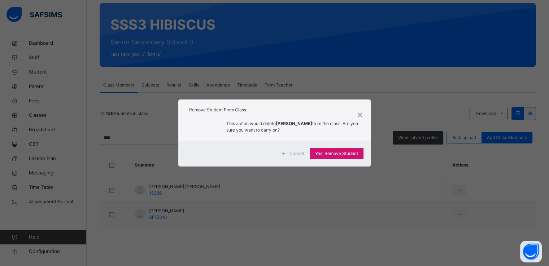
click at [338, 154] on span "Yes, Remove Student" at bounding box center [336, 154] width 43 height 6
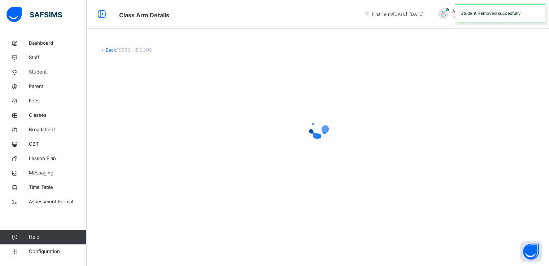
scroll to position [0, 0]
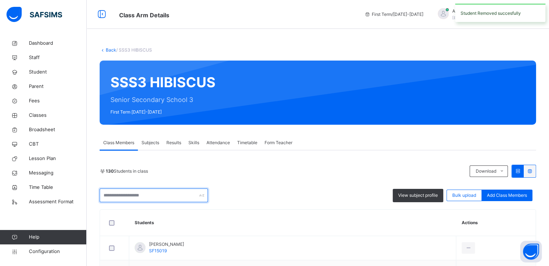
click at [158, 197] on input "text" at bounding box center [154, 196] width 108 height 14
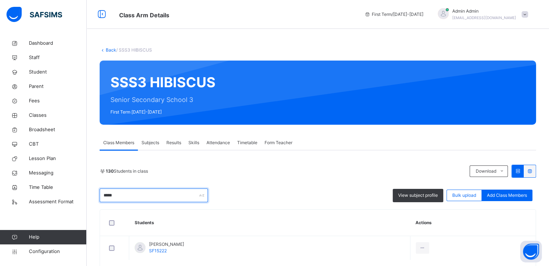
scroll to position [34, 0]
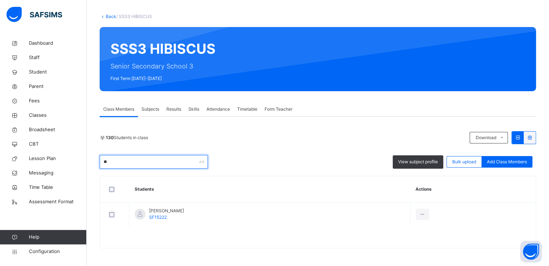
type input "*"
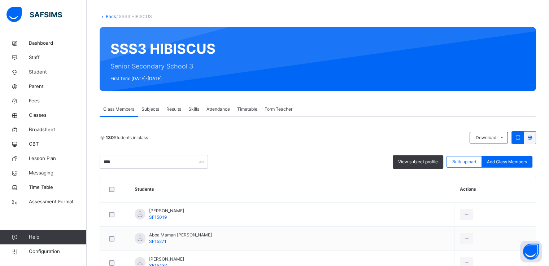
click at [334, 148] on div "130 Students in class Download Pdf Report Excel Report **** View subject profil…" at bounding box center [318, 150] width 437 height 38
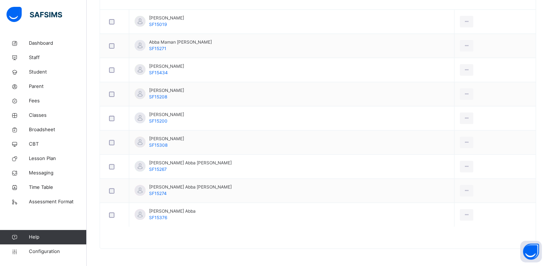
scroll to position [0, 0]
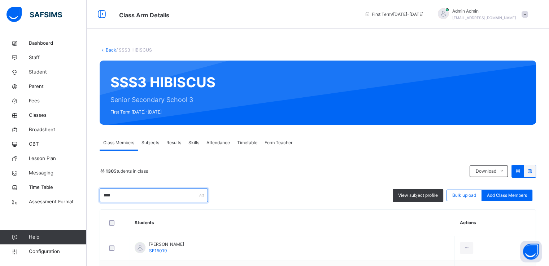
click at [130, 195] on input "****" at bounding box center [154, 196] width 108 height 14
type input "*"
click at [134, 195] on input "text" at bounding box center [154, 196] width 108 height 14
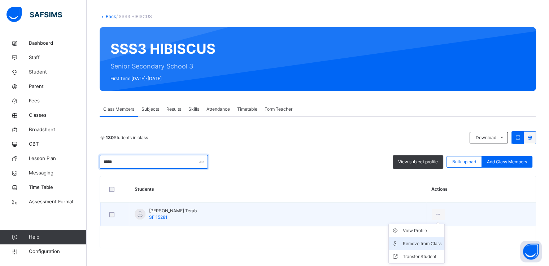
type input "*****"
click at [423, 242] on div "Remove from Class" at bounding box center [422, 243] width 39 height 7
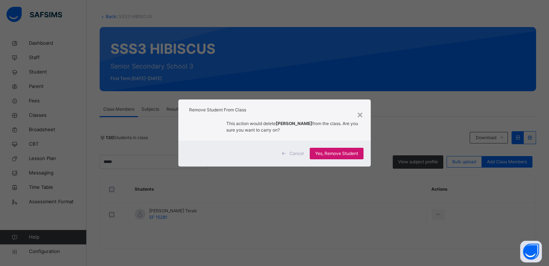
click at [337, 154] on span "Yes, Remove Student" at bounding box center [336, 154] width 43 height 6
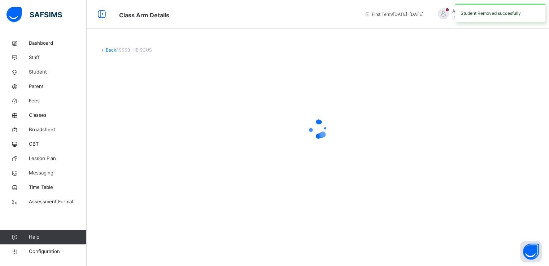
scroll to position [0, 0]
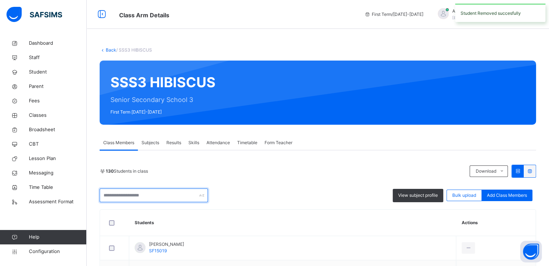
click at [153, 193] on input "text" at bounding box center [154, 196] width 108 height 14
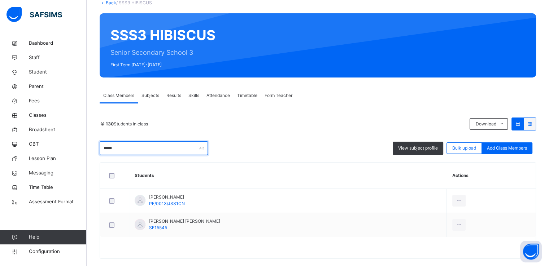
scroll to position [58, 0]
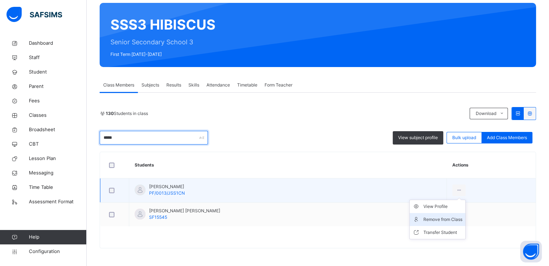
type input "*****"
click at [424, 220] on div "Remove from Class" at bounding box center [443, 219] width 39 height 7
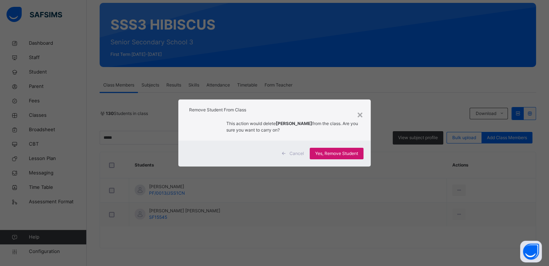
click at [335, 153] on span "Yes, Remove Student" at bounding box center [336, 154] width 43 height 6
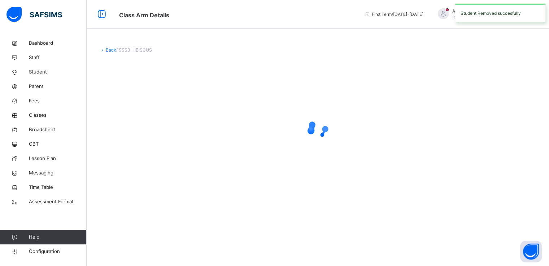
scroll to position [0, 0]
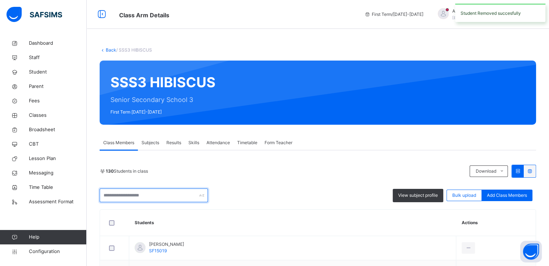
click at [136, 195] on input "text" at bounding box center [154, 196] width 108 height 14
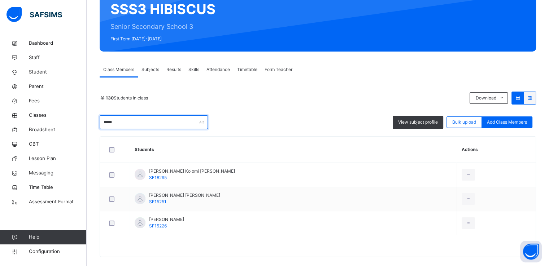
scroll to position [74, 0]
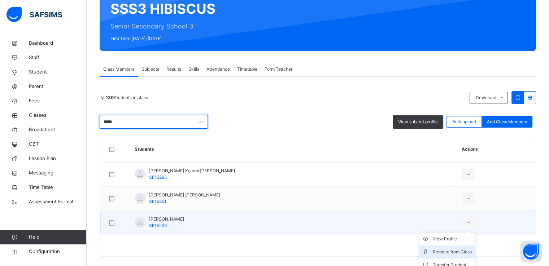
type input "*****"
click at [433, 251] on div "Remove from Class" at bounding box center [452, 252] width 39 height 7
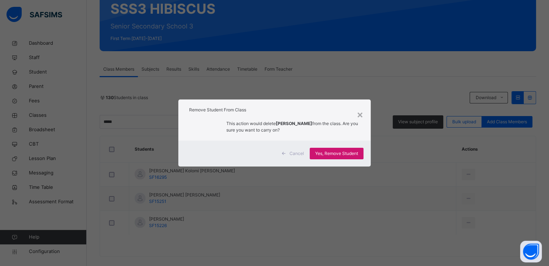
click at [329, 153] on span "Yes, Remove Student" at bounding box center [336, 154] width 43 height 6
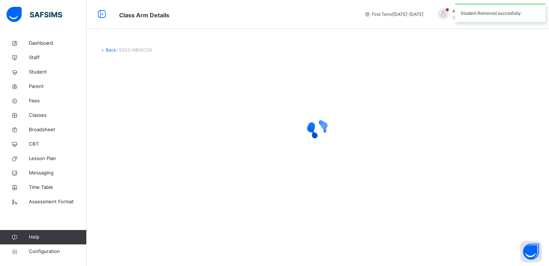
scroll to position [0, 0]
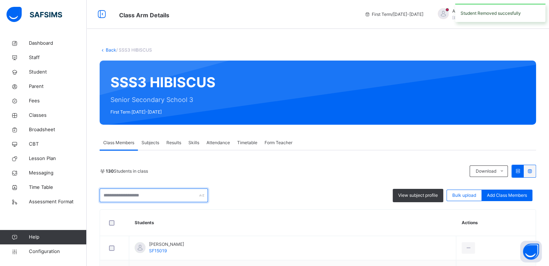
click at [146, 195] on input "text" at bounding box center [154, 196] width 108 height 14
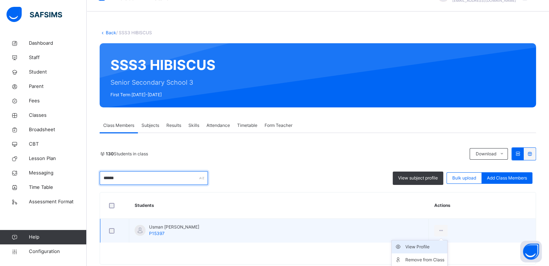
scroll to position [34, 0]
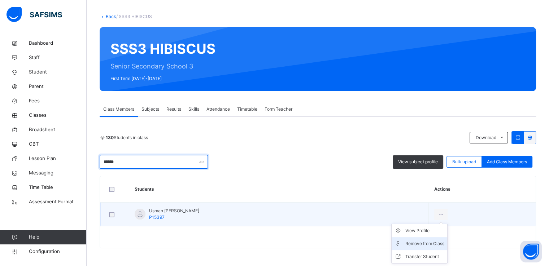
type input "******"
click at [405, 244] on div "Remove from Class" at bounding box center [424, 243] width 39 height 7
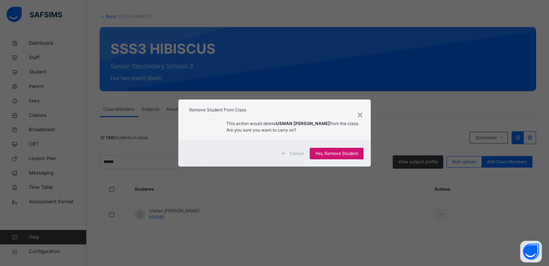
click at [328, 156] on span "Yes, Remove Student" at bounding box center [336, 154] width 43 height 6
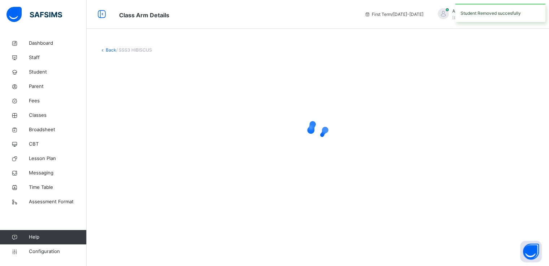
scroll to position [0, 0]
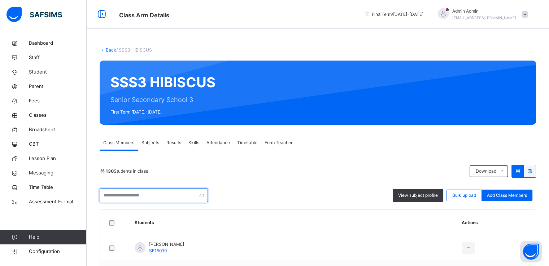
click at [157, 192] on input "text" at bounding box center [154, 196] width 108 height 14
type input "*****"
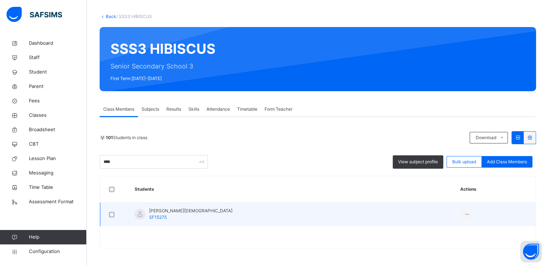
scroll to position [34, 0]
type input "****"
click at [431, 244] on div "Remove from Class" at bounding box center [450, 243] width 39 height 7
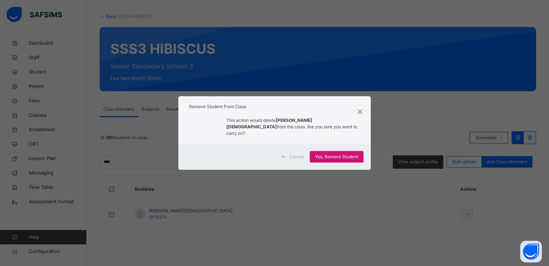
click at [329, 154] on span "Yes, Remove Student" at bounding box center [336, 157] width 43 height 6
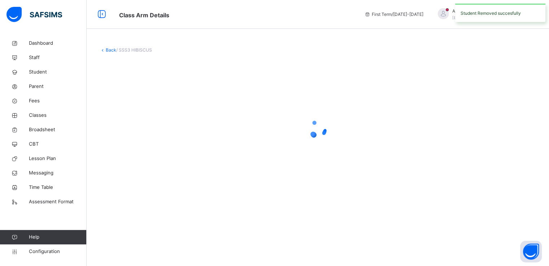
scroll to position [0, 0]
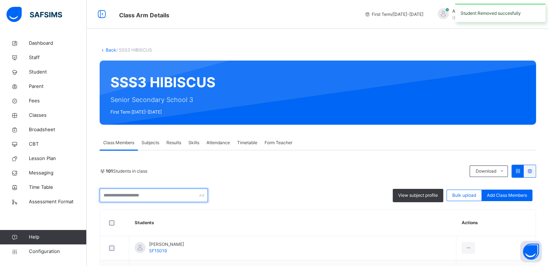
click at [150, 190] on input "text" at bounding box center [154, 196] width 108 height 14
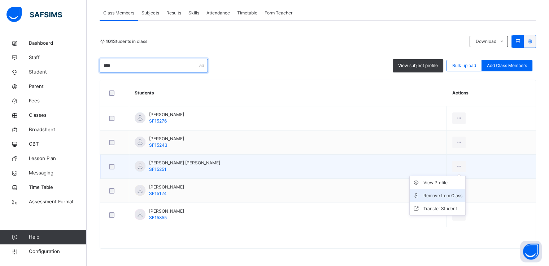
type input "****"
click at [424, 193] on div "Remove from Class" at bounding box center [443, 195] width 39 height 7
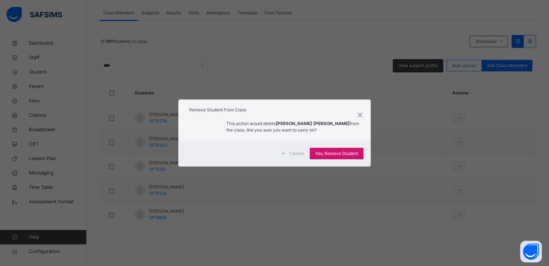
click at [321, 154] on span "Yes, Remove Student" at bounding box center [336, 154] width 43 height 6
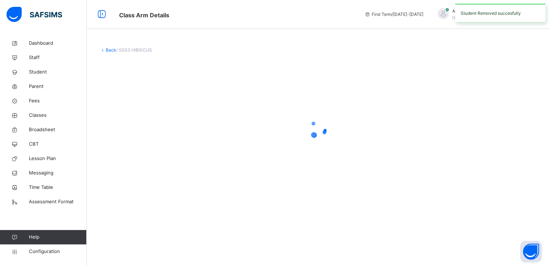
scroll to position [0, 0]
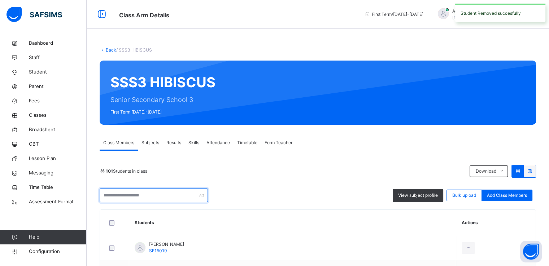
click at [136, 198] on input "text" at bounding box center [154, 196] width 108 height 14
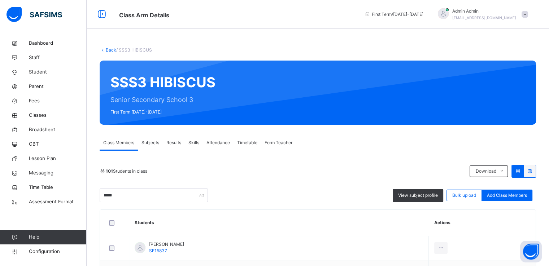
click at [291, 175] on div "101 Students in class Download Pdf Report Excel Report" at bounding box center [318, 171] width 437 height 13
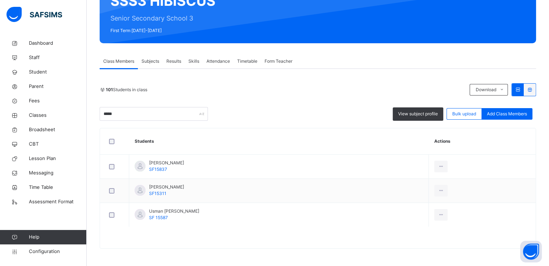
scroll to position [82, 0]
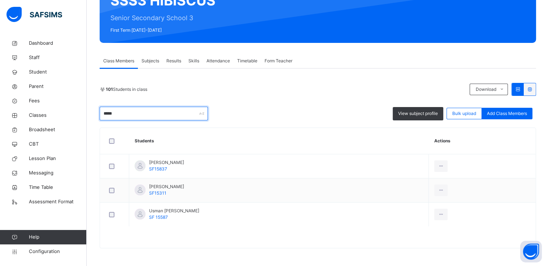
click at [149, 112] on input "*****" at bounding box center [154, 114] width 108 height 14
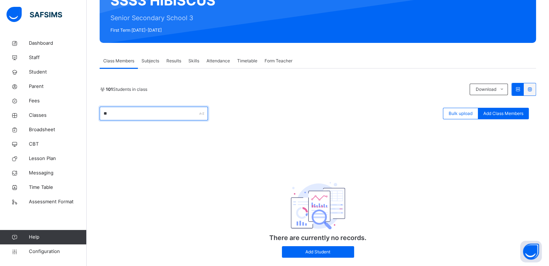
type input "*"
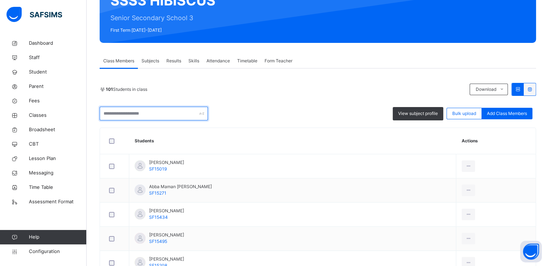
click at [149, 118] on input "text" at bounding box center [154, 114] width 108 height 14
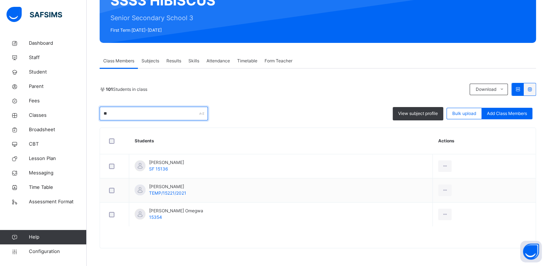
type input "*"
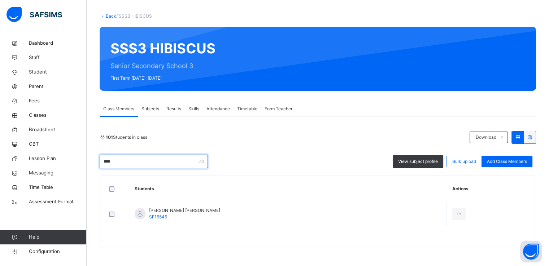
scroll to position [34, 0]
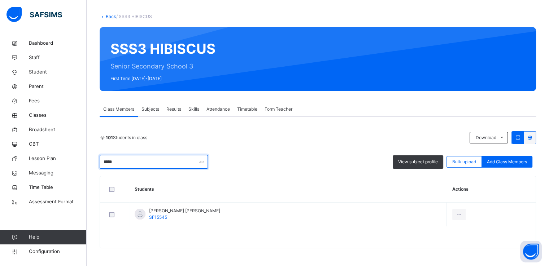
type input "*****"
click at [110, 17] on link "Back" at bounding box center [111, 16] width 10 height 5
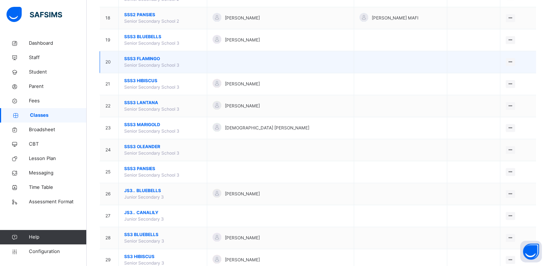
scroll to position [454, 0]
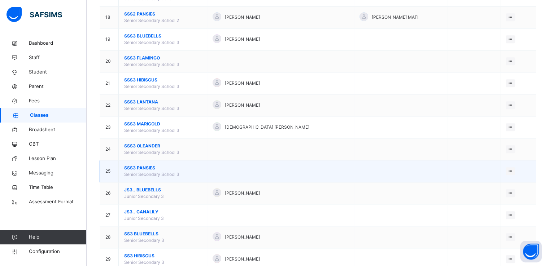
click at [138, 167] on span "SSS3 PANSIES" at bounding box center [162, 168] width 77 height 6
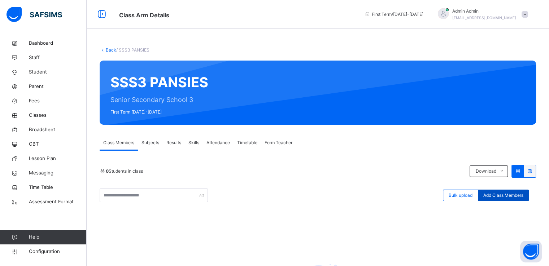
click at [503, 194] on span "Add Class Members" at bounding box center [503, 195] width 40 height 6
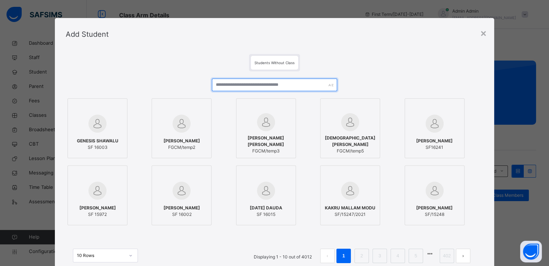
click at [251, 87] on input "text" at bounding box center [274, 85] width 125 height 13
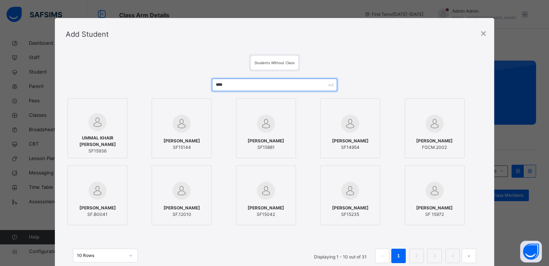
type input "****"
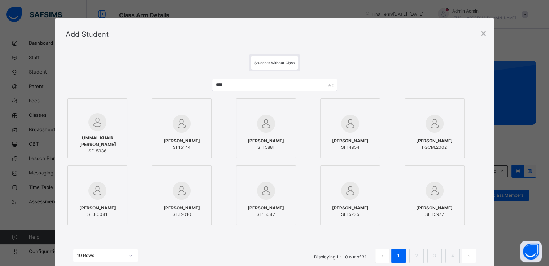
click at [172, 144] on span "[PERSON_NAME]" at bounding box center [182, 141] width 36 height 6
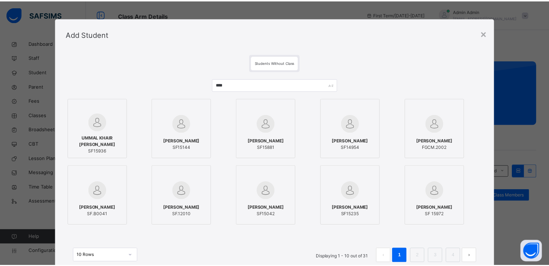
scroll to position [56, 0]
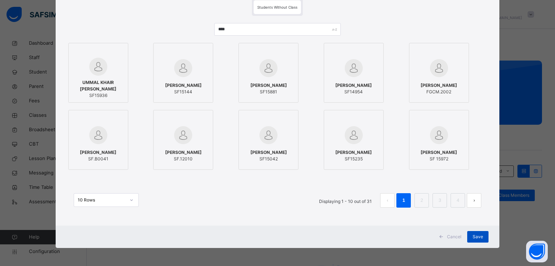
click at [468, 235] on div "Save" at bounding box center [477, 237] width 21 height 12
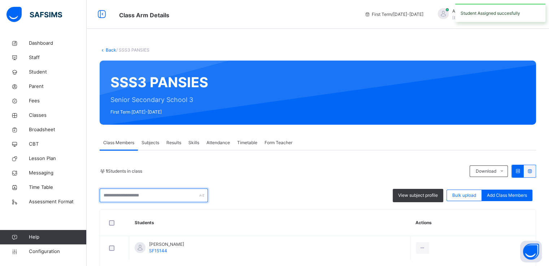
click at [155, 198] on input "text" at bounding box center [154, 196] width 108 height 14
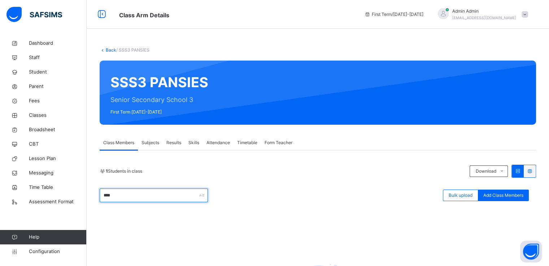
scroll to position [100, 0]
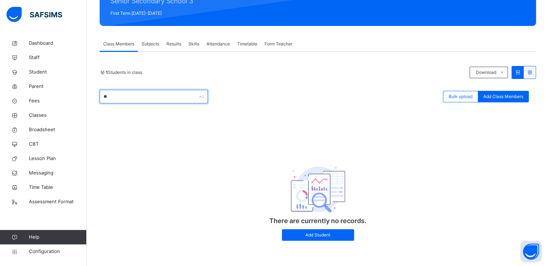
type input "*"
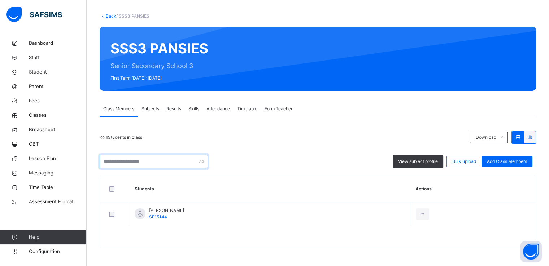
scroll to position [34, 0]
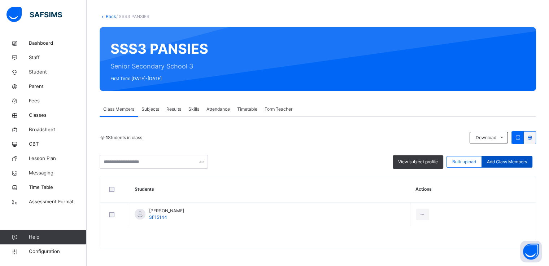
click at [500, 161] on span "Add Class Members" at bounding box center [507, 162] width 40 height 6
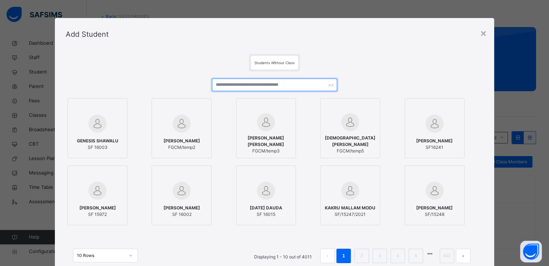
click at [233, 82] on input "text" at bounding box center [274, 85] width 125 height 13
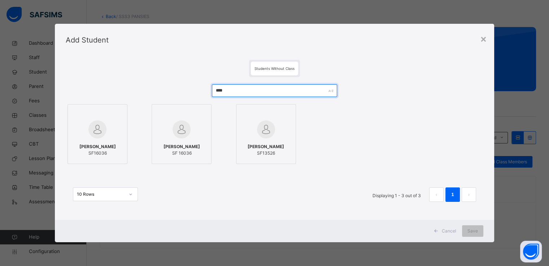
type input "****"
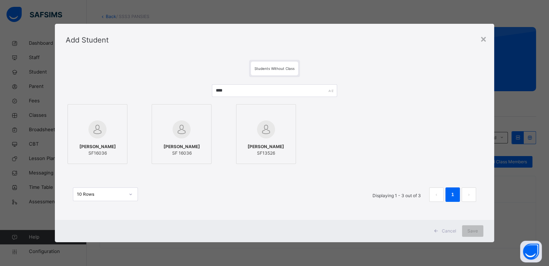
click at [105, 135] on div at bounding box center [97, 129] width 52 height 21
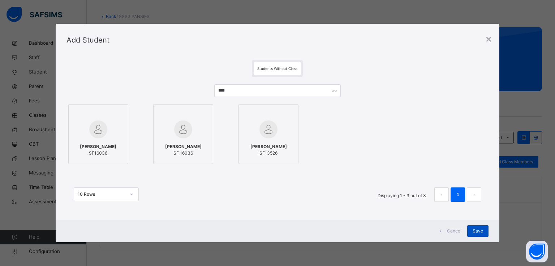
click at [477, 236] on div "Save" at bounding box center [477, 232] width 21 height 12
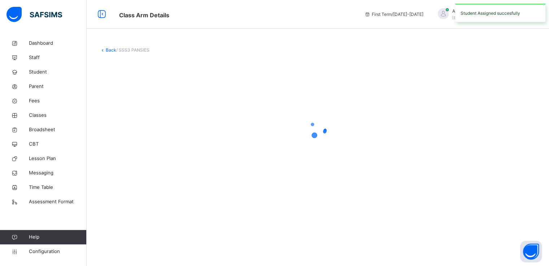
scroll to position [0, 0]
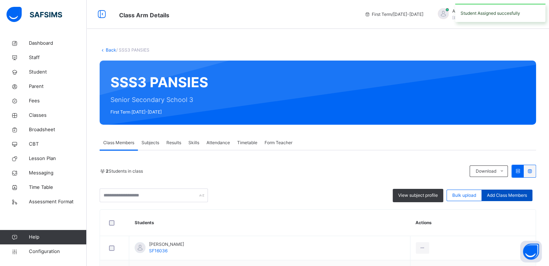
click at [510, 194] on span "Add Class Members" at bounding box center [507, 195] width 40 height 6
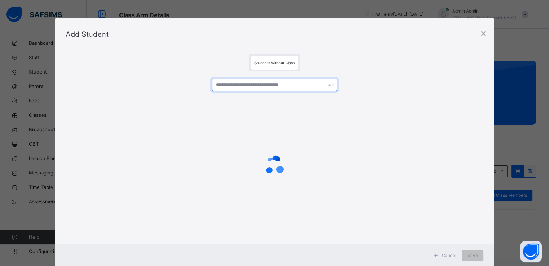
click at [249, 85] on input "text" at bounding box center [274, 85] width 125 height 13
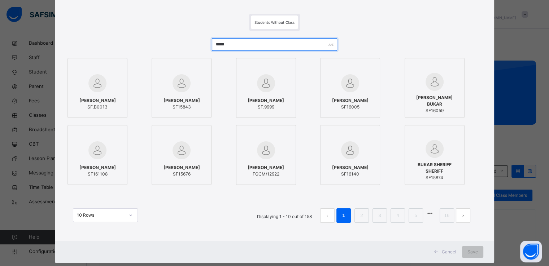
scroll to position [53, 0]
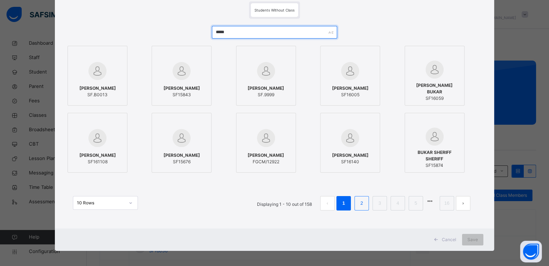
type input "*****"
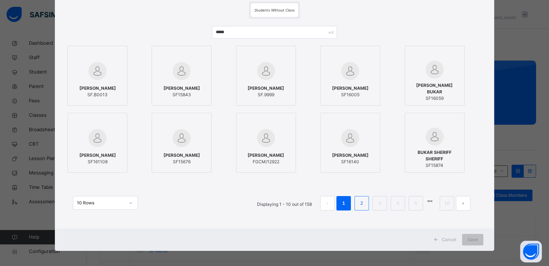
click at [359, 207] on link "2" at bounding box center [361, 203] width 7 height 9
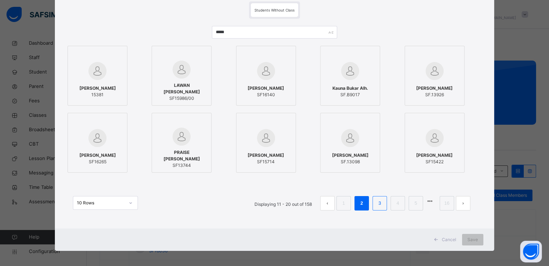
click at [376, 205] on li "3" at bounding box center [380, 203] width 14 height 14
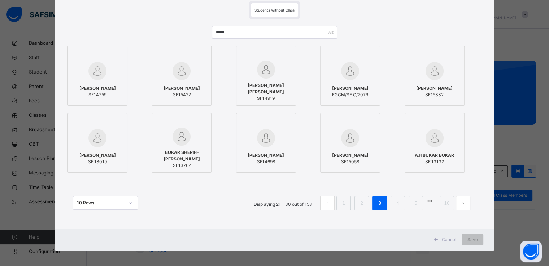
click at [432, 83] on div "[PERSON_NAME] SF15332" at bounding box center [435, 92] width 52 height 20
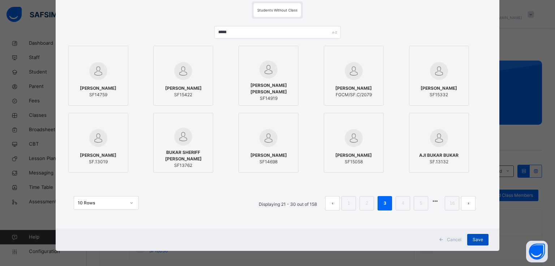
click at [473, 240] on span "Save" at bounding box center [477, 240] width 10 height 6
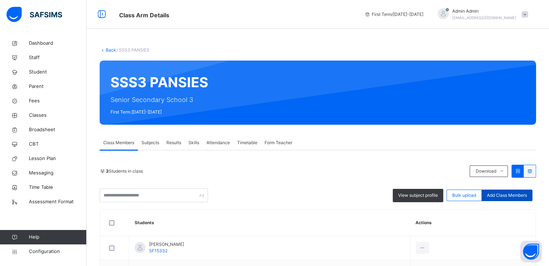
click at [502, 196] on span "Add Class Members" at bounding box center [507, 195] width 40 height 6
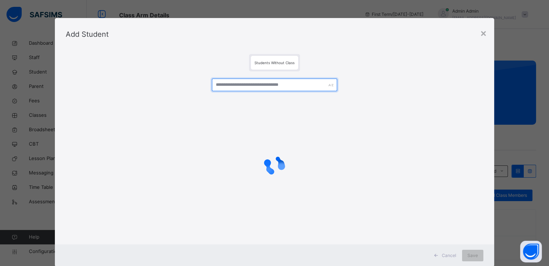
click at [280, 91] on input "text" at bounding box center [274, 85] width 125 height 13
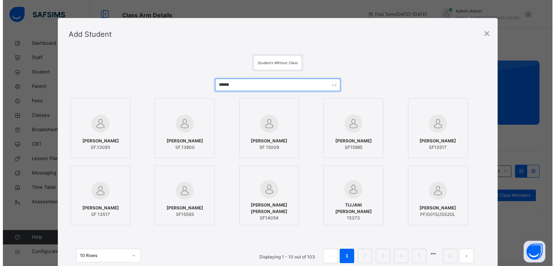
scroll to position [11, 0]
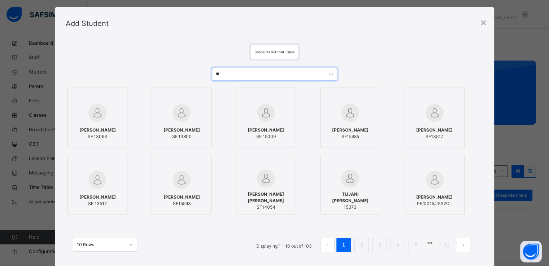
type input "*"
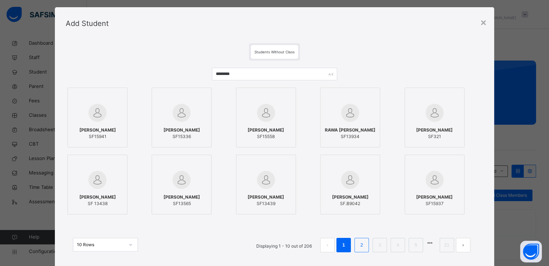
click at [361, 243] on link "2" at bounding box center [361, 245] width 7 height 9
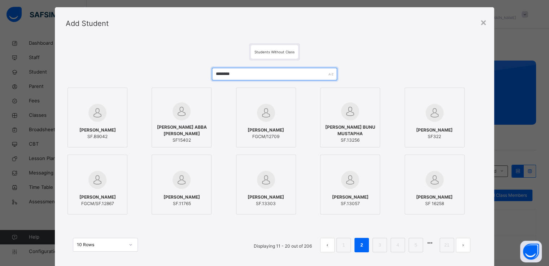
click at [239, 77] on input "********" at bounding box center [274, 74] width 125 height 13
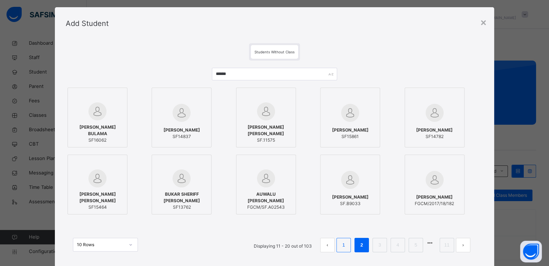
click at [344, 244] on link "1" at bounding box center [343, 245] width 7 height 9
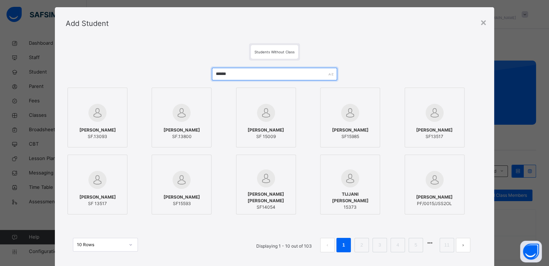
click at [243, 73] on input "******" at bounding box center [274, 74] width 125 height 13
type input "*******"
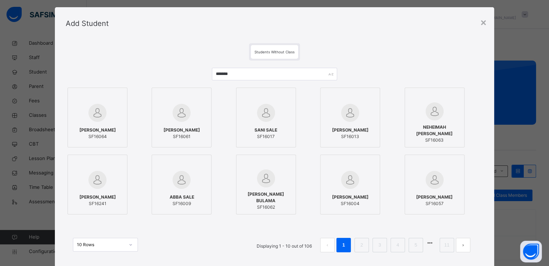
click at [105, 119] on div at bounding box center [97, 113] width 52 height 21
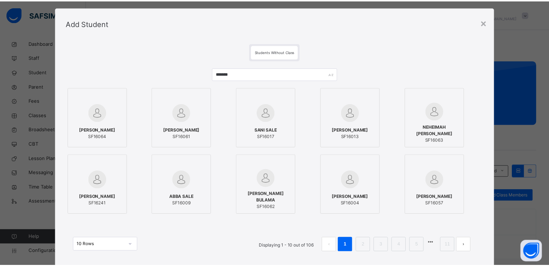
scroll to position [56, 0]
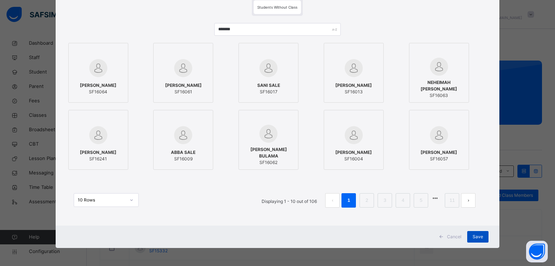
click at [474, 239] on span "Save" at bounding box center [477, 237] width 10 height 6
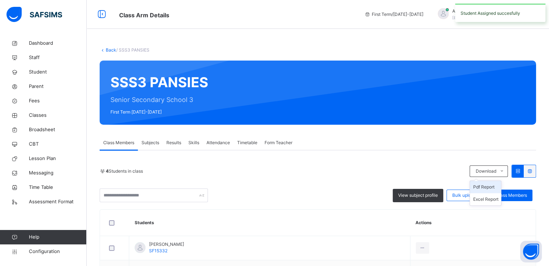
click at [499, 192] on li "Pdf Report" at bounding box center [485, 187] width 31 height 12
click at [517, 197] on span "Add Class Members" at bounding box center [507, 195] width 40 height 6
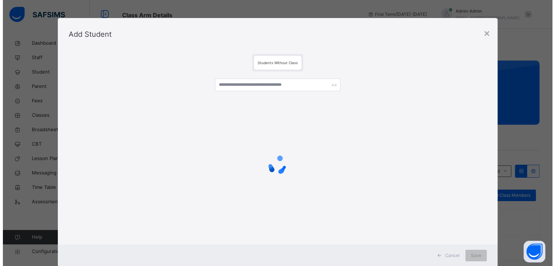
scroll to position [0, 0]
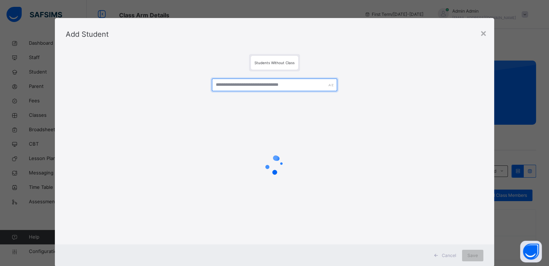
click at [269, 83] on input "text" at bounding box center [274, 85] width 125 height 13
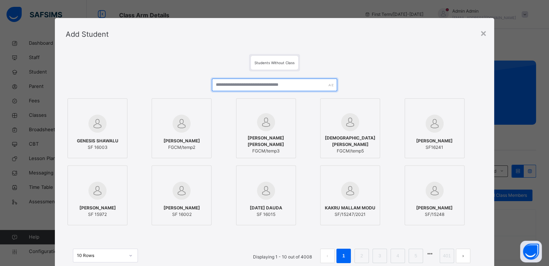
click at [230, 84] on input "text" at bounding box center [274, 85] width 125 height 13
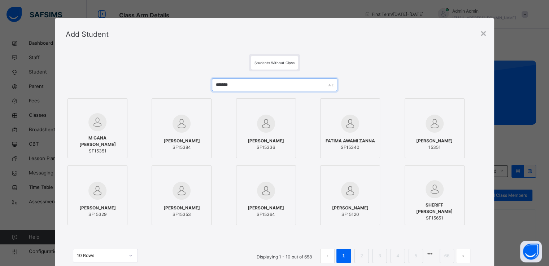
type input "*******"
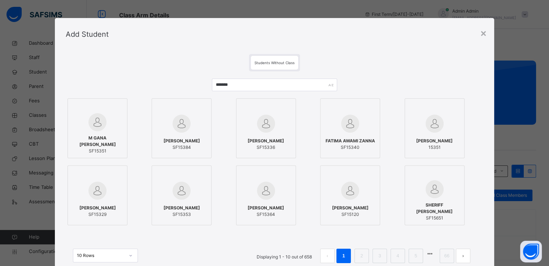
click at [105, 124] on div at bounding box center [97, 122] width 52 height 18
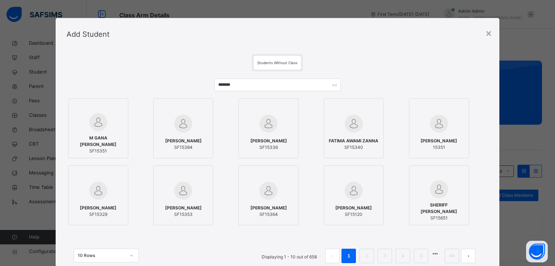
scroll to position [56, 0]
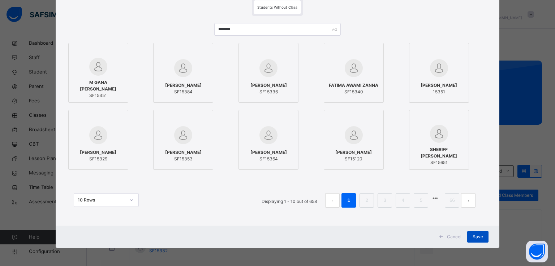
click at [481, 237] on div "Save" at bounding box center [477, 237] width 21 height 12
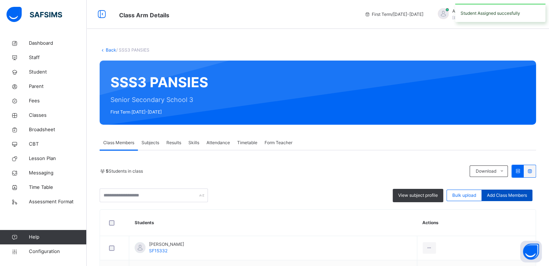
click at [519, 198] on span "Add Class Members" at bounding box center [507, 195] width 40 height 6
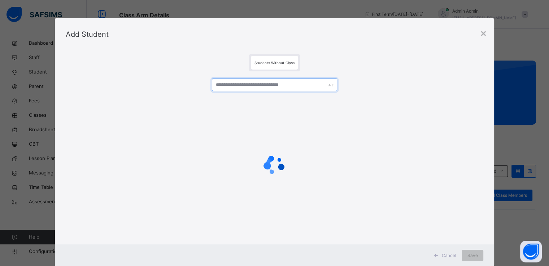
click at [216, 87] on input "text" at bounding box center [274, 85] width 125 height 13
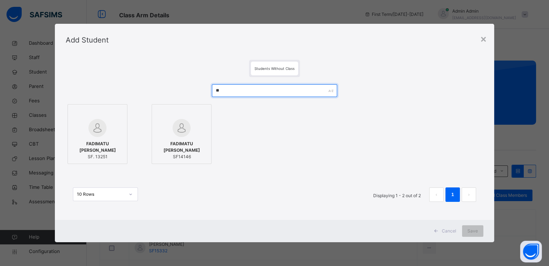
type input "*"
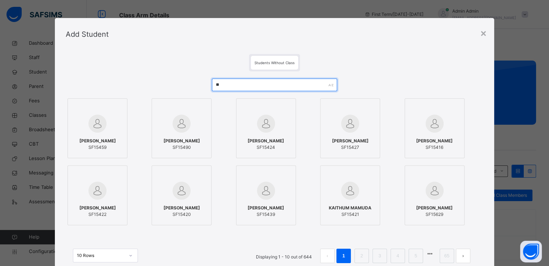
type input "*"
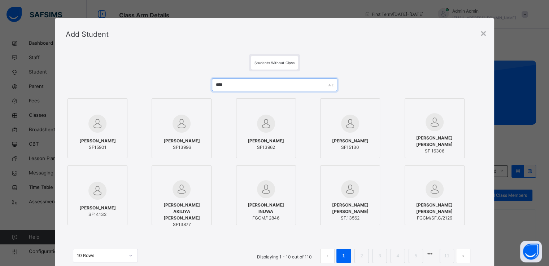
type input "****"
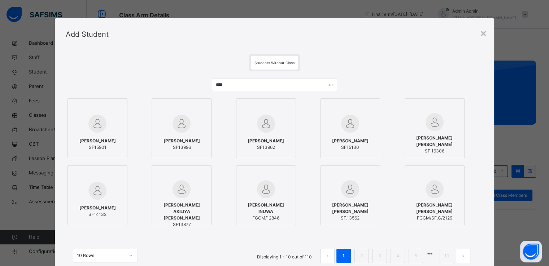
click at [352, 135] on div "[PERSON_NAME] SF15130" at bounding box center [350, 144] width 52 height 20
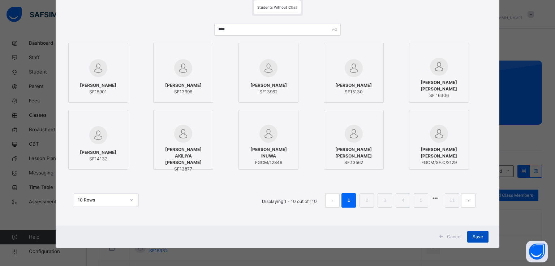
click at [474, 237] on span "Save" at bounding box center [477, 237] width 10 height 6
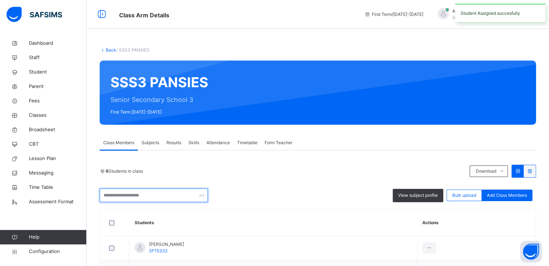
click at [139, 194] on input "text" at bounding box center [154, 196] width 108 height 14
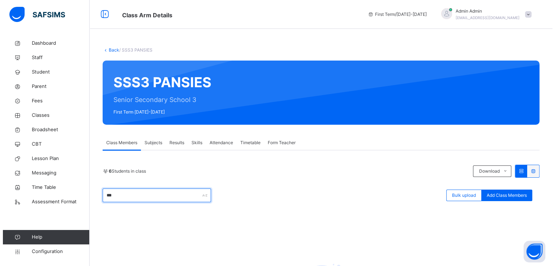
scroll to position [100, 0]
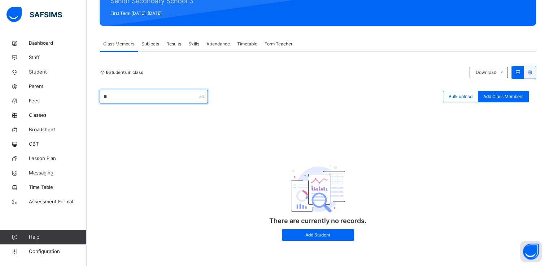
type input "*"
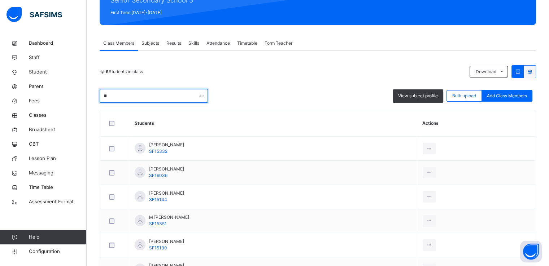
type input "*"
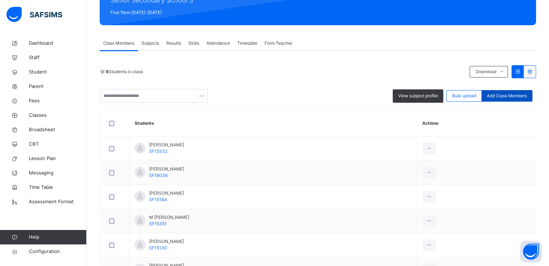
click at [509, 96] on span "Add Class Members" at bounding box center [507, 96] width 40 height 6
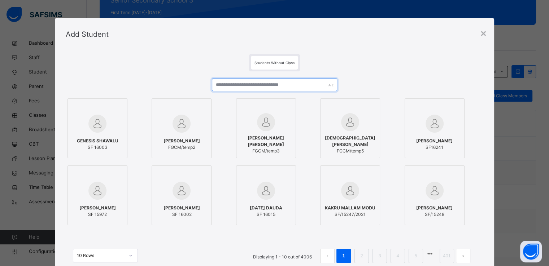
click at [243, 90] on input "text" at bounding box center [274, 85] width 125 height 13
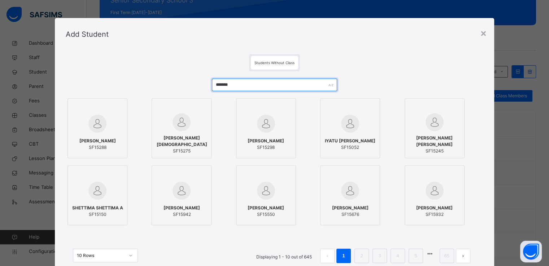
type input "*******"
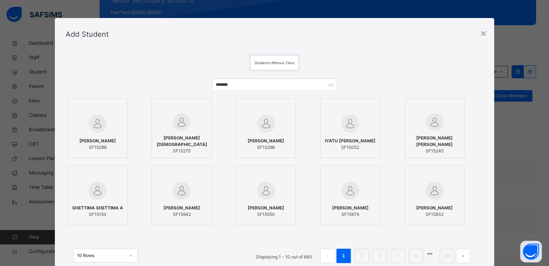
click at [107, 123] on div at bounding box center [97, 123] width 52 height 21
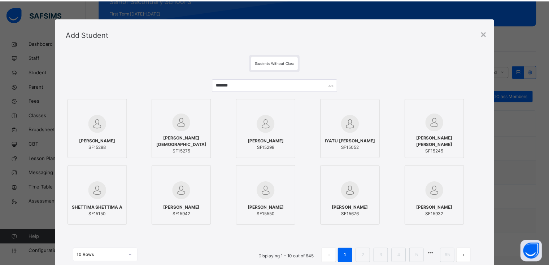
scroll to position [56, 0]
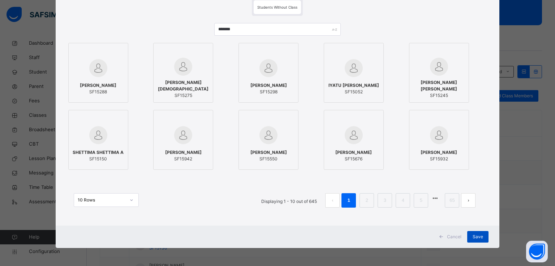
click at [471, 239] on div "Save" at bounding box center [477, 237] width 21 height 12
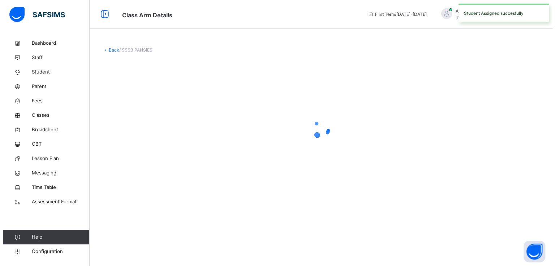
scroll to position [0, 0]
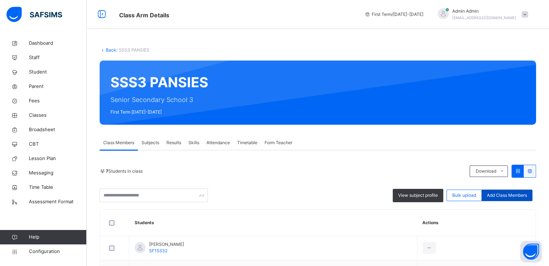
click at [495, 195] on span "Add Class Members" at bounding box center [507, 195] width 40 height 6
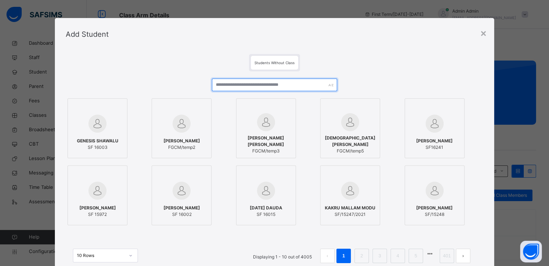
click at [274, 82] on input "text" at bounding box center [274, 85] width 125 height 13
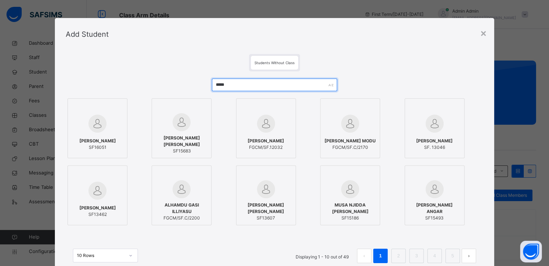
type input "*****"
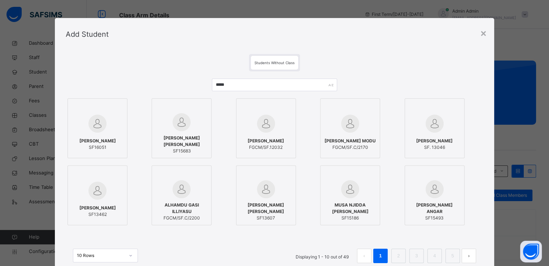
click at [110, 123] on div at bounding box center [97, 123] width 52 height 21
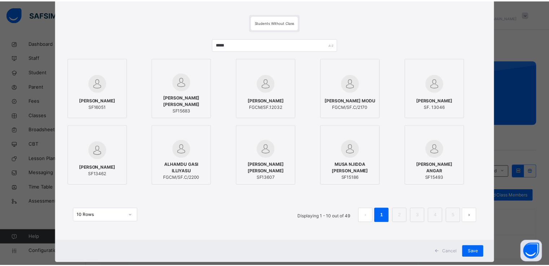
scroll to position [43, 0]
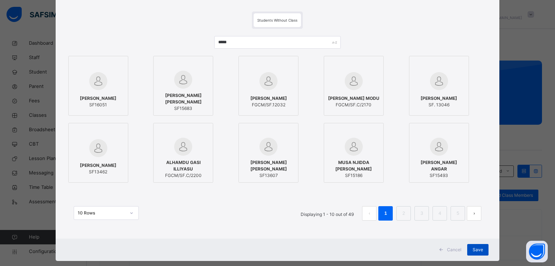
click at [476, 251] on span "Save" at bounding box center [477, 250] width 10 height 6
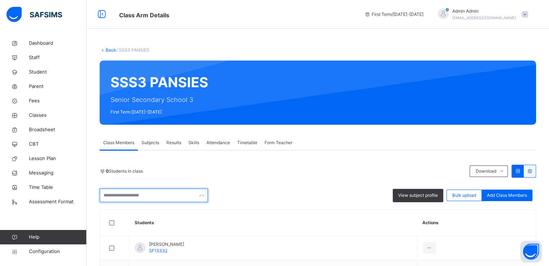
click at [156, 195] on input "text" at bounding box center [154, 196] width 108 height 14
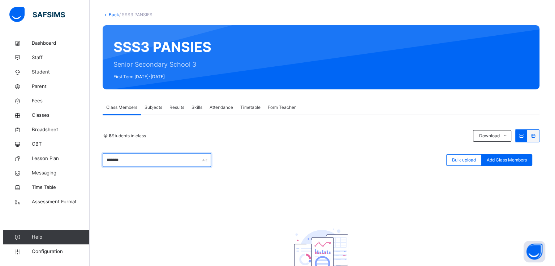
scroll to position [39, 0]
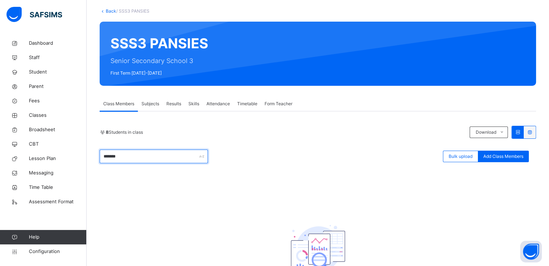
click at [109, 155] on input "*******" at bounding box center [154, 157] width 108 height 14
type input "*******"
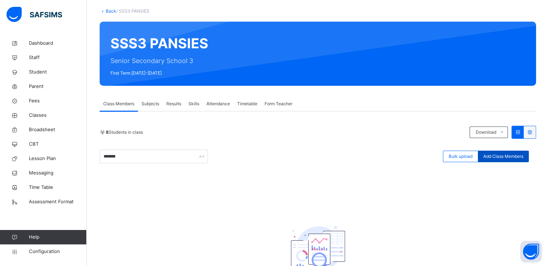
click at [496, 159] on span "Add Class Members" at bounding box center [503, 156] width 40 height 6
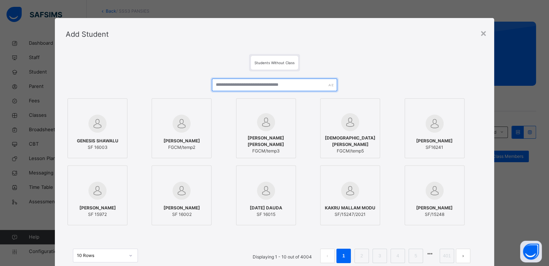
click at [273, 87] on input "text" at bounding box center [274, 85] width 125 height 13
paste input "*******"
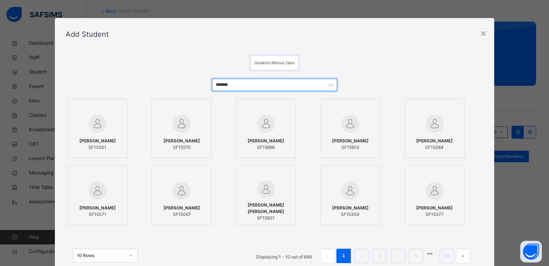
type input "*******"
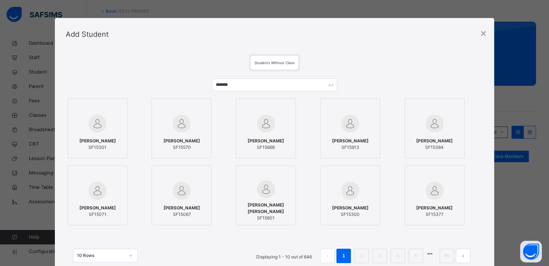
click at [99, 126] on img at bounding box center [97, 124] width 18 height 18
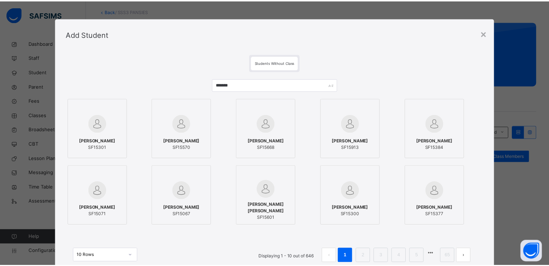
scroll to position [56, 0]
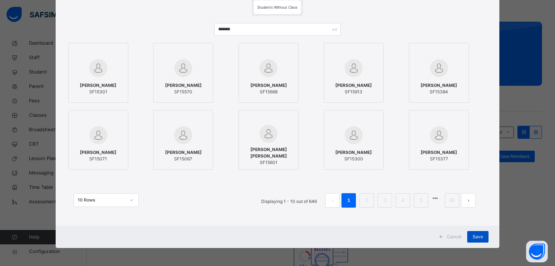
click at [475, 235] on span "Save" at bounding box center [477, 237] width 10 height 6
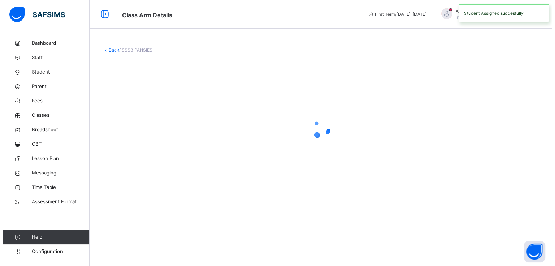
scroll to position [0, 0]
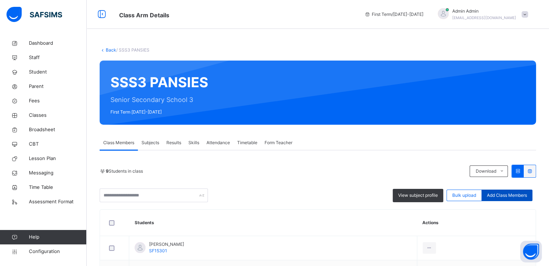
click at [521, 196] on span "Add Class Members" at bounding box center [507, 195] width 40 height 6
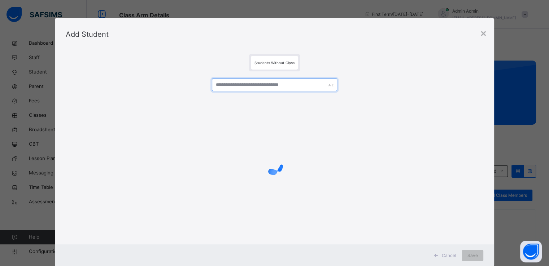
click at [249, 86] on input "text" at bounding box center [274, 85] width 125 height 13
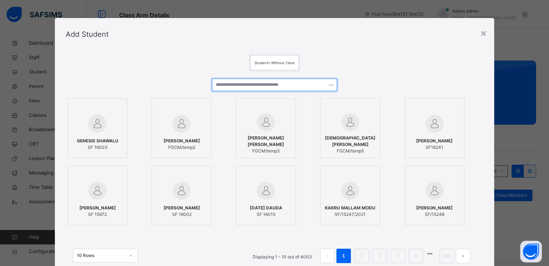
paste input "*******"
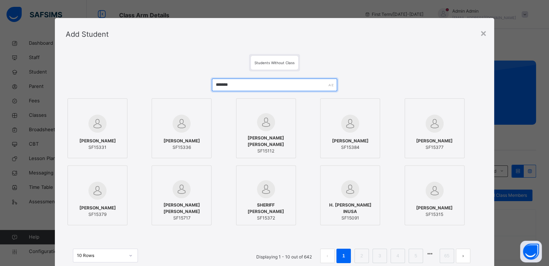
type input "*******"
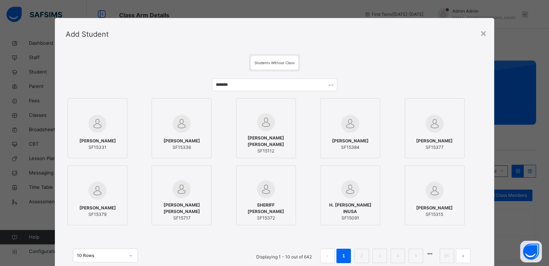
click at [90, 130] on img at bounding box center [97, 124] width 18 height 18
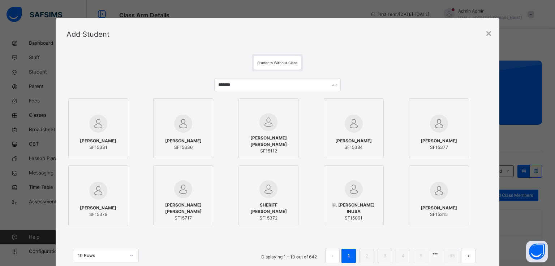
scroll to position [56, 0]
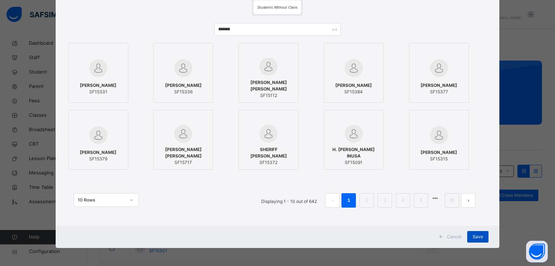
click at [474, 236] on span "Save" at bounding box center [477, 237] width 10 height 6
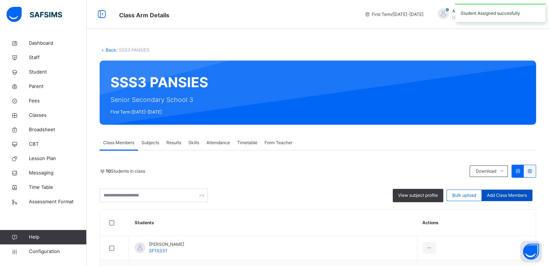
click at [510, 197] on span "Add Class Members" at bounding box center [507, 195] width 40 height 6
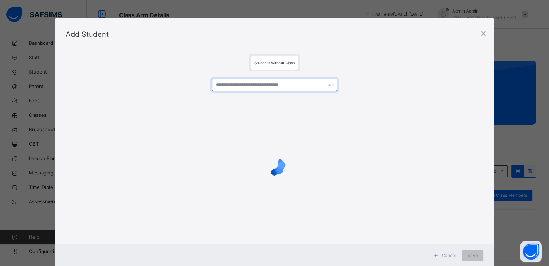
click at [297, 84] on input "text" at bounding box center [274, 85] width 125 height 13
paste input "*******"
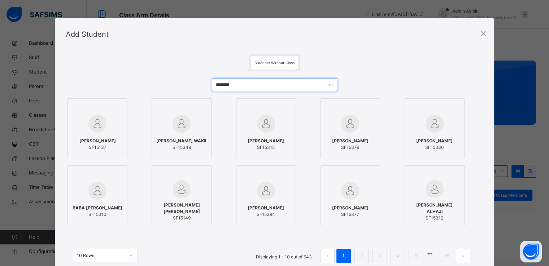
type input "********"
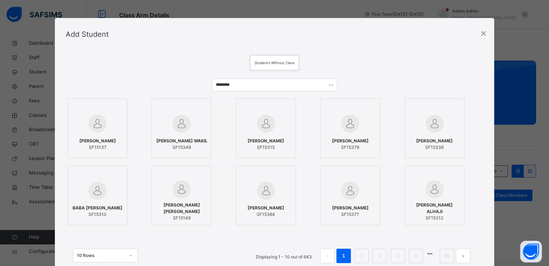
click at [191, 129] on div at bounding box center [182, 123] width 52 height 21
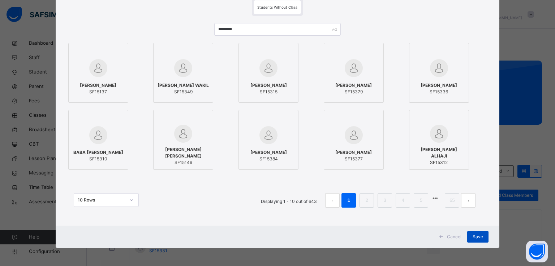
click at [481, 240] on div "Save" at bounding box center [477, 237] width 21 height 12
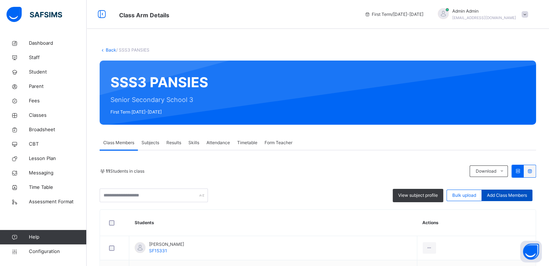
click at [515, 195] on span "Add Class Members" at bounding box center [507, 195] width 40 height 6
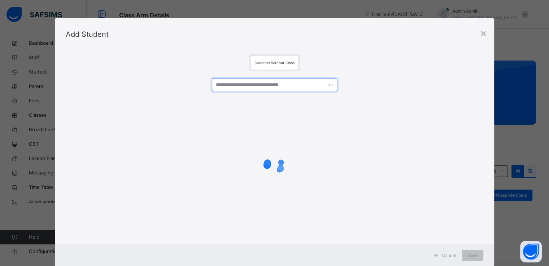
click at [272, 86] on input "text" at bounding box center [274, 85] width 125 height 13
paste input "*******"
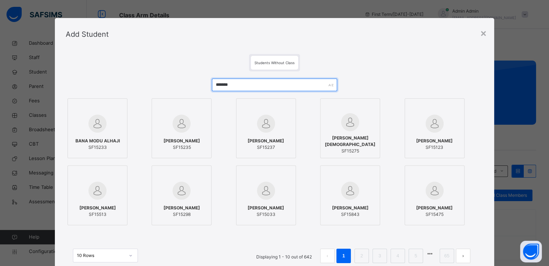
type input "*******"
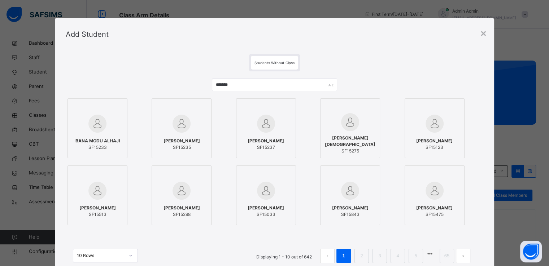
click at [110, 124] on div at bounding box center [97, 123] width 52 height 21
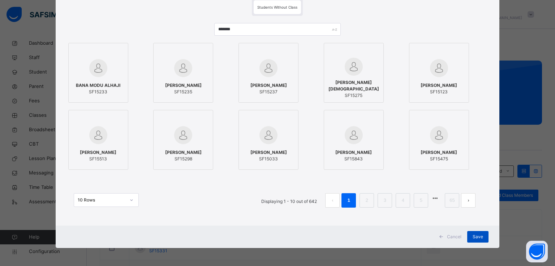
click at [479, 237] on span "Save" at bounding box center [477, 237] width 10 height 6
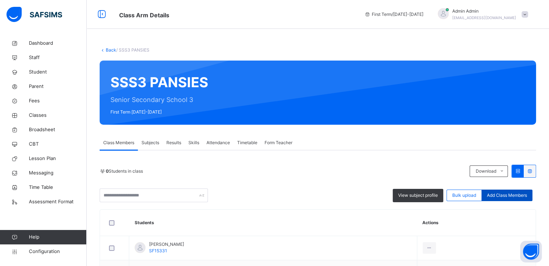
click at [512, 196] on span "Add Class Members" at bounding box center [507, 195] width 40 height 6
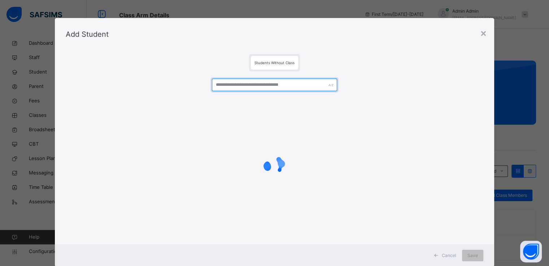
click at [267, 86] on input "text" at bounding box center [274, 85] width 125 height 13
paste input "*******"
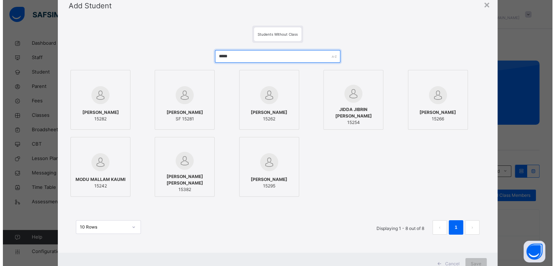
scroll to position [29, 0]
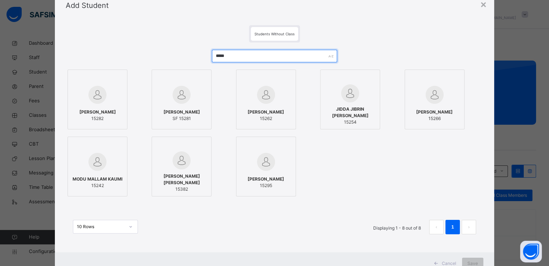
type input "*****"
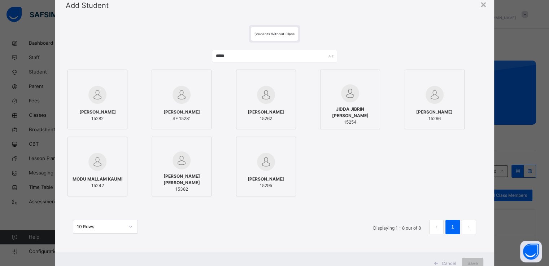
click at [116, 97] on div at bounding box center [97, 94] width 52 height 21
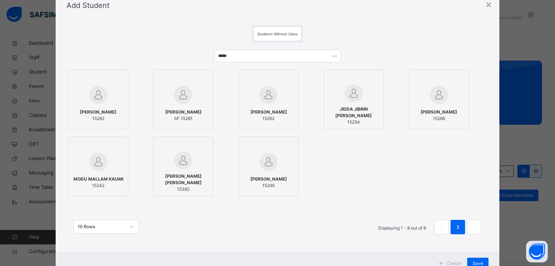
scroll to position [56, 0]
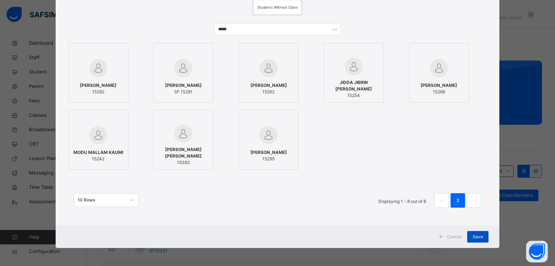
click at [481, 239] on span "Save" at bounding box center [477, 237] width 10 height 6
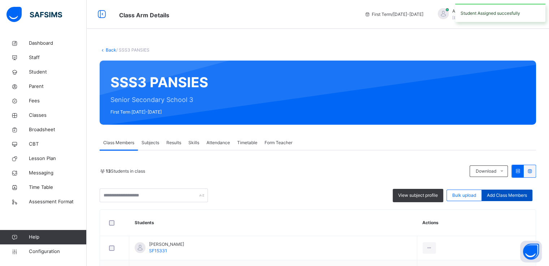
click at [500, 192] on span "Add Class Members" at bounding box center [507, 195] width 40 height 6
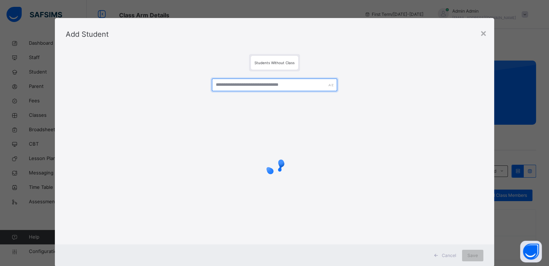
click at [270, 88] on input "text" at bounding box center [274, 85] width 125 height 13
paste input "*******"
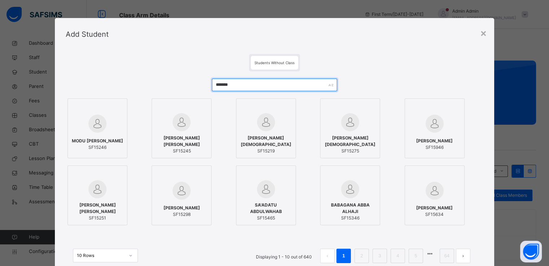
type input "*******"
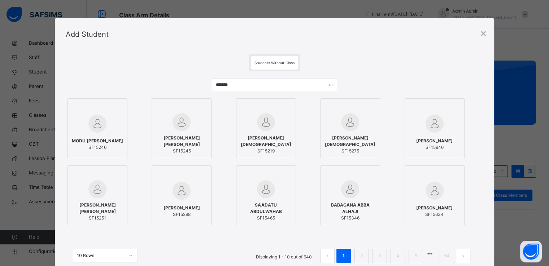
click at [107, 138] on div "MODU [PERSON_NAME] SF15246" at bounding box center [97, 144] width 52 height 20
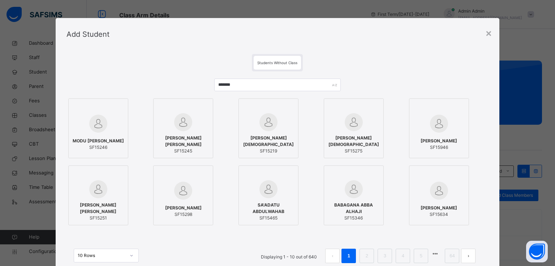
click at [185, 139] on span "[PERSON_NAME] [PERSON_NAME]" at bounding box center [183, 141] width 52 height 13
click at [254, 126] on div at bounding box center [268, 122] width 52 height 18
click at [338, 127] on div at bounding box center [353, 122] width 52 height 18
click at [275, 113] on div at bounding box center [268, 122] width 52 height 18
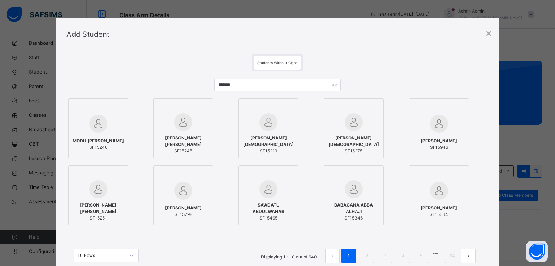
click at [188, 112] on div at bounding box center [183, 108] width 52 height 11
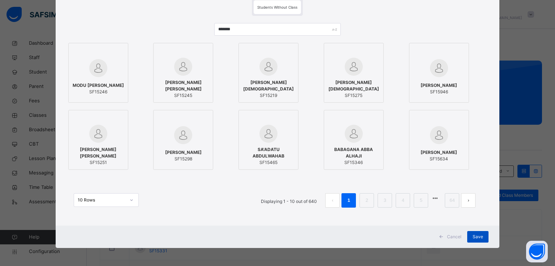
click at [477, 238] on span "Save" at bounding box center [477, 237] width 10 height 6
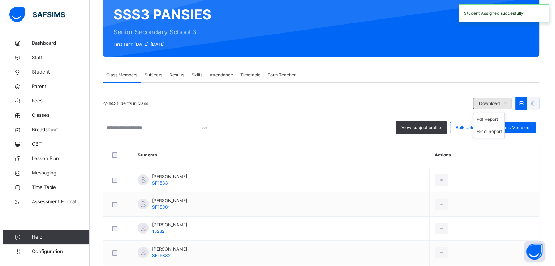
scroll to position [92, 0]
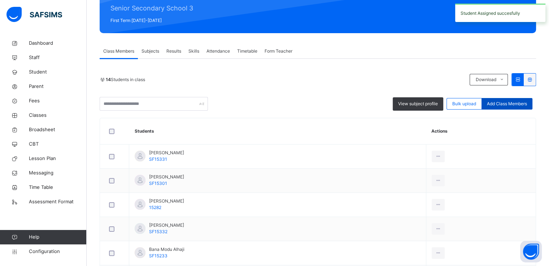
click at [509, 104] on span "Add Class Members" at bounding box center [507, 104] width 40 height 6
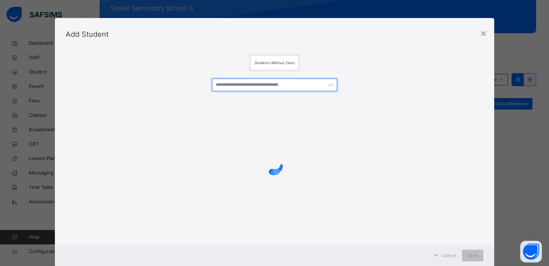
click at [260, 84] on input "text" at bounding box center [274, 85] width 125 height 13
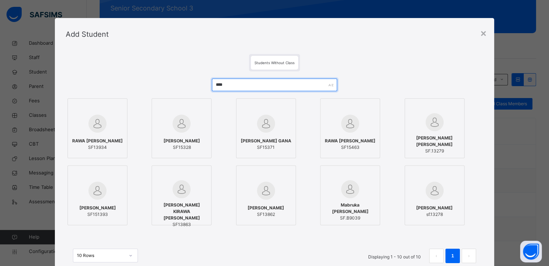
type input "****"
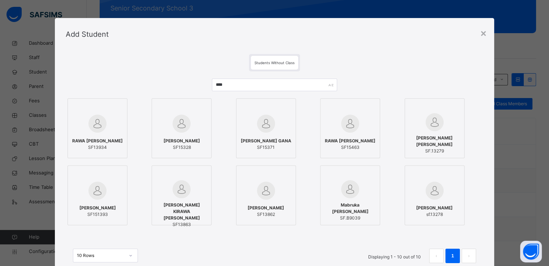
click at [184, 136] on div "[PERSON_NAME] SF15328" at bounding box center [182, 144] width 52 height 20
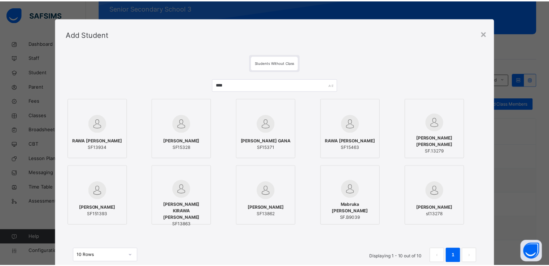
scroll to position [56, 0]
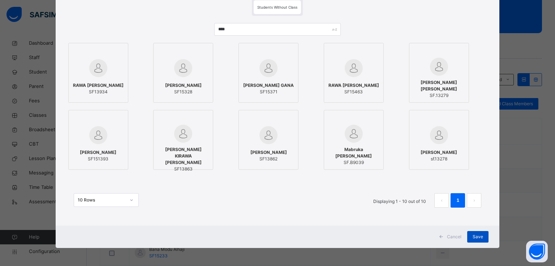
click at [476, 237] on span "Save" at bounding box center [477, 237] width 10 height 6
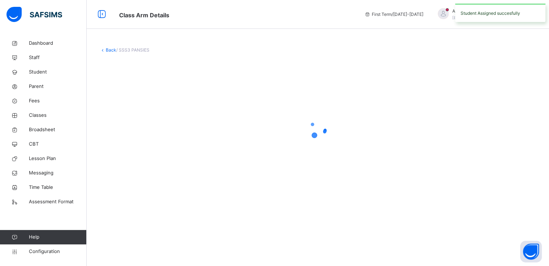
scroll to position [0, 0]
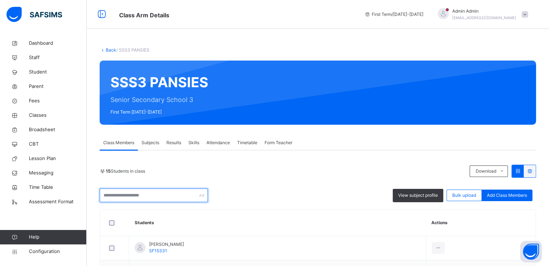
click at [164, 198] on input "text" at bounding box center [154, 196] width 108 height 14
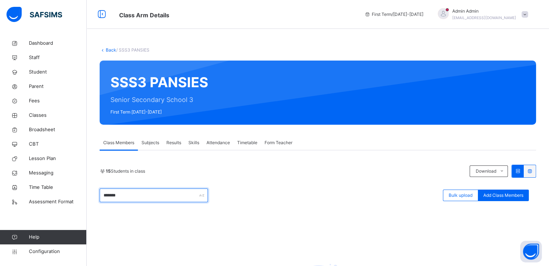
scroll to position [100, 0]
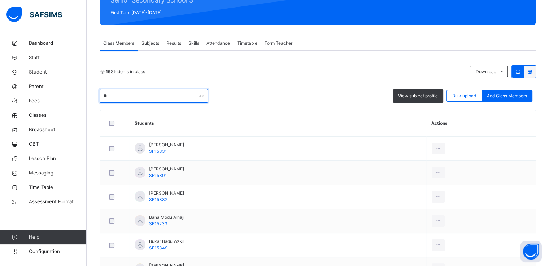
type input "*"
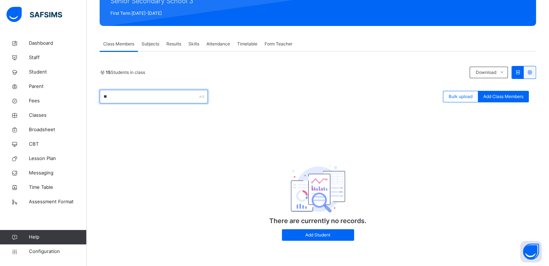
type input "*"
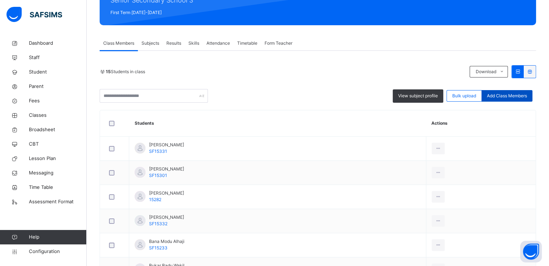
click at [516, 96] on span "Add Class Members" at bounding box center [507, 96] width 40 height 6
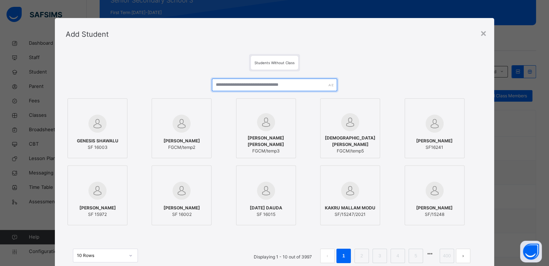
click at [248, 86] on input "text" at bounding box center [274, 85] width 125 height 13
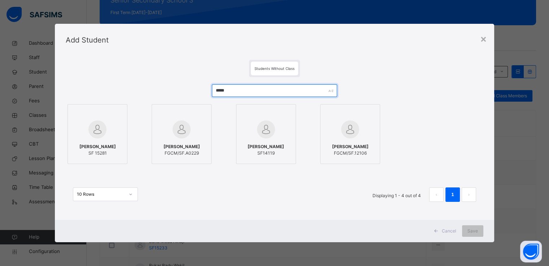
type input "*****"
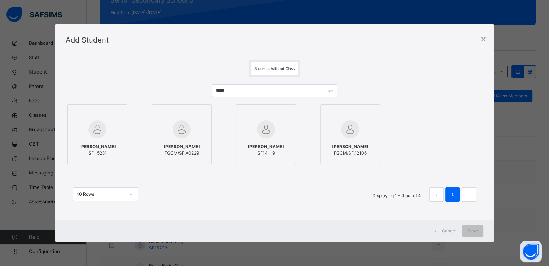
click at [82, 140] on div "[PERSON_NAME] TERAB SF 15281" at bounding box center [97, 150] width 52 height 20
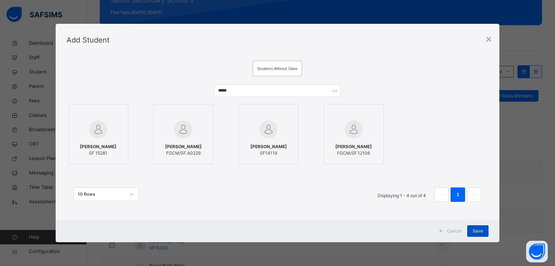
click at [477, 233] on span "Save" at bounding box center [477, 231] width 10 height 6
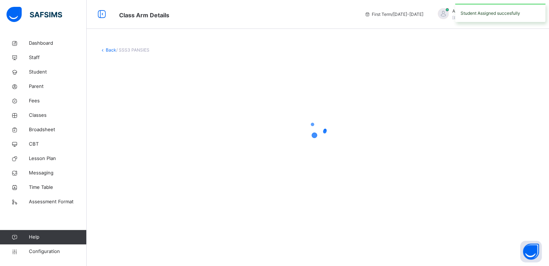
scroll to position [0, 0]
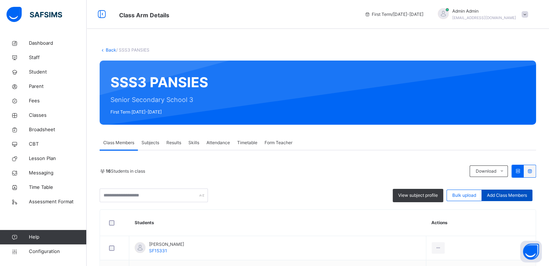
click at [507, 199] on div "Add Class Members" at bounding box center [507, 196] width 51 height 12
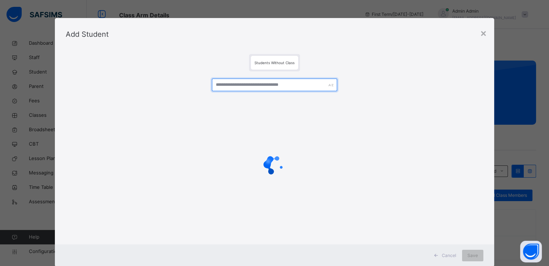
click at [244, 86] on input "text" at bounding box center [274, 85] width 125 height 13
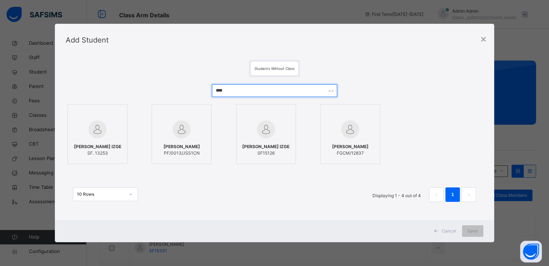
type input "****"
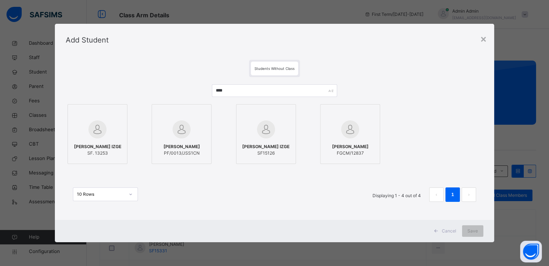
click at [172, 148] on span "[PERSON_NAME]" at bounding box center [182, 147] width 36 height 6
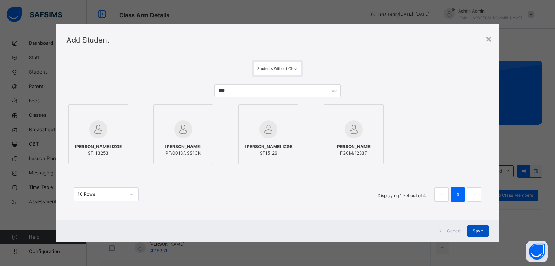
click at [477, 231] on span "Save" at bounding box center [477, 231] width 10 height 6
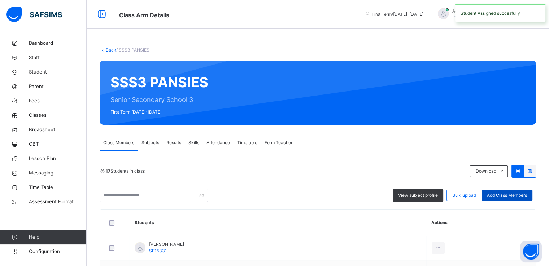
click at [508, 196] on span "Add Class Members" at bounding box center [507, 195] width 40 height 6
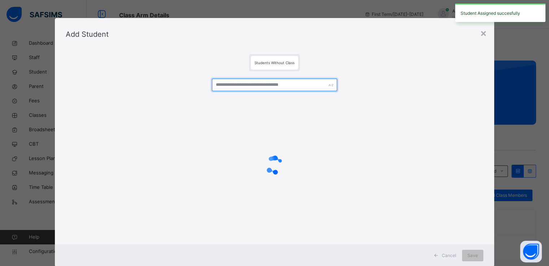
click at [277, 88] on input "text" at bounding box center [274, 85] width 125 height 13
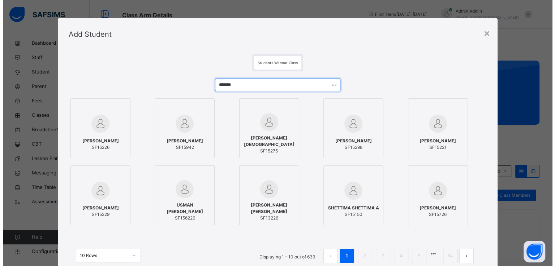
scroll to position [56, 0]
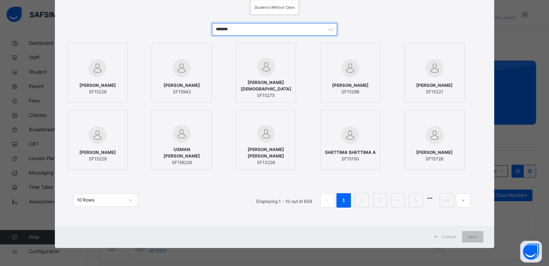
type input "*******"
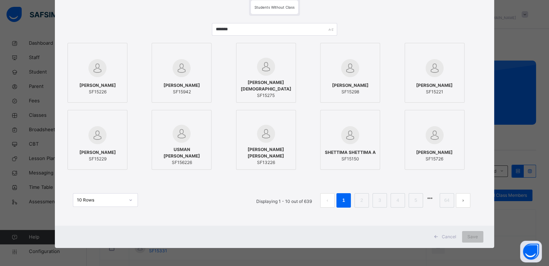
click at [98, 84] on span "[PERSON_NAME]" at bounding box center [97, 85] width 36 height 6
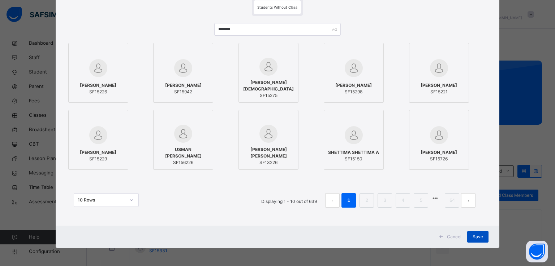
click at [475, 235] on span "Save" at bounding box center [477, 237] width 10 height 6
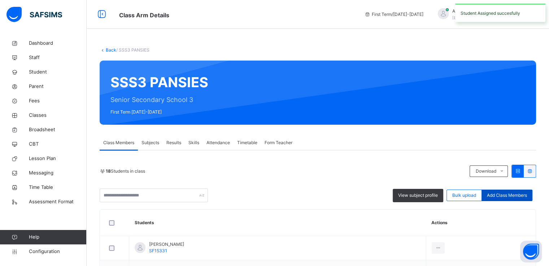
click at [508, 197] on span "Add Class Members" at bounding box center [507, 195] width 40 height 6
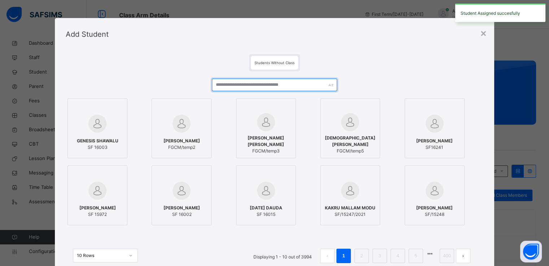
click at [267, 84] on input "text" at bounding box center [274, 85] width 125 height 13
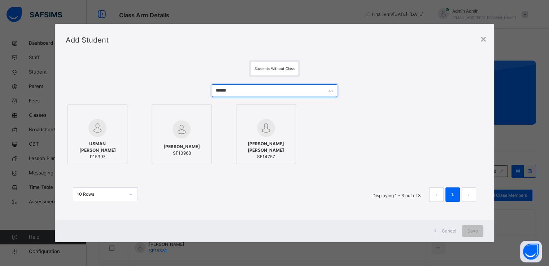
type input "******"
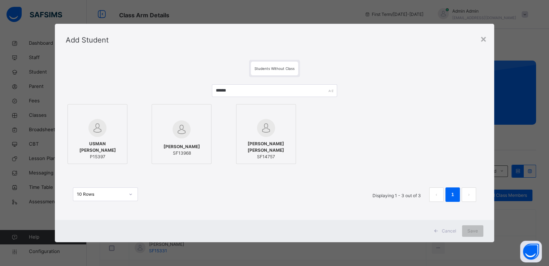
click at [110, 134] on div at bounding box center [97, 128] width 52 height 18
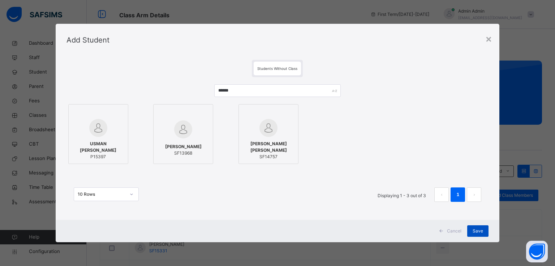
click at [474, 230] on span "Save" at bounding box center [477, 231] width 10 height 6
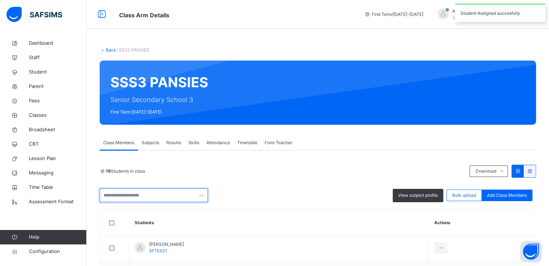
click at [157, 196] on input "text" at bounding box center [154, 196] width 108 height 14
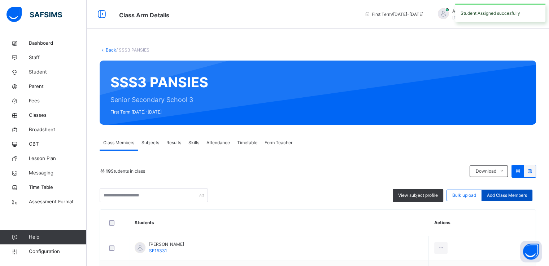
click at [498, 197] on span "Add Class Members" at bounding box center [507, 195] width 40 height 6
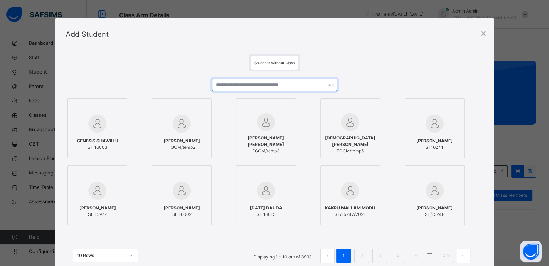
click at [248, 83] on input "text" at bounding box center [274, 85] width 125 height 13
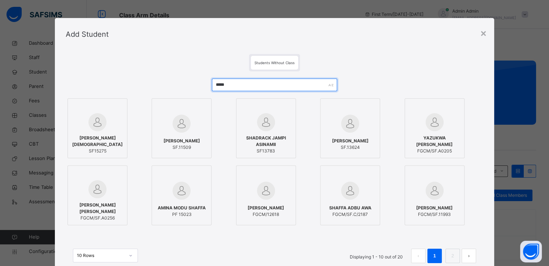
type input "*****"
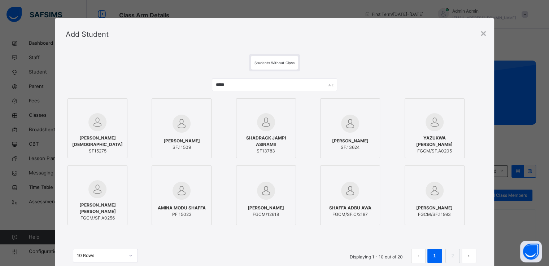
click at [109, 123] on div at bounding box center [97, 122] width 52 height 18
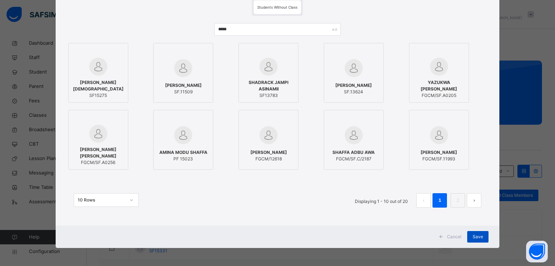
click at [478, 238] on span "Save" at bounding box center [477, 237] width 10 height 6
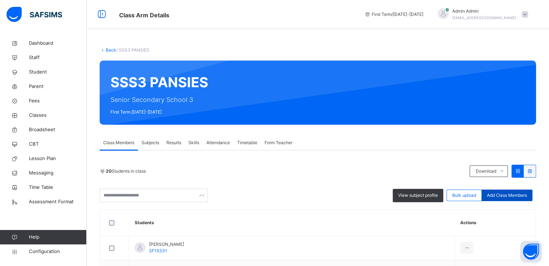
click at [522, 197] on span "Add Class Members" at bounding box center [507, 195] width 40 height 6
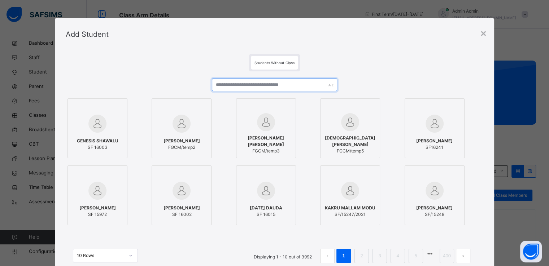
click at [265, 89] on input "text" at bounding box center [274, 85] width 125 height 13
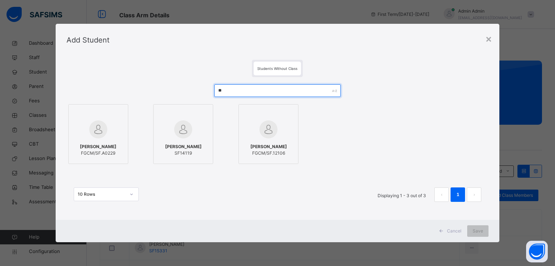
type input "*"
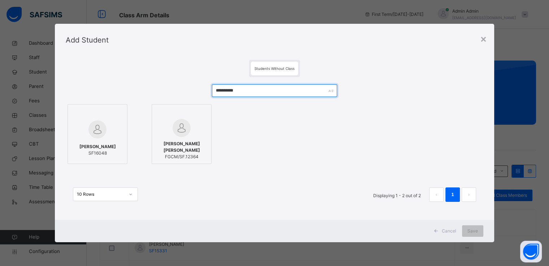
type input "**********"
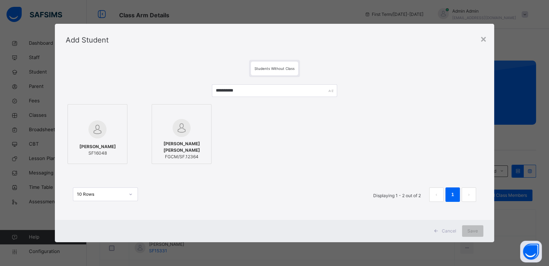
click at [104, 130] on img at bounding box center [97, 130] width 18 height 18
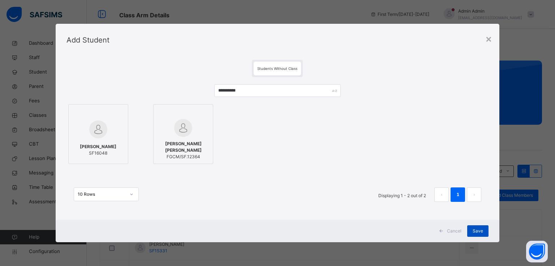
click at [476, 232] on span "Save" at bounding box center [477, 231] width 10 height 6
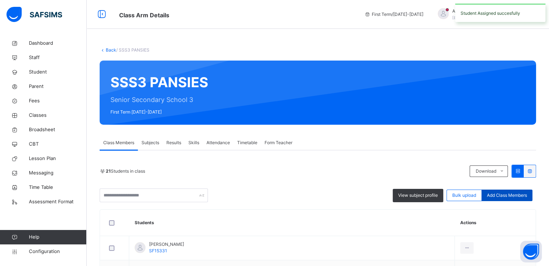
click at [507, 197] on span "Add Class Members" at bounding box center [507, 195] width 40 height 6
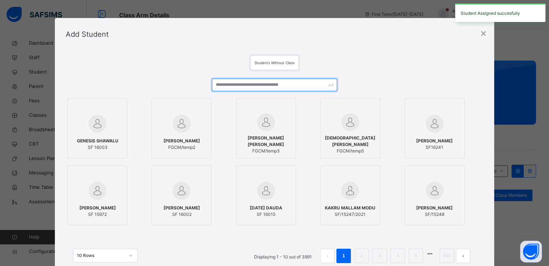
click at [257, 87] on input "text" at bounding box center [274, 85] width 125 height 13
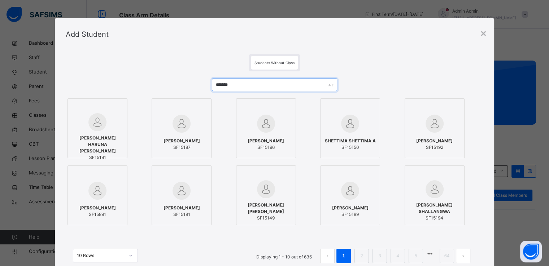
type input "*******"
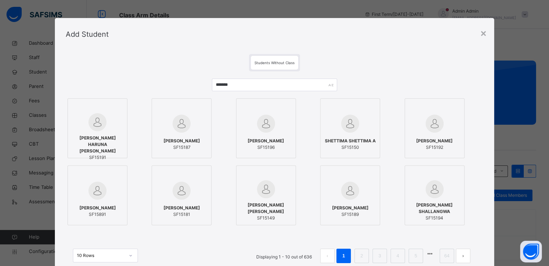
click at [97, 136] on span "[PERSON_NAME] HARUNA [PERSON_NAME]" at bounding box center [97, 144] width 52 height 19
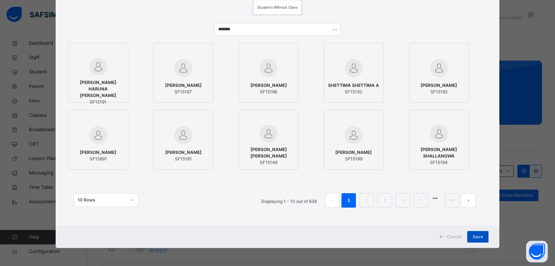
click at [478, 236] on span "Save" at bounding box center [477, 237] width 10 height 6
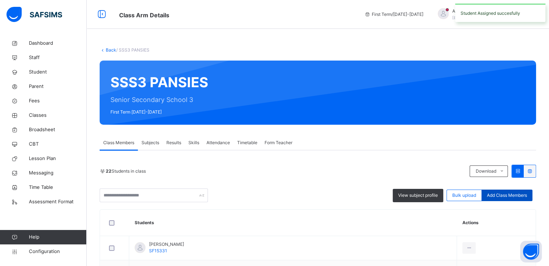
click at [511, 194] on span "Add Class Members" at bounding box center [507, 195] width 40 height 6
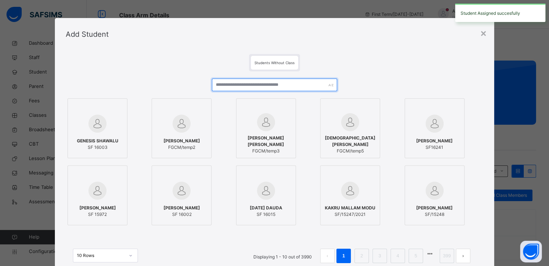
click at [266, 83] on input "text" at bounding box center [274, 85] width 125 height 13
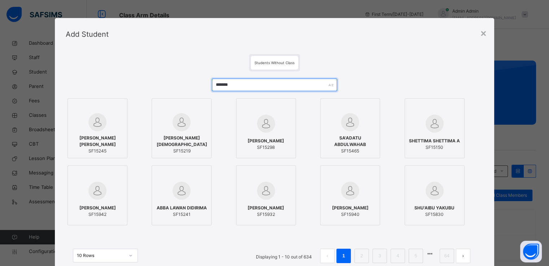
type input "*******"
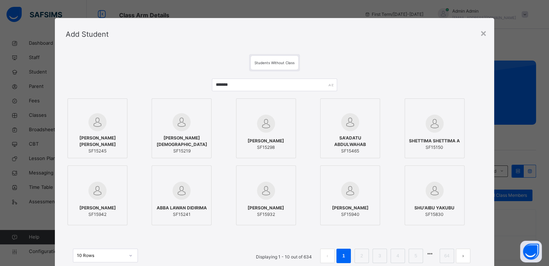
click at [101, 125] on img at bounding box center [97, 122] width 18 height 18
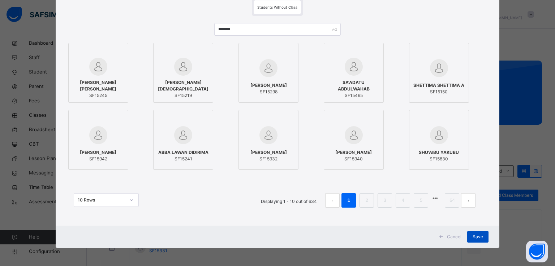
click at [473, 236] on span "Save" at bounding box center [477, 237] width 10 height 6
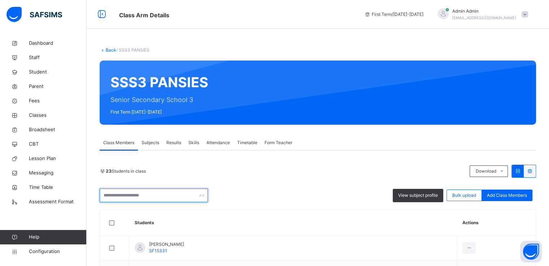
click at [163, 194] on input "text" at bounding box center [154, 196] width 108 height 14
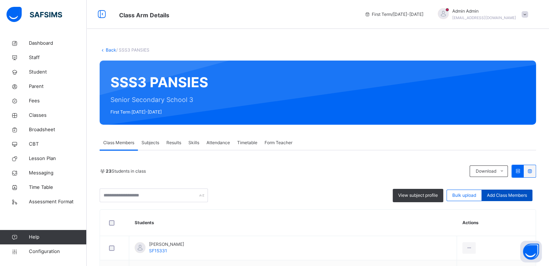
click at [509, 198] on span "Add Class Members" at bounding box center [507, 195] width 40 height 6
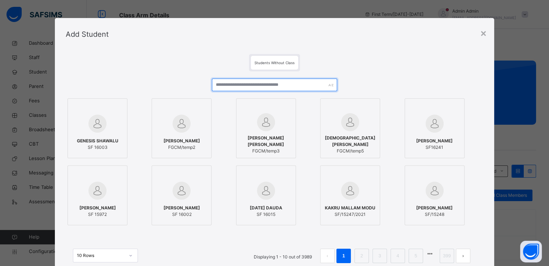
click at [293, 84] on input "text" at bounding box center [274, 85] width 125 height 13
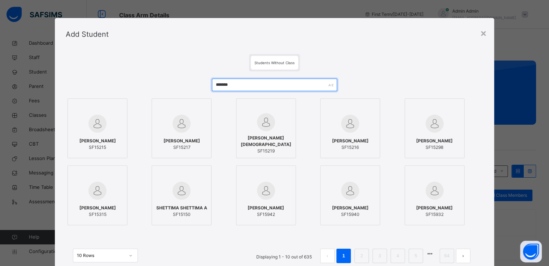
type input "*******"
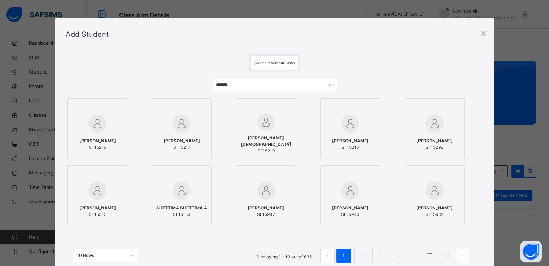
click at [109, 134] on div "[PERSON_NAME] SF15215" at bounding box center [97, 144] width 52 height 20
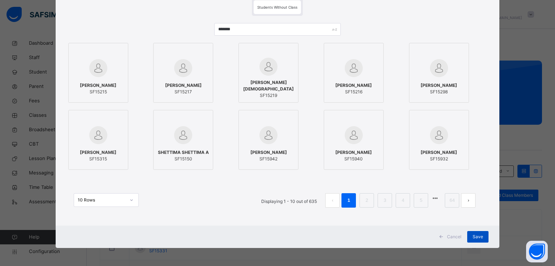
click at [474, 236] on span "Save" at bounding box center [477, 237] width 10 height 6
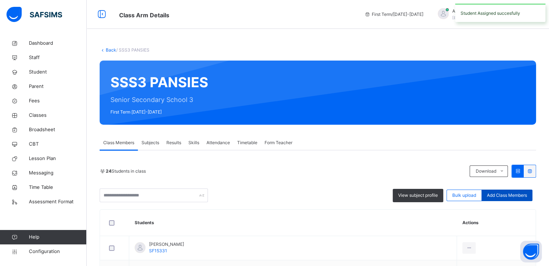
click at [504, 195] on span "Add Class Members" at bounding box center [507, 195] width 40 height 6
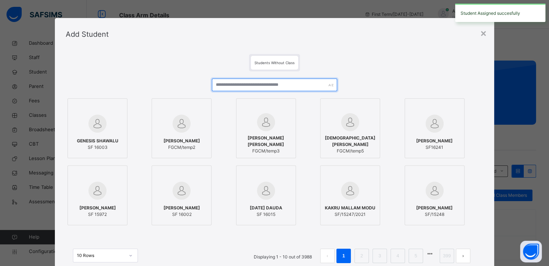
click at [261, 90] on input "text" at bounding box center [274, 85] width 125 height 13
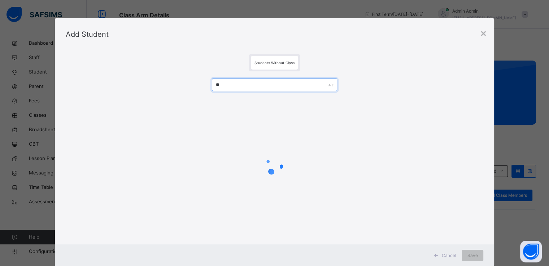
type input "*"
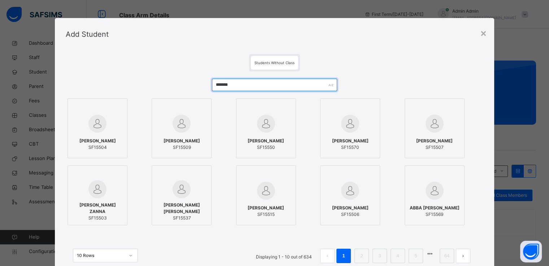
type input "*******"
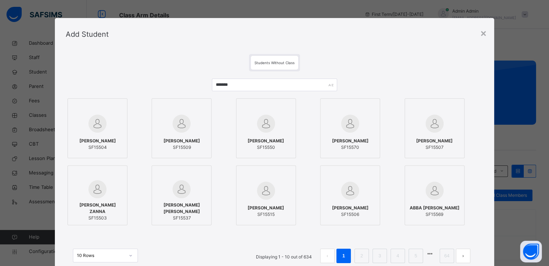
click at [103, 127] on div at bounding box center [97, 123] width 52 height 21
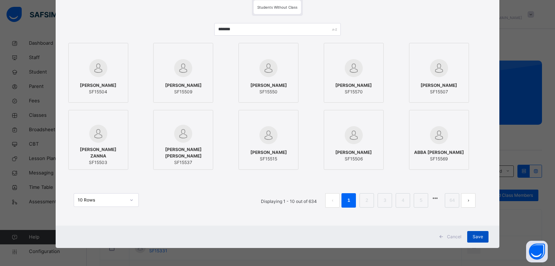
click at [473, 239] on span "Save" at bounding box center [477, 237] width 10 height 6
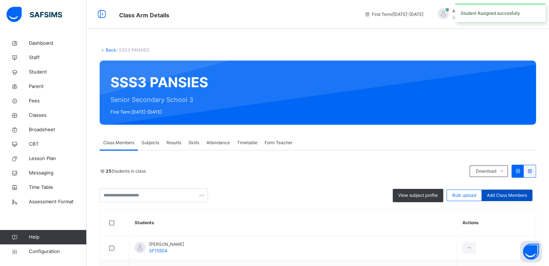
click at [505, 197] on span "Add Class Members" at bounding box center [507, 195] width 40 height 6
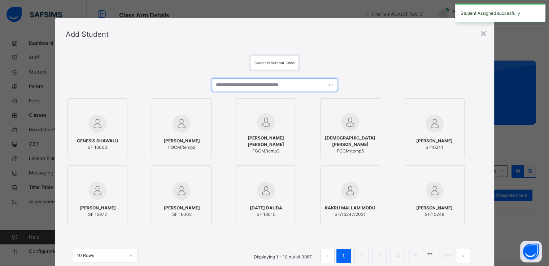
click at [254, 83] on input "text" at bounding box center [274, 85] width 125 height 13
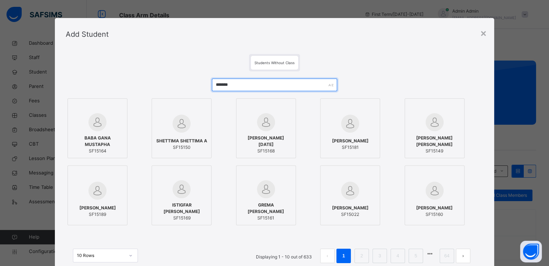
type input "*******"
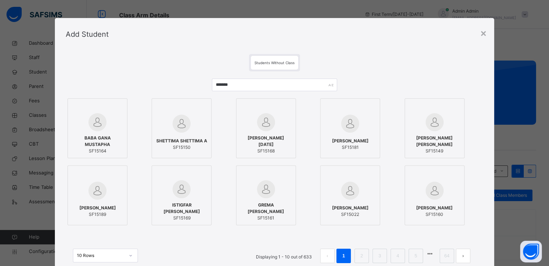
click at [98, 125] on img at bounding box center [97, 122] width 18 height 18
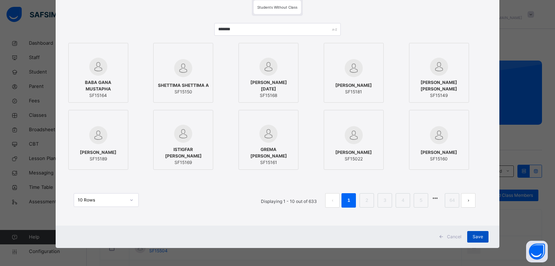
click at [475, 238] on span "Save" at bounding box center [477, 237] width 10 height 6
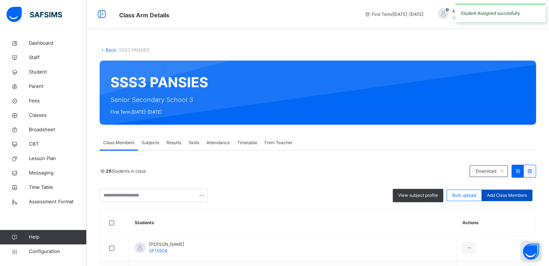
click at [504, 198] on span "Add Class Members" at bounding box center [507, 195] width 40 height 6
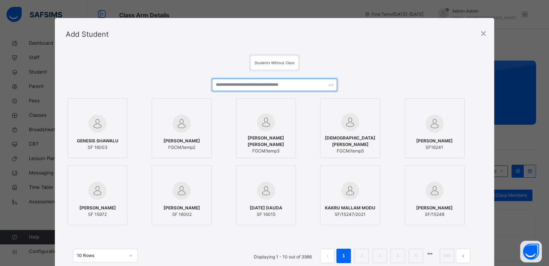
click at [249, 88] on input "text" at bounding box center [274, 85] width 125 height 13
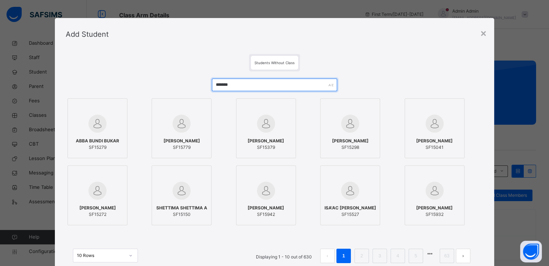
type input "*******"
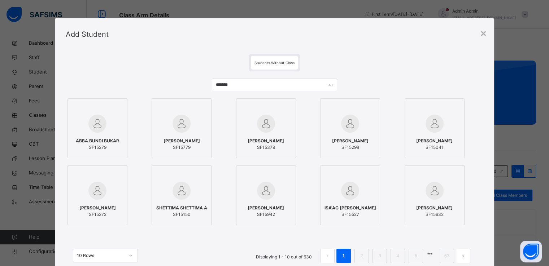
click at [101, 131] on img at bounding box center [97, 124] width 18 height 18
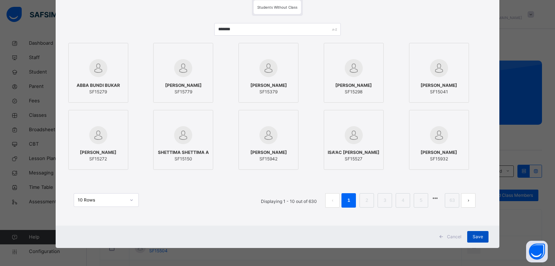
click at [478, 236] on span "Save" at bounding box center [477, 237] width 10 height 6
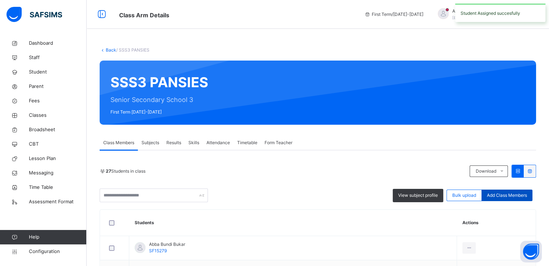
click at [508, 195] on span "Add Class Members" at bounding box center [507, 195] width 40 height 6
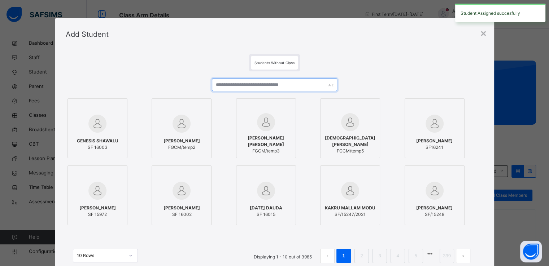
click at [267, 83] on input "text" at bounding box center [274, 85] width 125 height 13
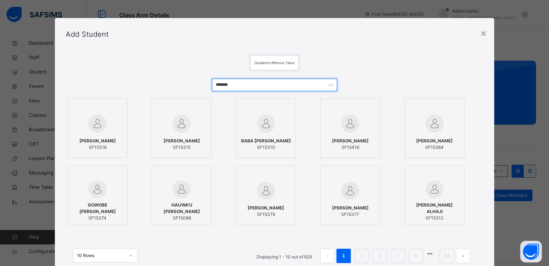
type input "*******"
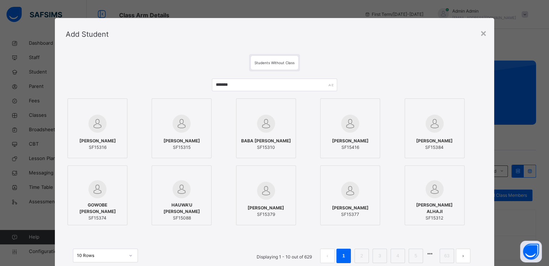
click at [91, 113] on div at bounding box center [97, 108] width 52 height 11
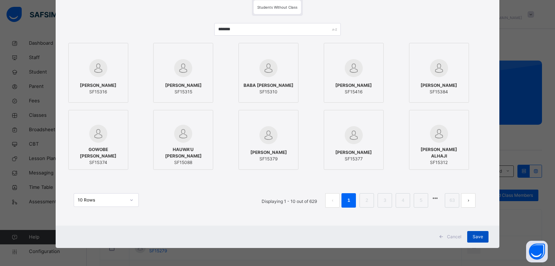
click at [475, 237] on span "Save" at bounding box center [477, 237] width 10 height 6
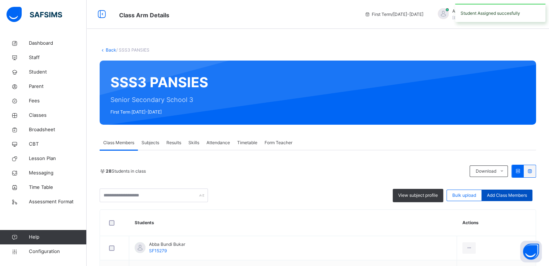
click at [513, 198] on span "Add Class Members" at bounding box center [507, 195] width 40 height 6
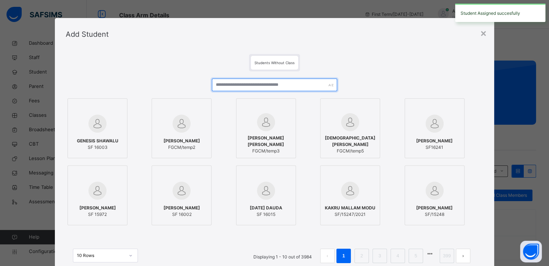
click at [276, 86] on input "text" at bounding box center [274, 85] width 125 height 13
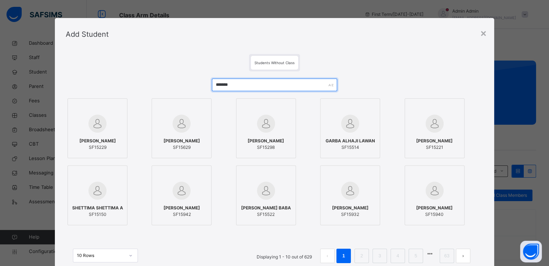
type input "*******"
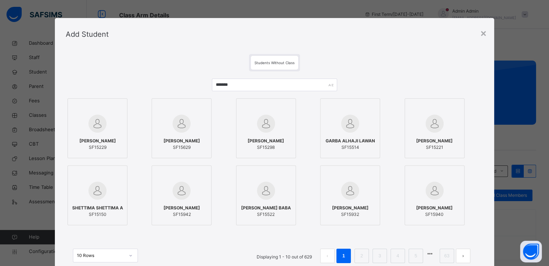
click at [105, 107] on div at bounding box center [97, 108] width 52 height 11
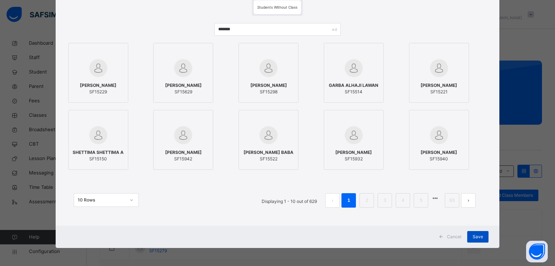
click at [477, 239] on span "Save" at bounding box center [477, 237] width 10 height 6
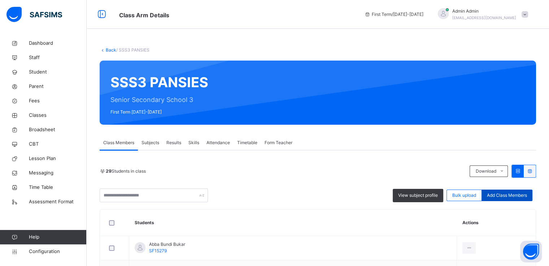
click at [510, 195] on span "Add Class Members" at bounding box center [507, 195] width 40 height 6
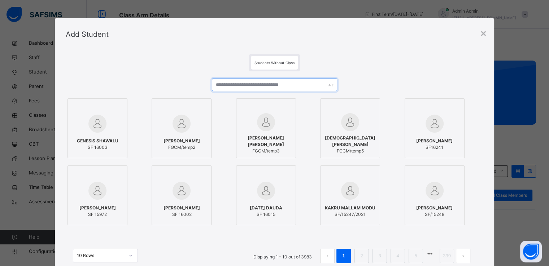
click at [278, 83] on input "text" at bounding box center [274, 85] width 125 height 13
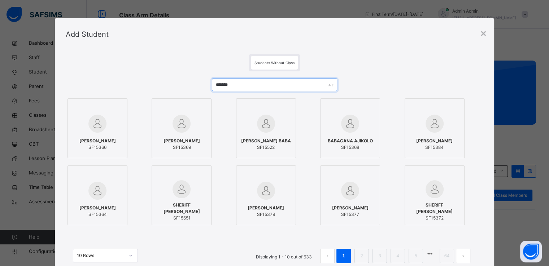
type input "*******"
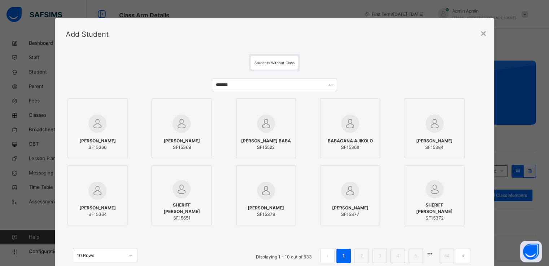
click at [84, 134] on div "[PERSON_NAME] SF15366" at bounding box center [97, 144] width 52 height 20
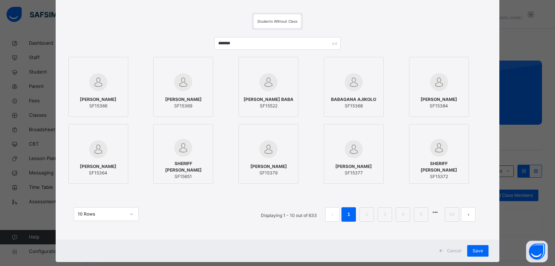
scroll to position [42, 0]
click at [475, 253] on span "Save" at bounding box center [477, 251] width 10 height 6
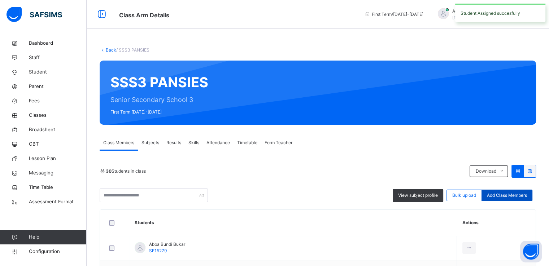
click at [524, 196] on span "Add Class Members" at bounding box center [507, 195] width 40 height 6
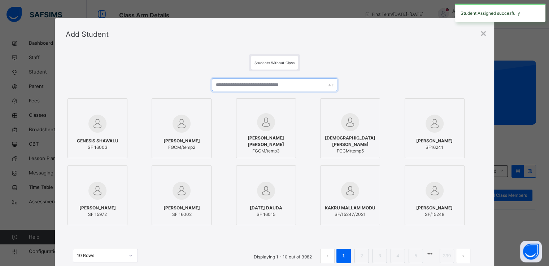
click at [300, 81] on input "text" at bounding box center [274, 85] width 125 height 13
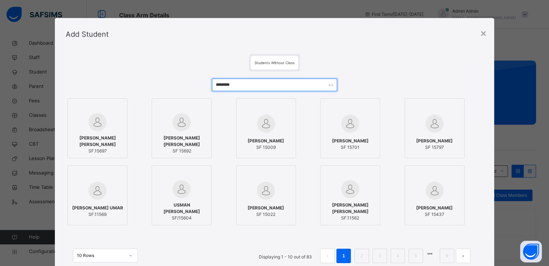
type input "********"
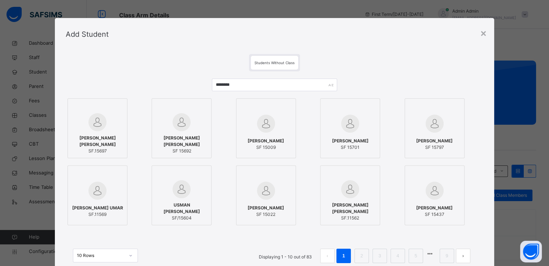
click at [112, 140] on span "[PERSON_NAME] [PERSON_NAME]" at bounding box center [97, 141] width 52 height 13
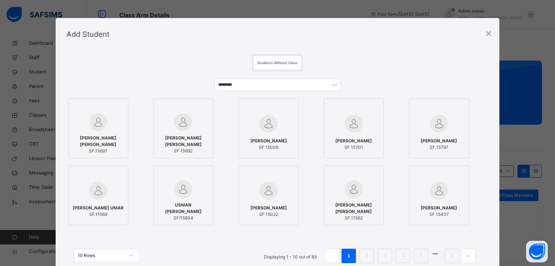
scroll to position [56, 0]
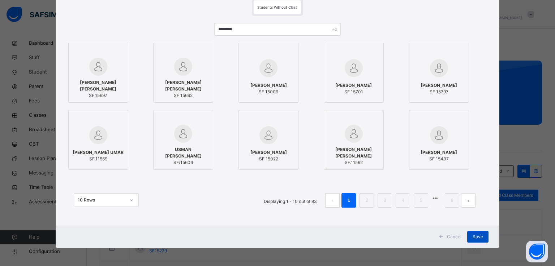
click at [479, 234] on span "Save" at bounding box center [477, 237] width 10 height 6
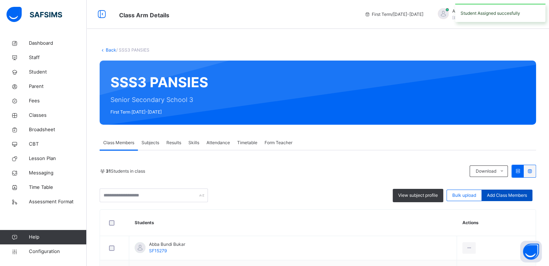
click at [507, 196] on span "Add Class Members" at bounding box center [507, 195] width 40 height 6
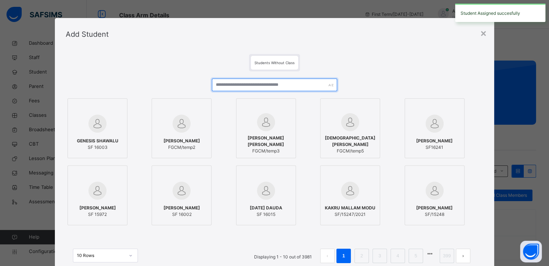
click at [280, 87] on input "text" at bounding box center [274, 85] width 125 height 13
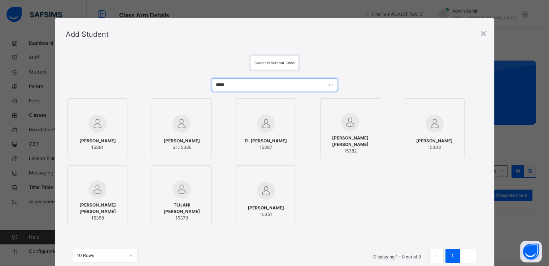
type input "*****"
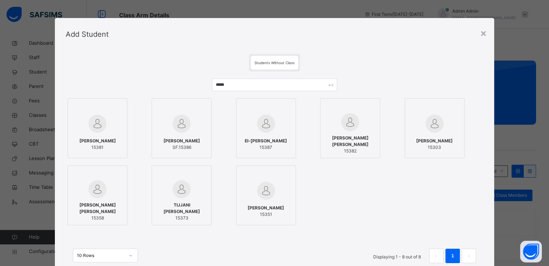
click at [103, 139] on span "[PERSON_NAME]" at bounding box center [97, 141] width 36 height 6
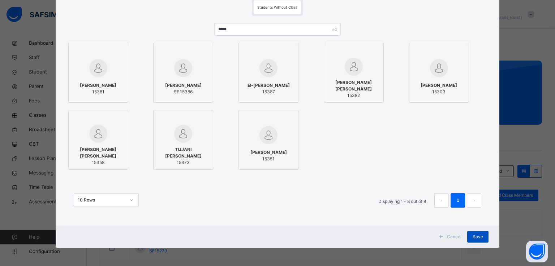
click at [474, 238] on span "Save" at bounding box center [477, 237] width 10 height 6
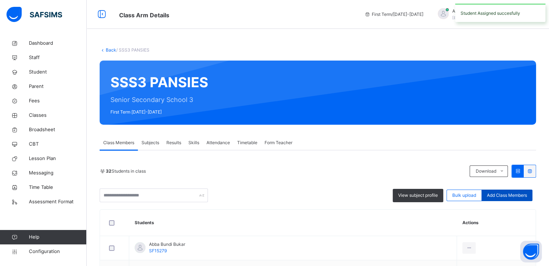
click at [517, 198] on span "Add Class Members" at bounding box center [507, 195] width 40 height 6
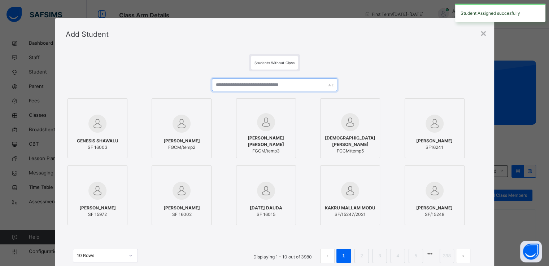
click at [250, 83] on input "text" at bounding box center [274, 85] width 125 height 13
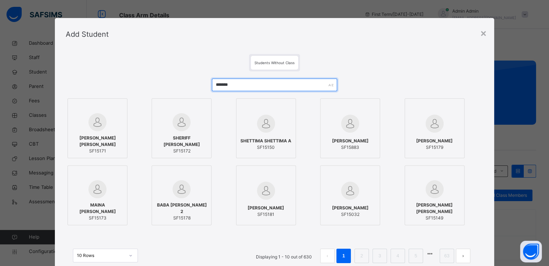
type input "*******"
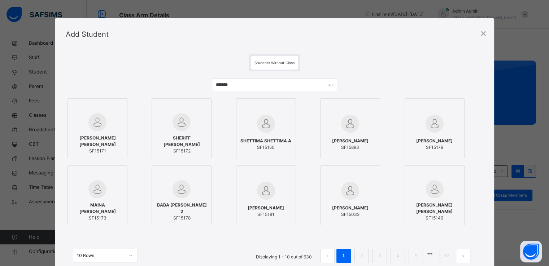
click at [99, 125] on img at bounding box center [97, 122] width 18 height 18
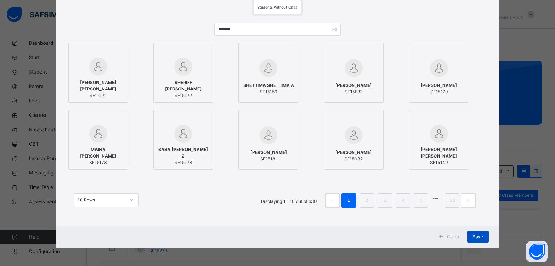
click at [474, 238] on span "Save" at bounding box center [477, 237] width 10 height 6
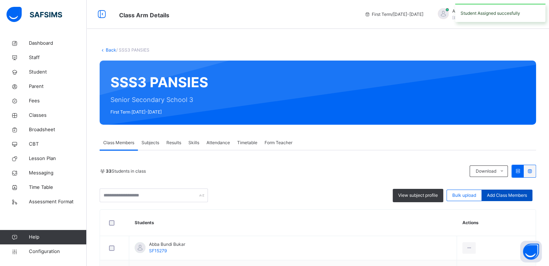
click at [516, 195] on span "Add Class Members" at bounding box center [507, 195] width 40 height 6
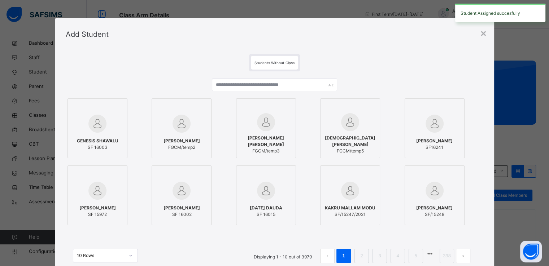
click at [261, 78] on div "GENESIS SHAWALU SF 16003 [PERSON_NAME] FAVOUR FGCM/temp2 [PERSON_NAME] [PERSON_…" at bounding box center [275, 174] width 418 height 207
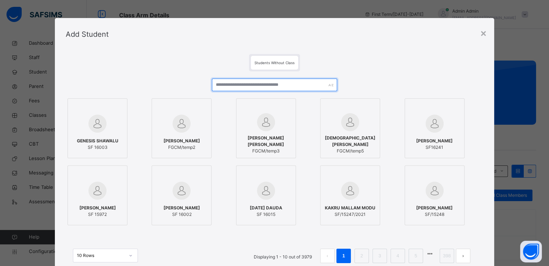
click at [261, 84] on input "text" at bounding box center [274, 85] width 125 height 13
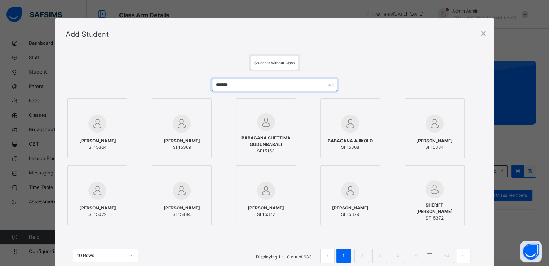
type input "*******"
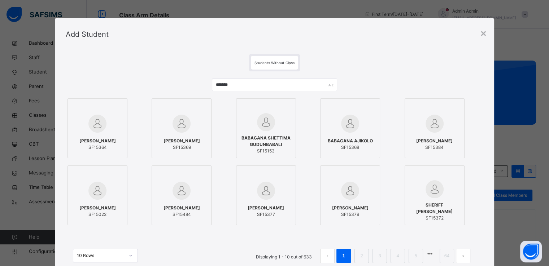
click at [97, 133] on div at bounding box center [97, 123] width 52 height 21
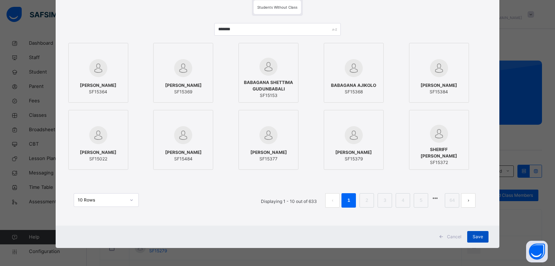
click at [475, 236] on span "Save" at bounding box center [477, 237] width 10 height 6
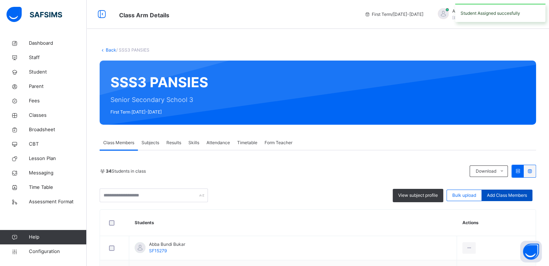
click at [511, 194] on span "Add Class Members" at bounding box center [507, 195] width 40 height 6
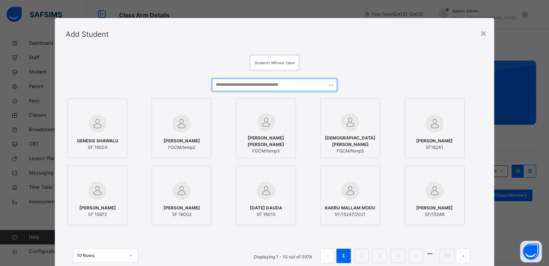
click at [259, 87] on input "text" at bounding box center [274, 85] width 125 height 13
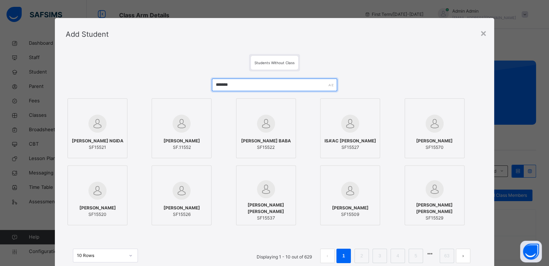
type input "*******"
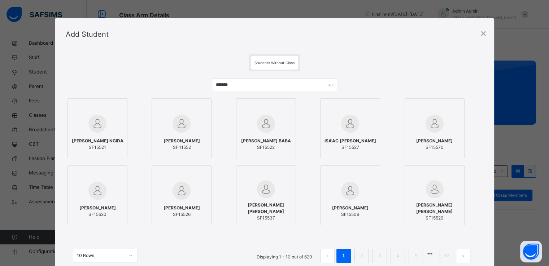
click at [107, 135] on div "[PERSON_NAME] NGIDA SF15521" at bounding box center [97, 144] width 52 height 20
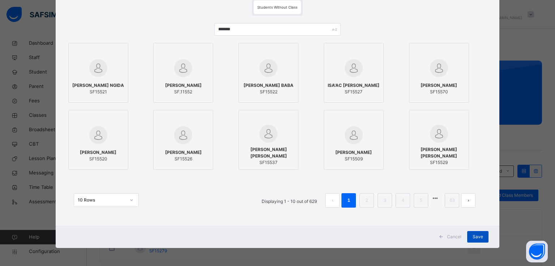
click at [477, 238] on span "Save" at bounding box center [477, 237] width 10 height 6
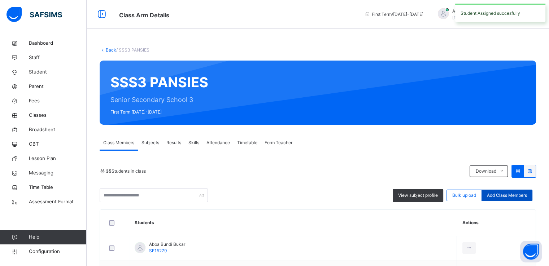
click at [507, 196] on span "Add Class Members" at bounding box center [507, 195] width 40 height 6
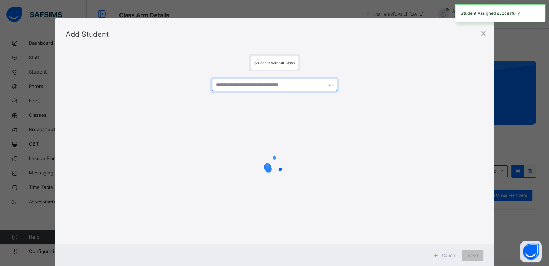
click at [256, 86] on input "text" at bounding box center [274, 85] width 125 height 13
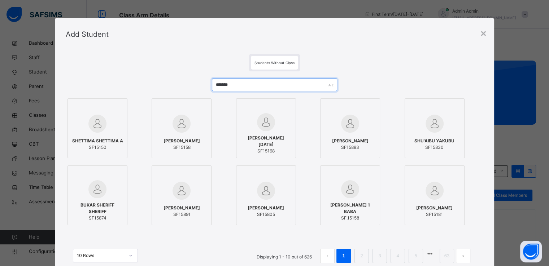
type input "*******"
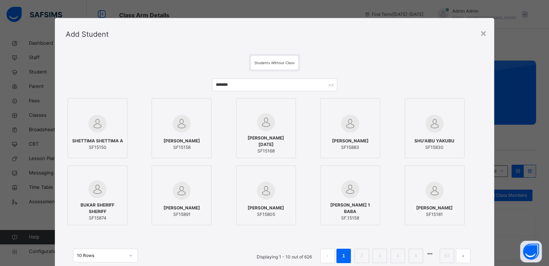
click at [187, 131] on img at bounding box center [182, 124] width 18 height 18
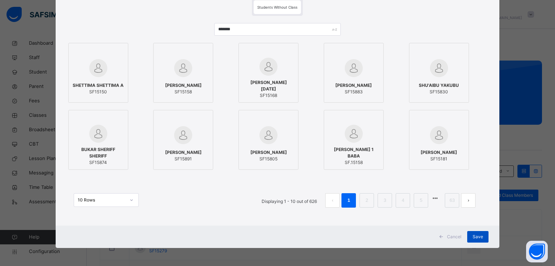
click at [475, 236] on span "Save" at bounding box center [477, 237] width 10 height 6
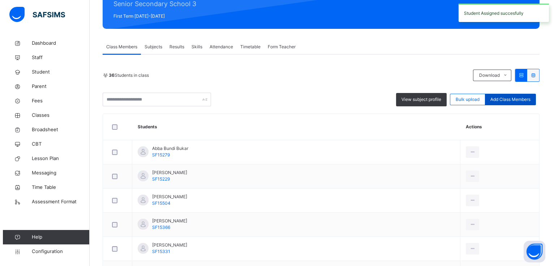
scroll to position [100, 0]
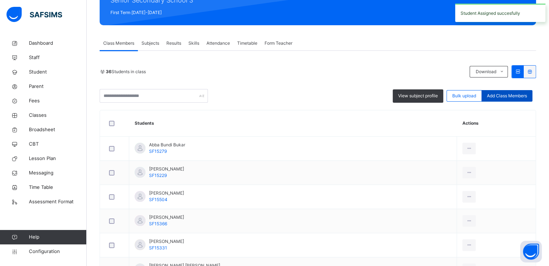
click at [514, 94] on span "Add Class Members" at bounding box center [507, 96] width 40 height 6
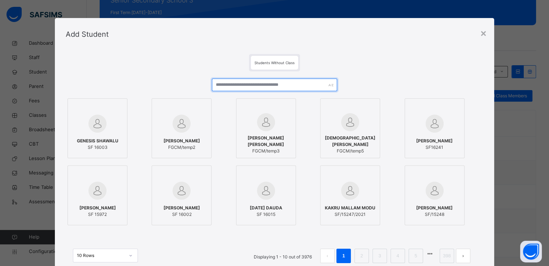
click at [266, 87] on input "text" at bounding box center [274, 85] width 125 height 13
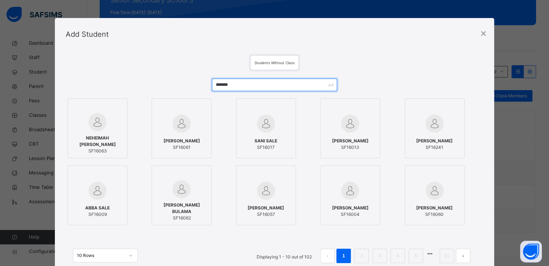
type input "*******"
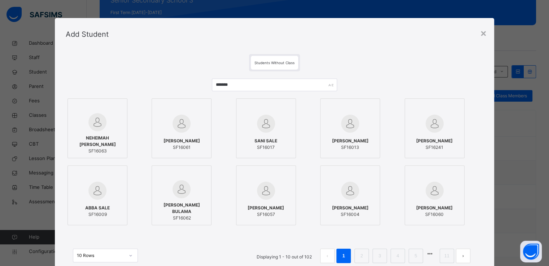
click at [114, 130] on div at bounding box center [97, 122] width 52 height 18
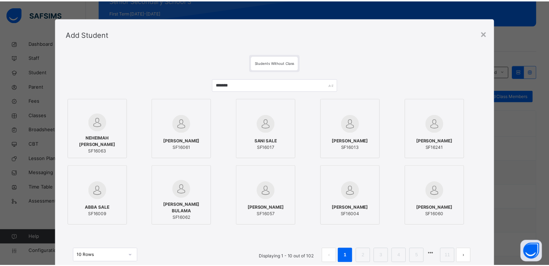
scroll to position [56, 0]
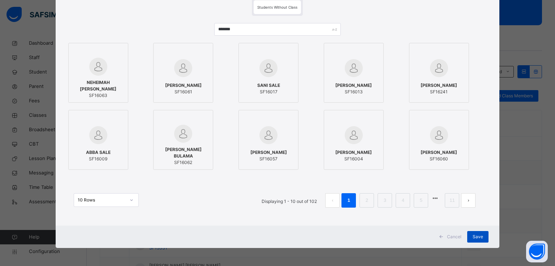
click at [476, 236] on span "Save" at bounding box center [477, 237] width 10 height 6
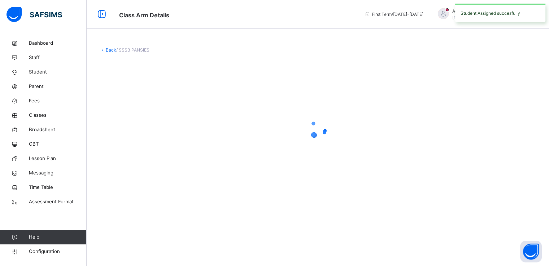
scroll to position [0, 0]
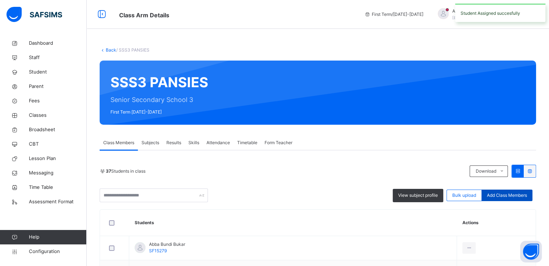
click at [504, 195] on span "Add Class Members" at bounding box center [507, 195] width 40 height 6
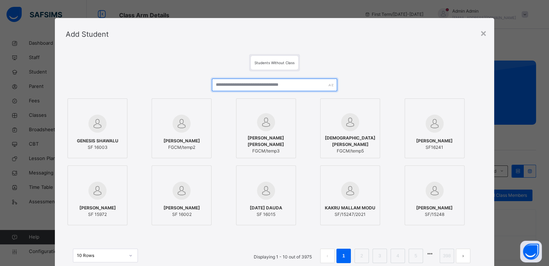
click at [243, 84] on input "text" at bounding box center [274, 85] width 125 height 13
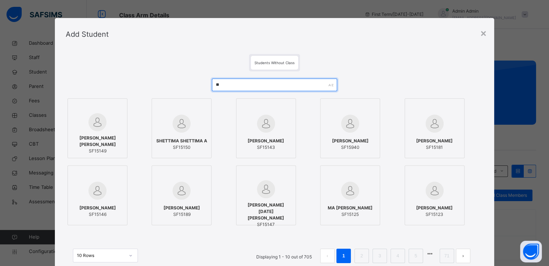
type input "*"
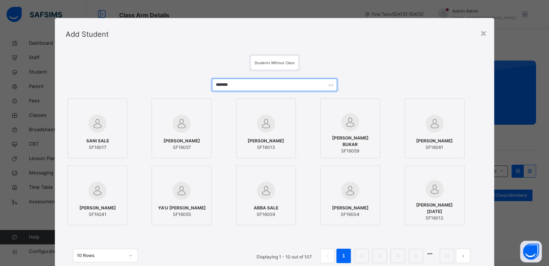
scroll to position [56, 0]
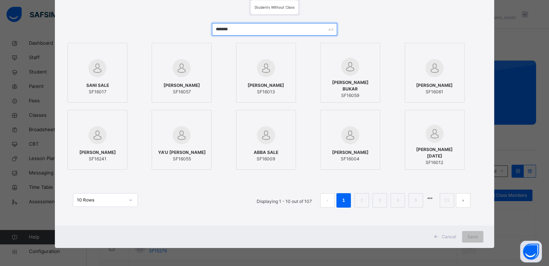
type input "*******"
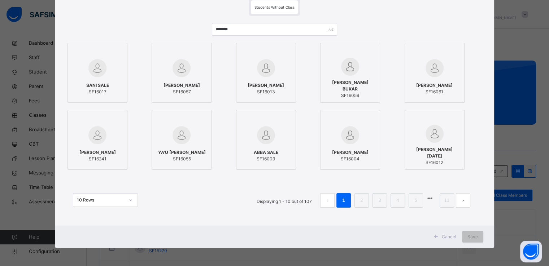
click at [451, 236] on span "Cancel" at bounding box center [449, 237] width 14 height 6
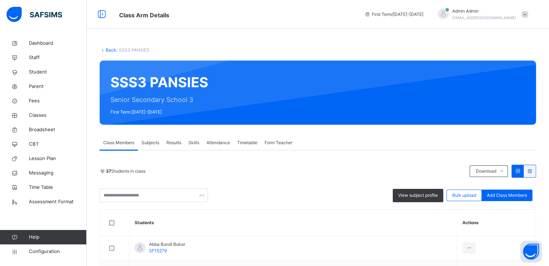
click at [113, 48] on link "Back" at bounding box center [111, 49] width 10 height 5
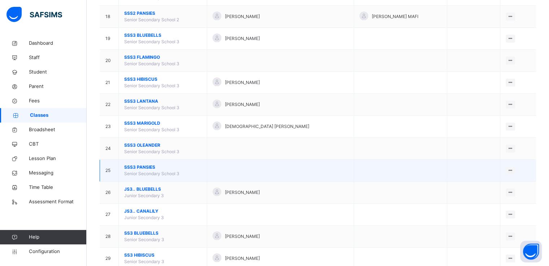
scroll to position [453, 0]
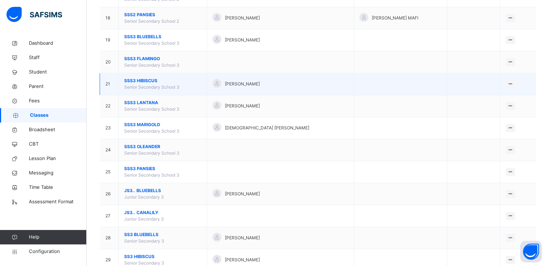
click at [138, 80] on span "SSS3 HIBISCUS" at bounding box center [162, 81] width 77 height 6
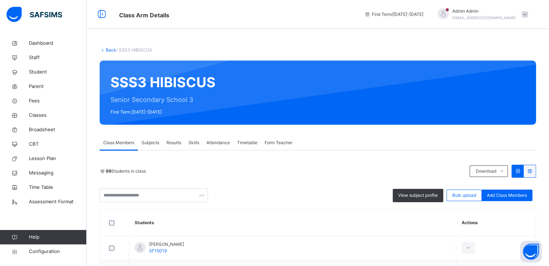
click at [152, 143] on span "Subjects" at bounding box center [151, 143] width 18 height 6
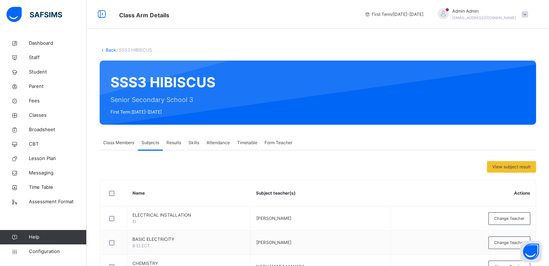
click at [108, 49] on link "Back" at bounding box center [111, 49] width 10 height 5
